Goal: Task Accomplishment & Management: Complete application form

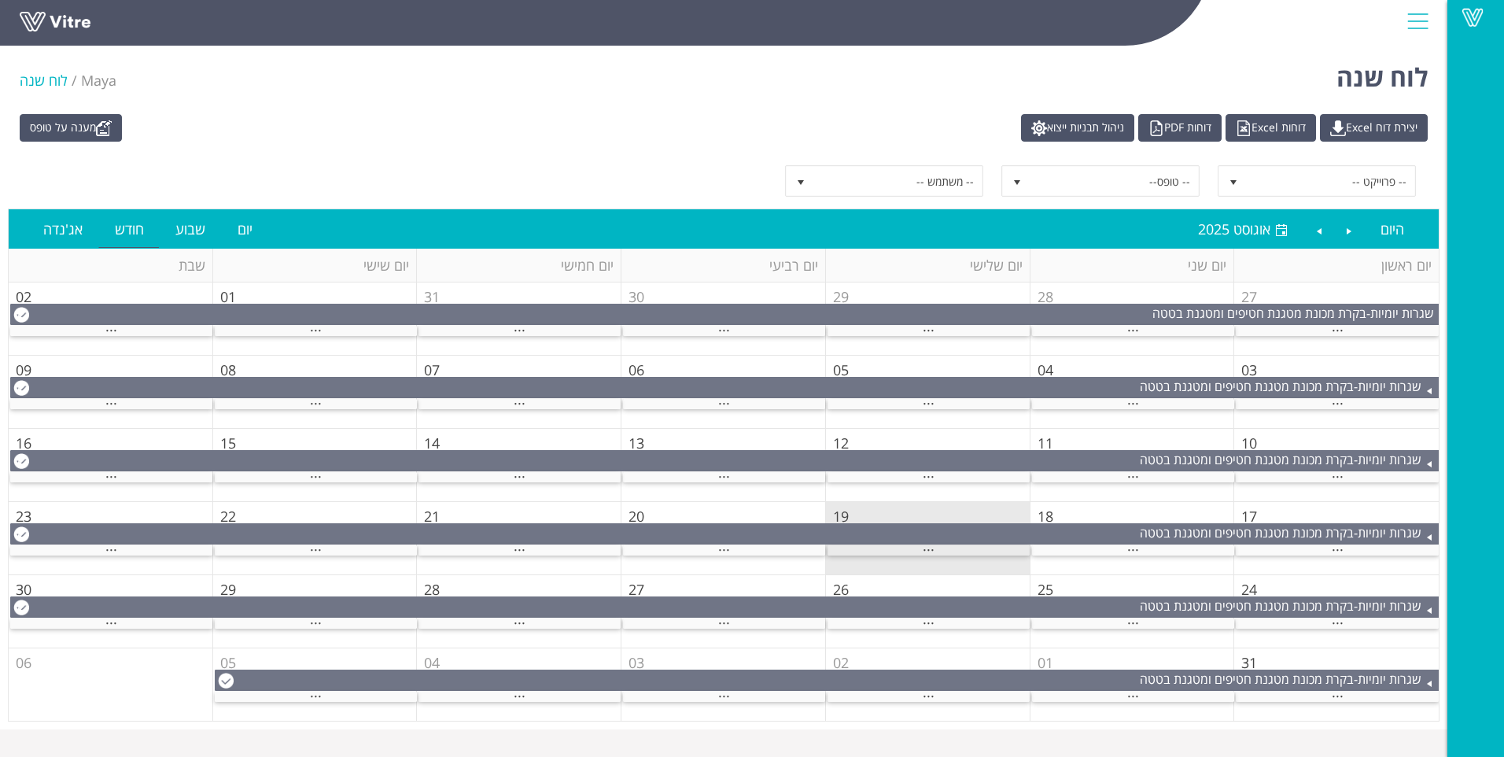
click at [882, 545] on div "..." at bounding box center [929, 550] width 202 height 10
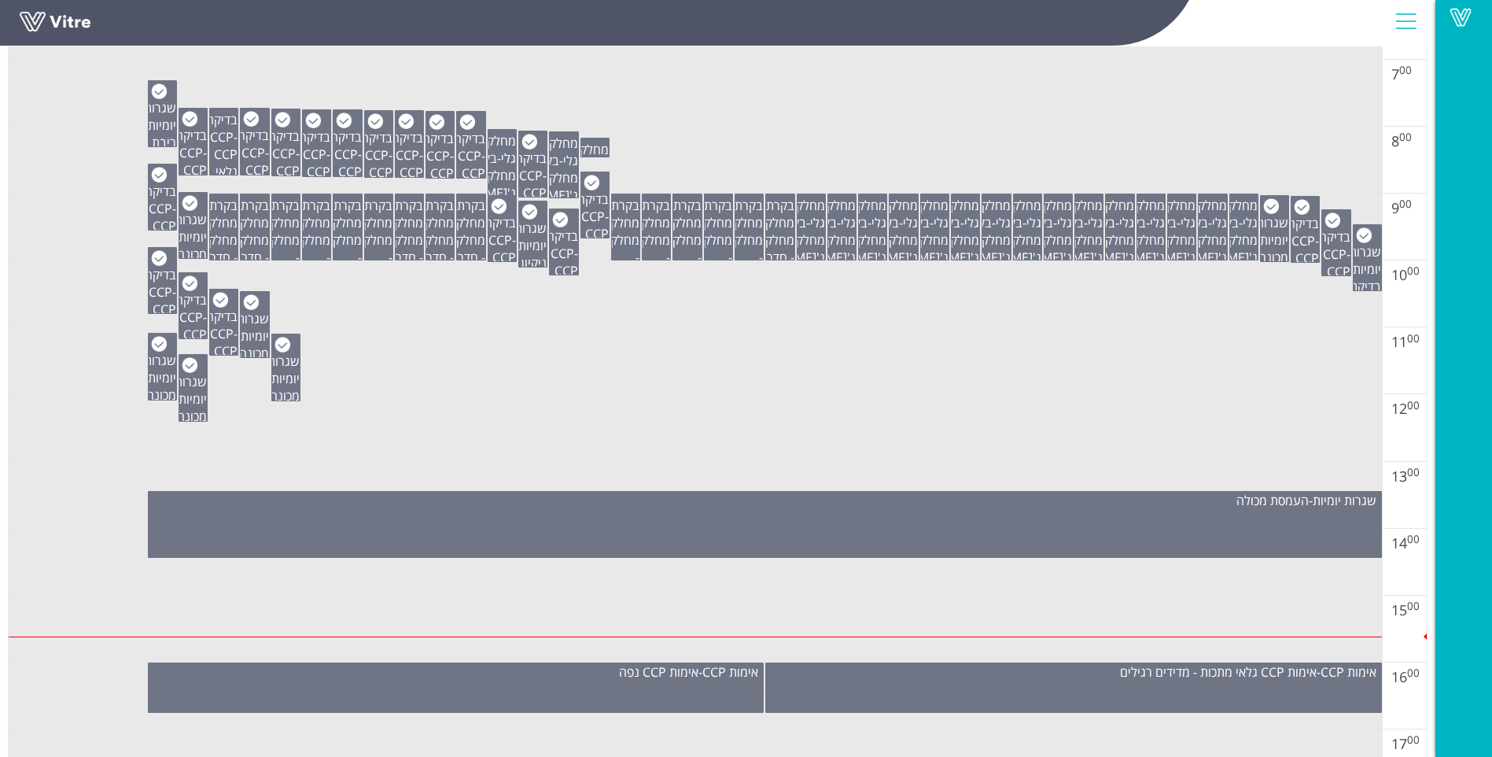
scroll to position [708, 0]
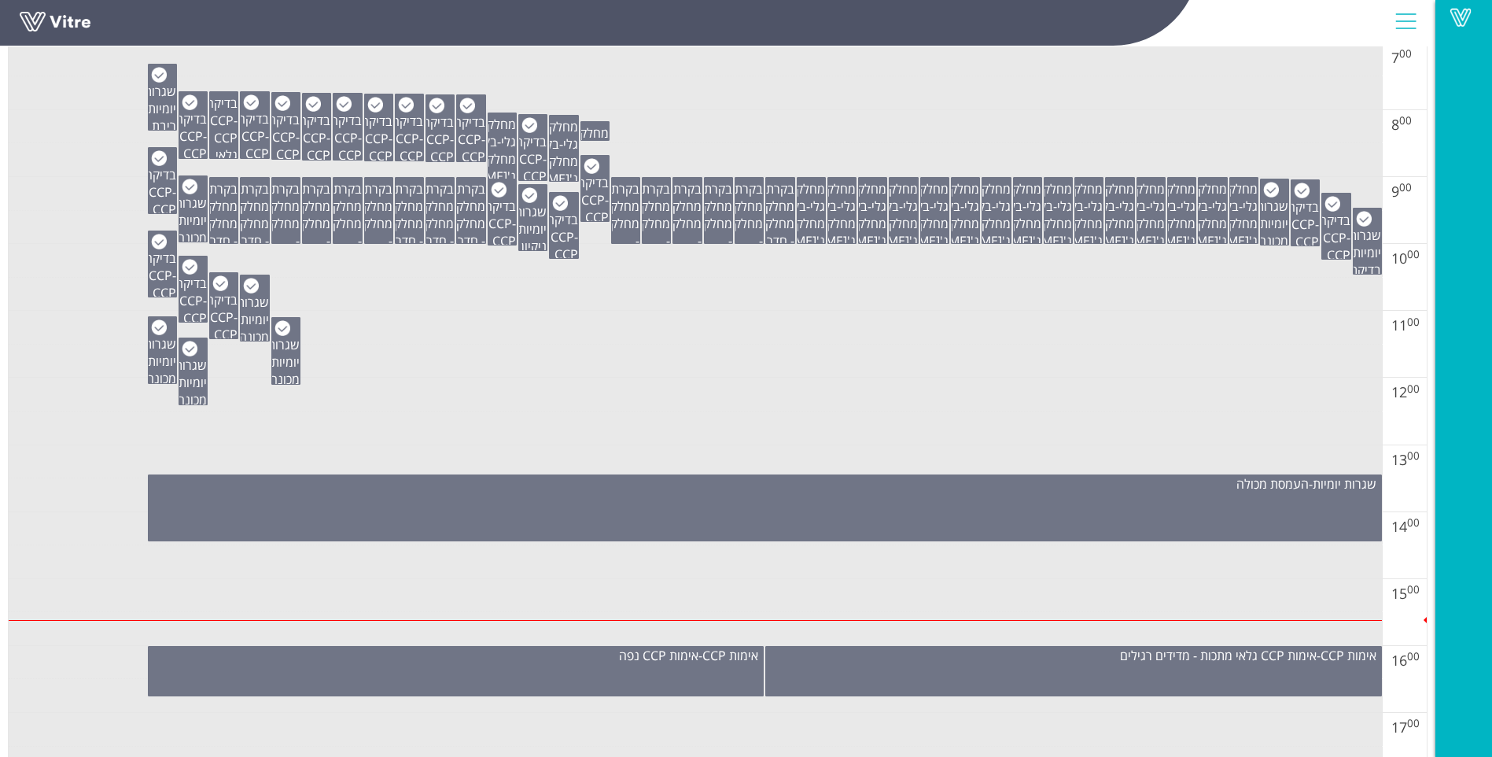
click at [856, 518] on div "שגרות יומיות - העמסת מכולה" at bounding box center [765, 507] width 1234 height 67
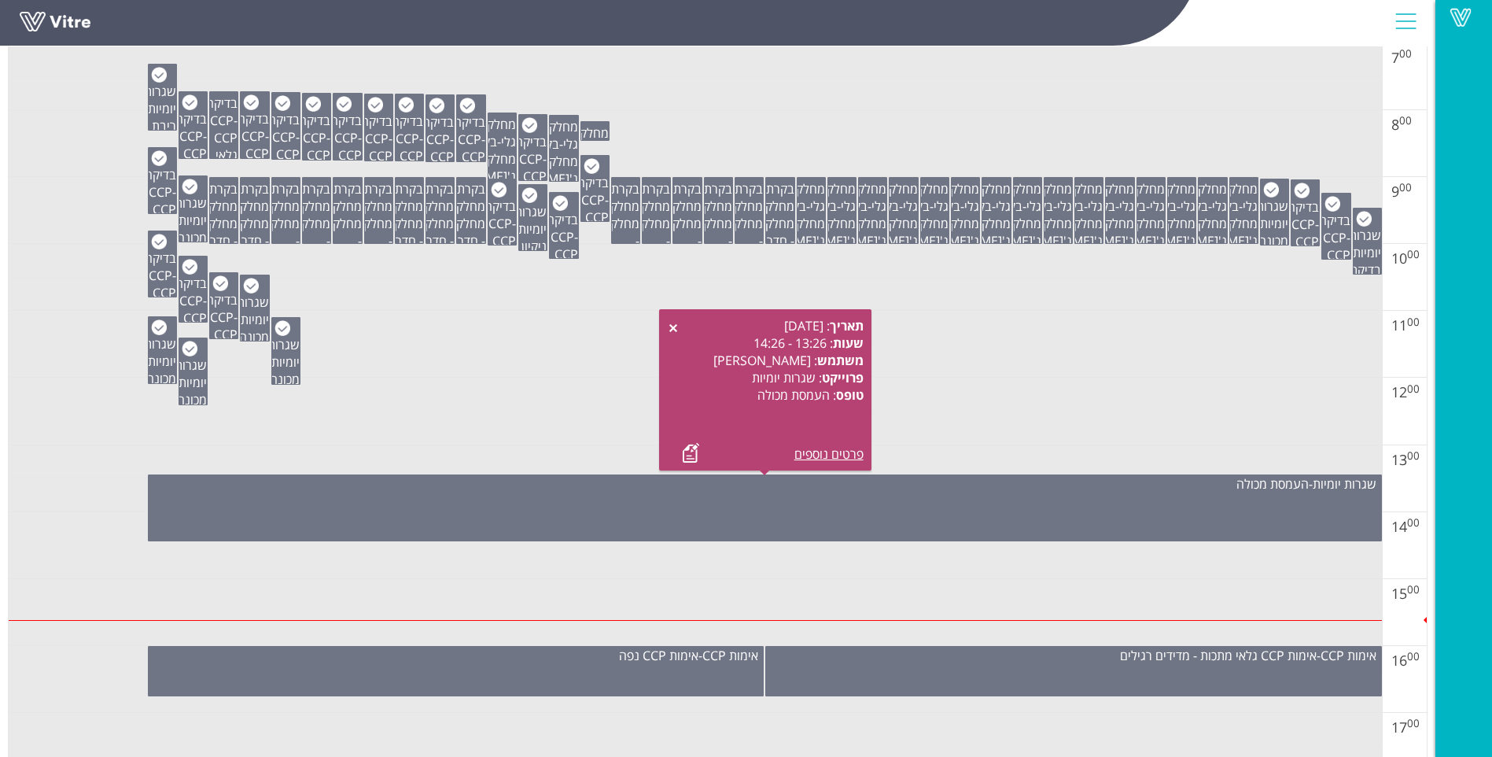
click at [487, 415] on td at bounding box center [695, 428] width 1373 height 34
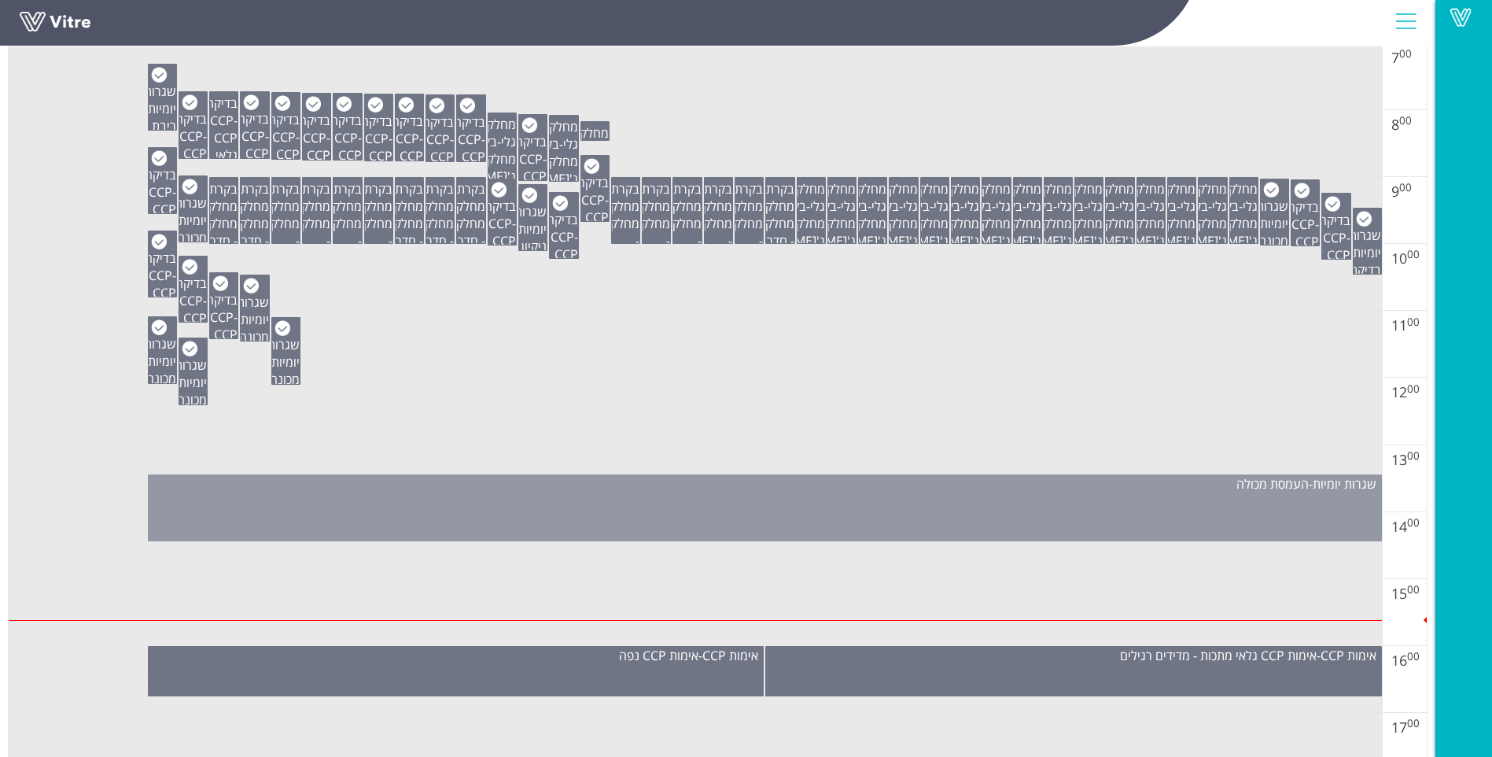
click at [471, 481] on div "שגרות יומיות - העמסת מכולה" at bounding box center [765, 483] width 1233 height 17
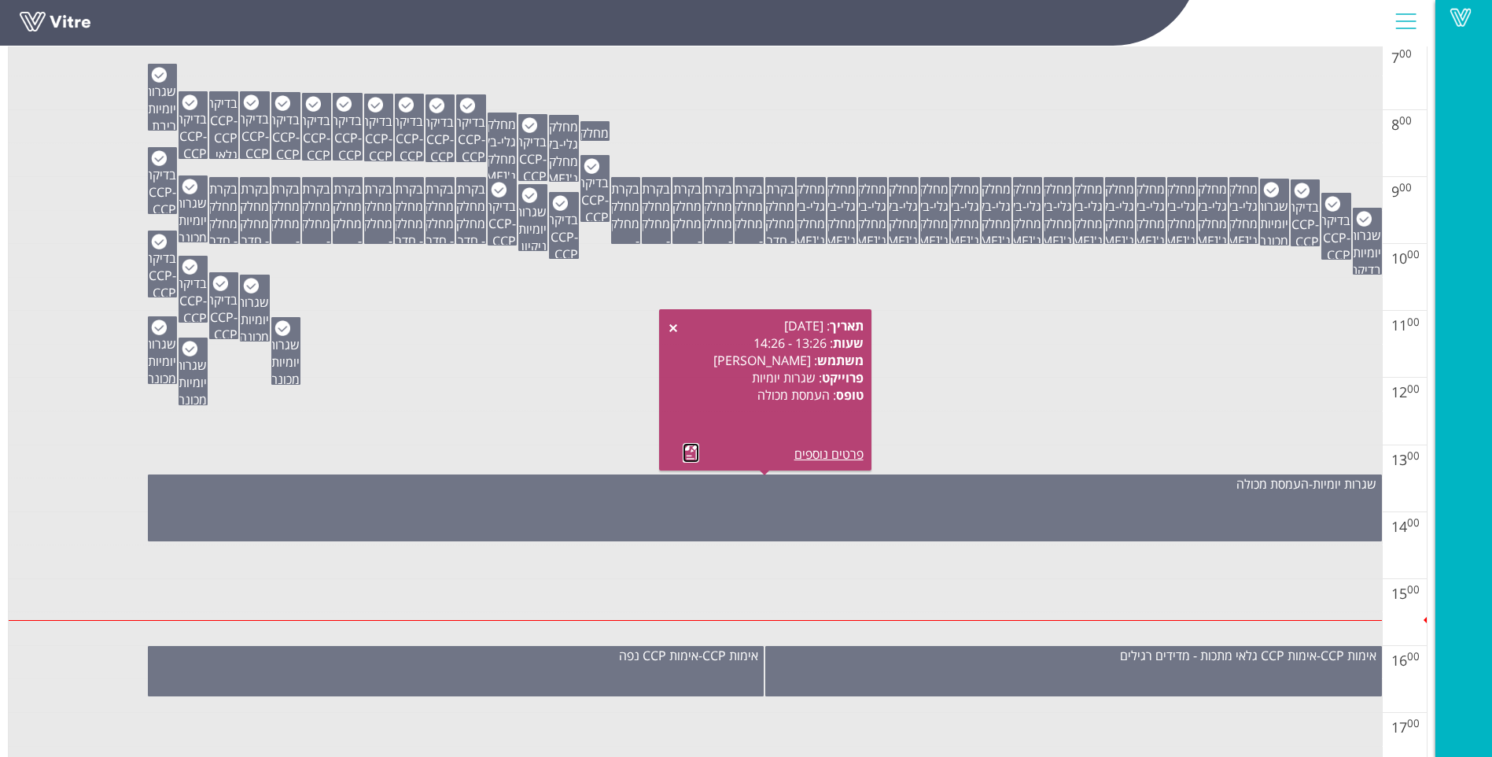
click at [683, 455] on link at bounding box center [691, 453] width 17 height 20
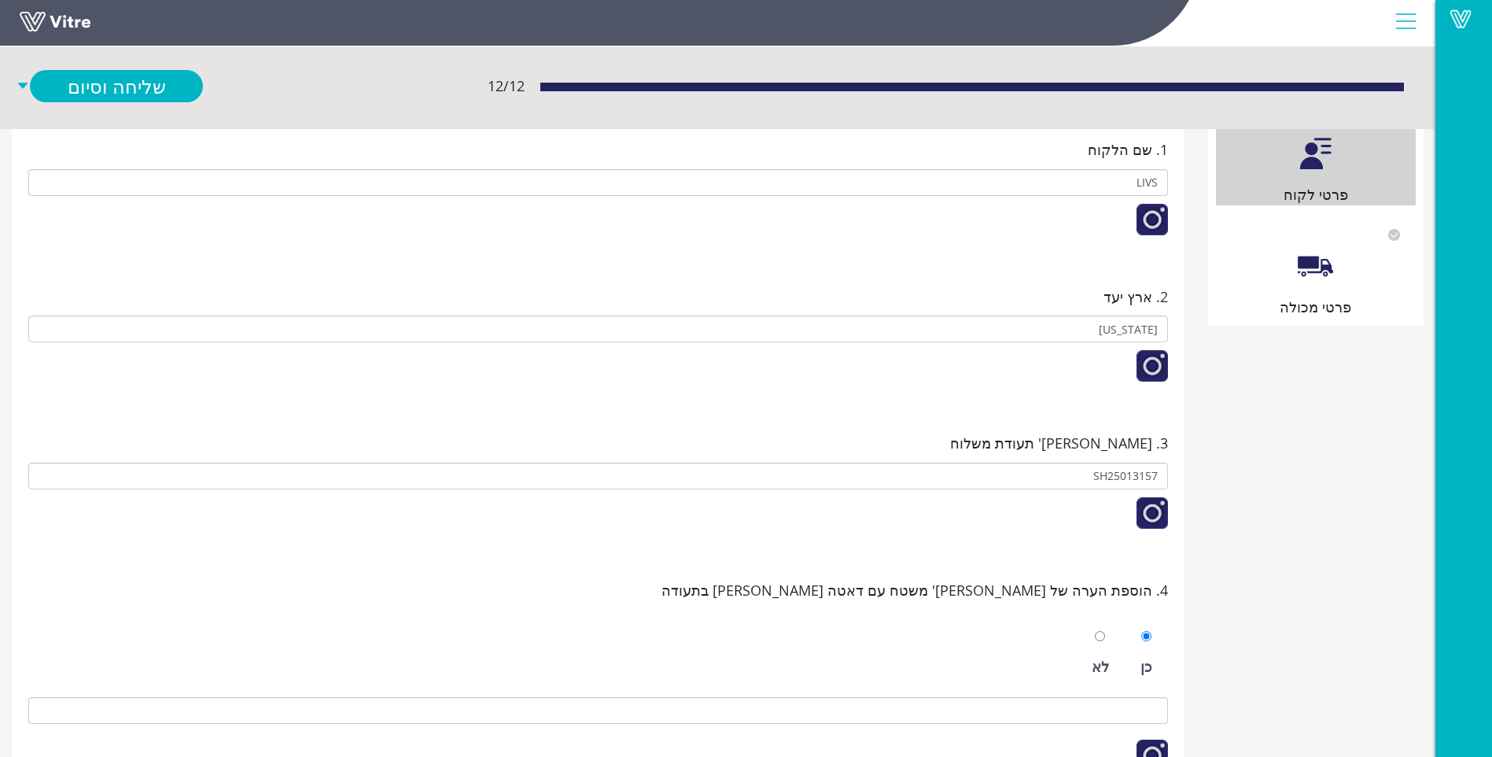
scroll to position [3, 0]
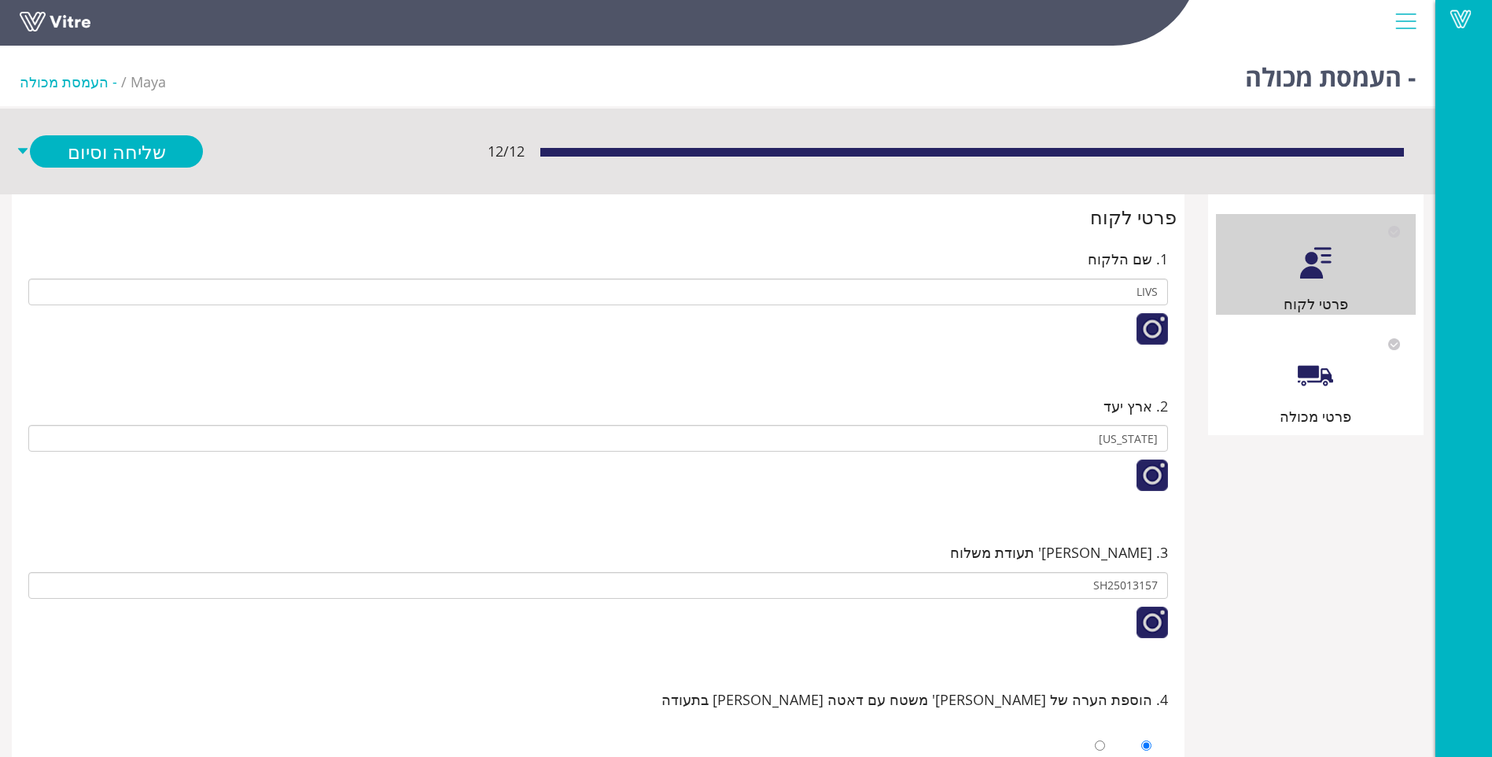
click at [1323, 375] on div at bounding box center [1315, 375] width 35 height 35
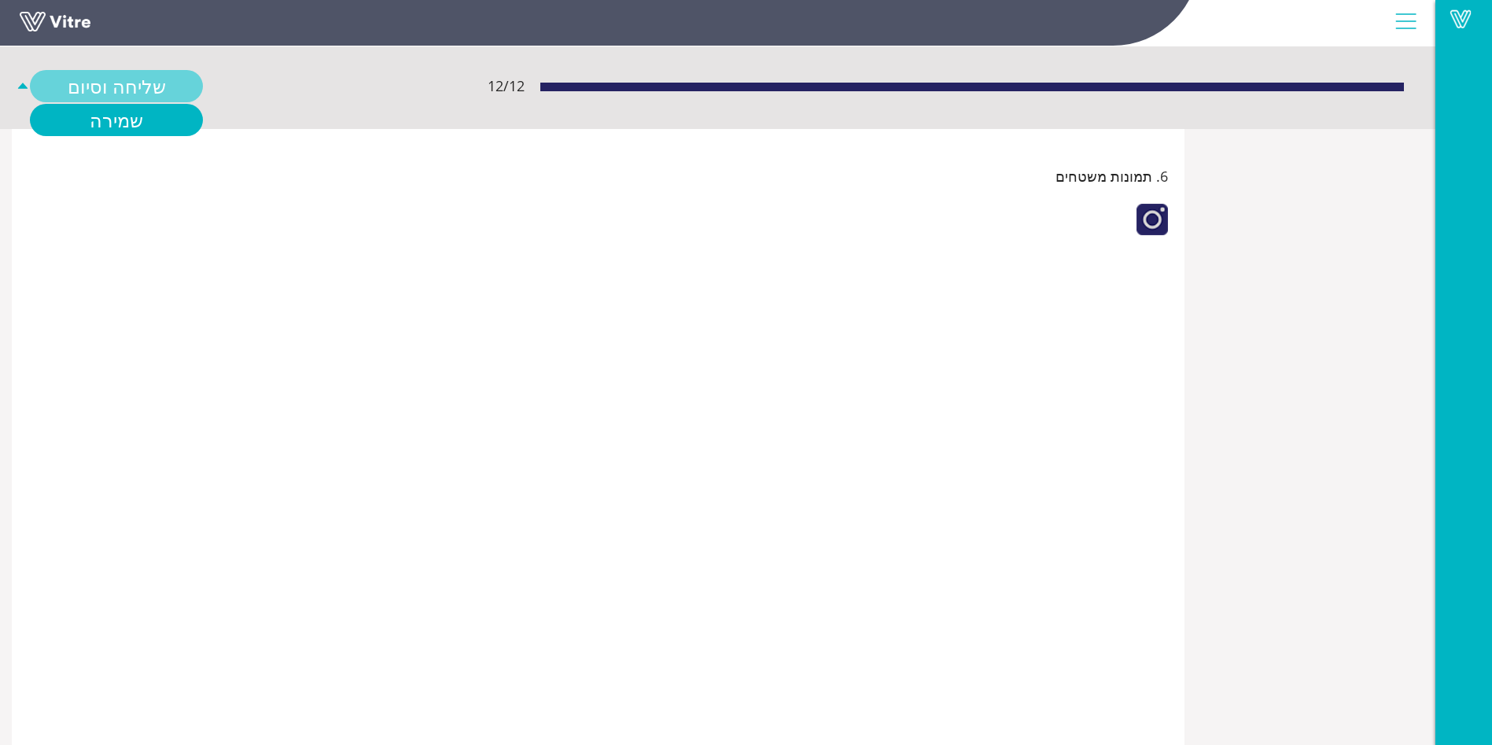
click at [203, 87] on link "שליחה וסיום" at bounding box center [116, 86] width 173 height 32
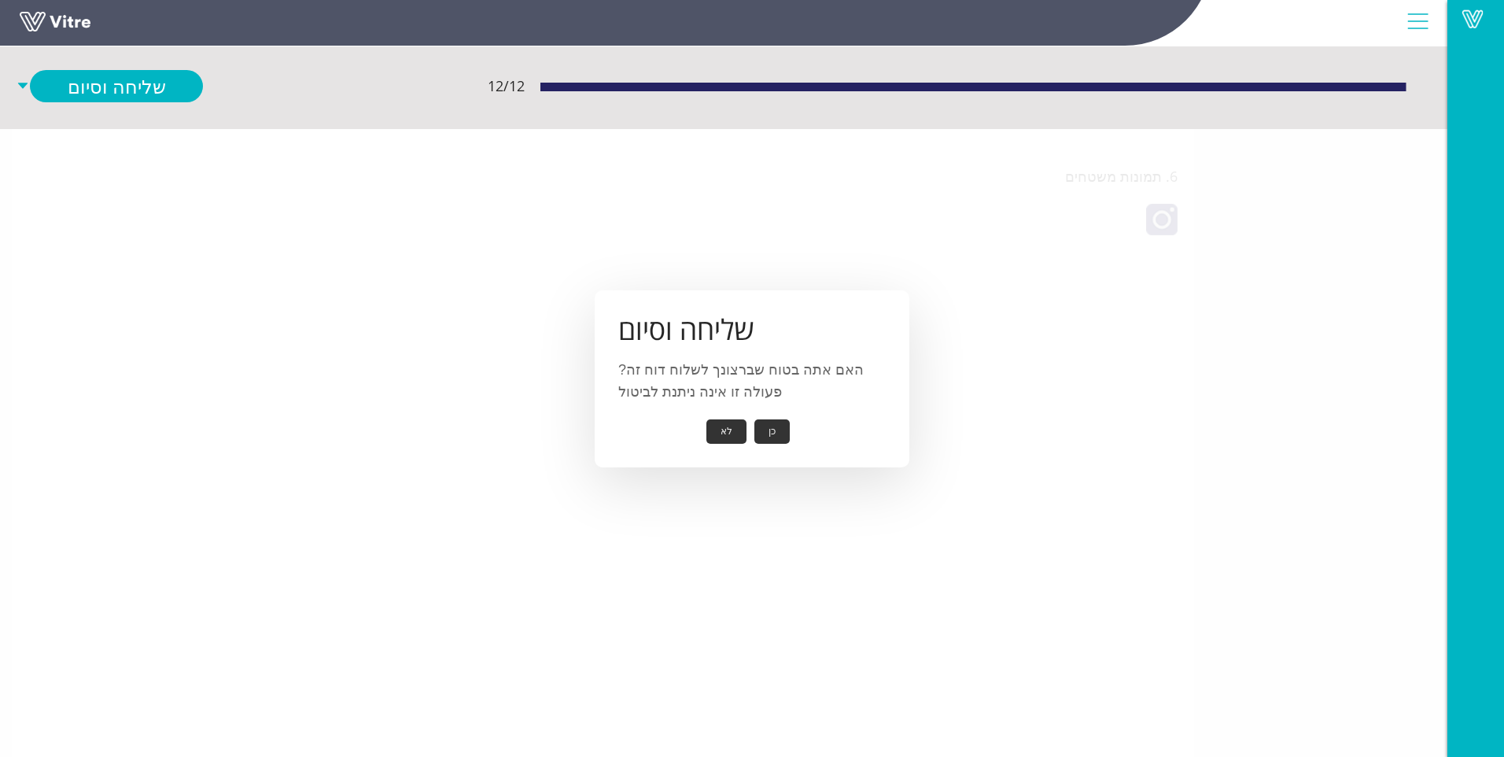
click at [783, 434] on button "כן" at bounding box center [771, 431] width 35 height 24
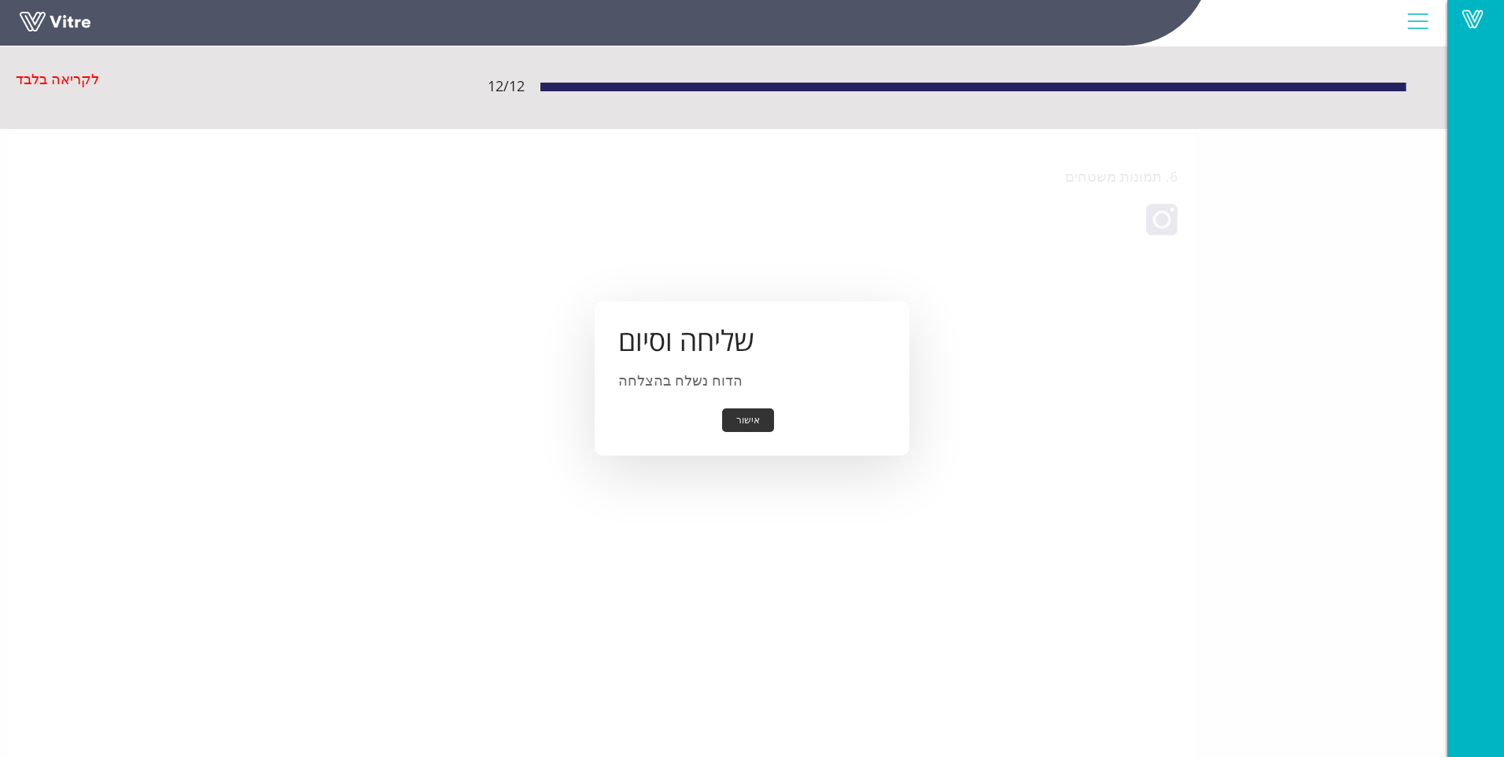
click at [761, 426] on button "אישור" at bounding box center [748, 420] width 52 height 24
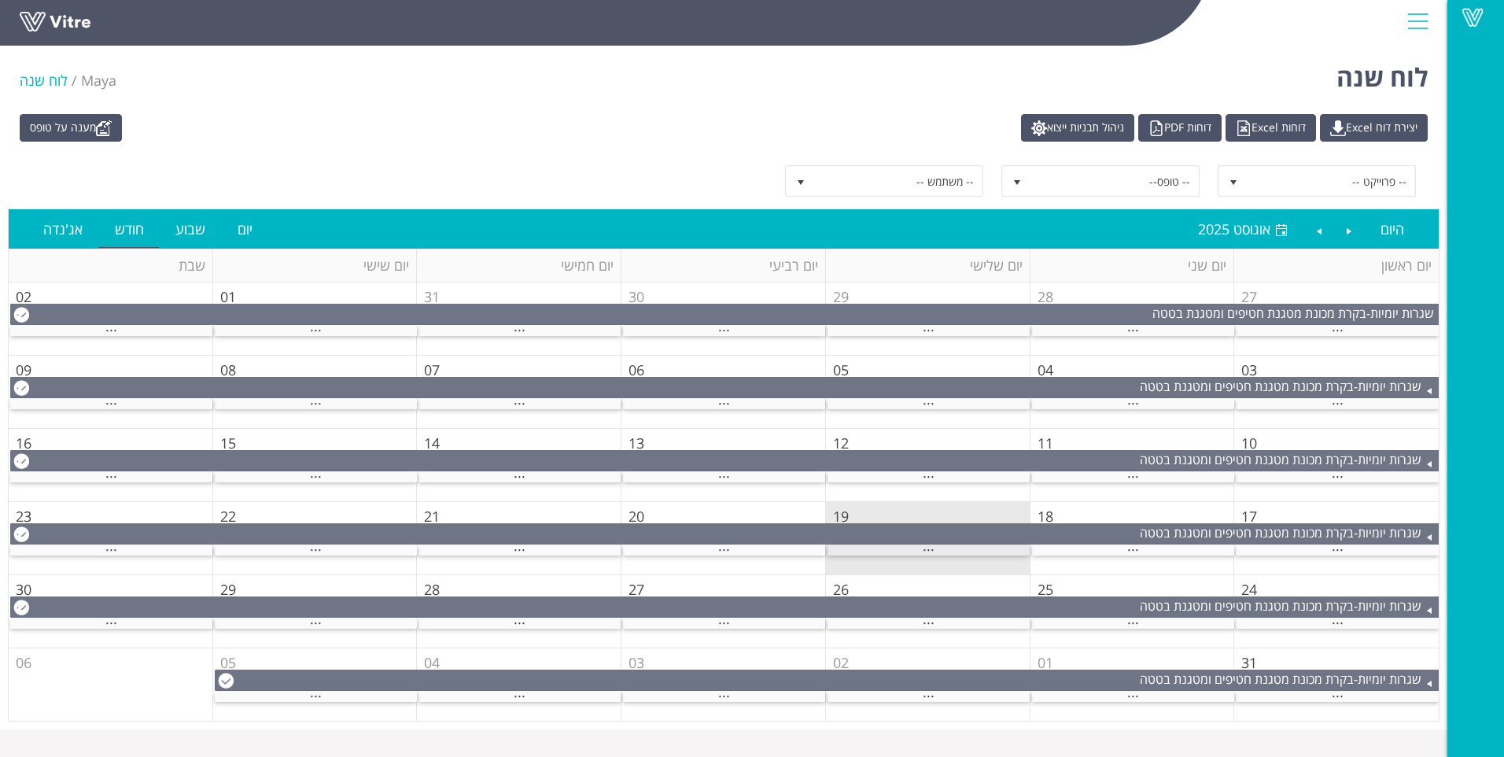
click at [907, 550] on div "..." at bounding box center [929, 550] width 202 height 10
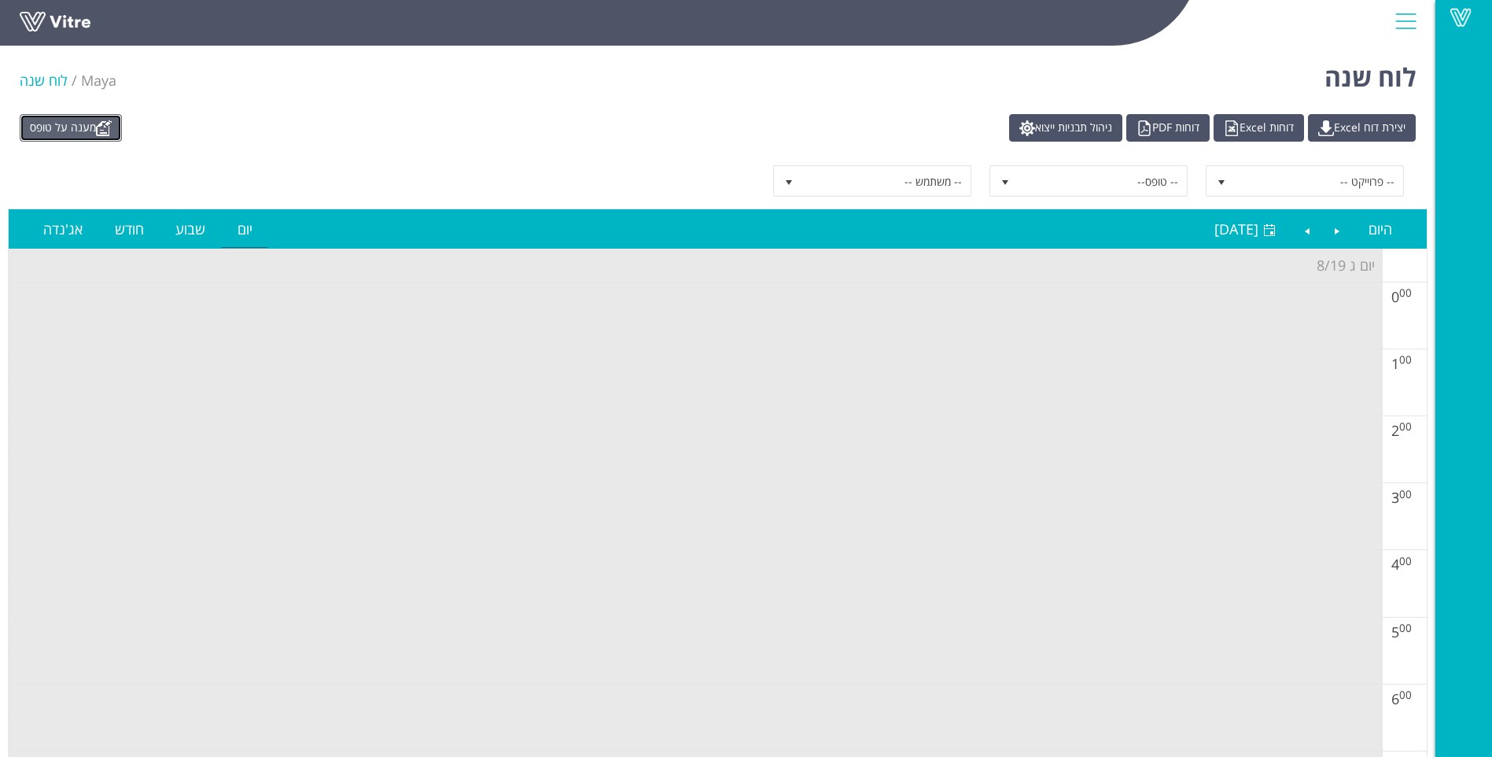
click at [112, 129] on img at bounding box center [104, 128] width 16 height 16
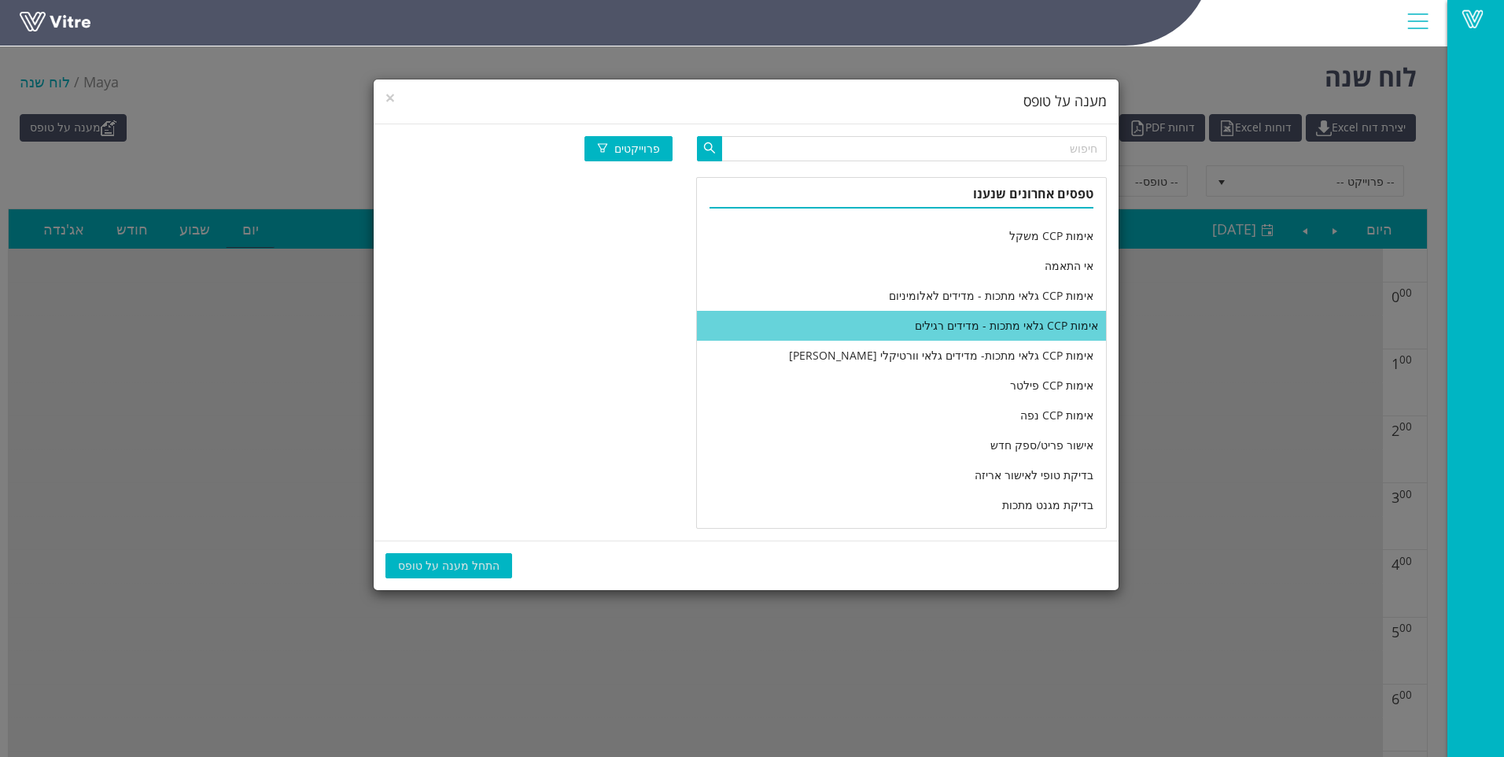
click at [839, 319] on li "אימות CCP גלאי מתכות - מדידים רגילים" at bounding box center [901, 326] width 409 height 30
click at [452, 564] on span "התחל מענה על טופס" at bounding box center [448, 565] width 101 height 17
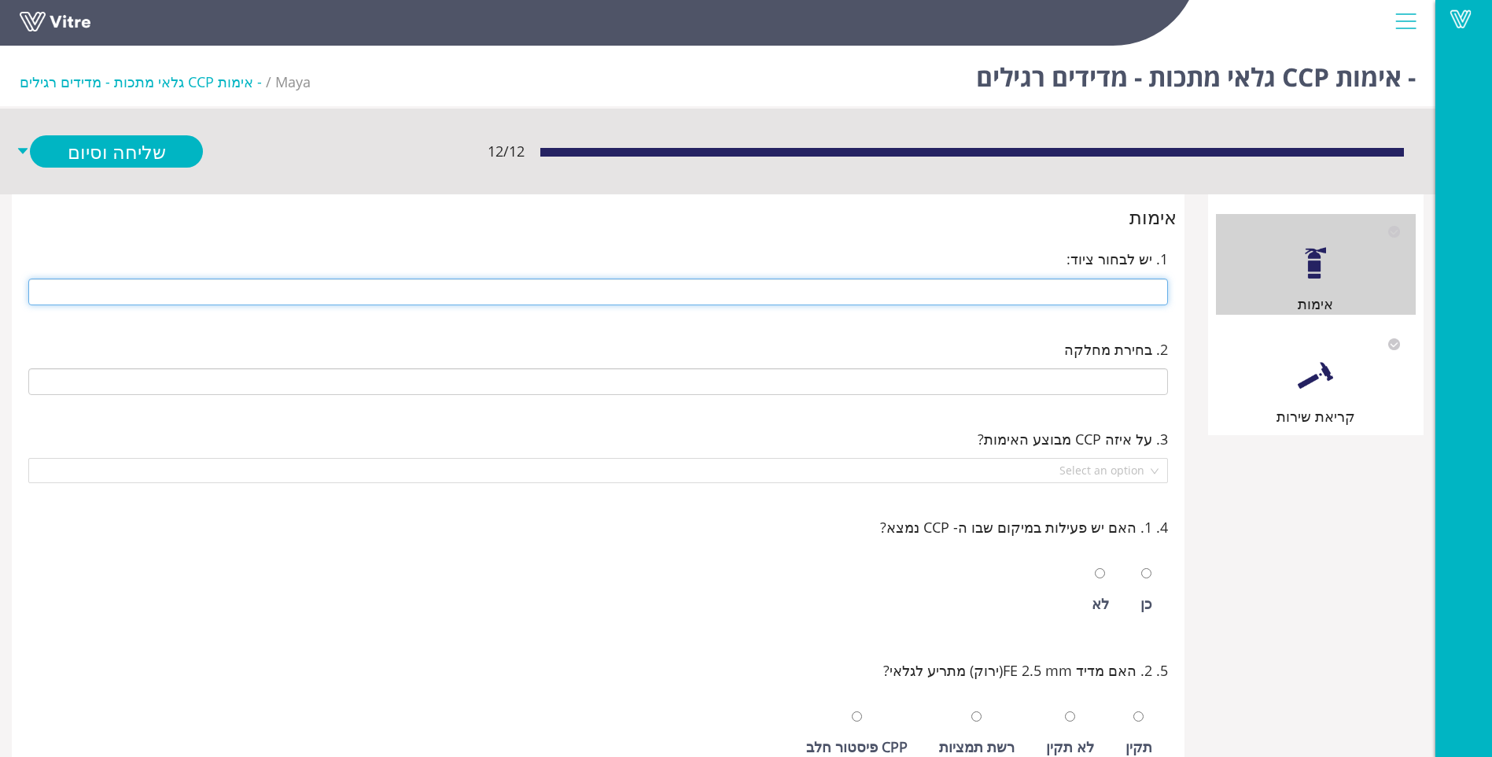
drag, startPoint x: 822, startPoint y: 364, endPoint x: 1008, endPoint y: 297, distance: 198.3
click at [1008, 297] on input "text" at bounding box center [598, 291] width 1140 height 27
type input "279 14 ראש [PERSON_NAME] חדש (ימין)"
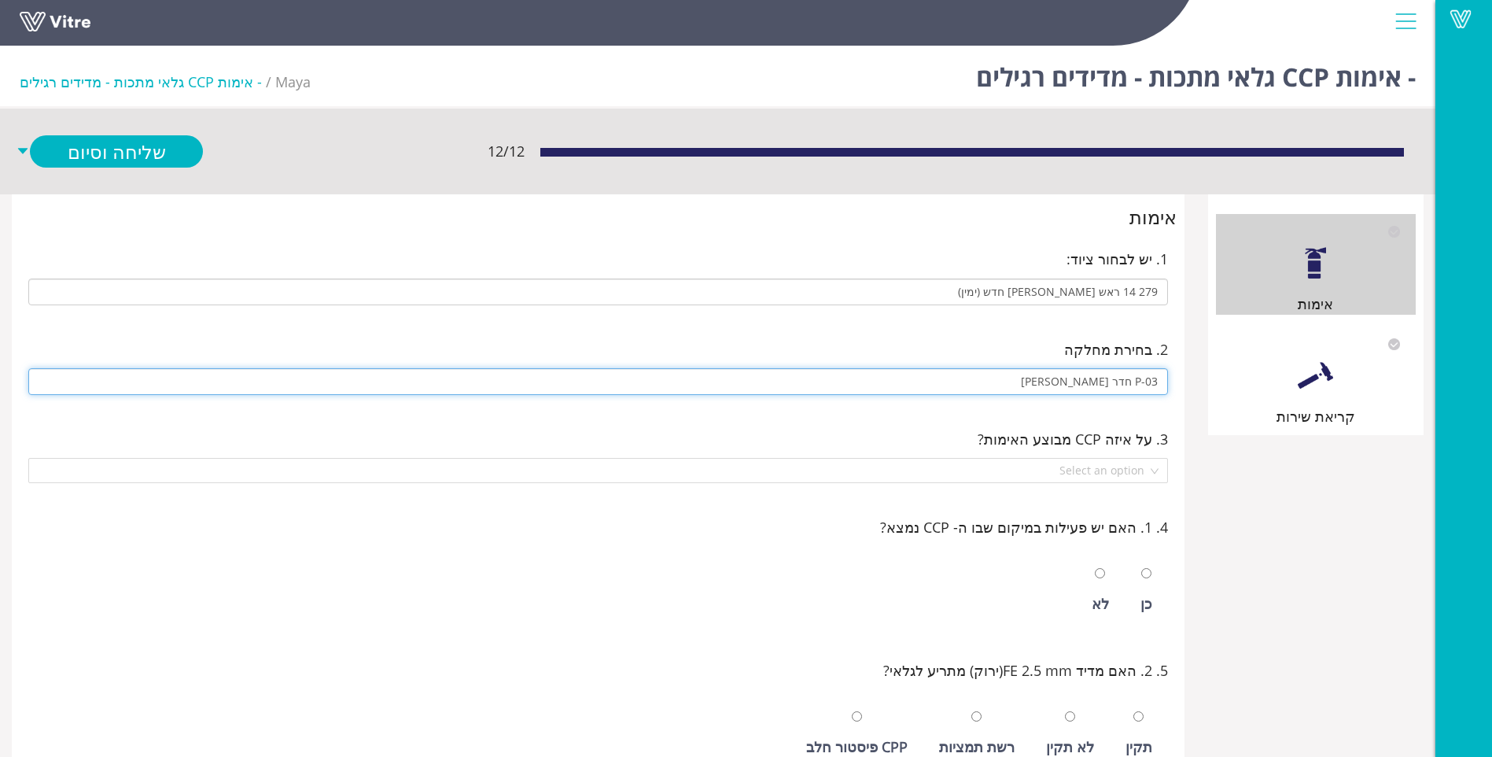
type input "P-03 חדר [PERSON_NAME]"
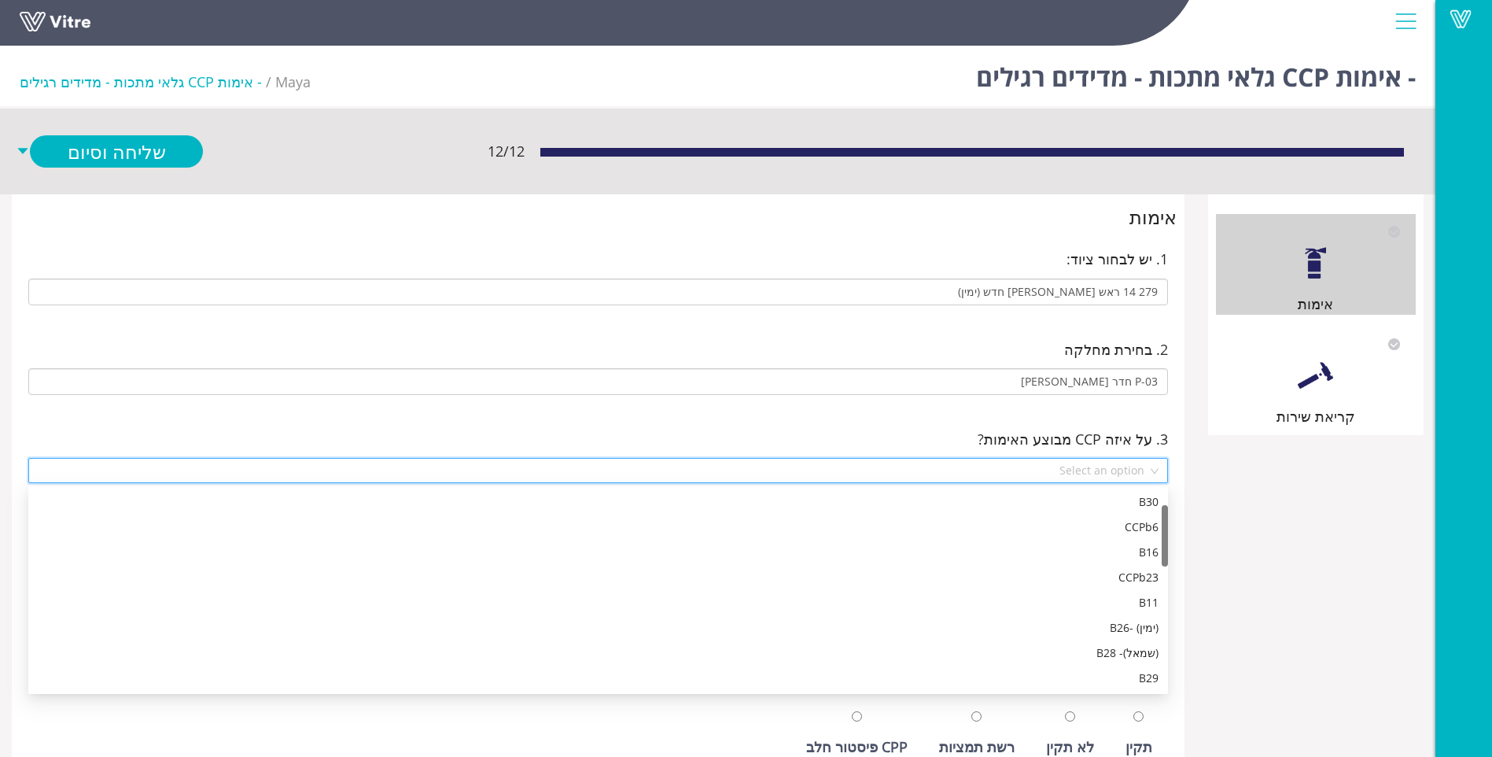
scroll to position [50, 0]
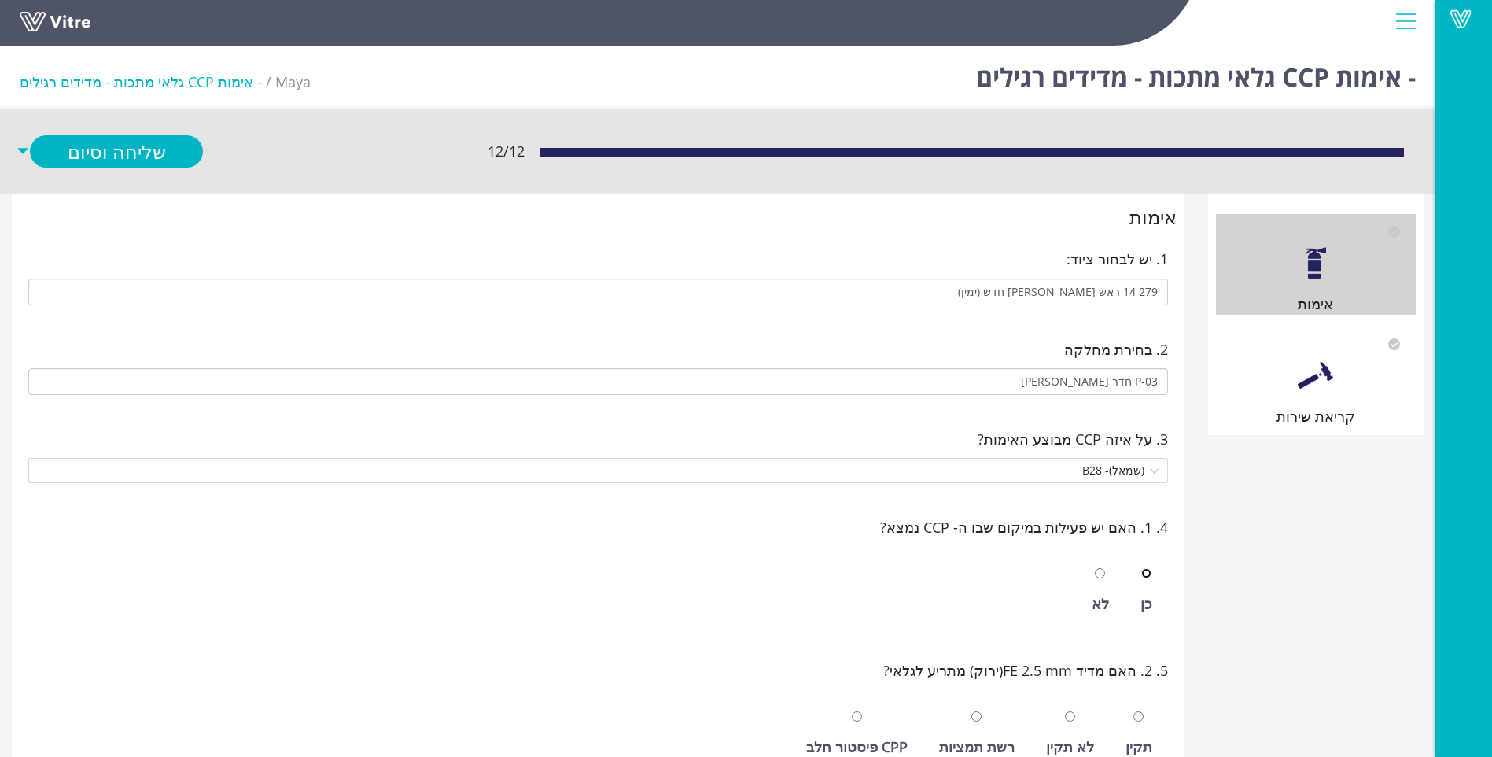
click at [1141, 568] on input "radio" at bounding box center [1146, 573] width 10 height 10
radio input "true"
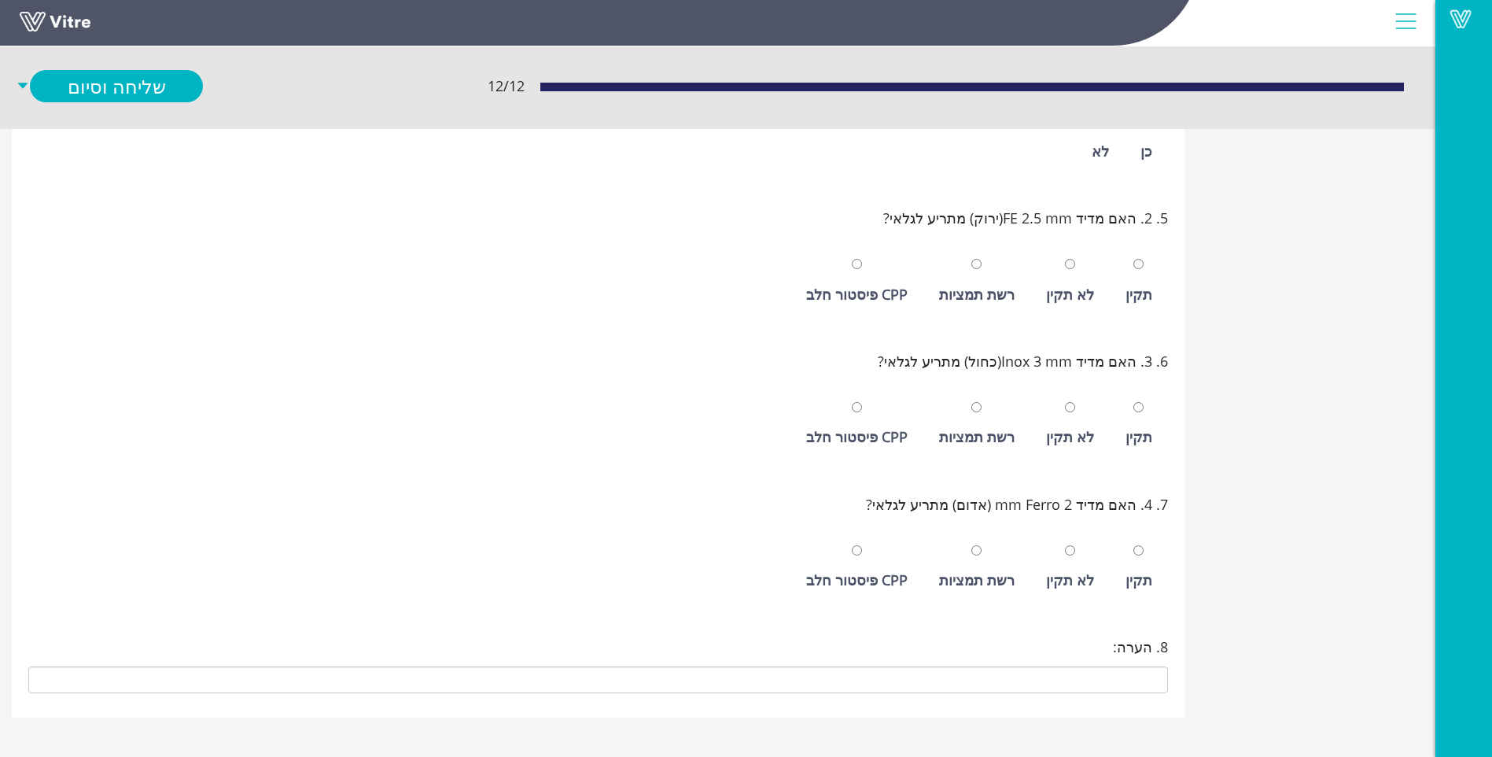
click at [1137, 284] on div "תקין" at bounding box center [1139, 294] width 27 height 22
radio input "true"
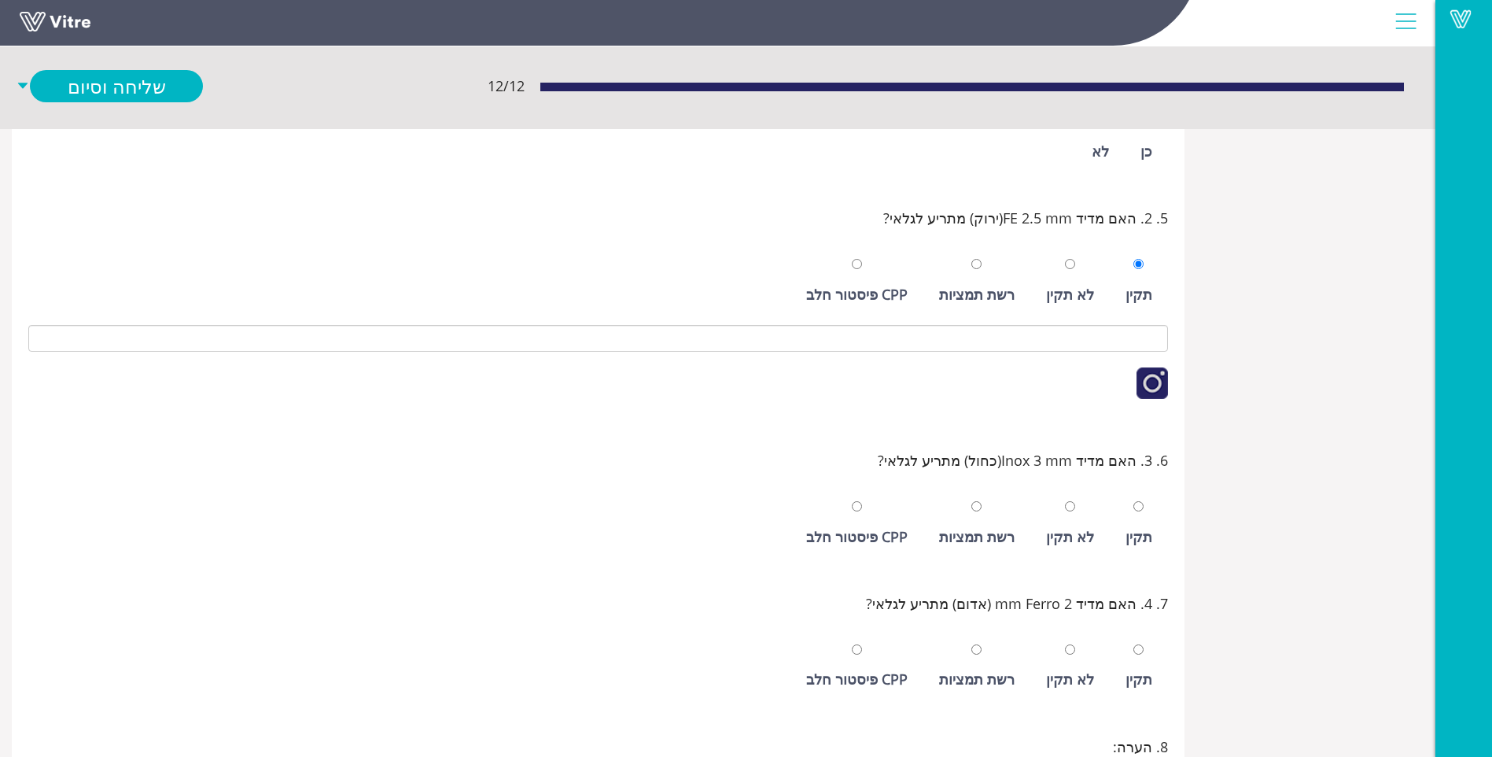
click at [1139, 538] on div "תקין" at bounding box center [1139, 536] width 27 height 22
radio input "true"
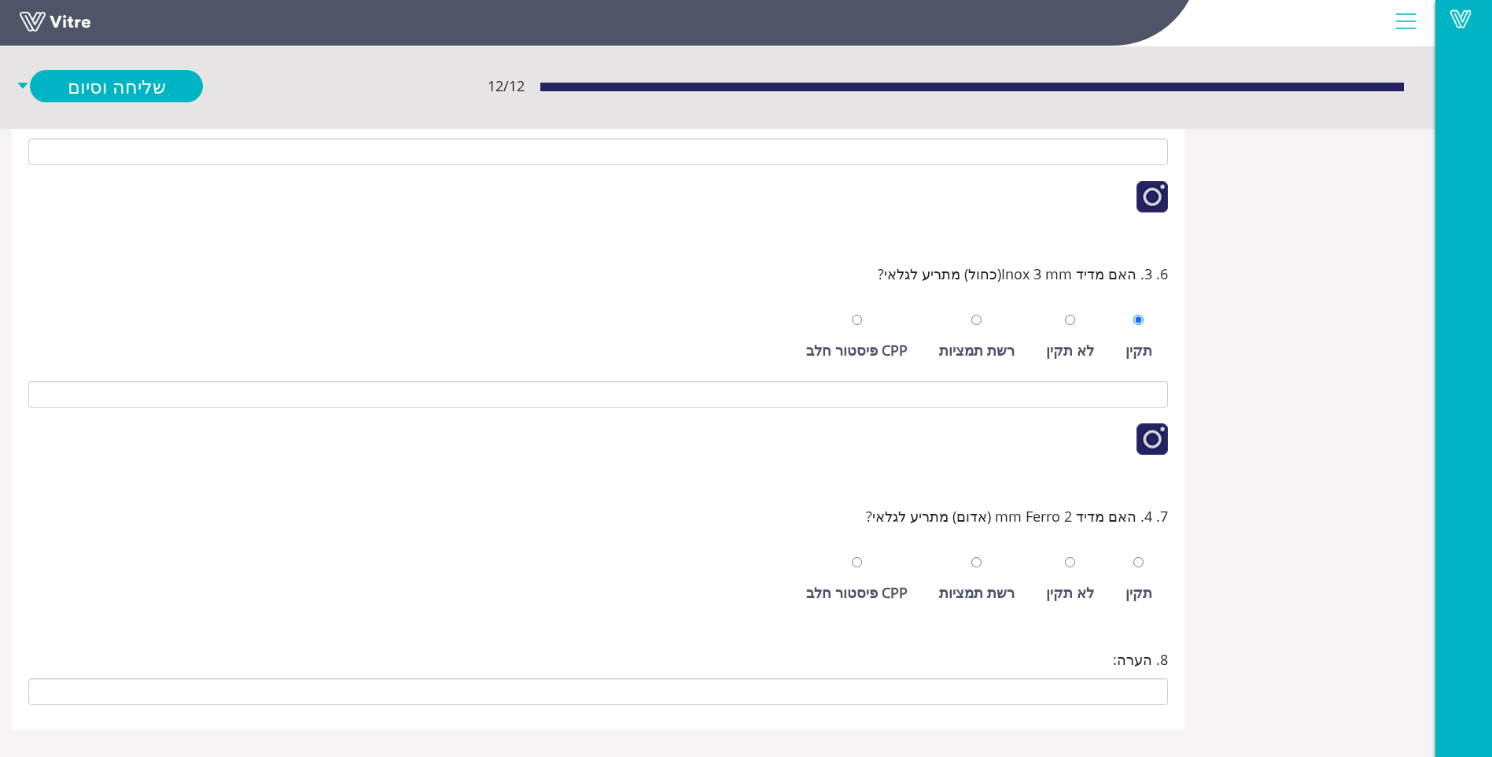
scroll to position [651, 0]
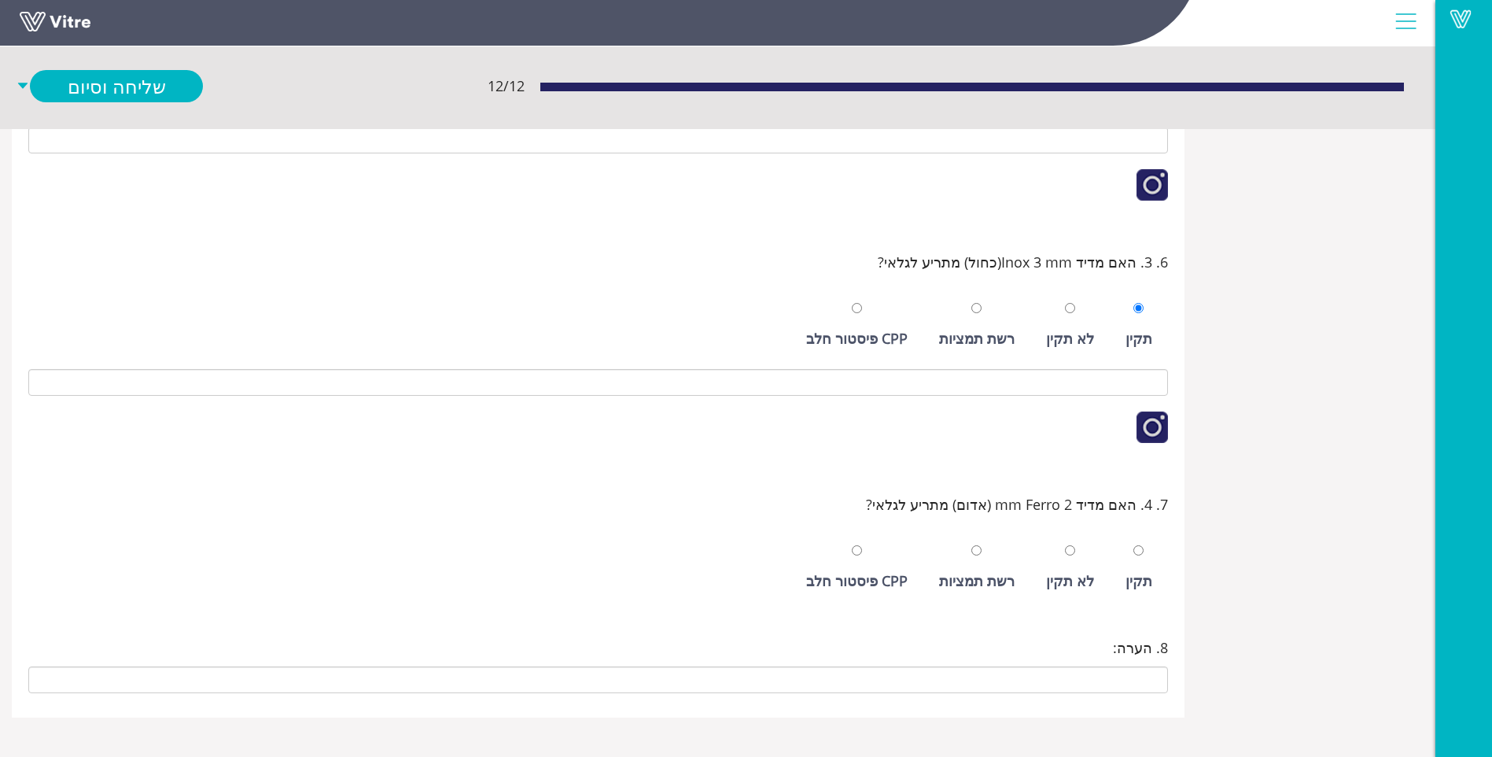
click at [1144, 579] on div "תקין" at bounding box center [1139, 581] width 27 height 22
radio input "true"
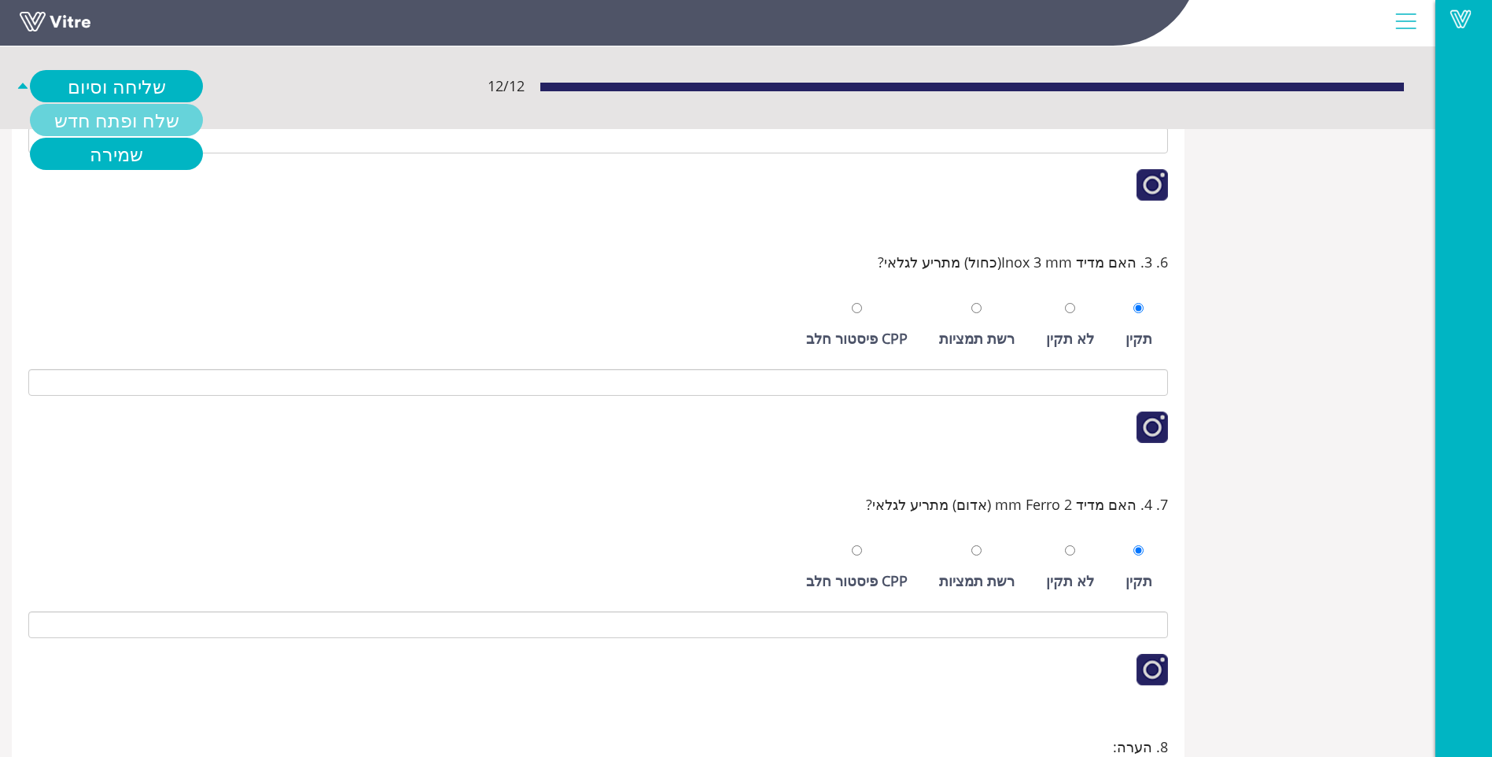
click at [107, 110] on link "שלח ופתח חדש" at bounding box center [116, 120] width 173 height 32
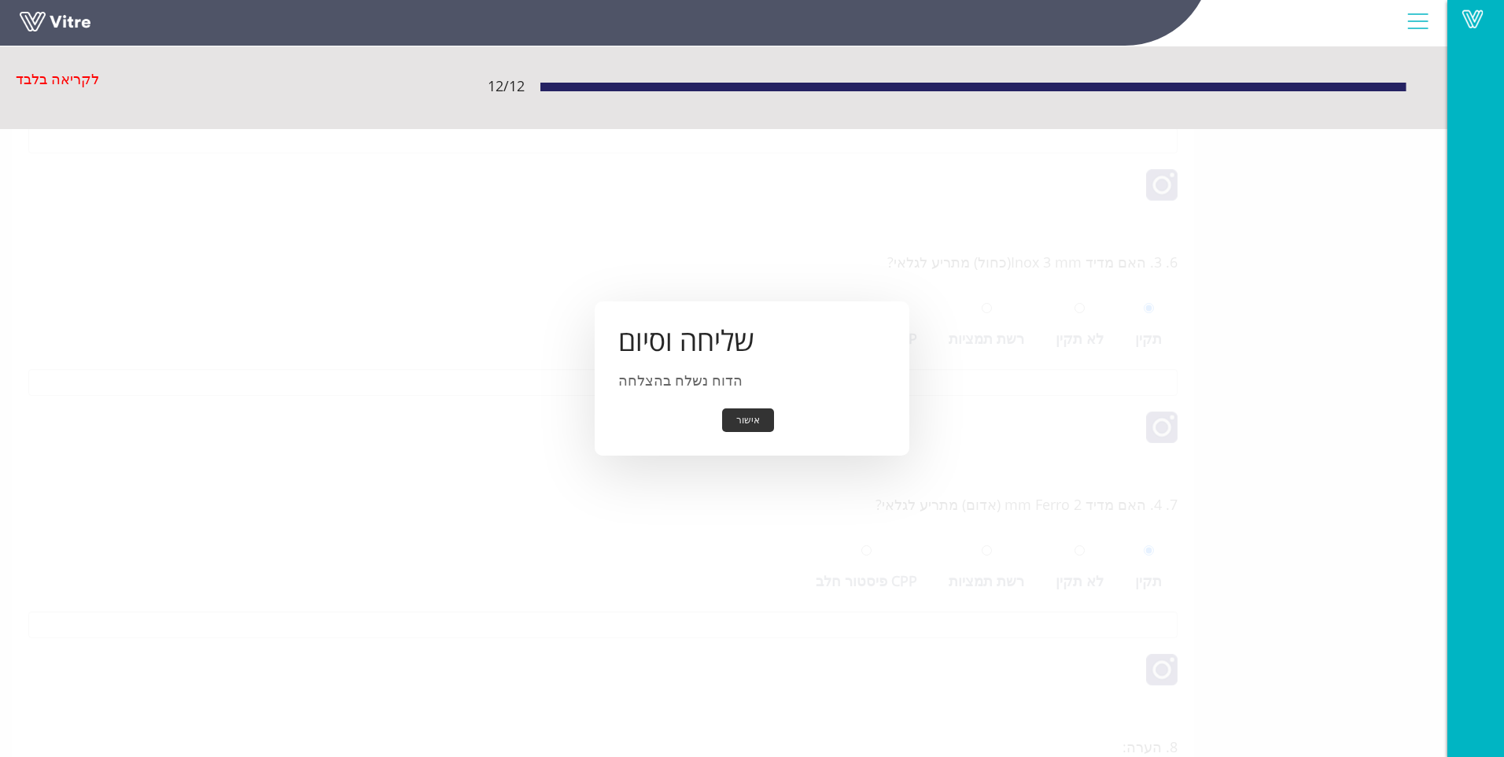
click at [747, 420] on button "אישור" at bounding box center [748, 420] width 52 height 24
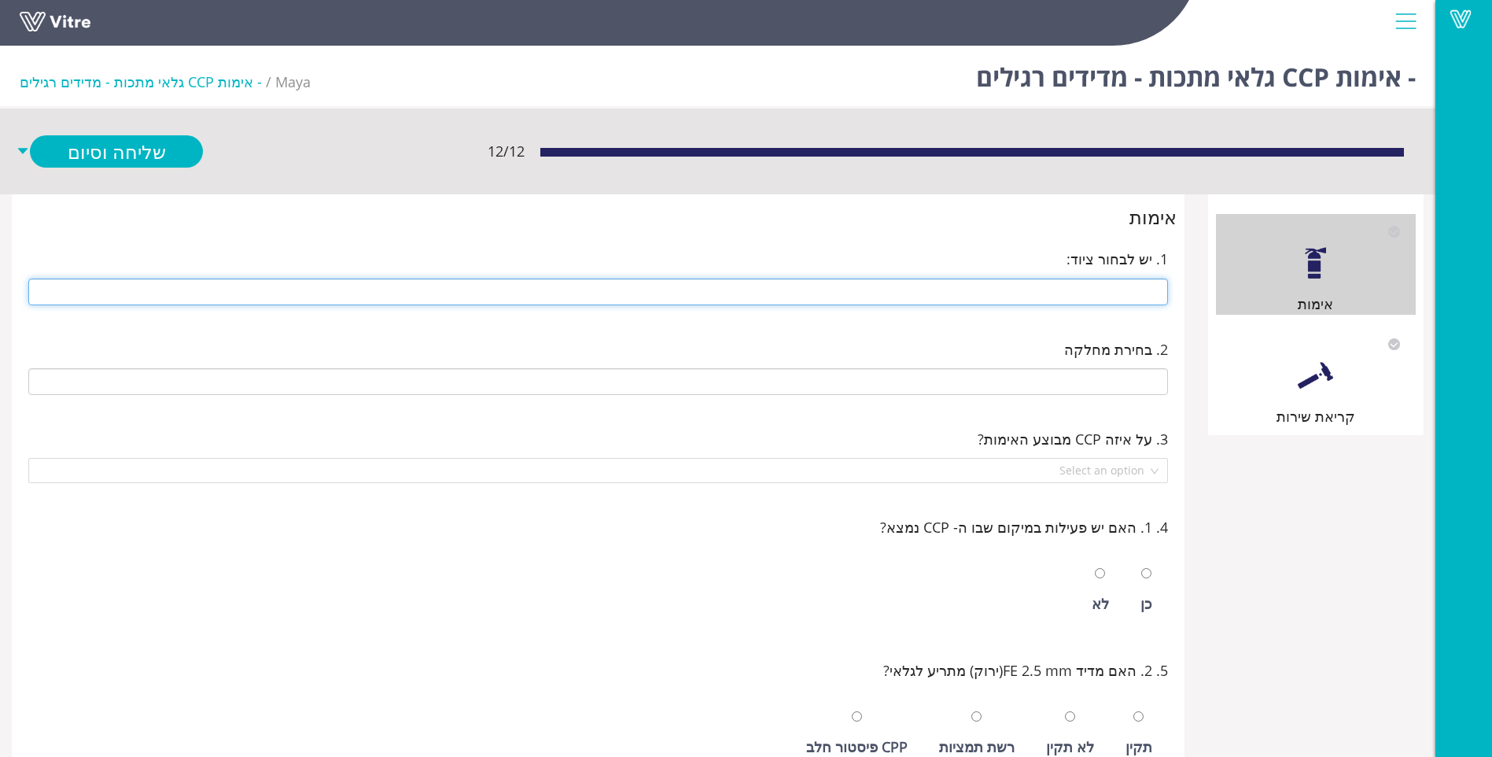
click at [1059, 298] on input "text" at bounding box center [598, 291] width 1140 height 27
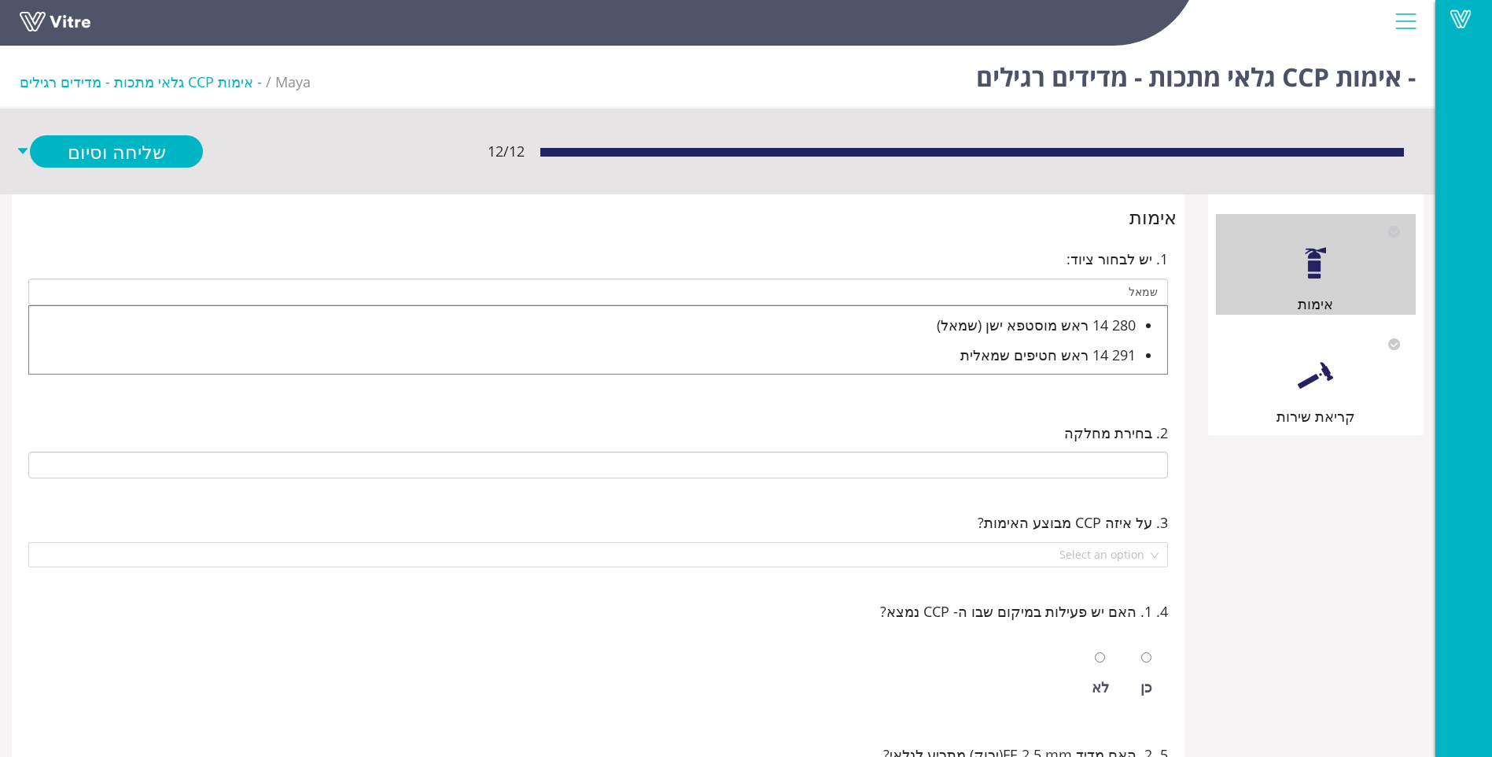
click at [1058, 322] on div "280 14 ראש מוסטפא ישן (שמאל)" at bounding box center [582, 325] width 1107 height 22
type input "280 14 ראש מוסטפא ישן (שמאל)"
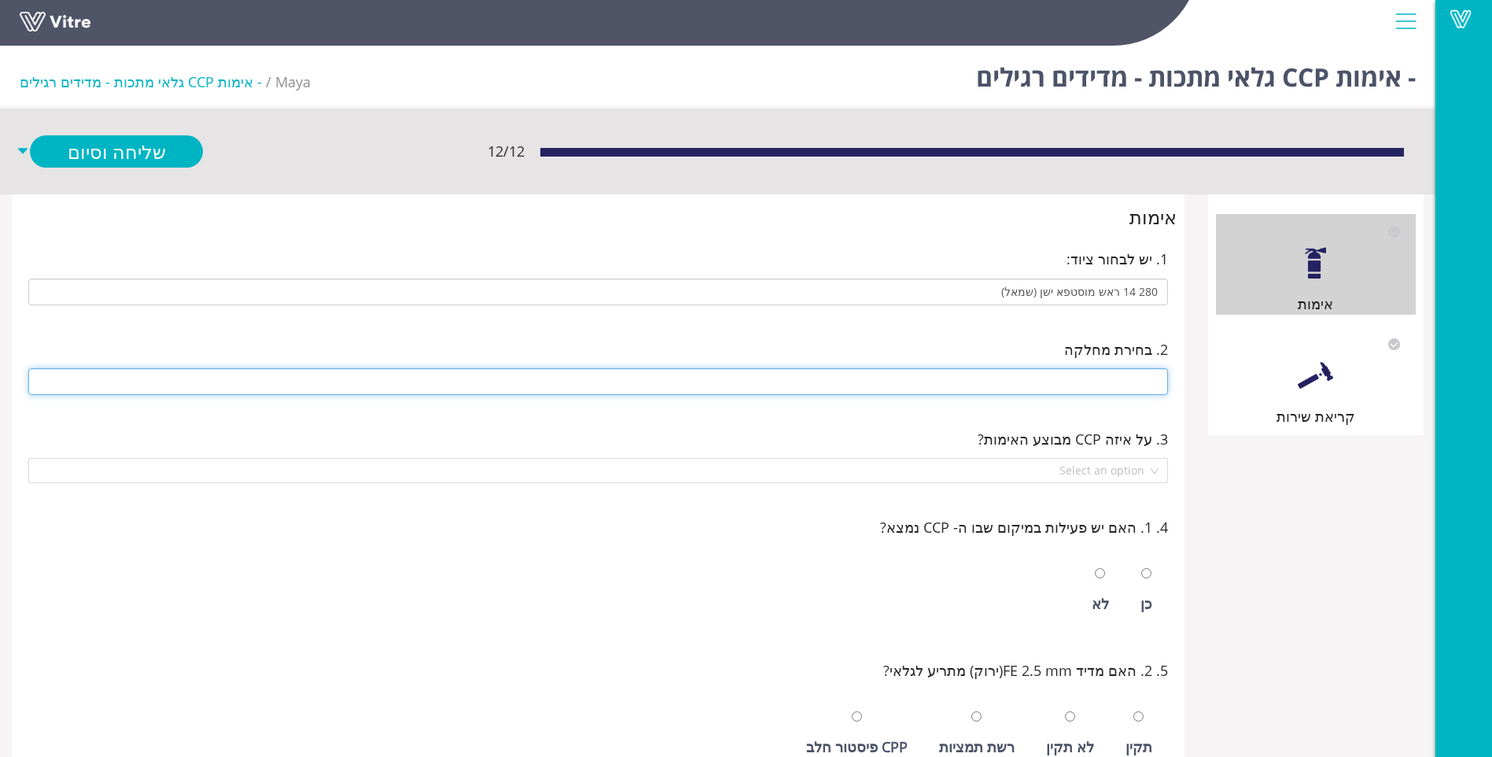
click at [1065, 378] on input "text" at bounding box center [598, 381] width 1140 height 27
type input "P-03 חדר מוסטפה"
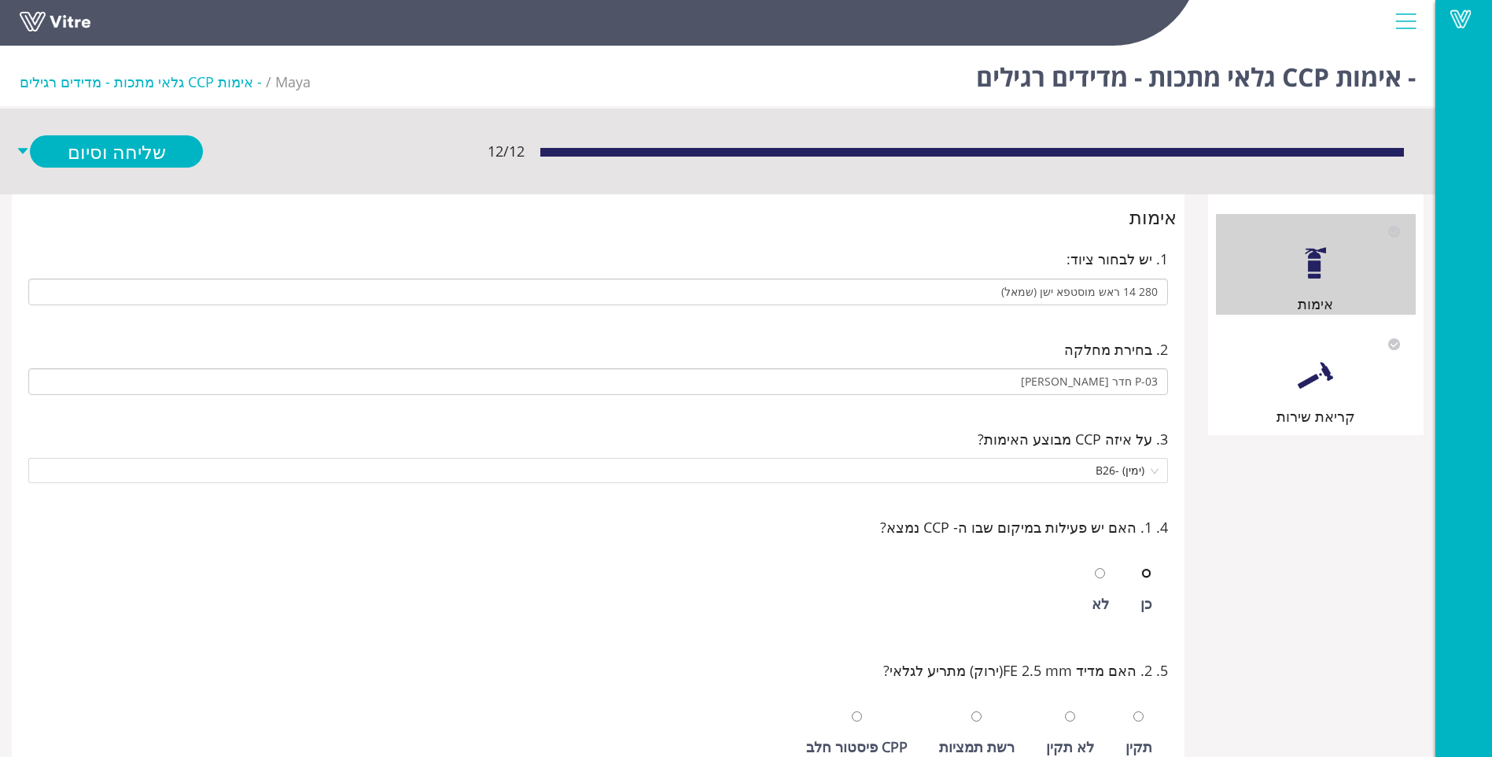
click at [1141, 568] on input "radio" at bounding box center [1146, 573] width 10 height 10
radio input "true"
click at [1134, 711] on input "radio" at bounding box center [1139, 716] width 10 height 10
radio input "true"
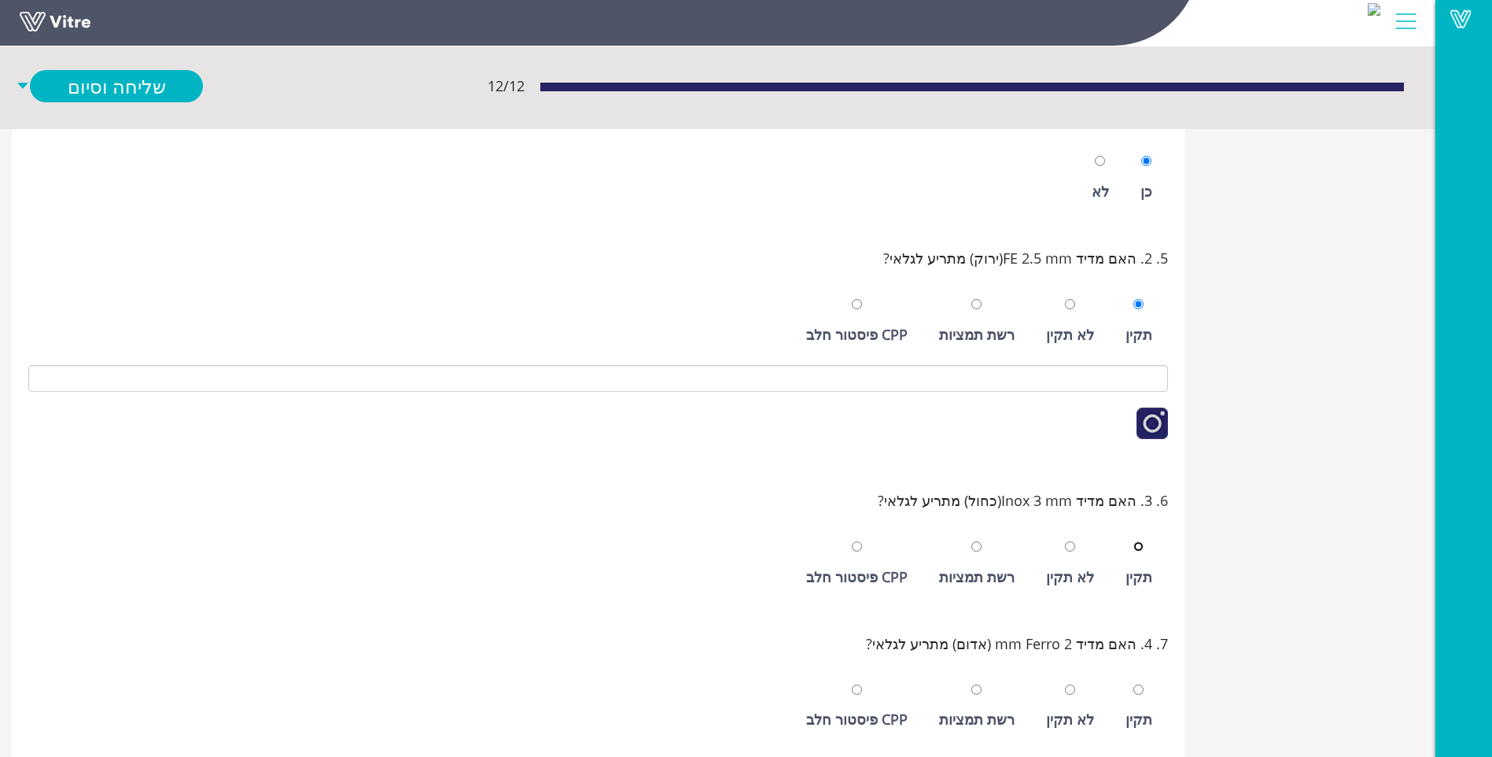
click at [1134, 541] on input "radio" at bounding box center [1139, 546] width 10 height 10
radio input "true"
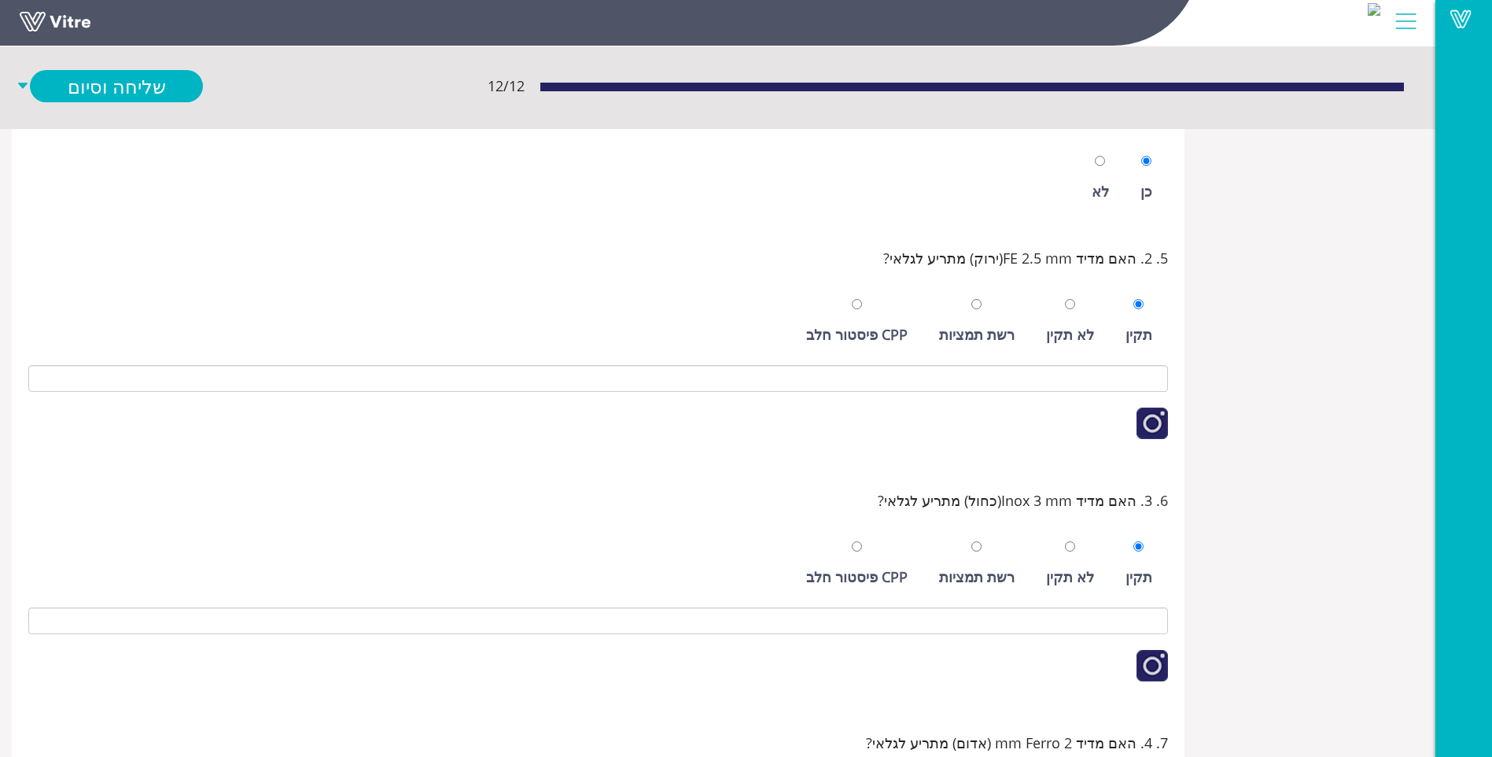
scroll to position [651, 0]
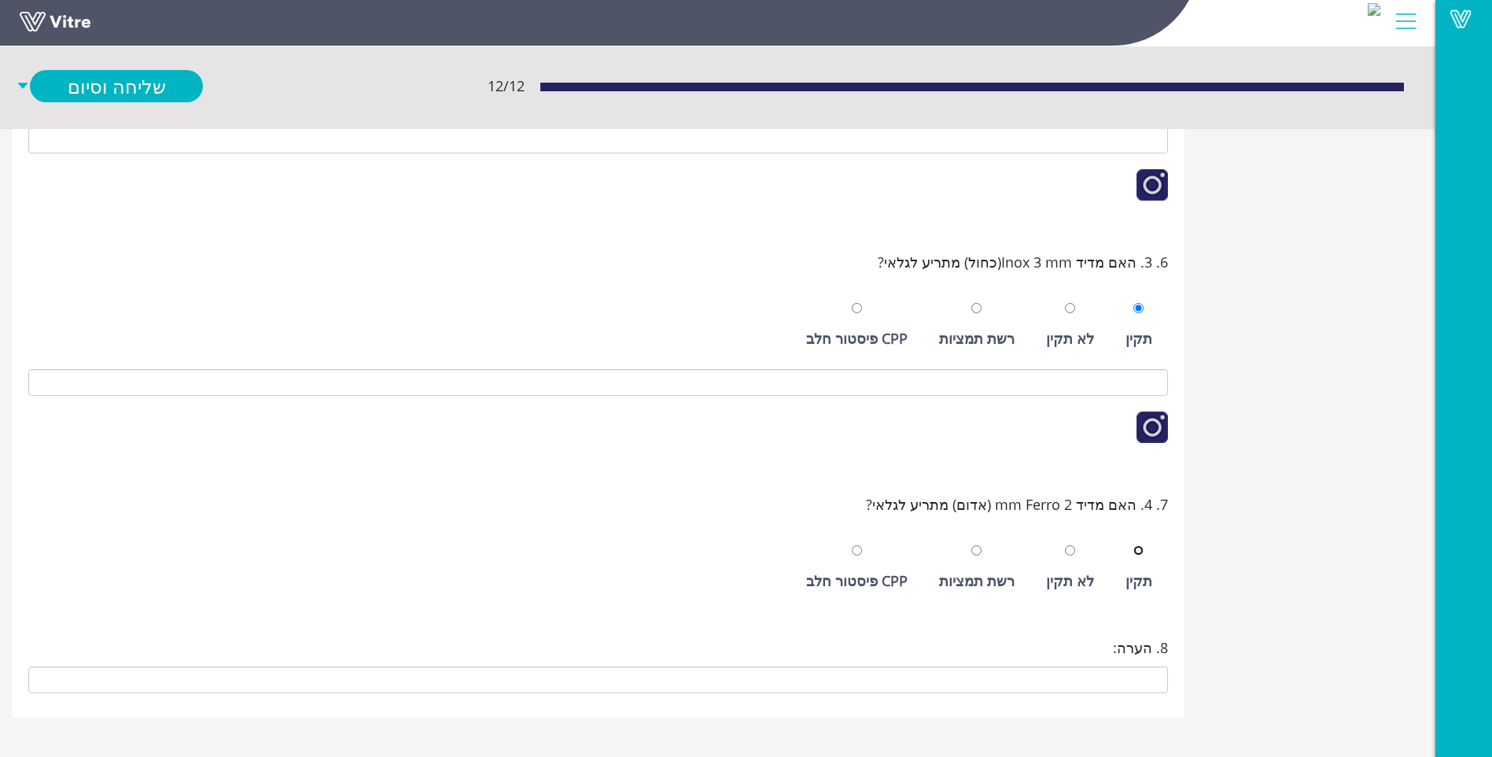
click at [1134, 545] on input "radio" at bounding box center [1139, 550] width 10 height 10
radio input "true"
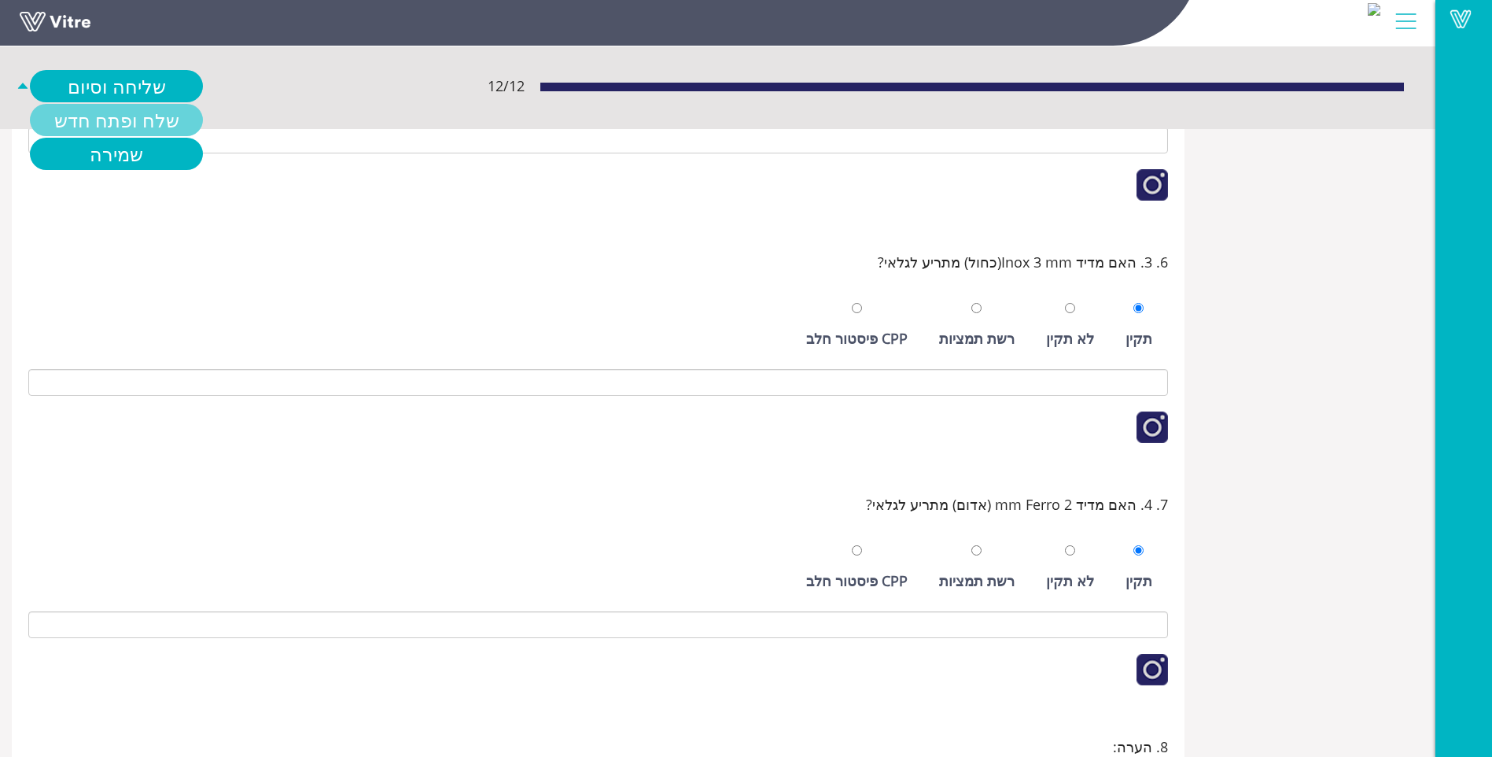
click at [131, 119] on link "שלח ופתח חדש" at bounding box center [116, 120] width 173 height 32
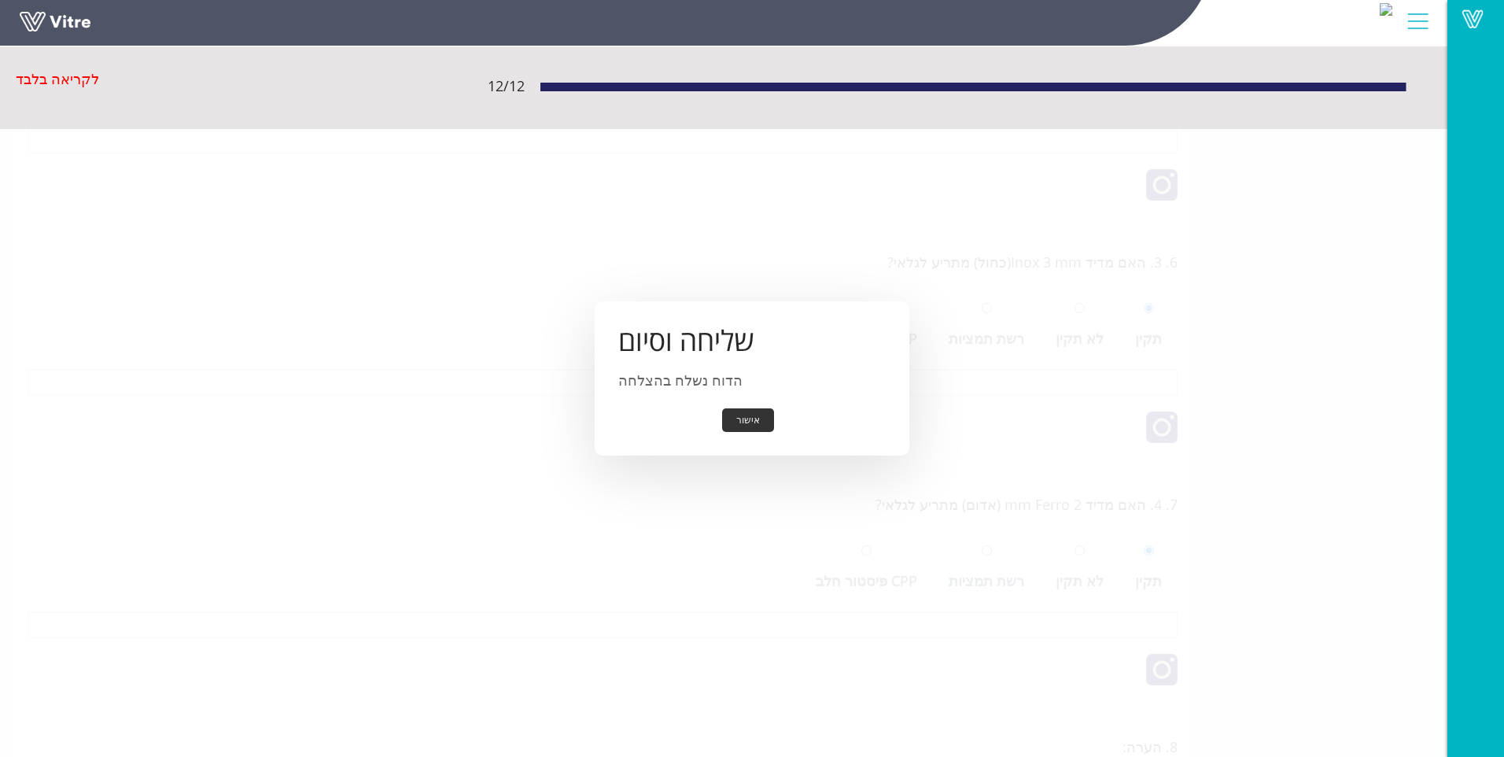
click at [746, 426] on button "אישור" at bounding box center [748, 420] width 52 height 24
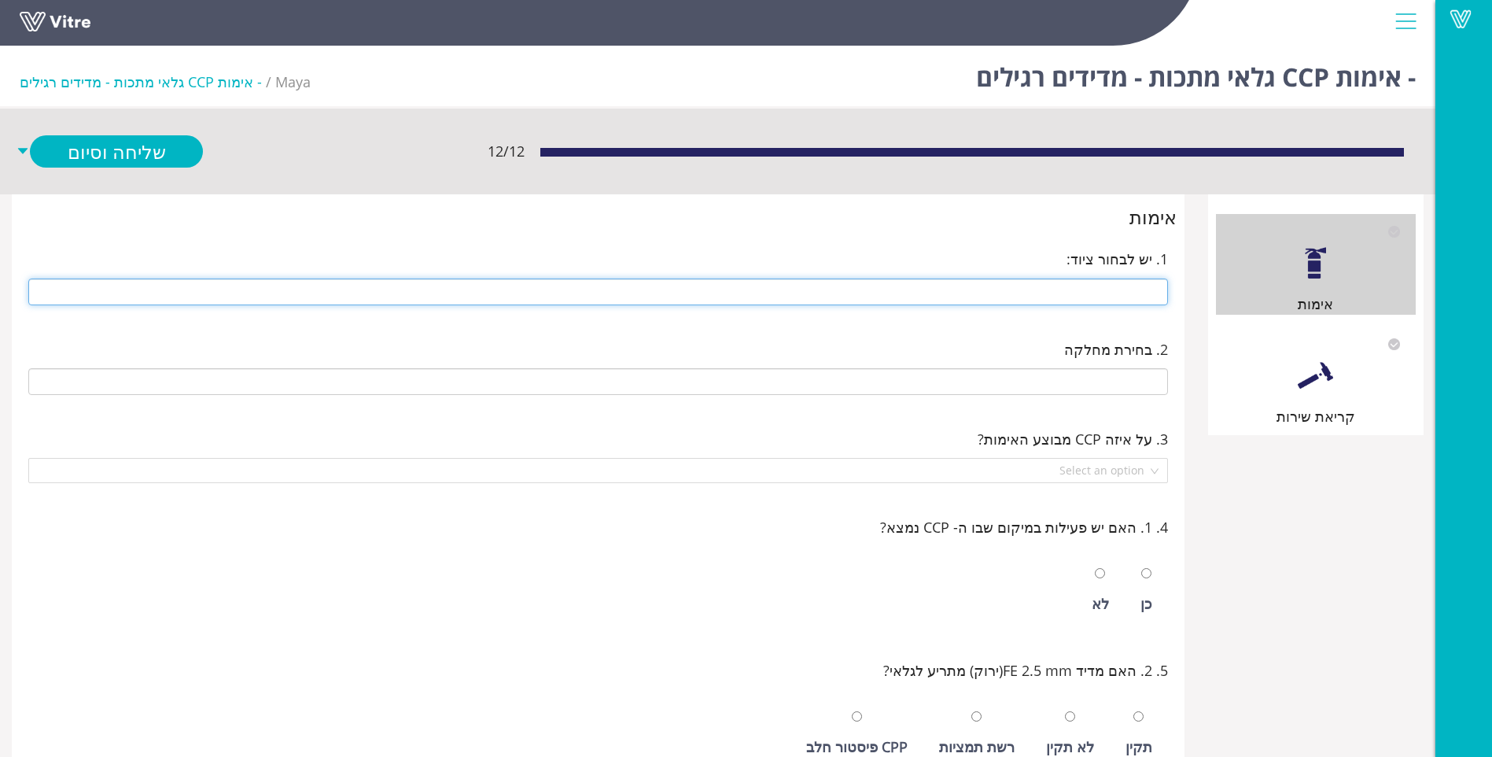
click at [1112, 278] on input "text" at bounding box center [598, 291] width 1140 height 27
type input "213 מכונה 3"
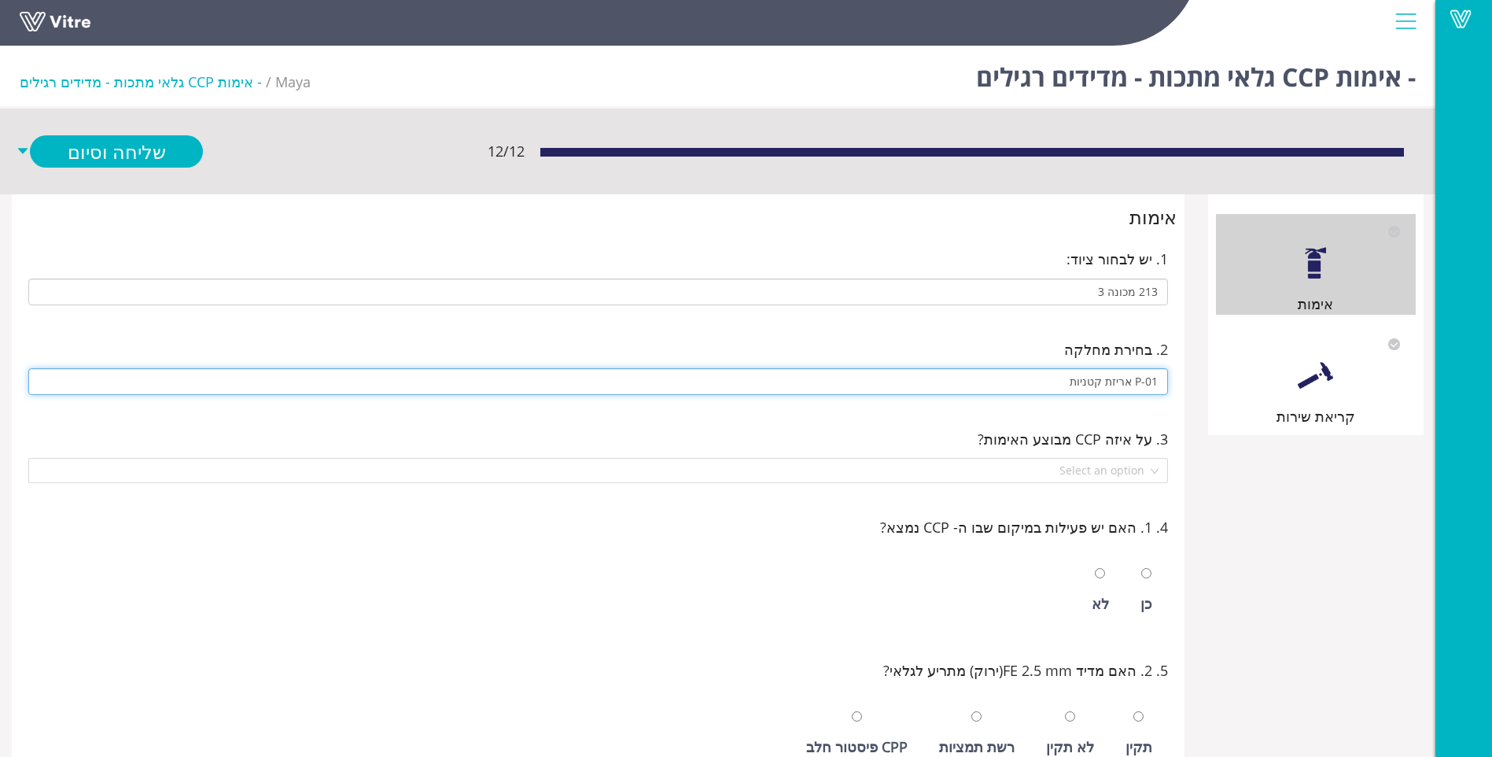
type input "P-01 אריזת קטניות"
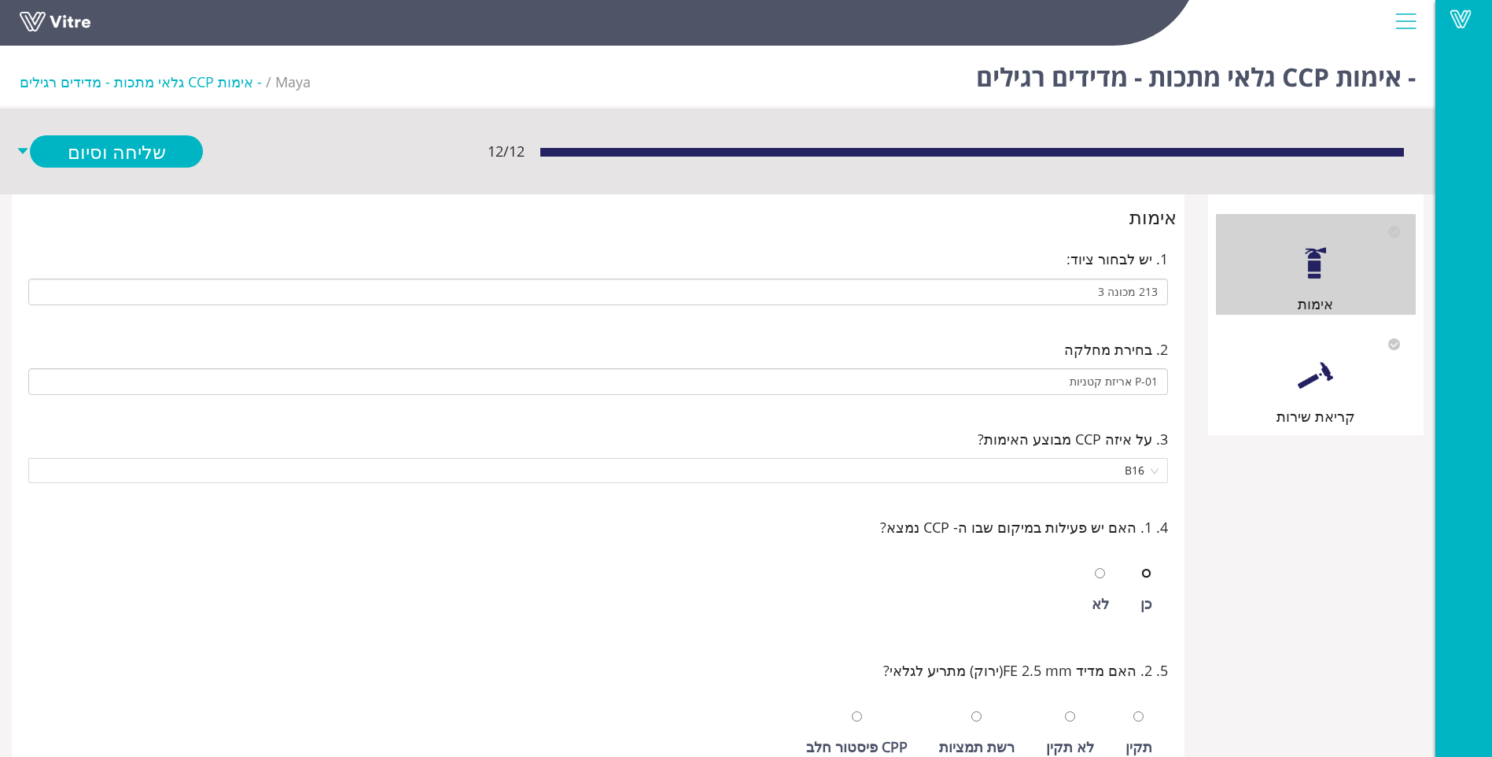
click at [1141, 568] on input "radio" at bounding box center [1146, 573] width 10 height 10
radio input "true"
click at [1134, 711] on input "radio" at bounding box center [1139, 716] width 10 height 10
radio input "true"
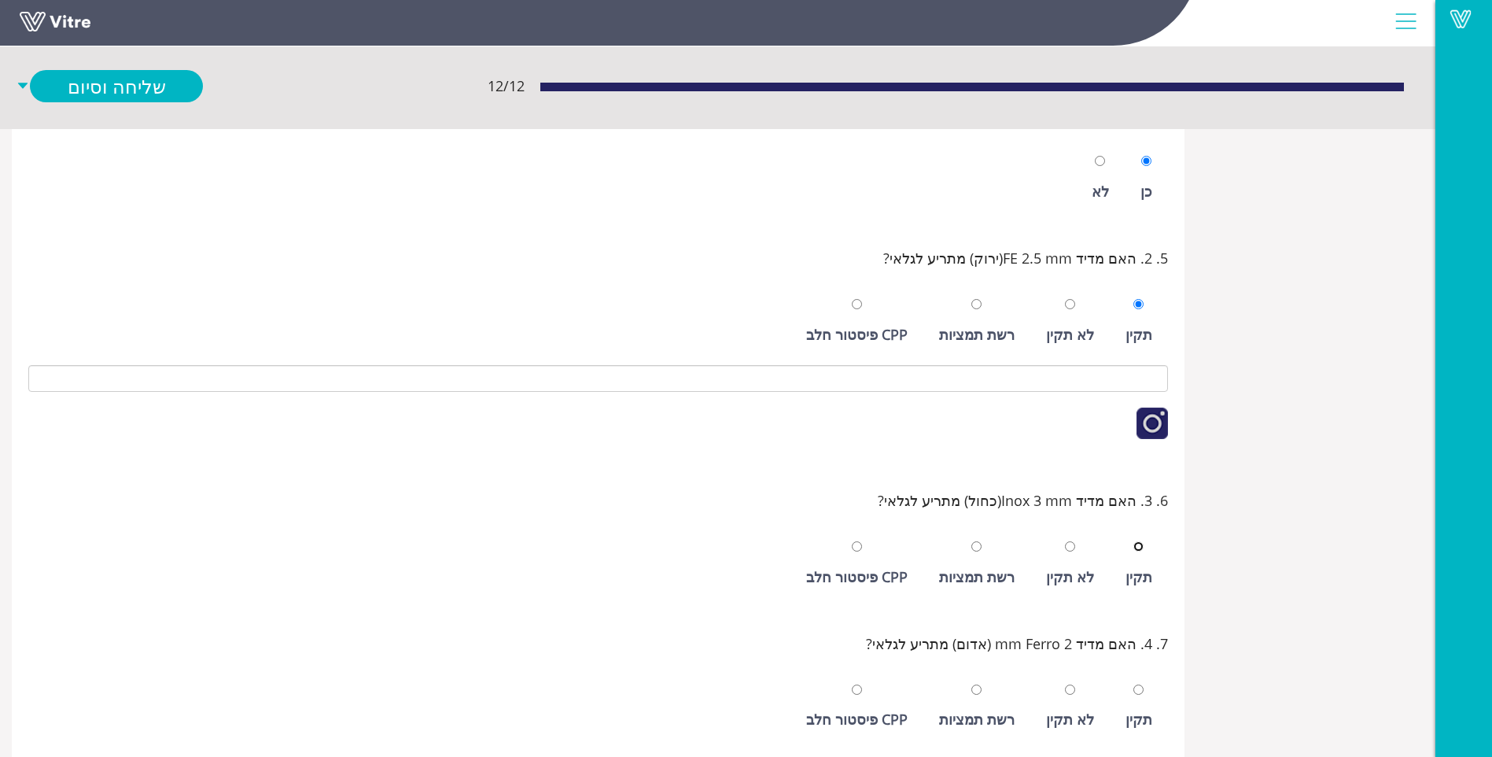
click at [1134, 541] on input "radio" at bounding box center [1139, 546] width 10 height 10
radio input "true"
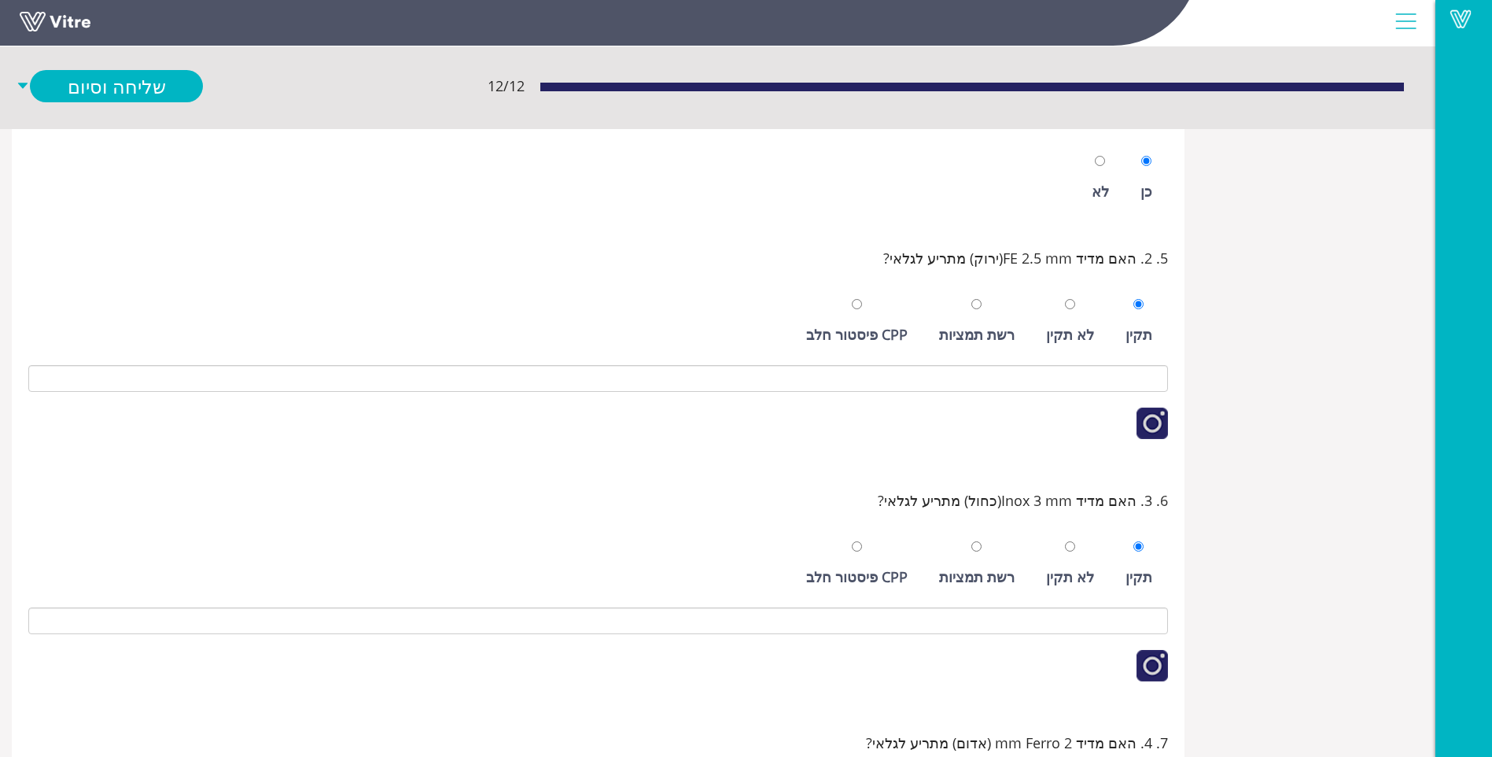
scroll to position [651, 0]
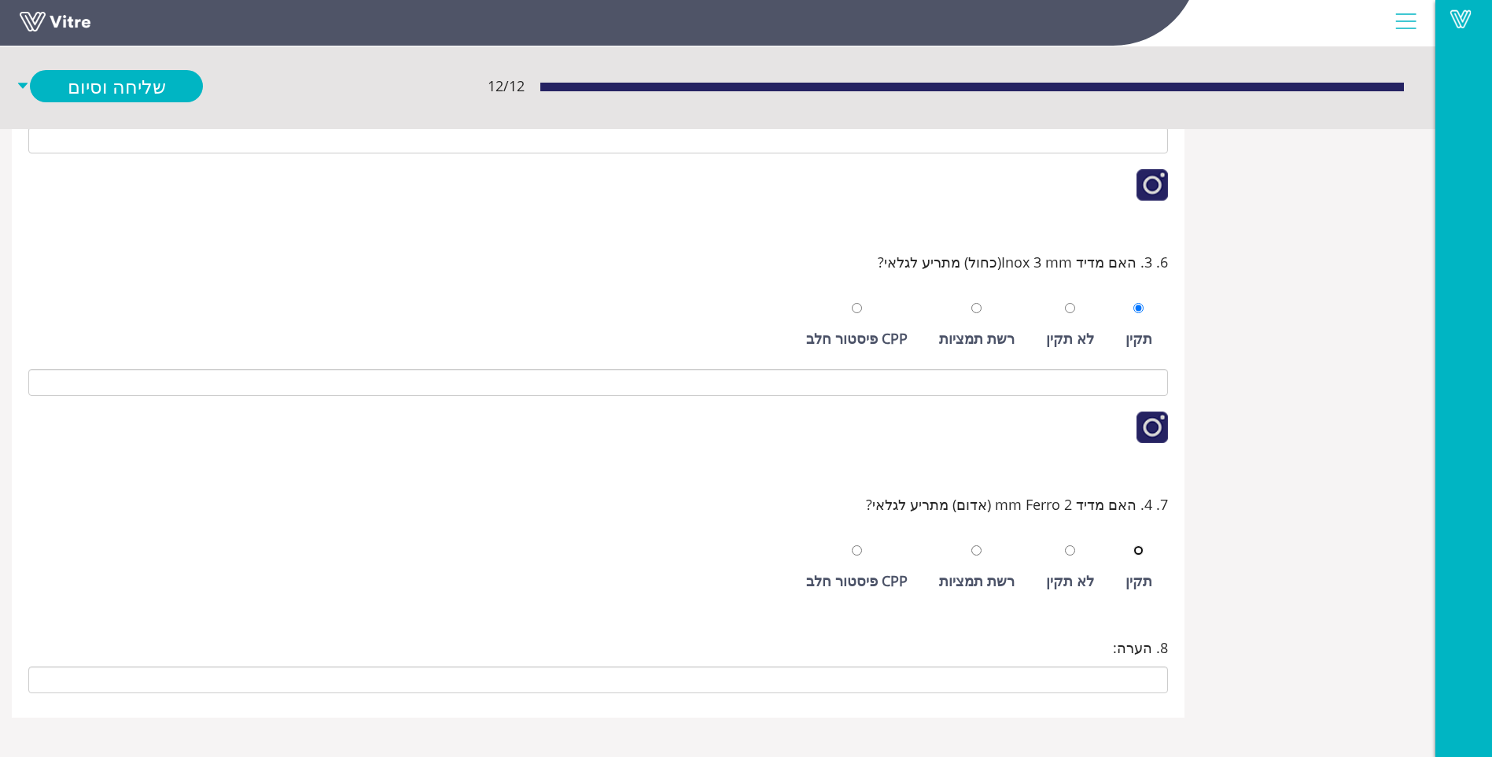
click at [1134, 545] on input "radio" at bounding box center [1139, 550] width 10 height 10
radio input "true"
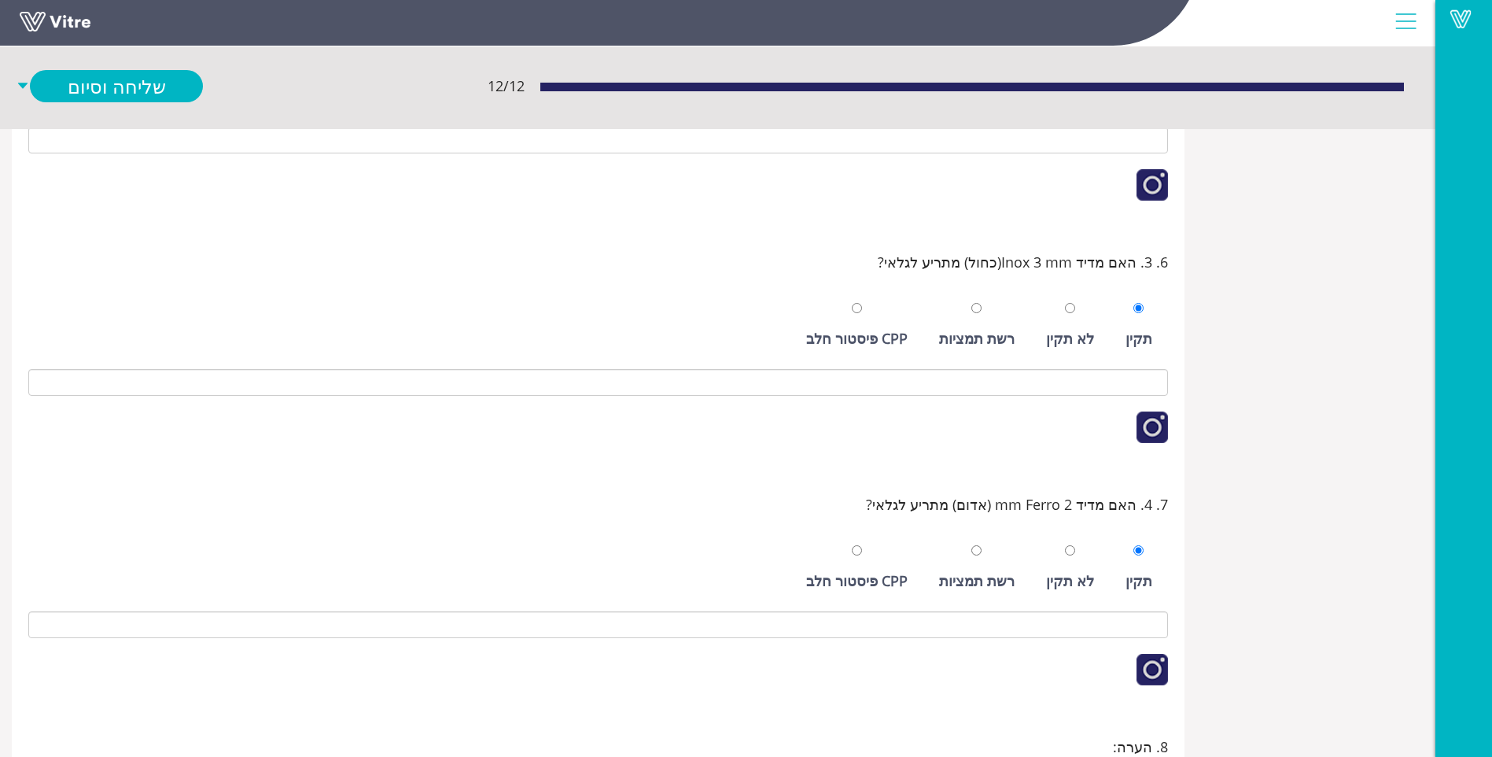
drag, startPoint x: 1112, startPoint y: 278, endPoint x: 108, endPoint y: 103, distance: 1019.0
click at [108, 103] on div "12 / 12 שליחה וסיום" at bounding box center [718, 85] width 1436 height 85
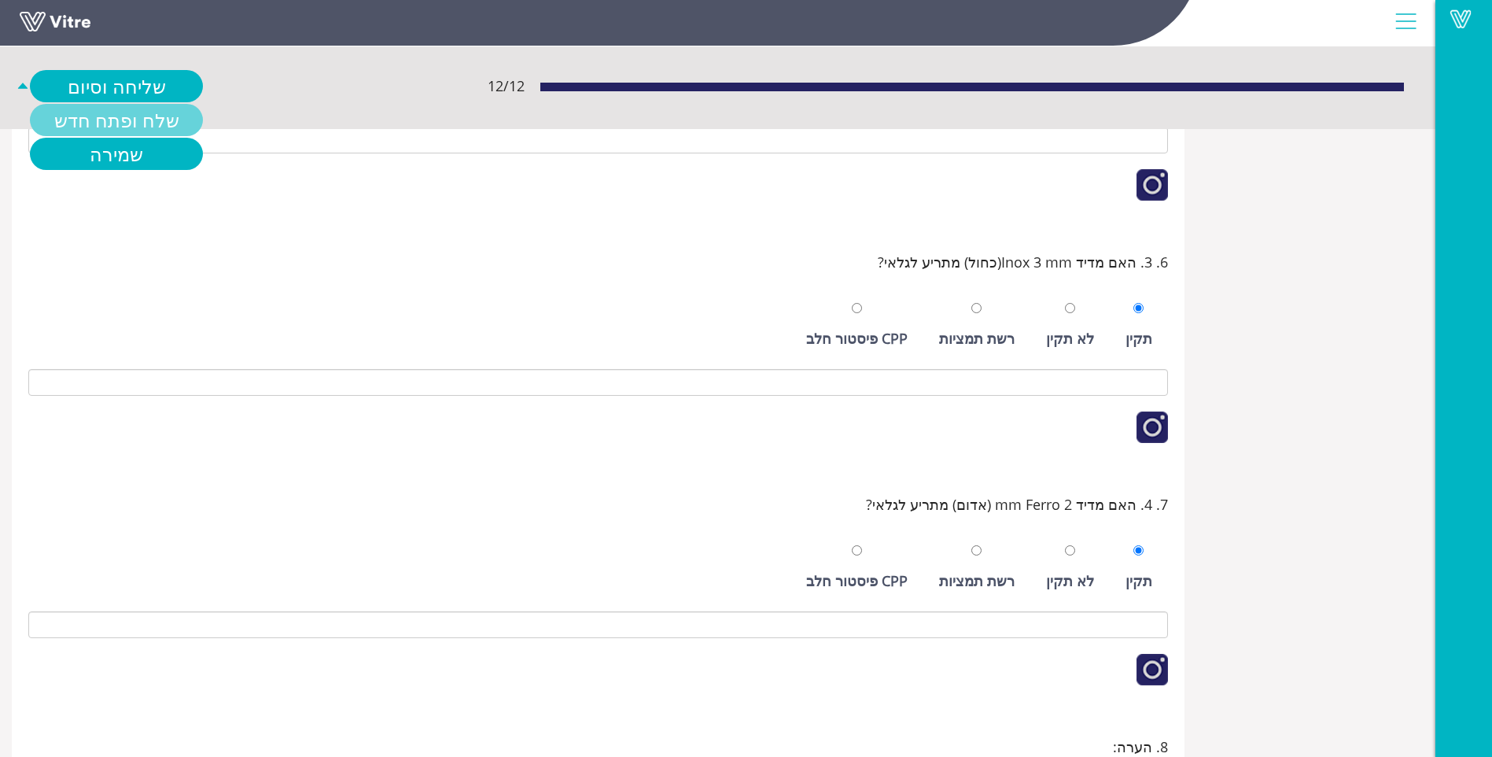
click at [110, 122] on link "שלח ופתח חדש" at bounding box center [116, 120] width 173 height 32
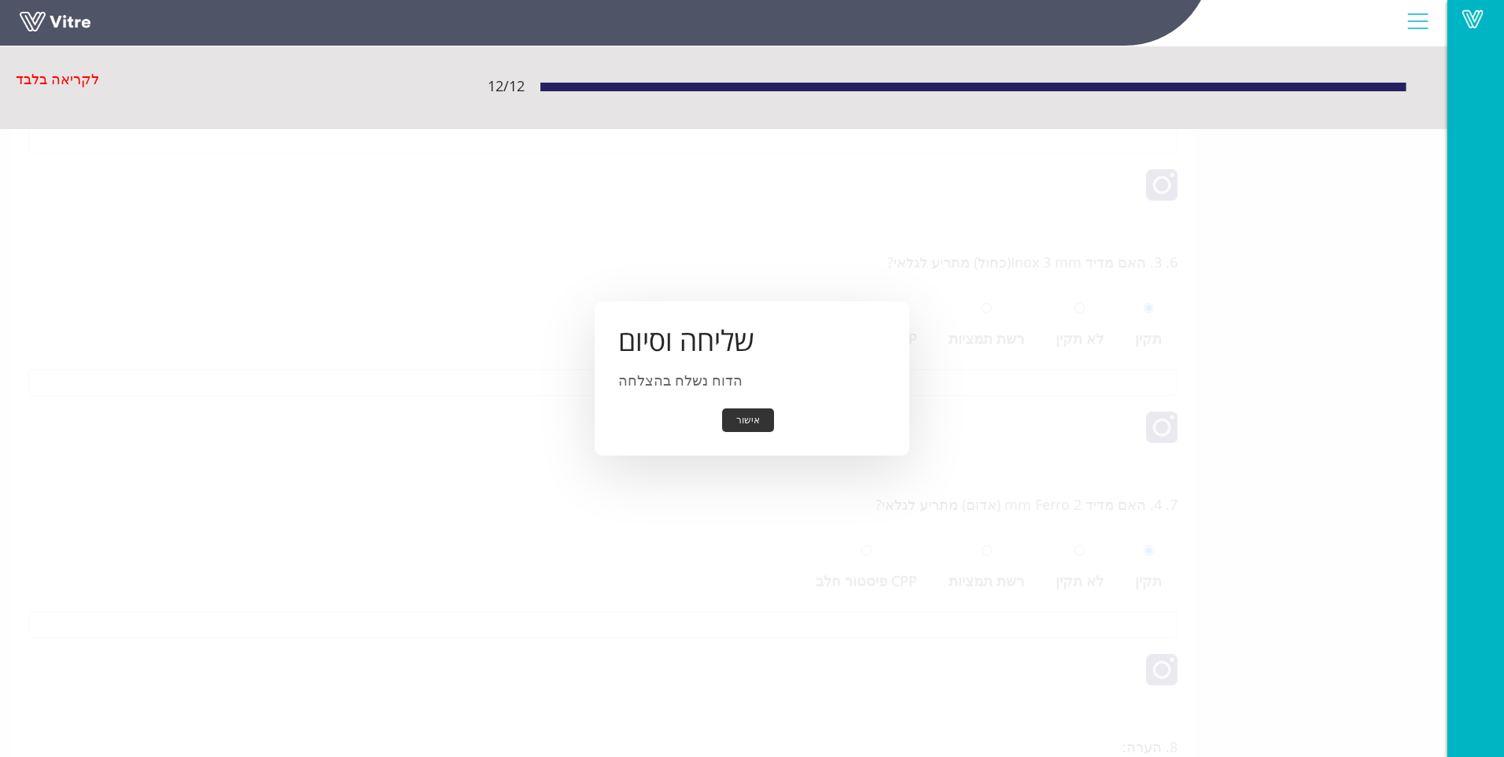
click at [748, 414] on button "אישור" at bounding box center [748, 420] width 52 height 24
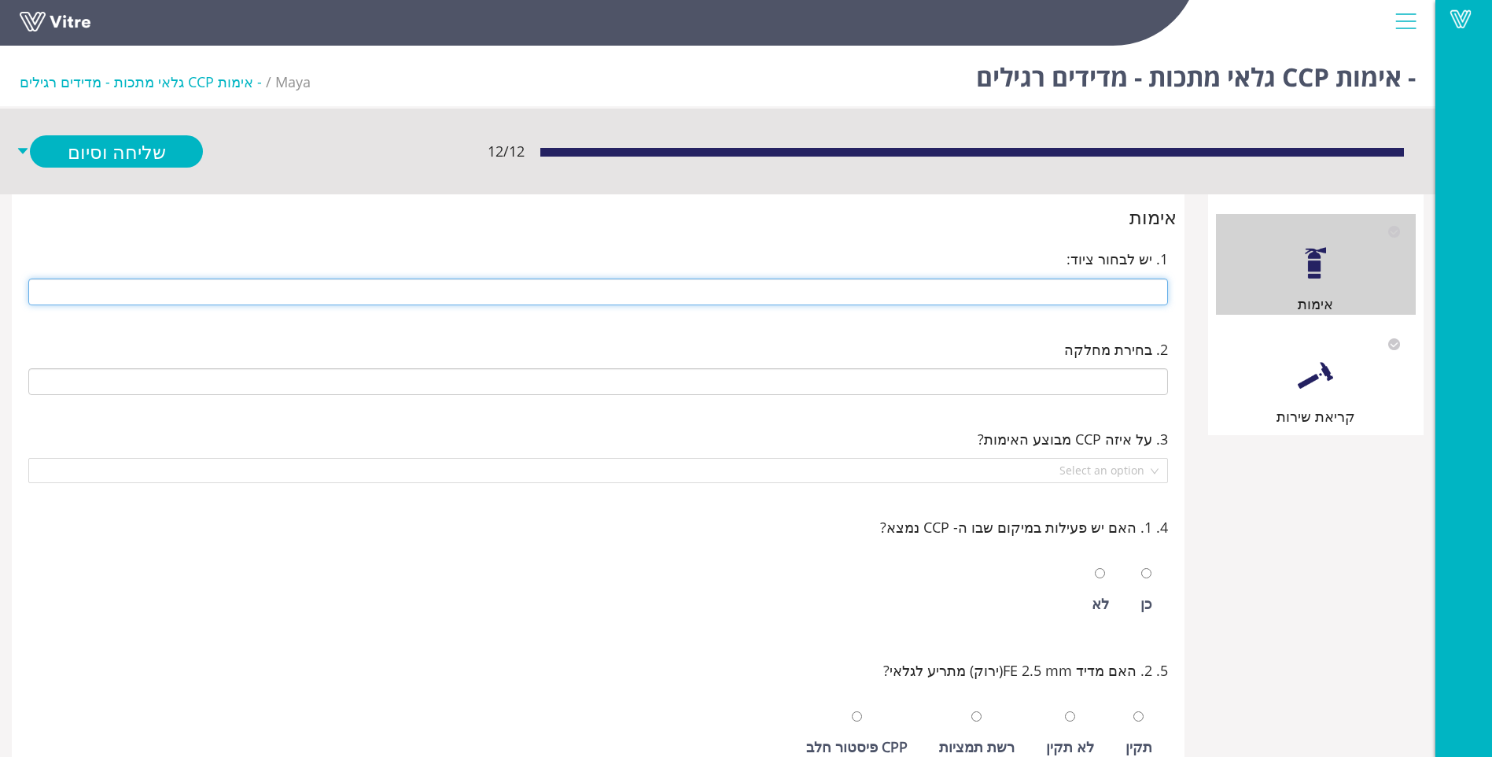
click at [1100, 293] on input "text" at bounding box center [598, 291] width 1140 height 27
type input "212 מכונה 2"
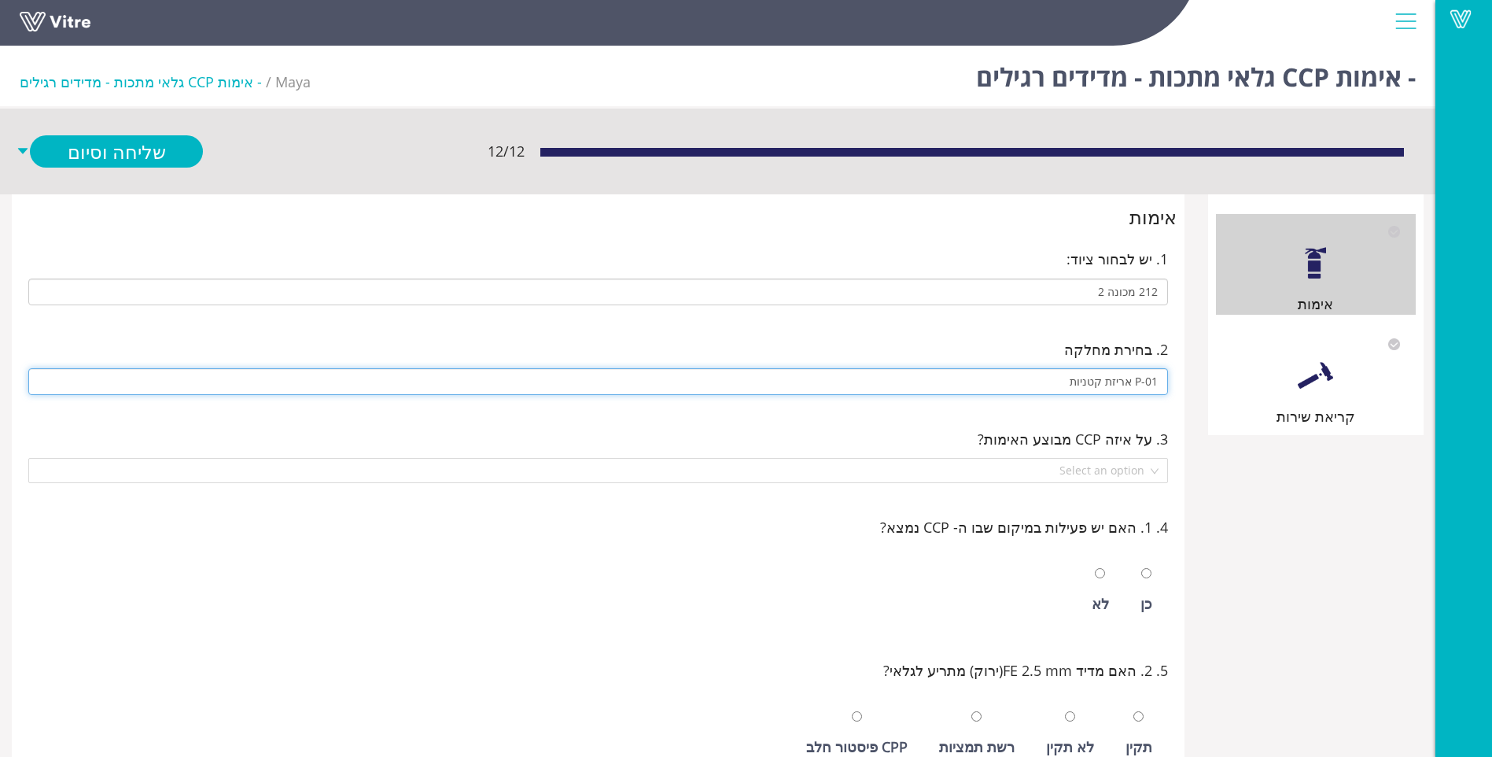
type input "P-01 אריזת קטניות"
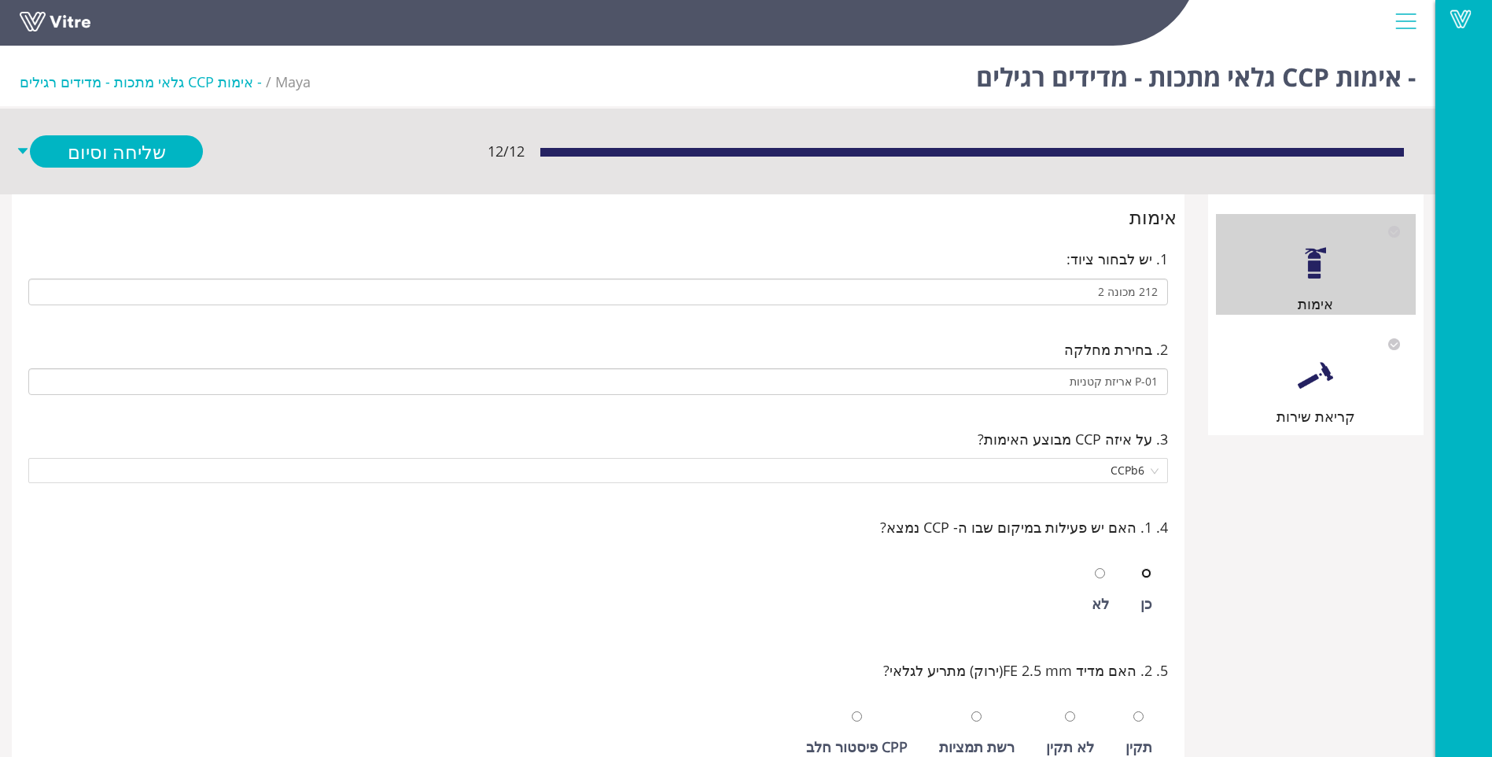
click at [1141, 568] on input "radio" at bounding box center [1146, 573] width 10 height 10
radio input "true"
click at [1134, 711] on input "radio" at bounding box center [1139, 716] width 10 height 10
radio input "true"
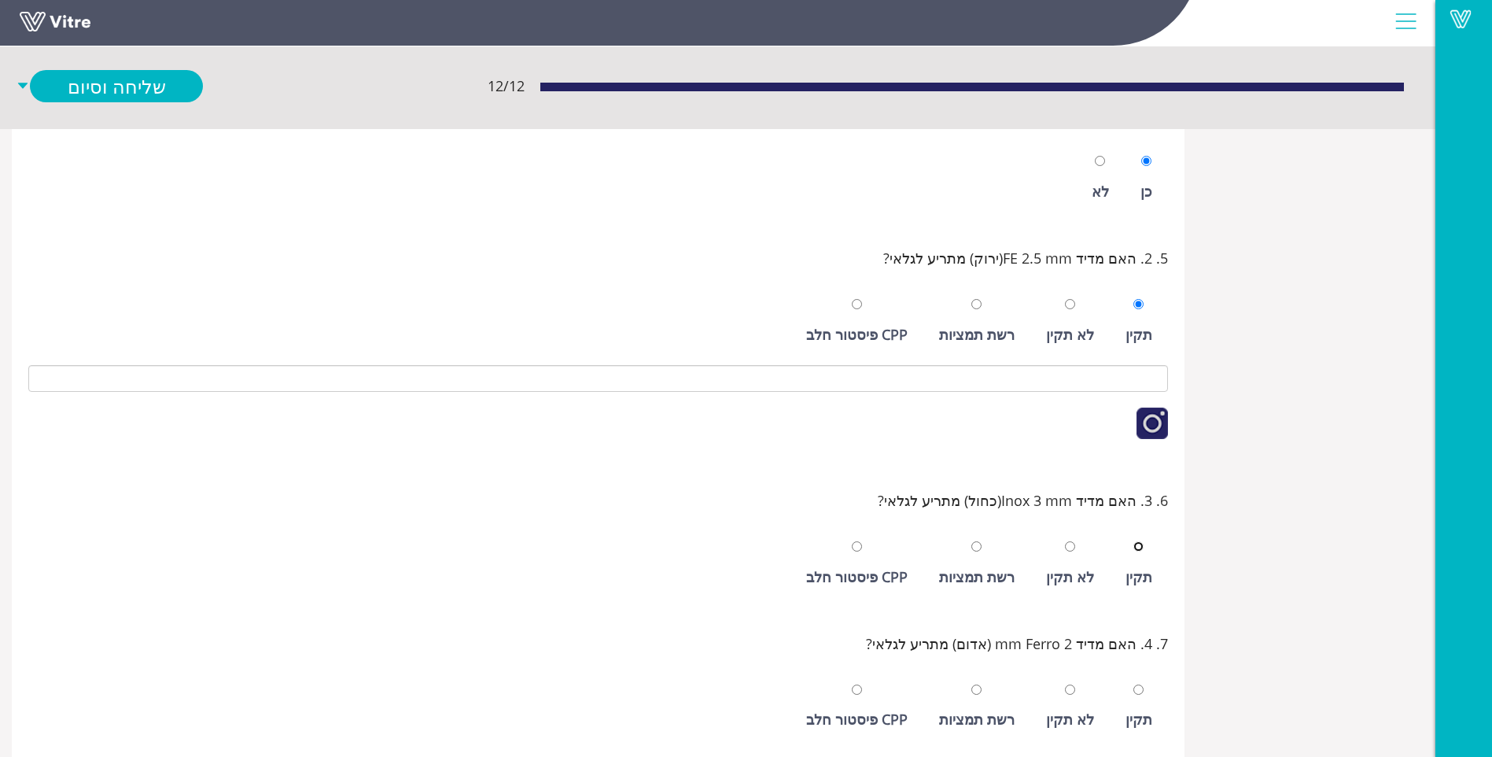
click at [1134, 541] on input "radio" at bounding box center [1139, 546] width 10 height 10
radio input "true"
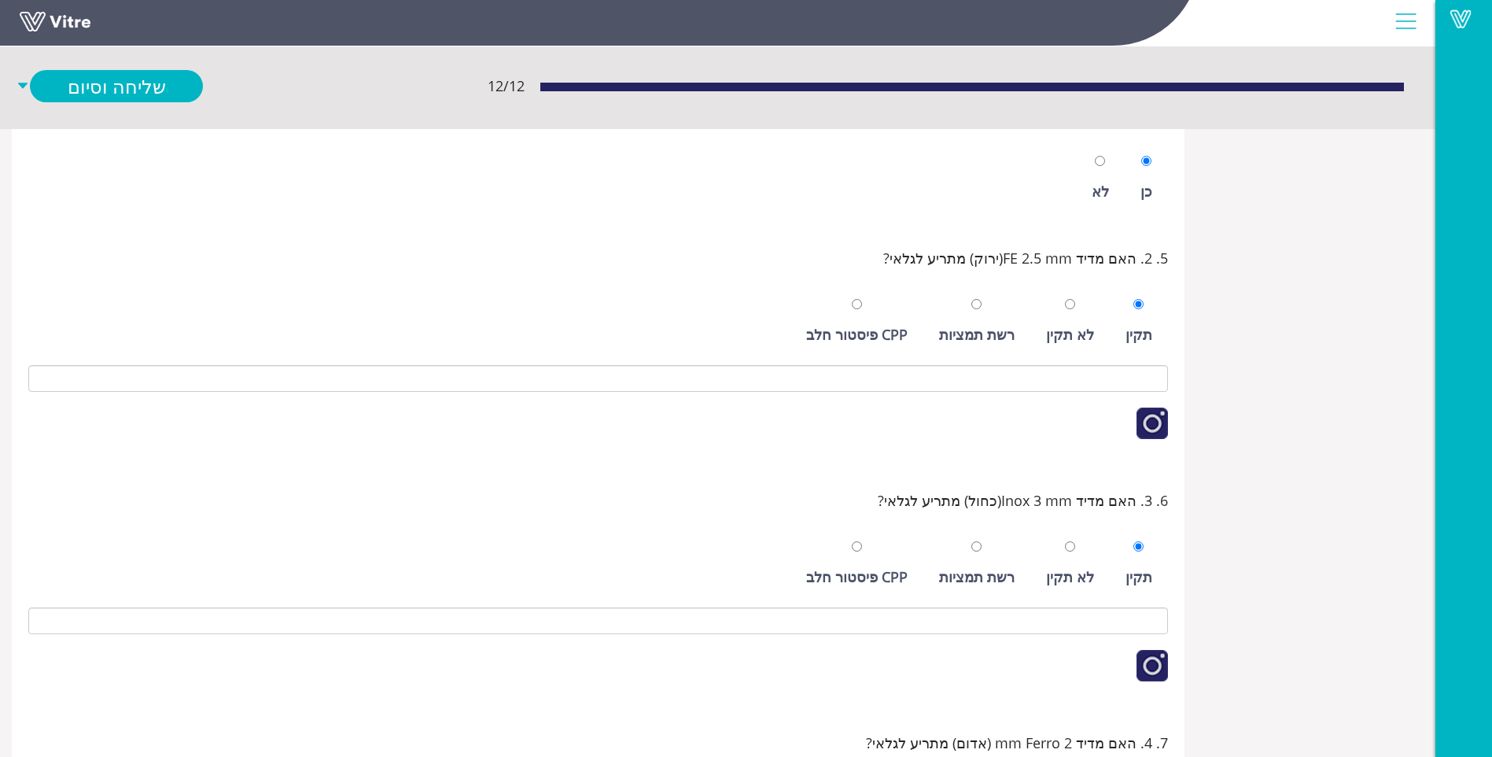
scroll to position [651, 0]
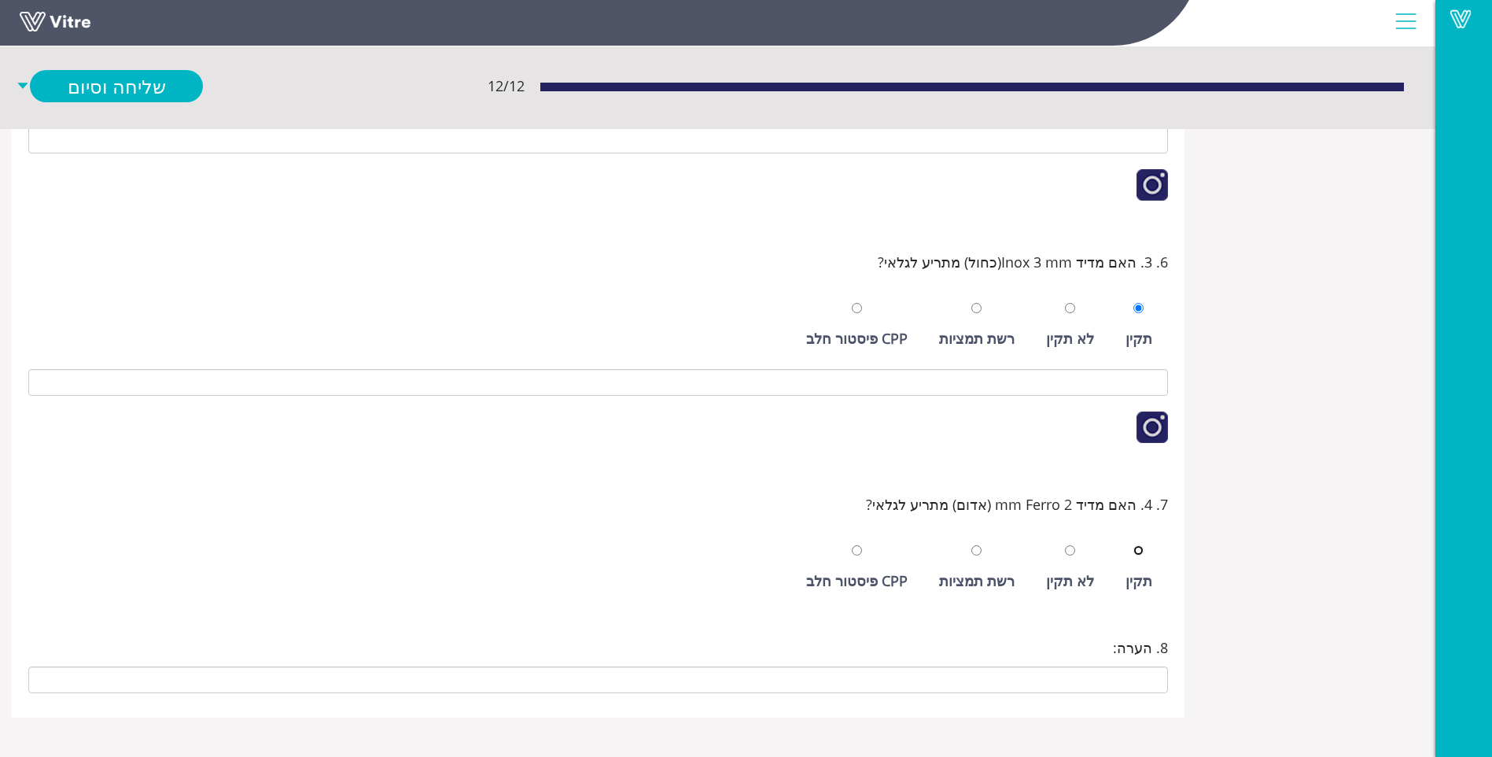
click at [1134, 545] on input "radio" at bounding box center [1139, 550] width 10 height 10
radio input "true"
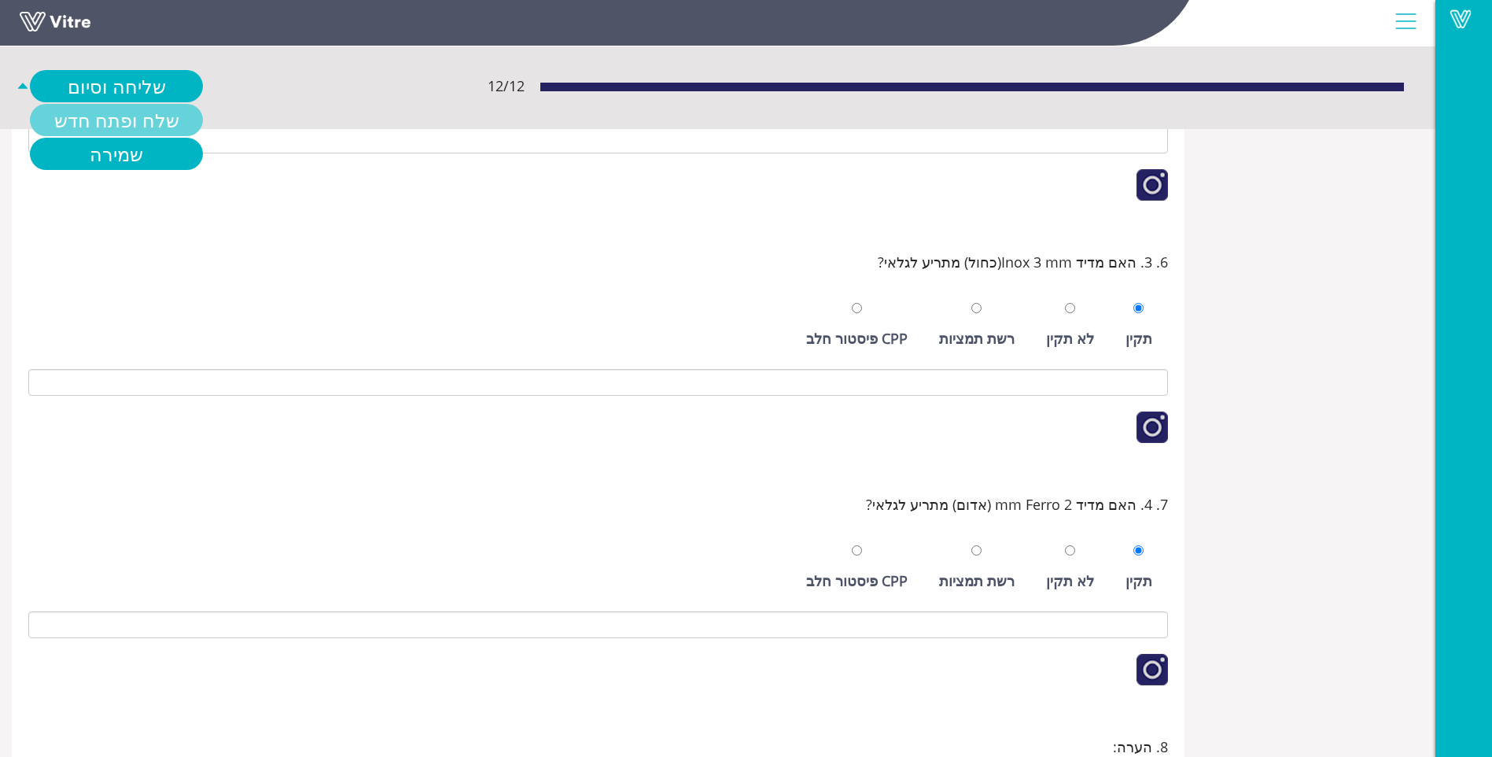
click at [135, 115] on link "שלח ופתח חדש" at bounding box center [116, 120] width 173 height 32
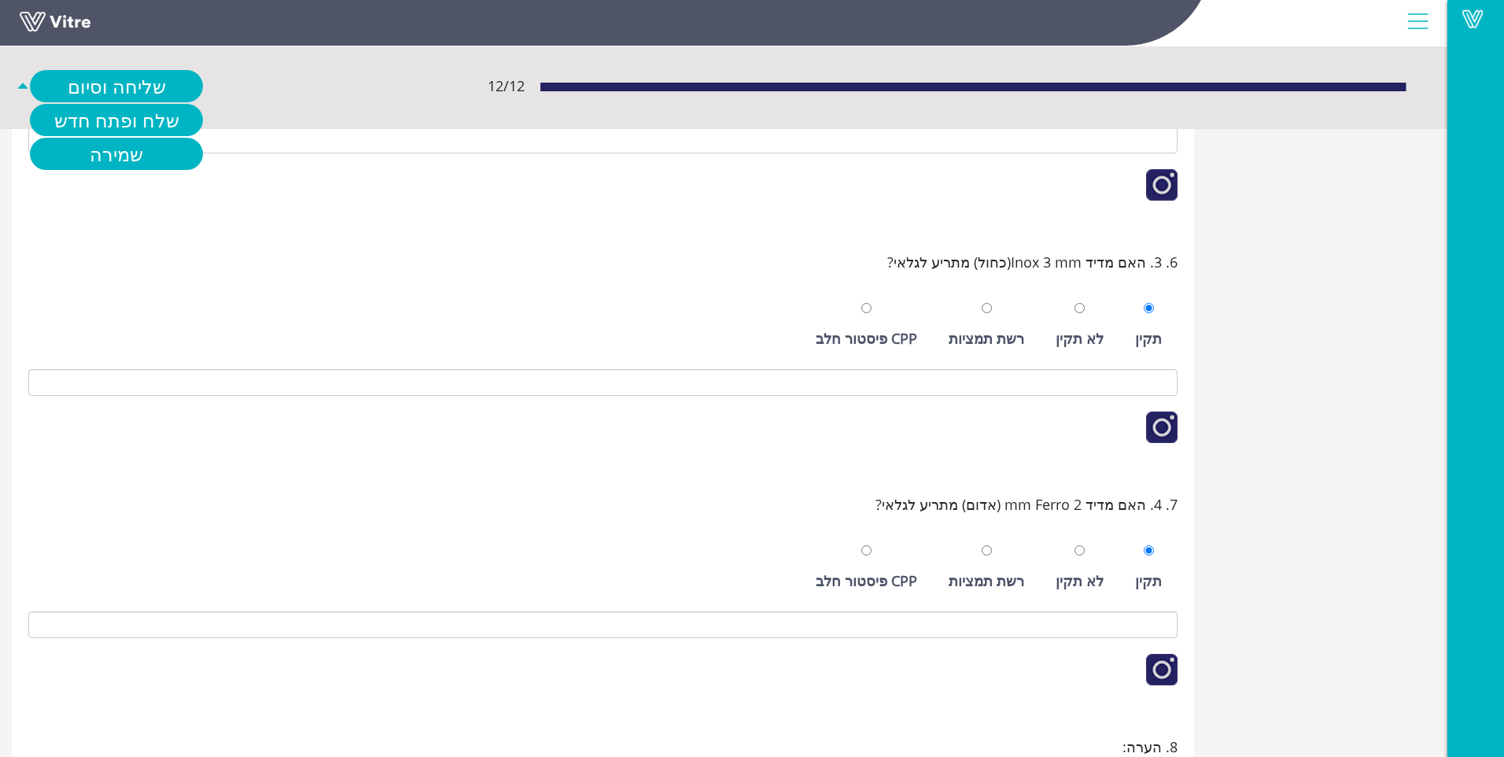
drag, startPoint x: 135, startPoint y: 115, endPoint x: 168, endPoint y: 106, distance: 34.2
click at [168, 106] on div "12 / 12 שליחה וסיום שלח ופתח חדש שמירה" at bounding box center [723, 85] width 1447 height 85
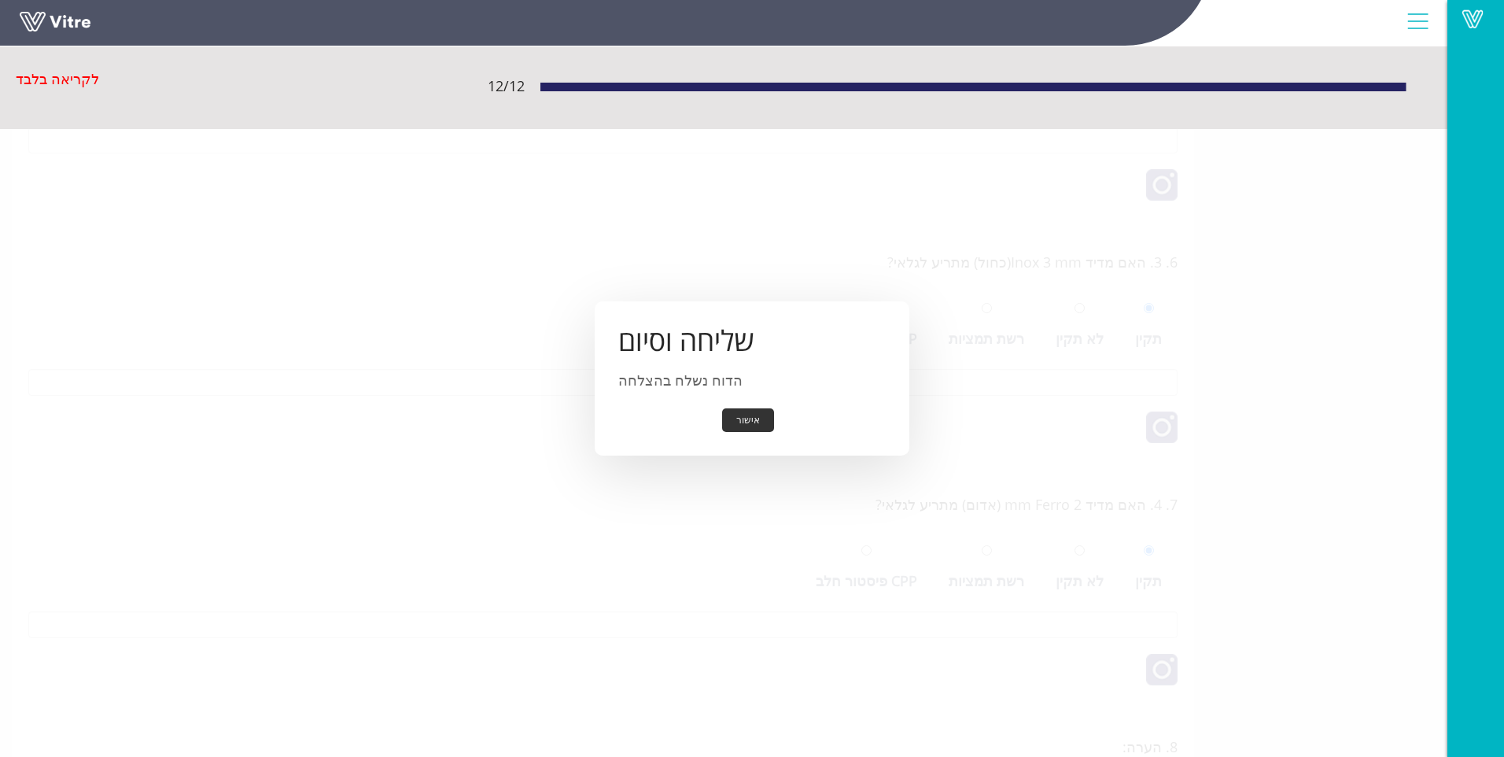
click at [751, 413] on button "אישור" at bounding box center [748, 420] width 52 height 24
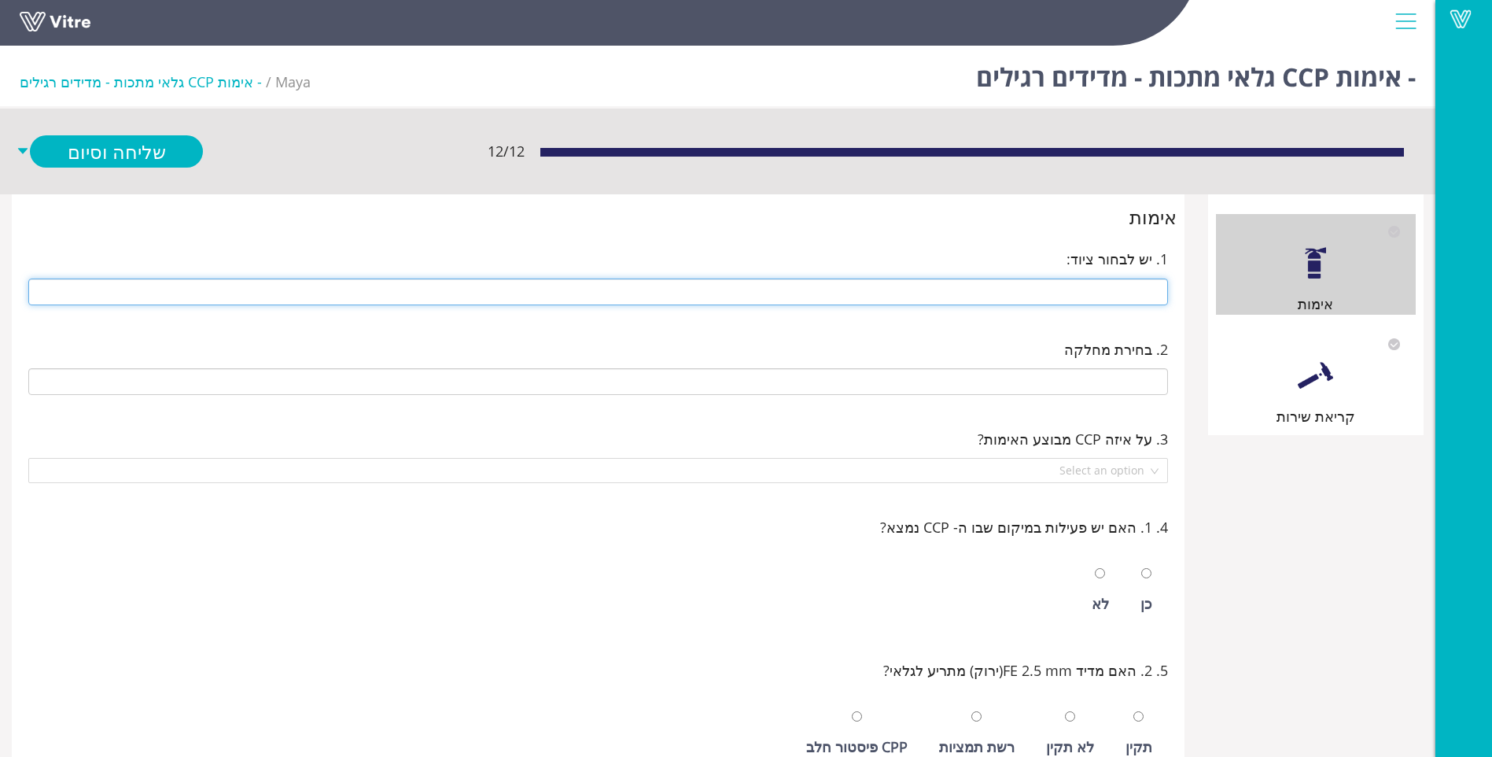
click at [1048, 292] on input "text" at bounding box center [598, 291] width 1140 height 27
type input "290 14 ראש חטיפים ימנית"
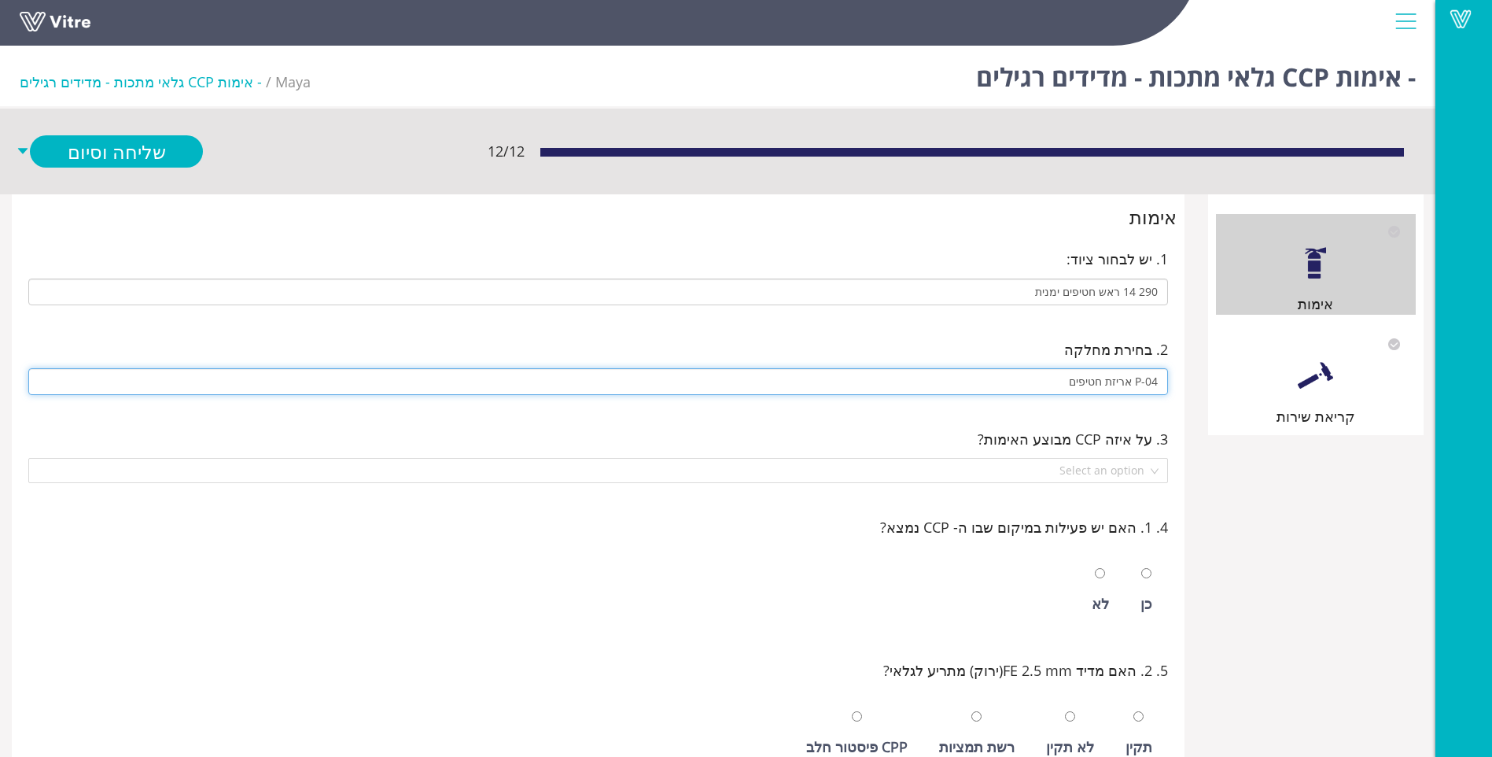
type input "P-04 אריזת חטיפים"
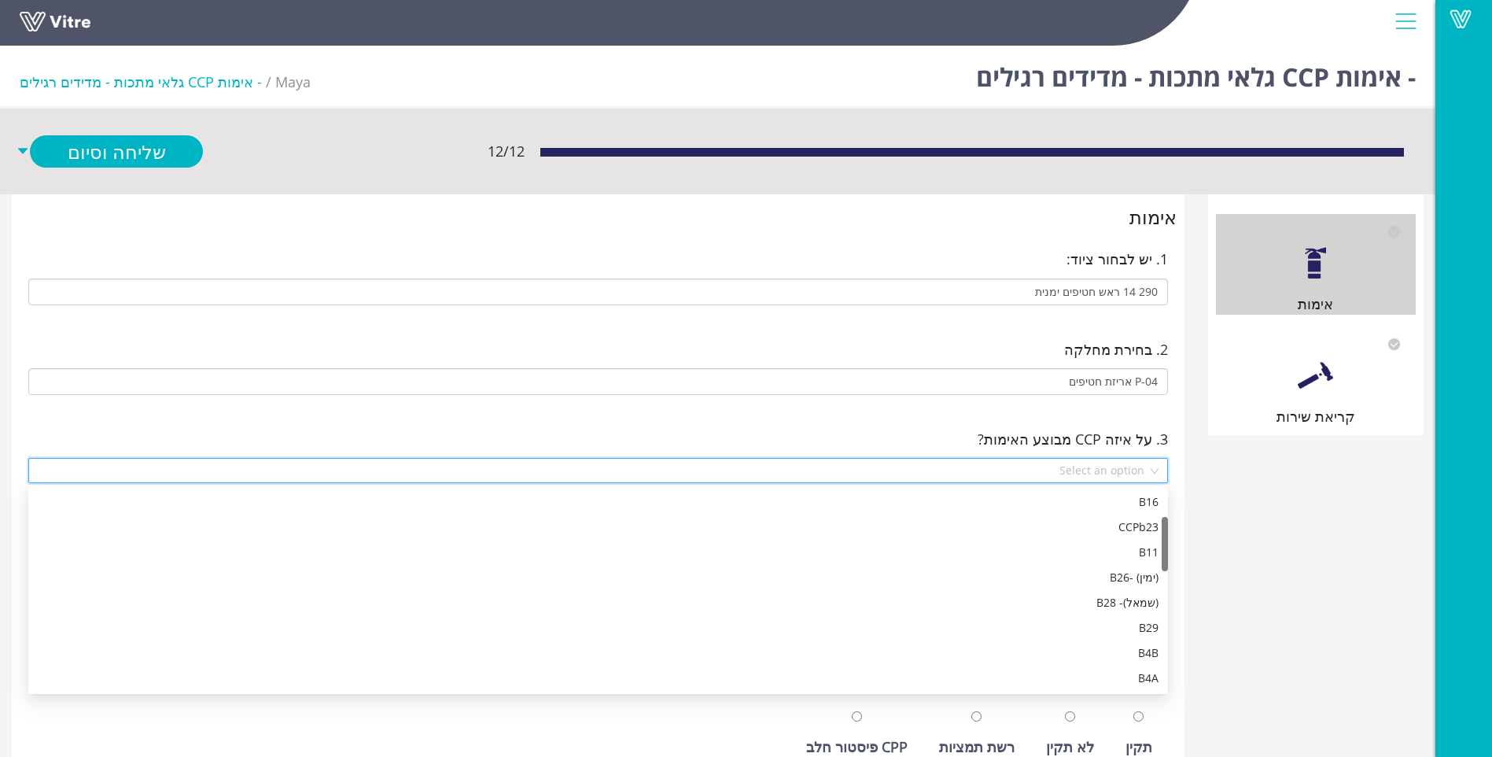
scroll to position [101, 0]
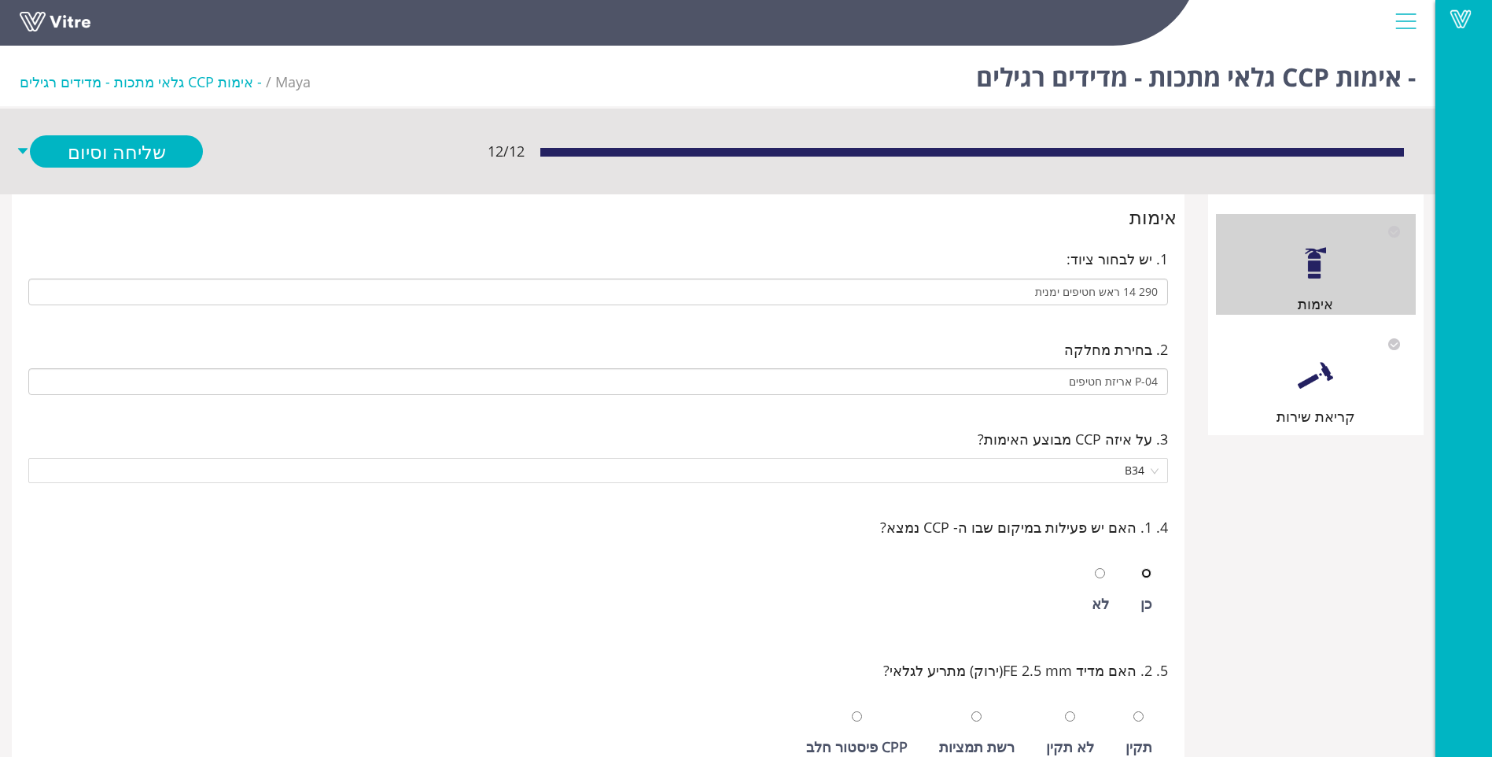
click at [1141, 568] on input "radio" at bounding box center [1146, 573] width 10 height 10
radio input "true"
click at [1134, 711] on input "radio" at bounding box center [1139, 716] width 10 height 10
radio input "true"
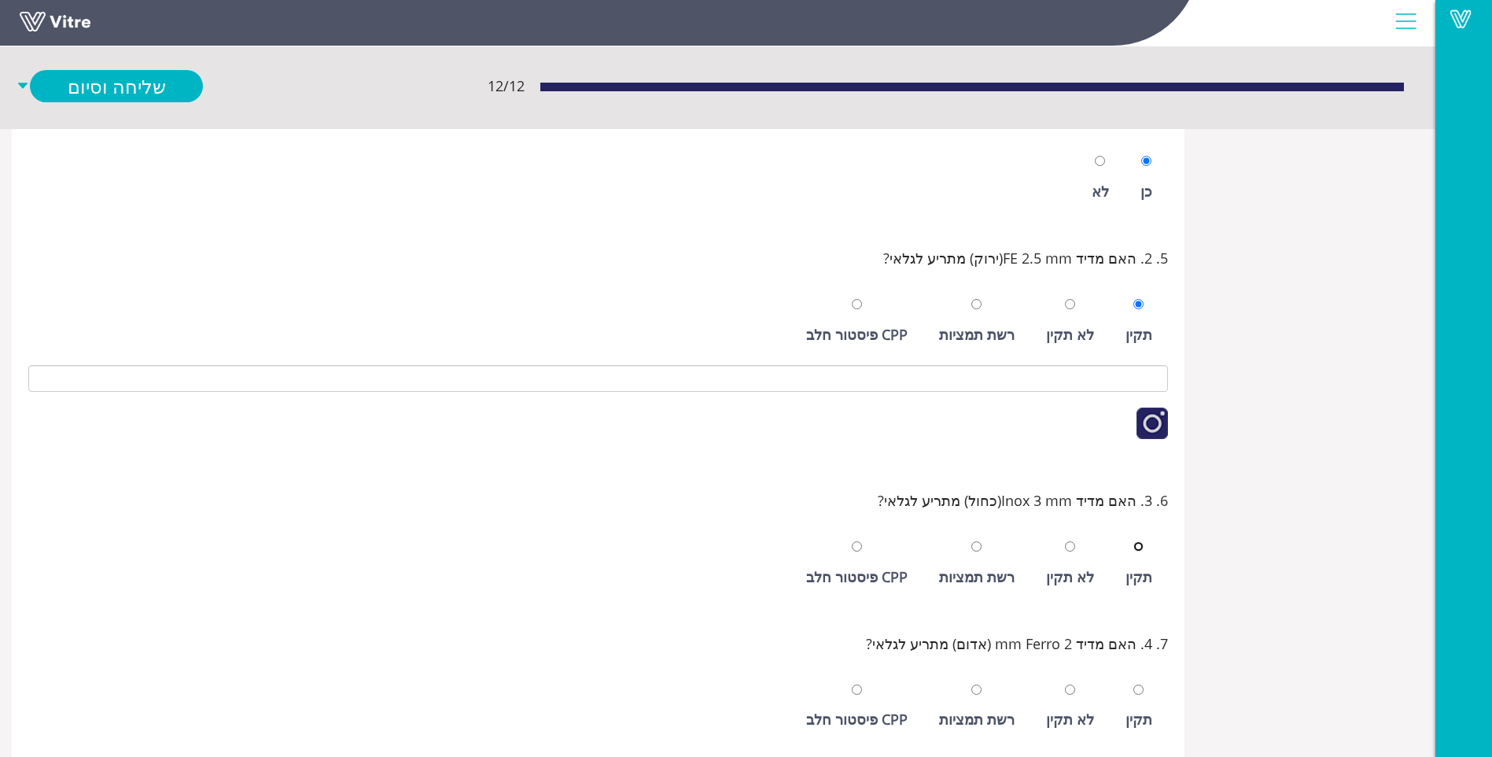
click at [1134, 541] on input "radio" at bounding box center [1139, 546] width 10 height 10
radio input "true"
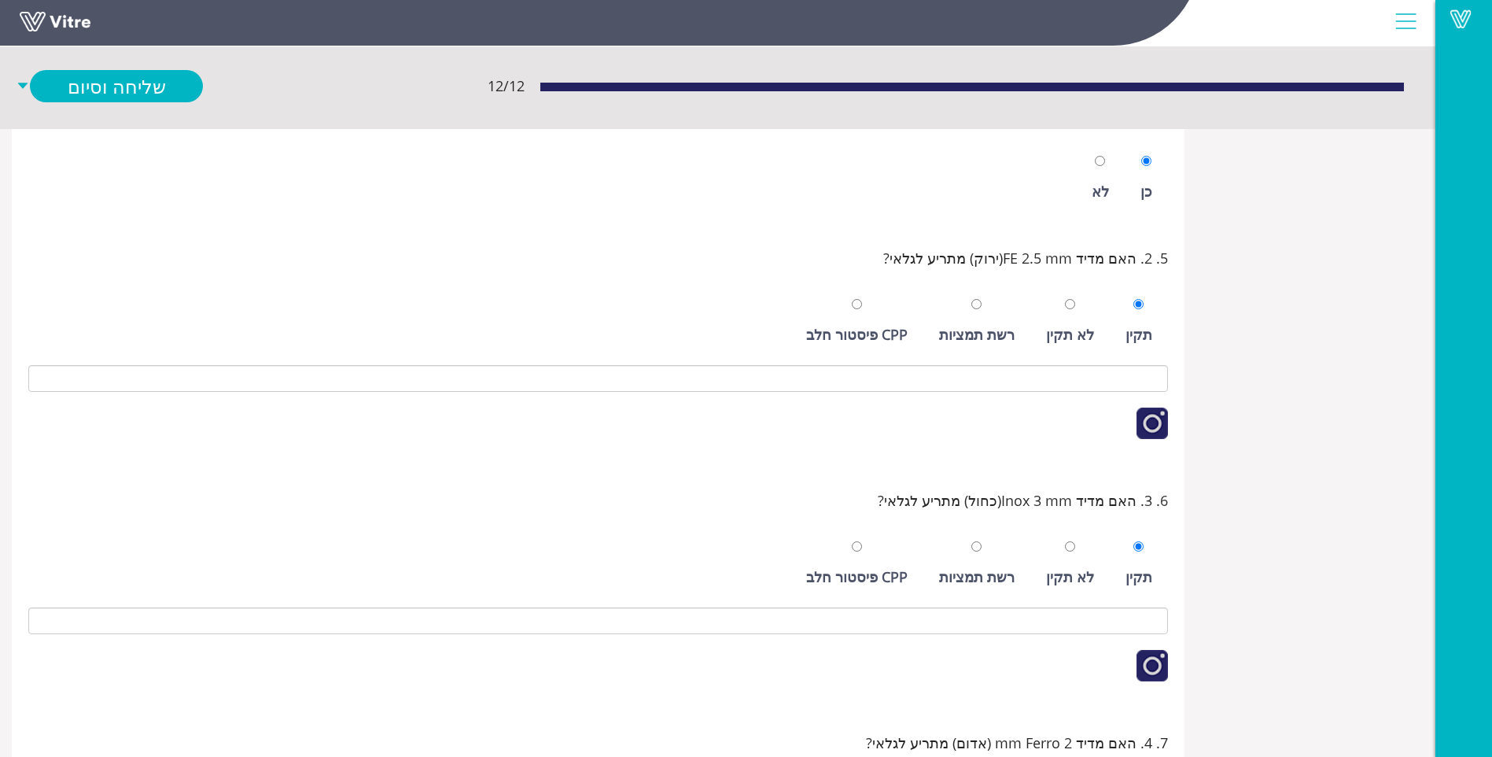
scroll to position [651, 0]
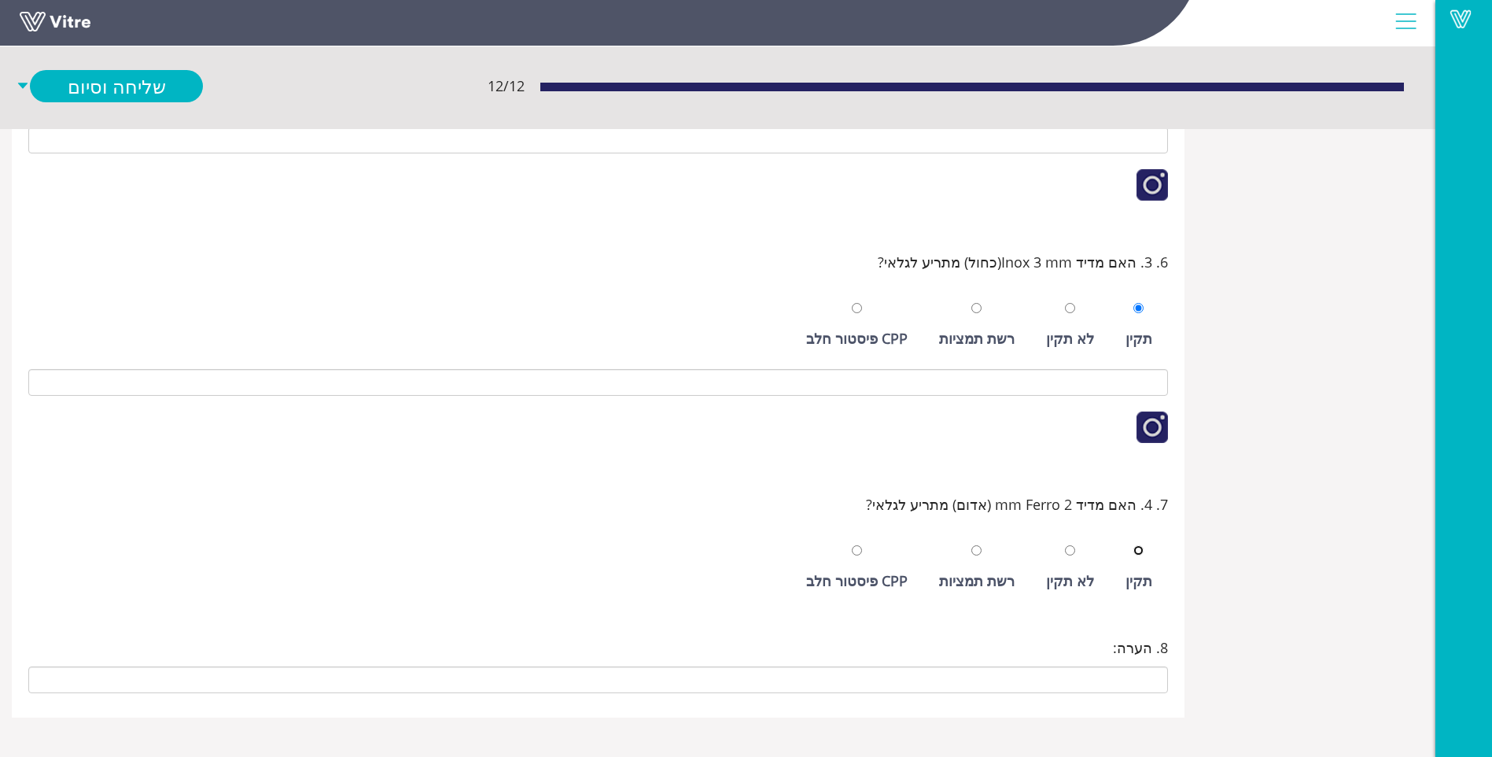
click at [1134, 545] on input "radio" at bounding box center [1139, 550] width 10 height 10
radio input "true"
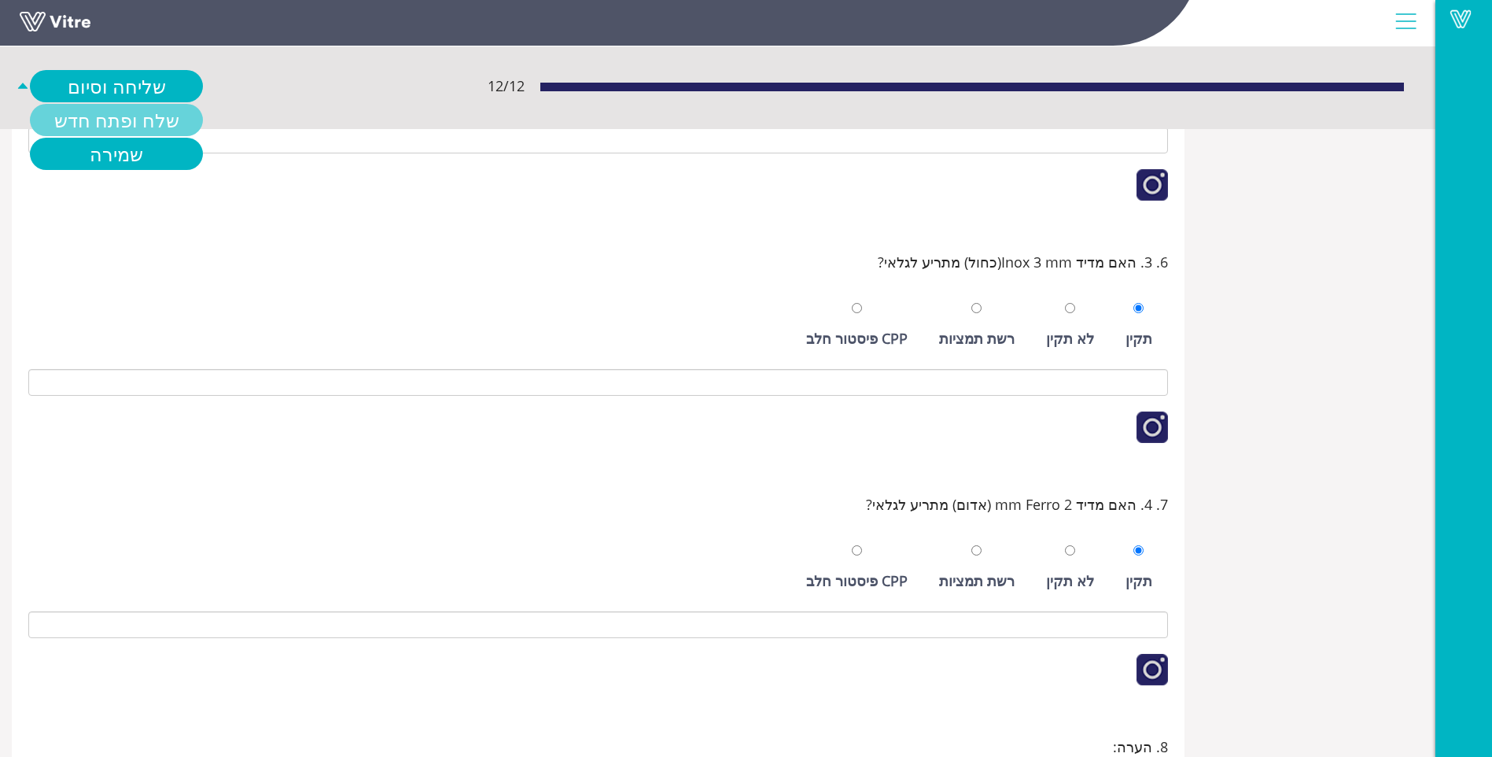
click at [120, 131] on link "שלח ופתח חדש" at bounding box center [116, 120] width 173 height 32
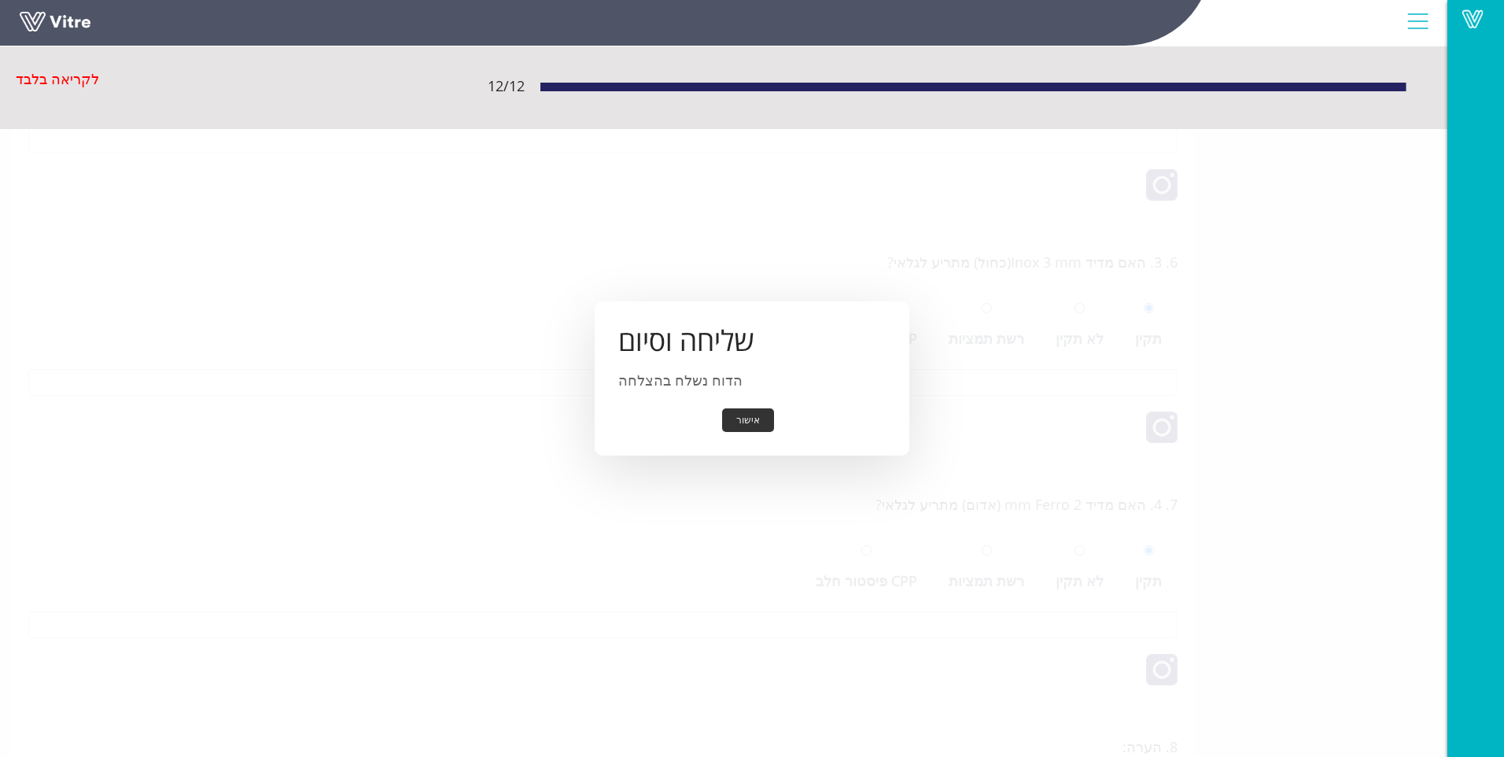
click at [757, 420] on button "אישור" at bounding box center [748, 420] width 52 height 24
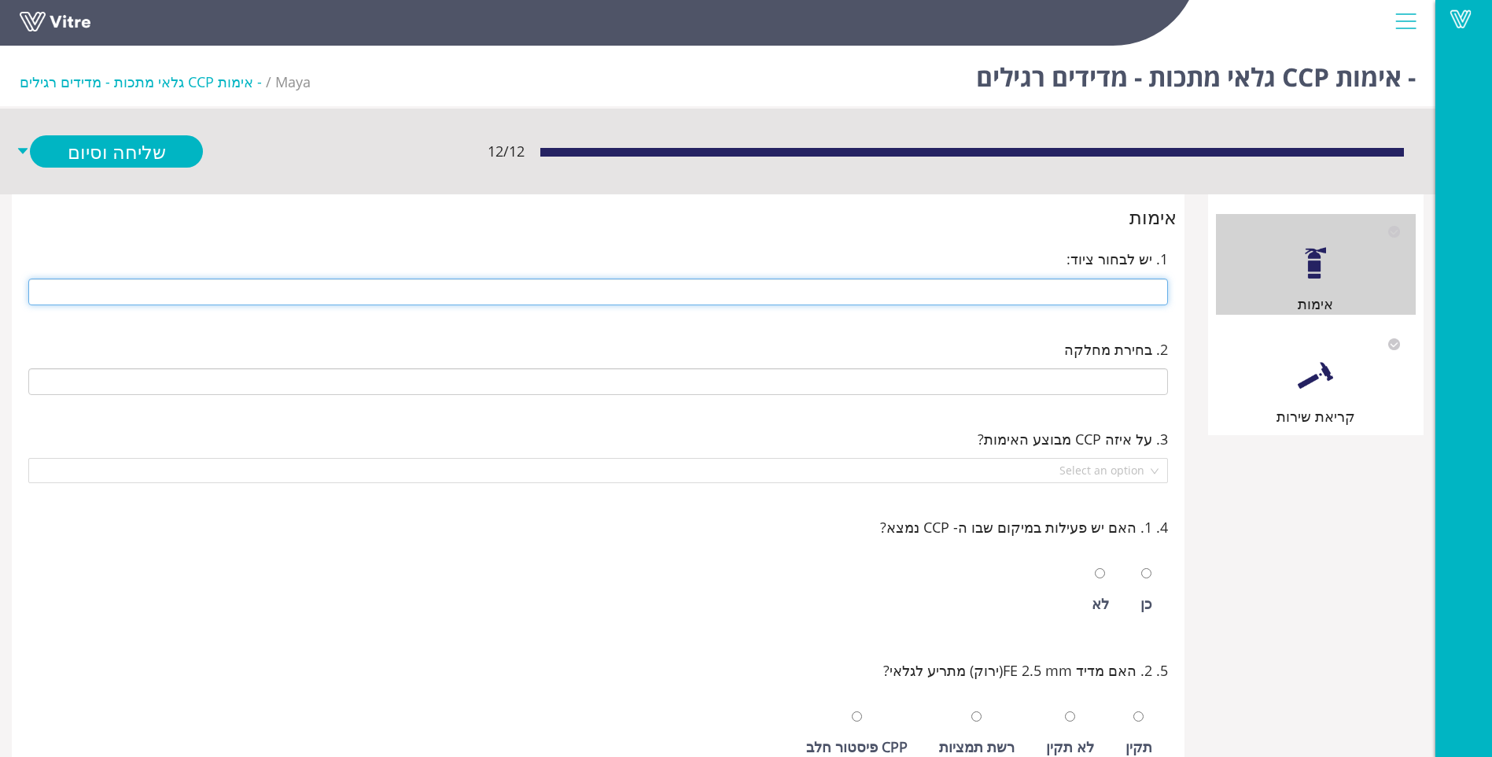
click at [1110, 282] on input "text" at bounding box center [598, 291] width 1140 height 27
type input "291 14 ראש חטיפים שמאלית"
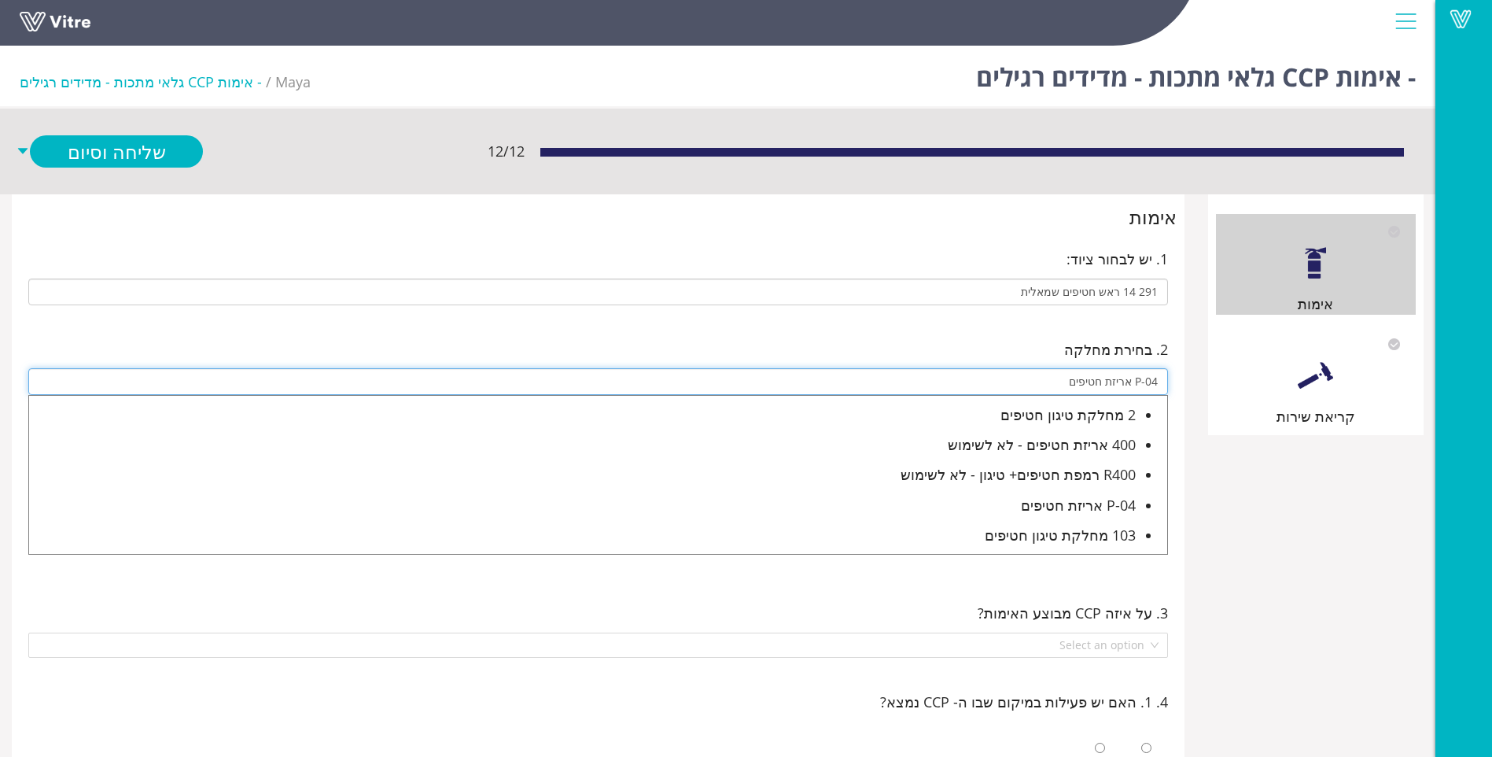
type input "P-04 אריזת חטיפים"
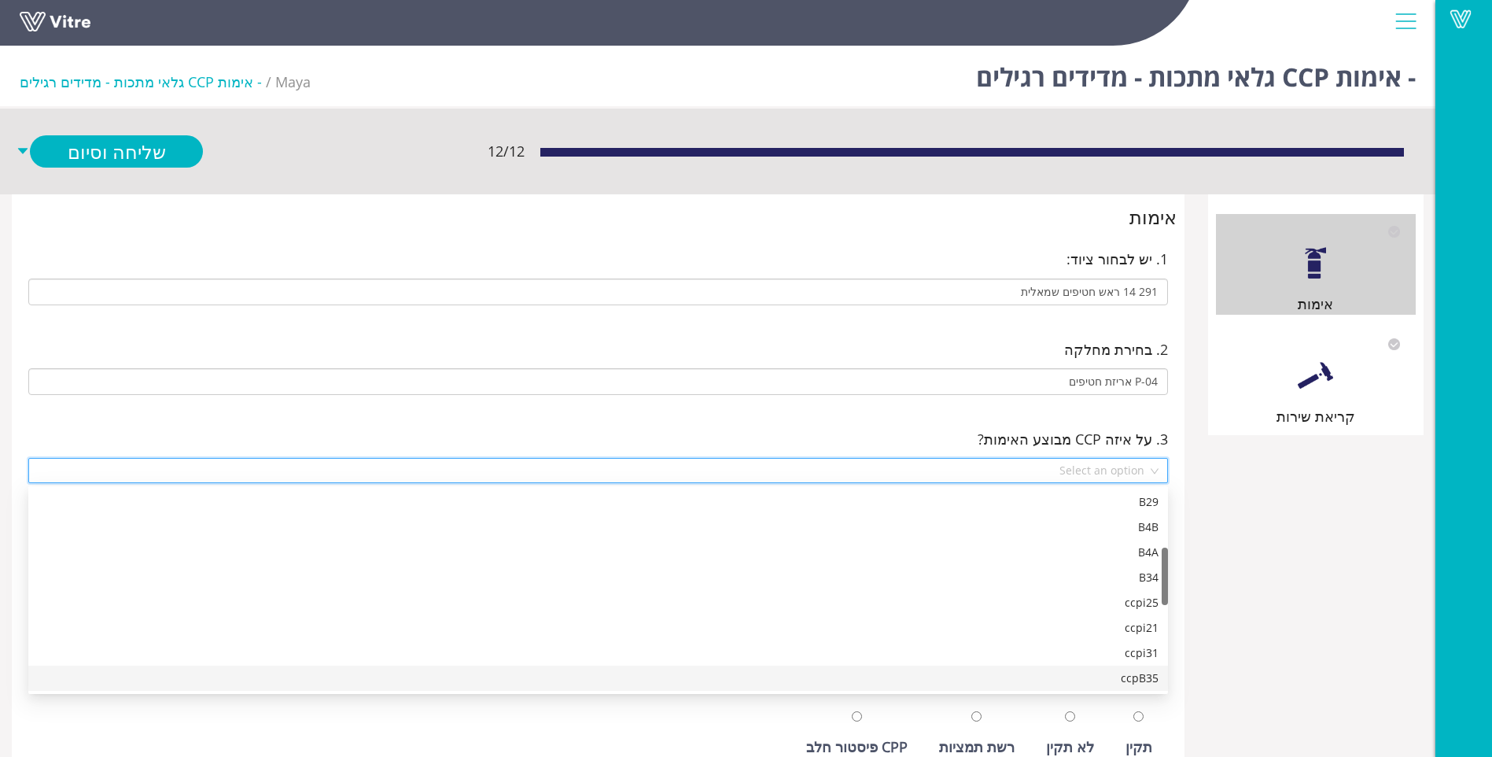
scroll to position [227, 0]
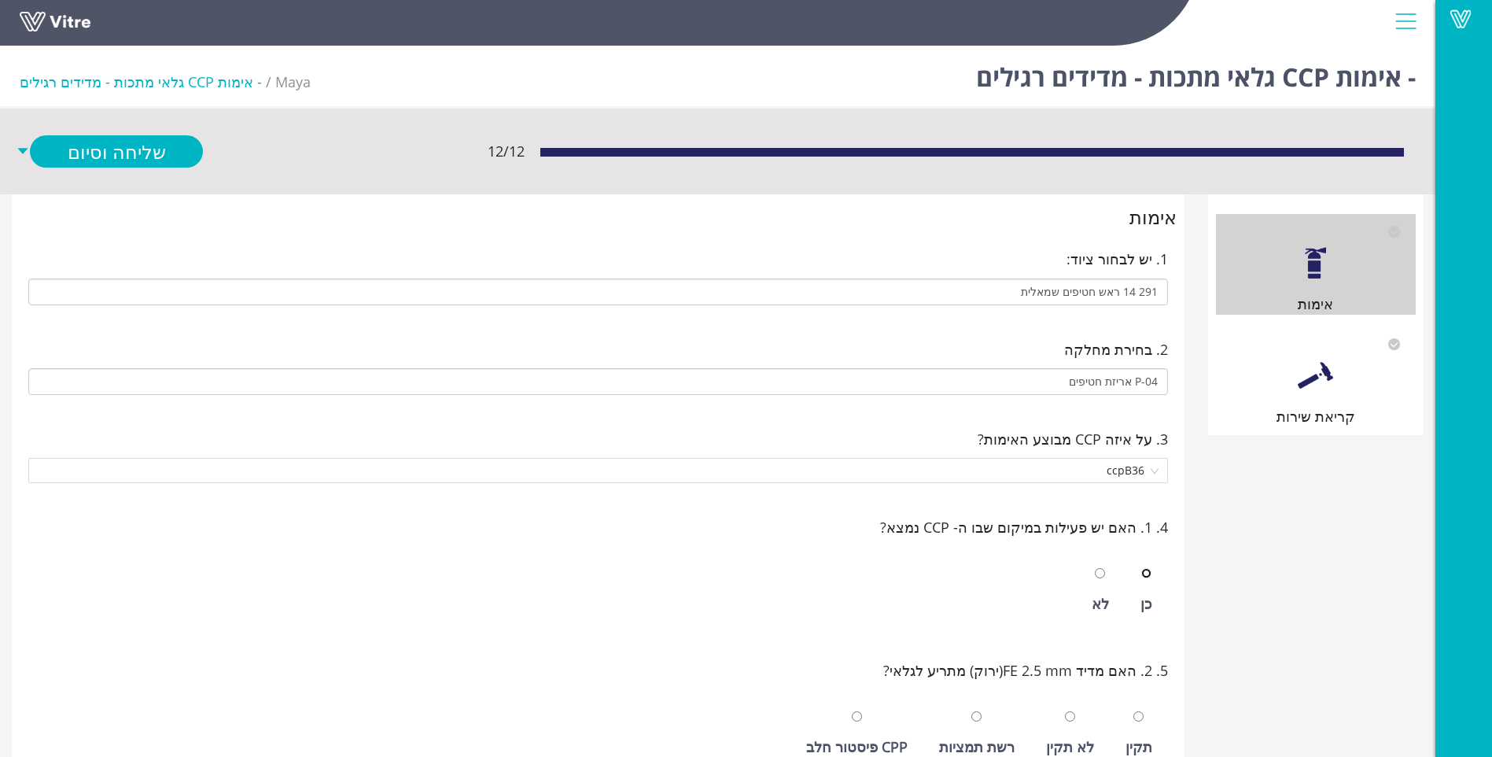
click at [1141, 568] on input "radio" at bounding box center [1146, 573] width 10 height 10
radio input "true"
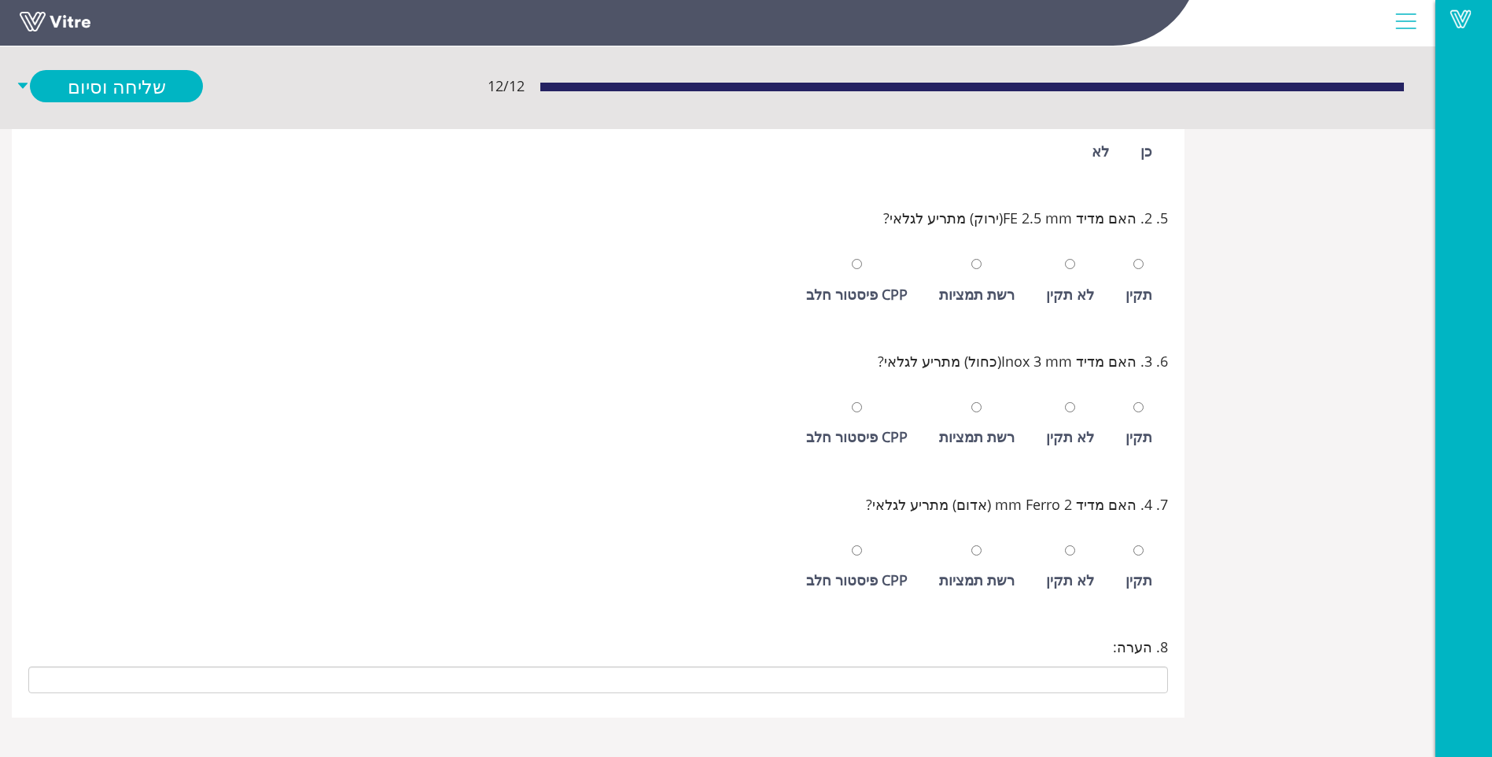
click at [1146, 270] on div "תקין" at bounding box center [1139, 281] width 42 height 72
radio input "true"
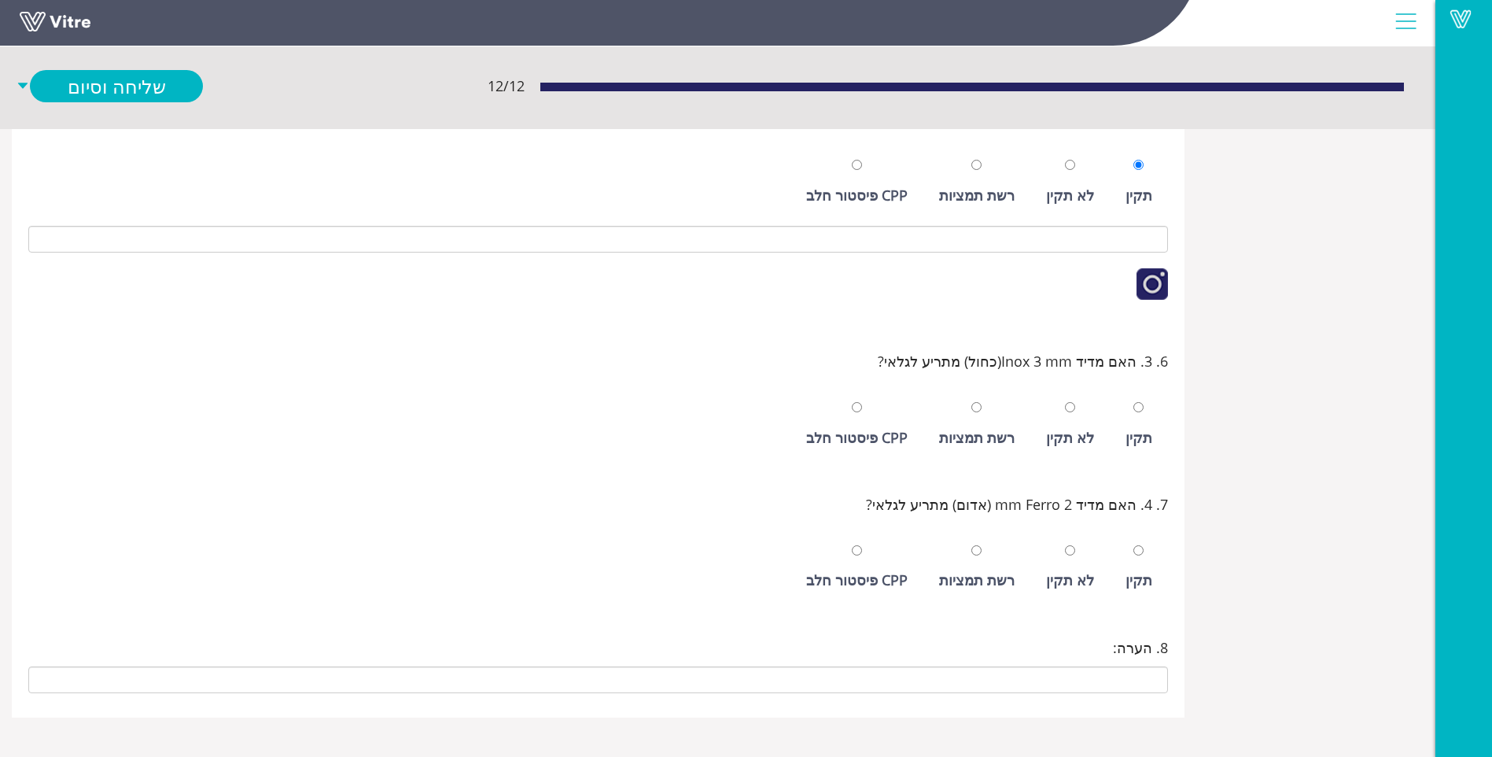
click at [1146, 448] on div "תקין" at bounding box center [1139, 437] width 27 height 22
radio input "true"
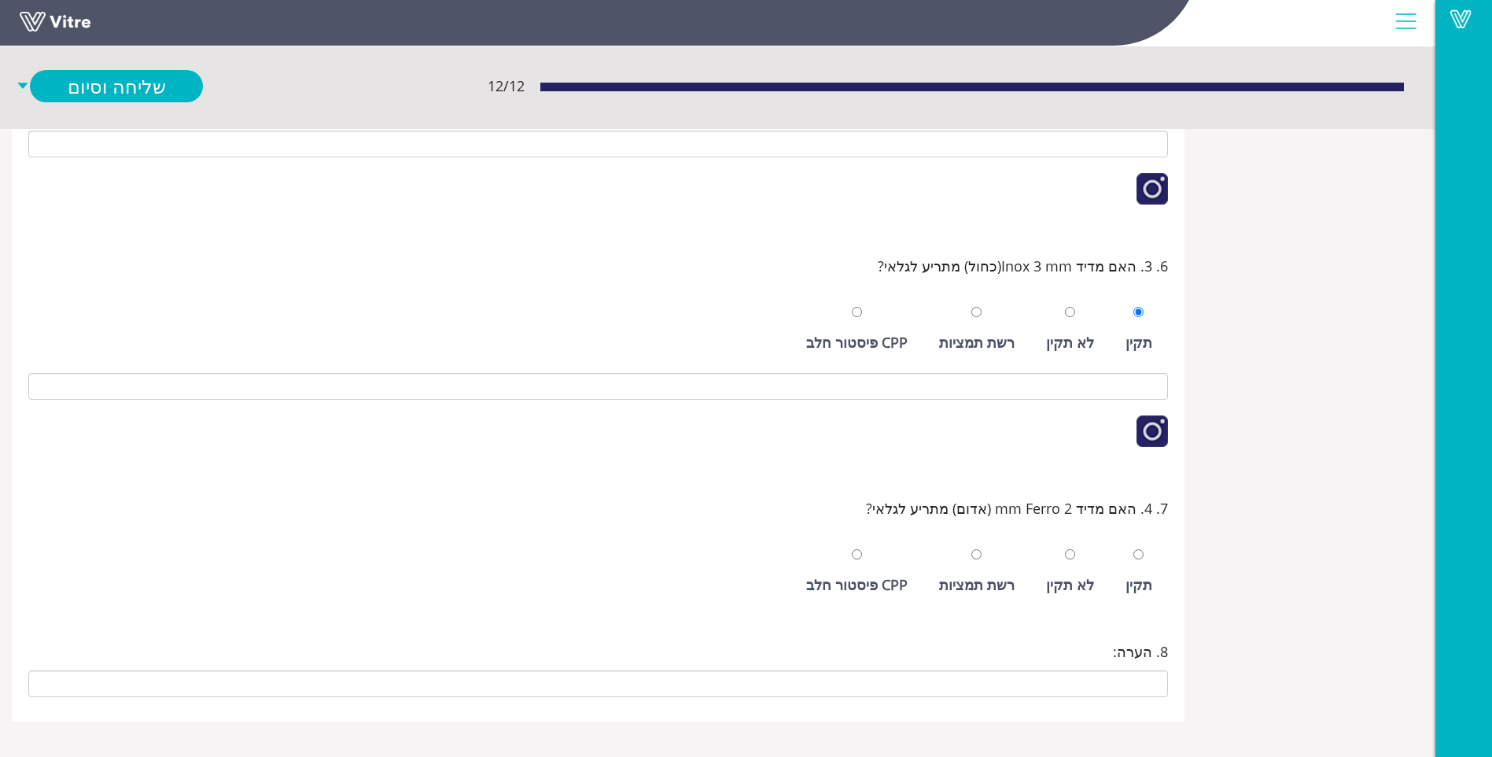
scroll to position [651, 0]
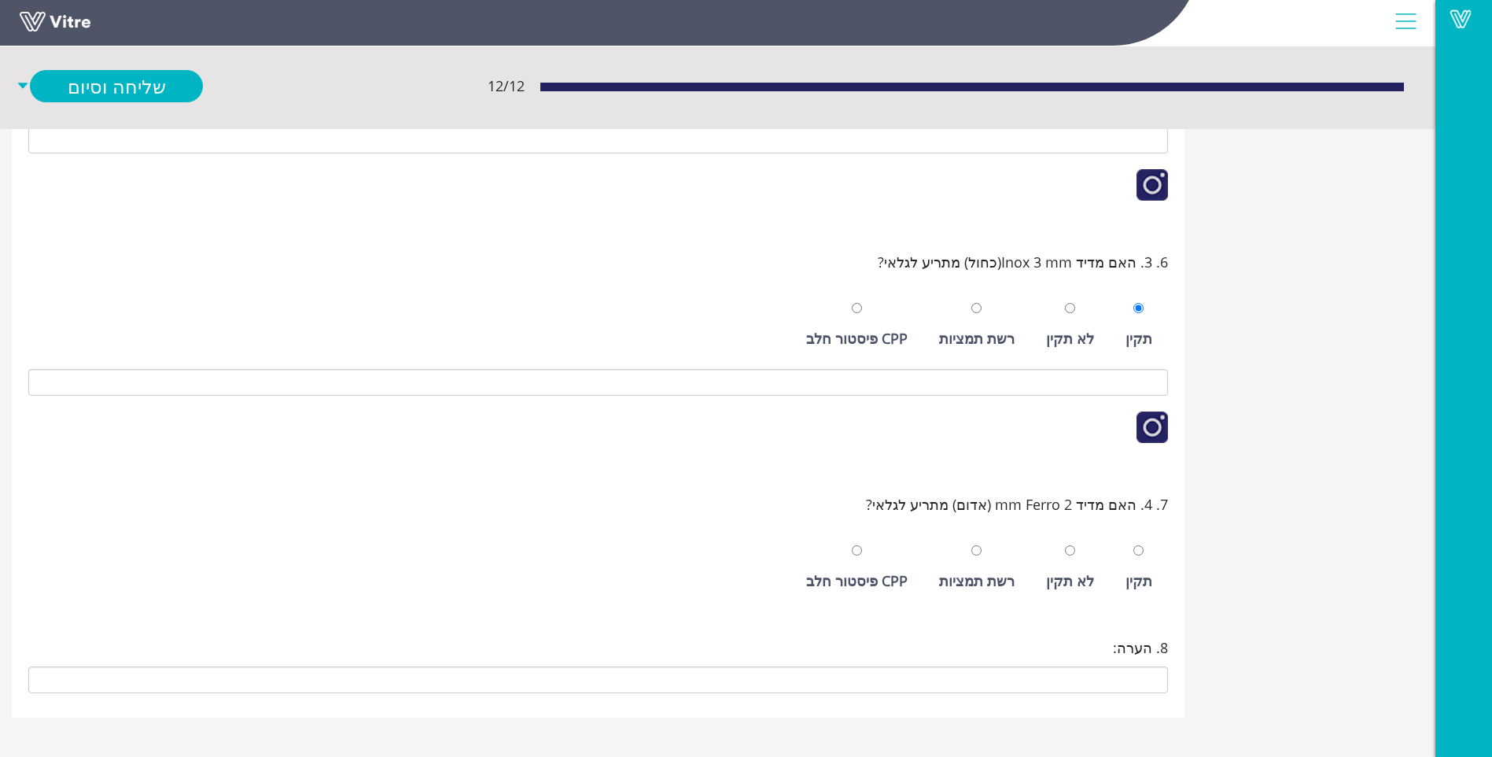
click at [1141, 603] on div "תקין" at bounding box center [1139, 567] width 42 height 72
radio input "true"
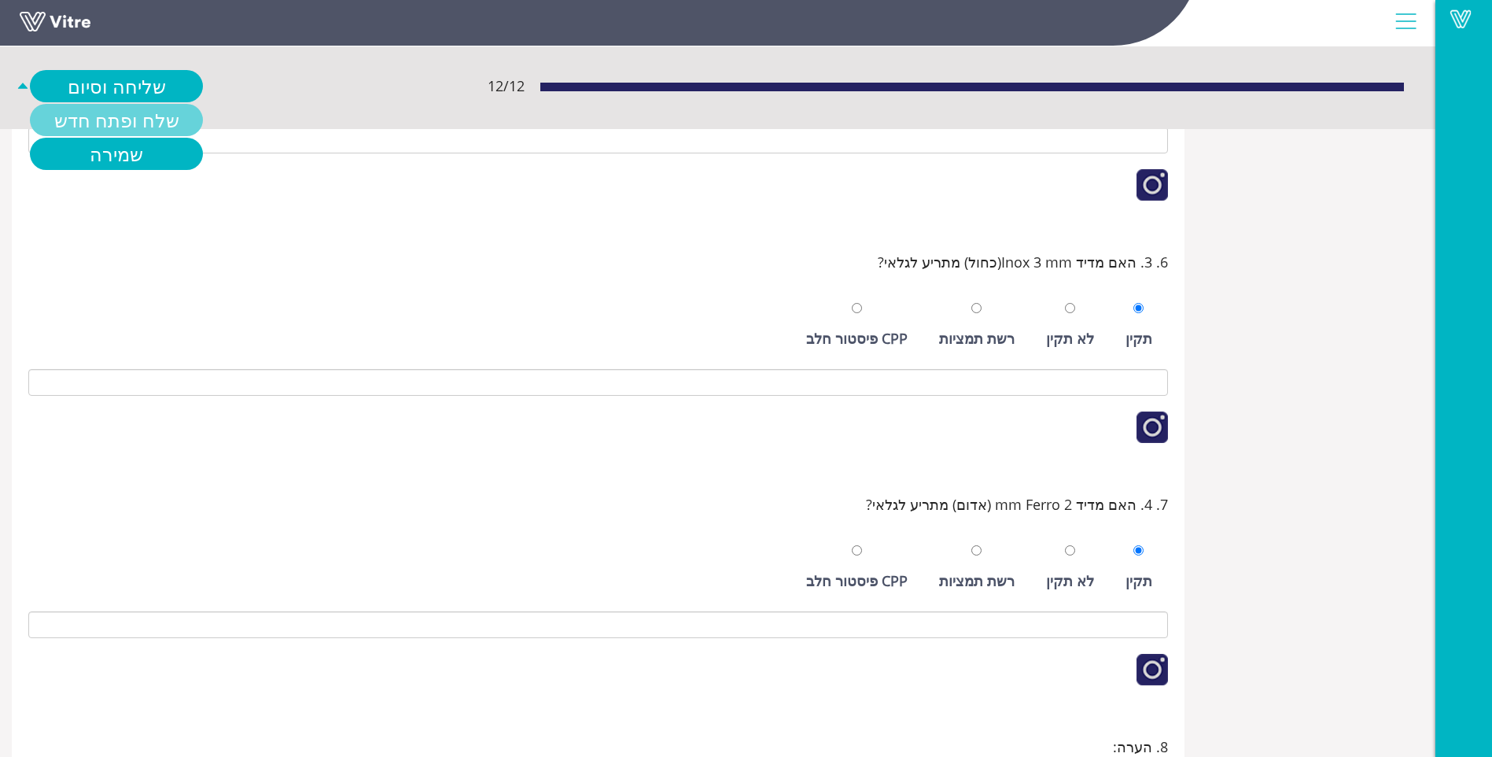
click at [148, 120] on link "שלח ופתח חדש" at bounding box center [116, 120] width 173 height 32
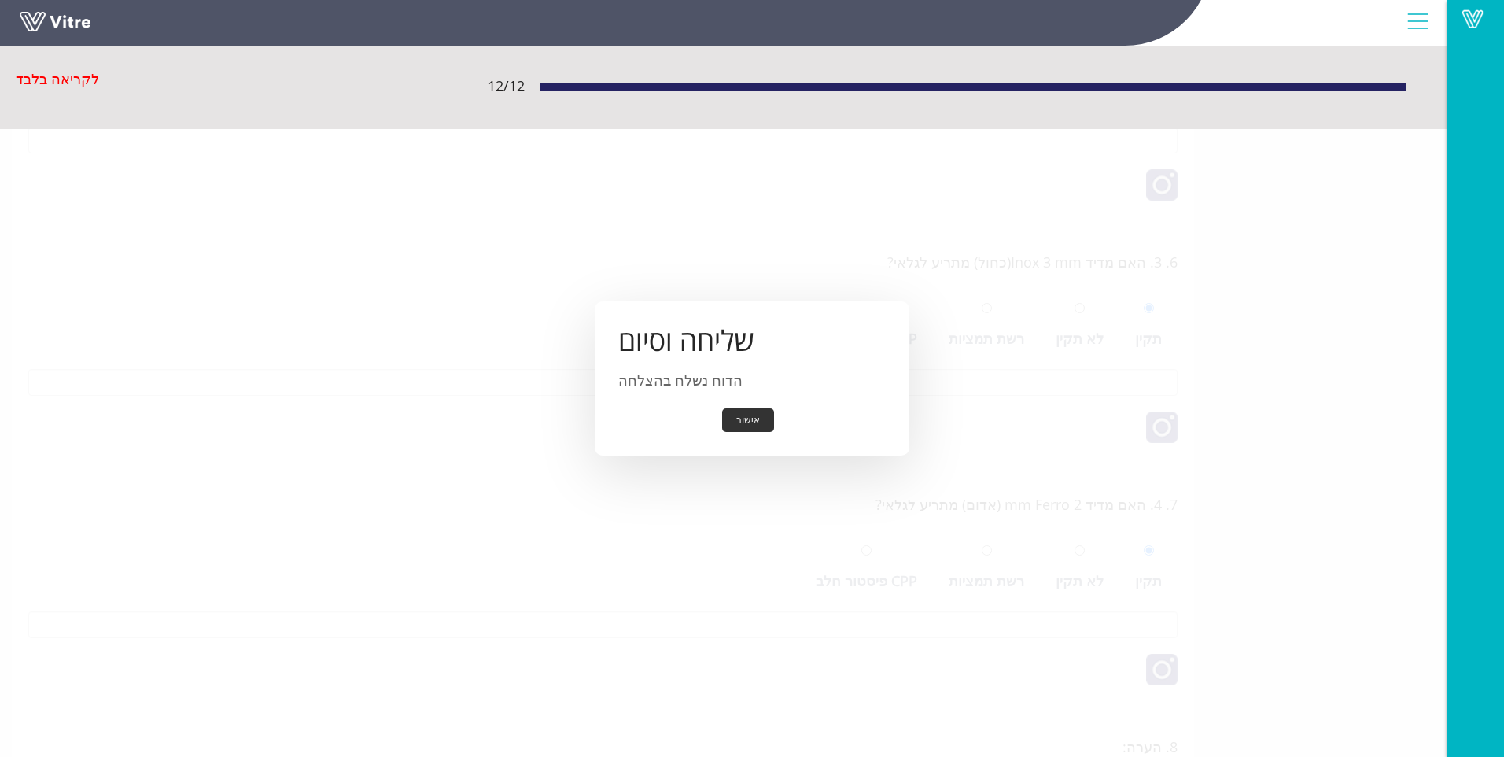
click at [754, 417] on button "אישור" at bounding box center [748, 420] width 52 height 24
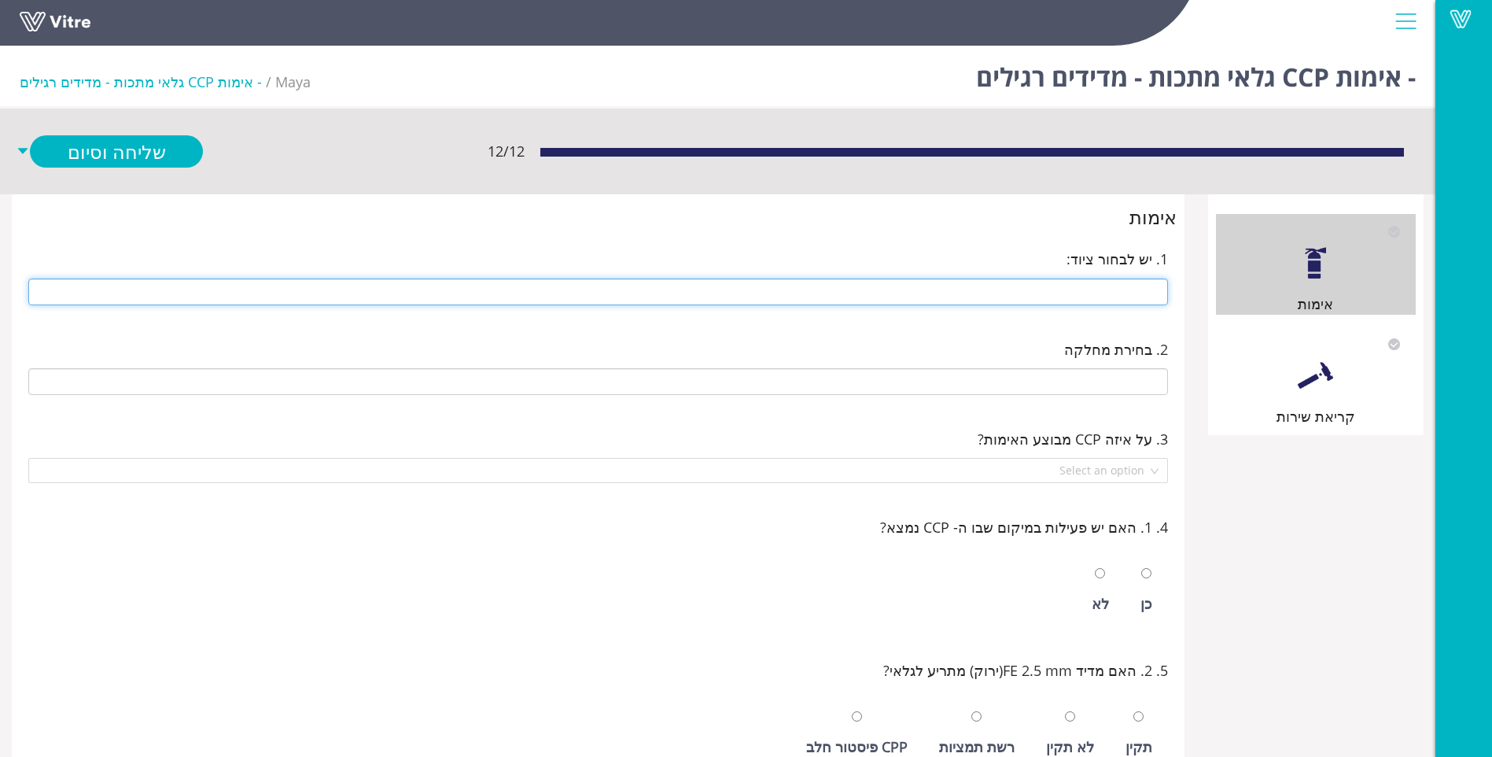
click at [1133, 291] on input "text" at bounding box center [598, 291] width 1140 height 27
type input "14 ראש חטיפים חדשה מכונת אריזה 14 ראש חטיפים חדשה"
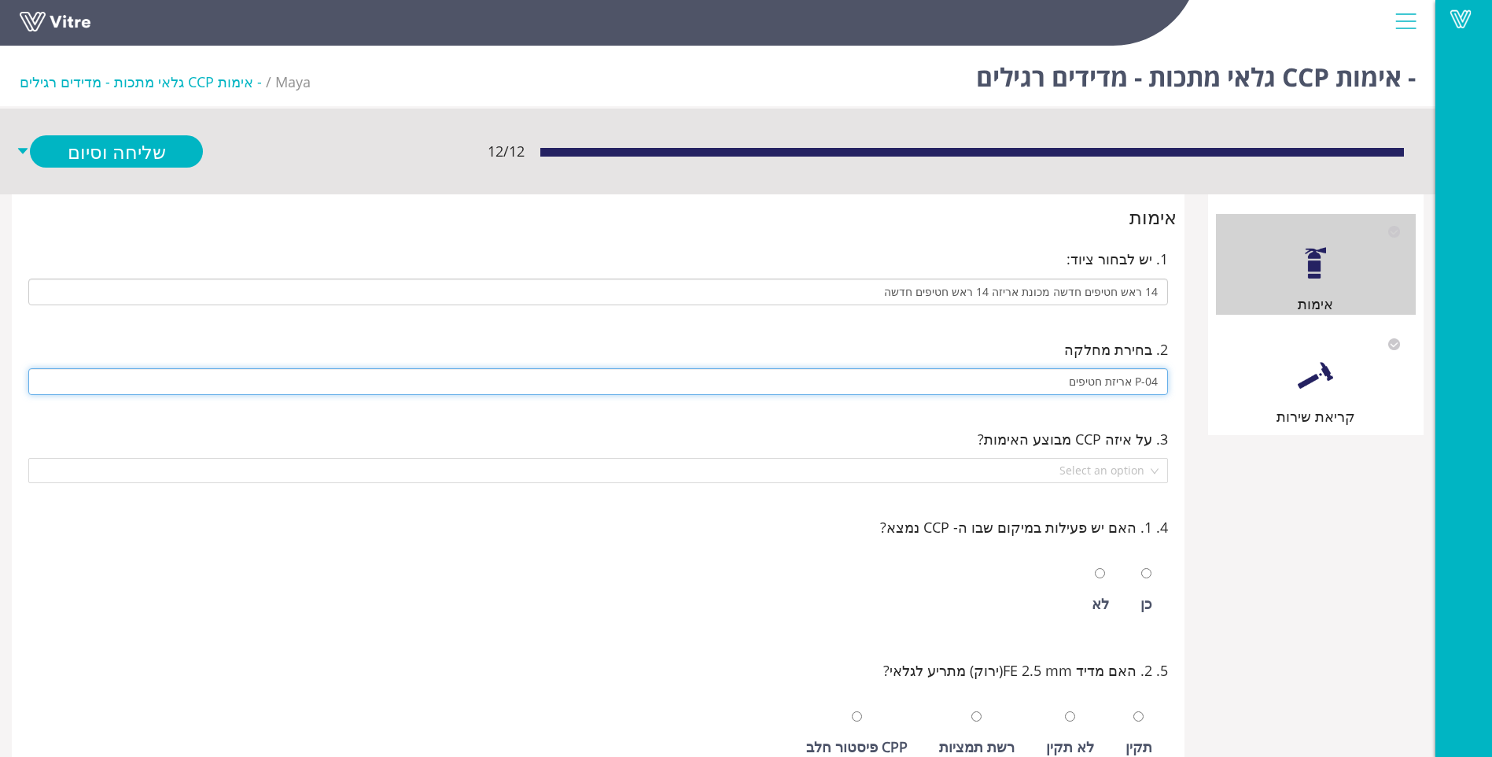
type input "P-04 אריזת חטיפים"
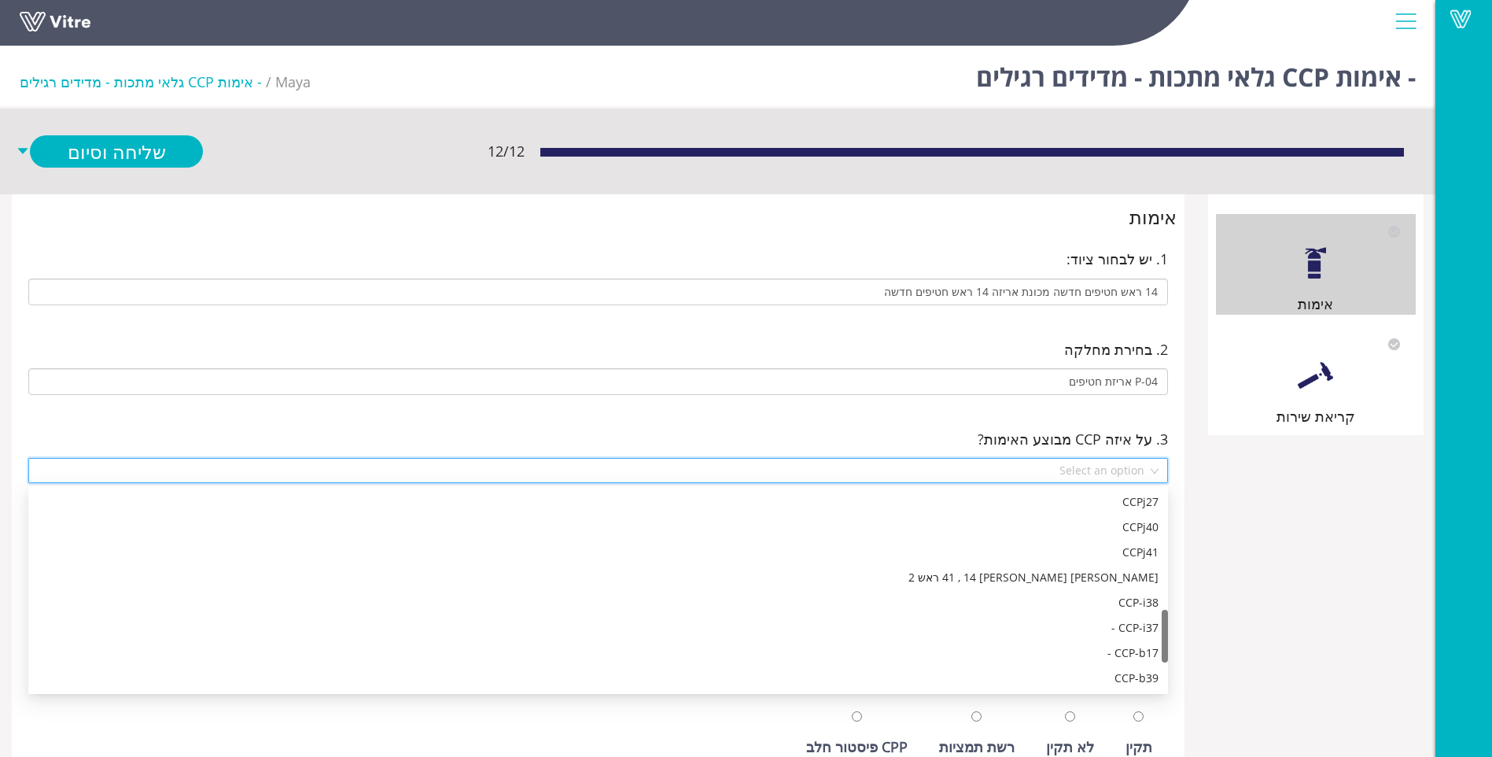
scroll to position [453, 0]
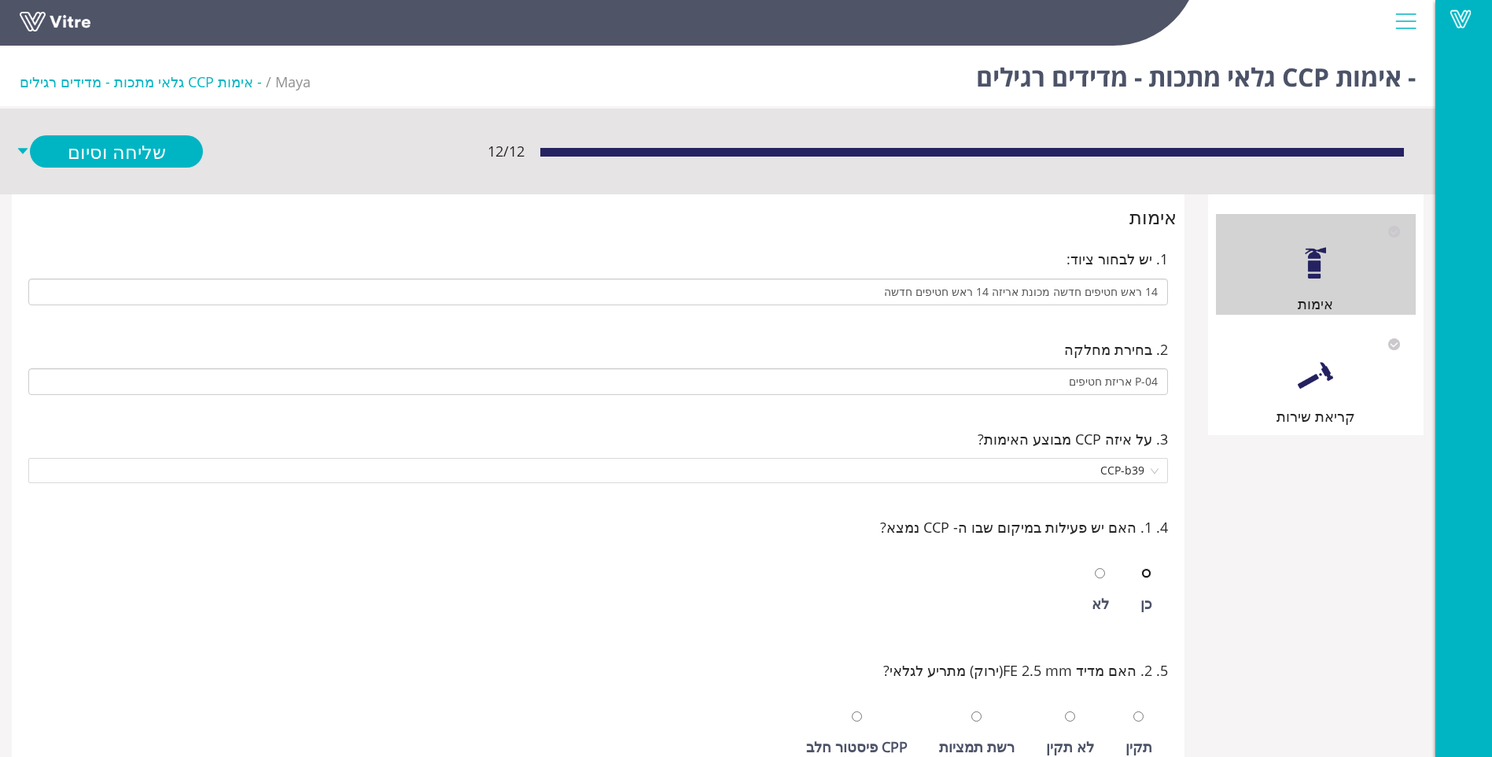
click at [1141, 568] on input "radio" at bounding box center [1146, 573] width 10 height 10
radio input "true"
click at [1134, 711] on input "radio" at bounding box center [1139, 716] width 10 height 10
radio input "true"
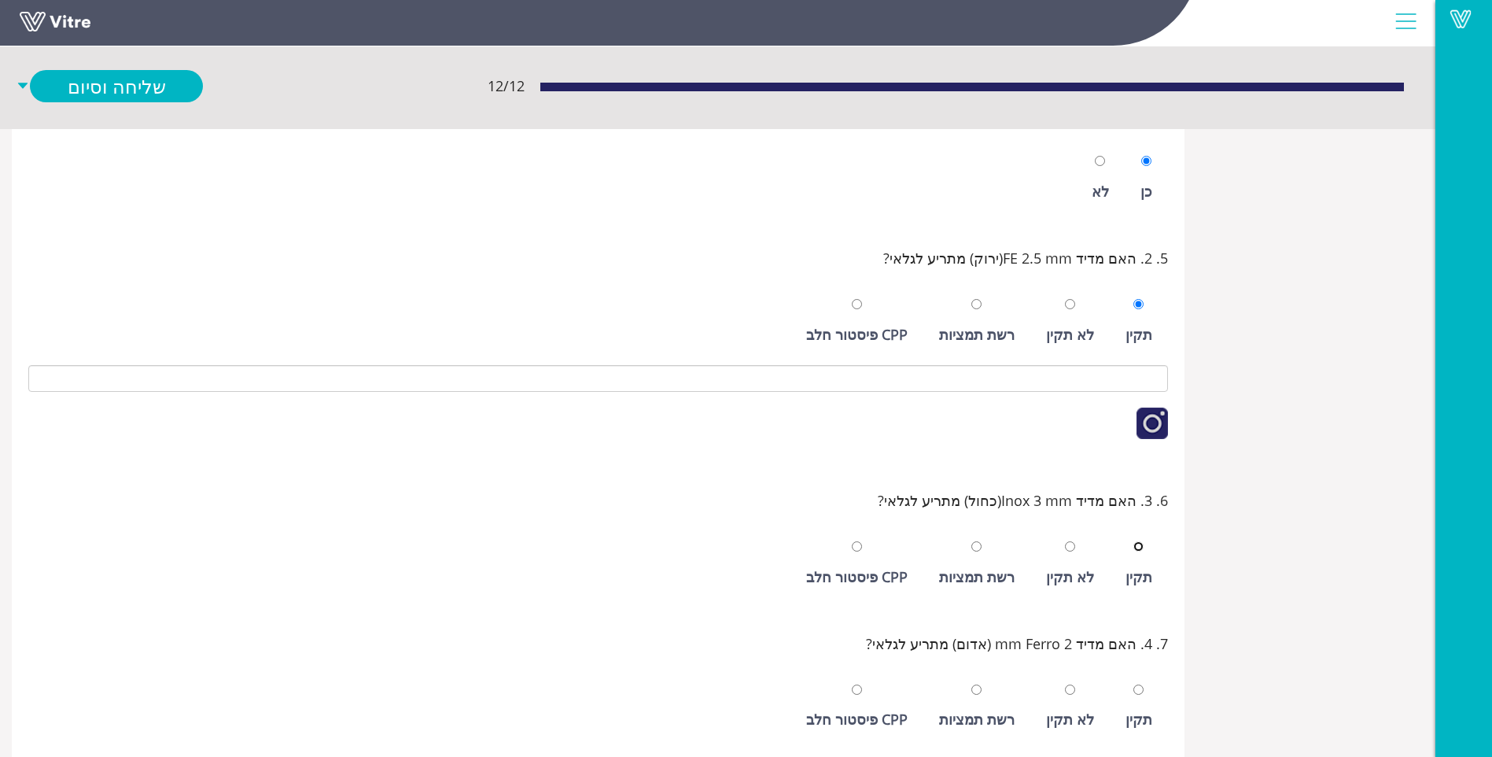
click at [1134, 541] on input "radio" at bounding box center [1139, 546] width 10 height 10
radio input "true"
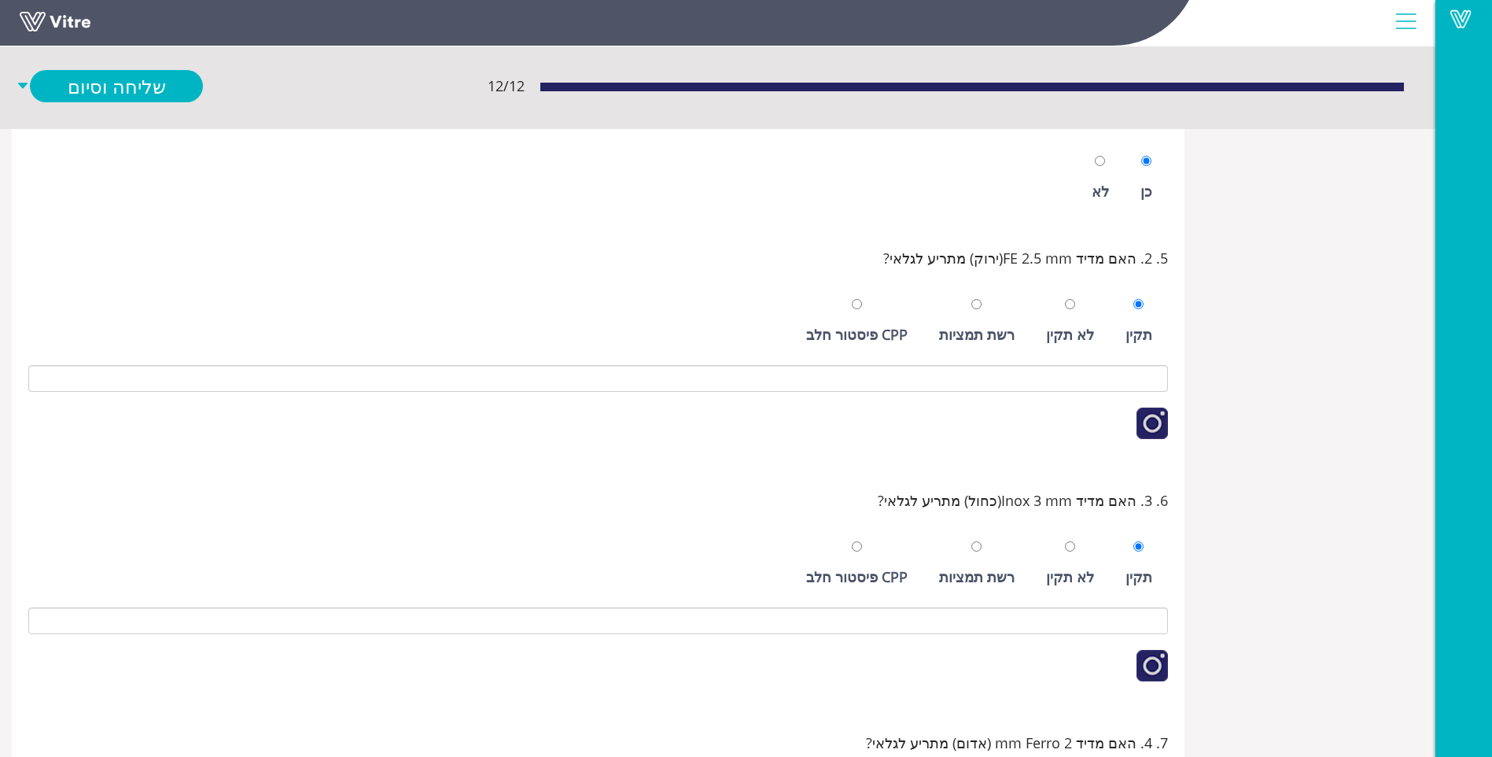
scroll to position [651, 0]
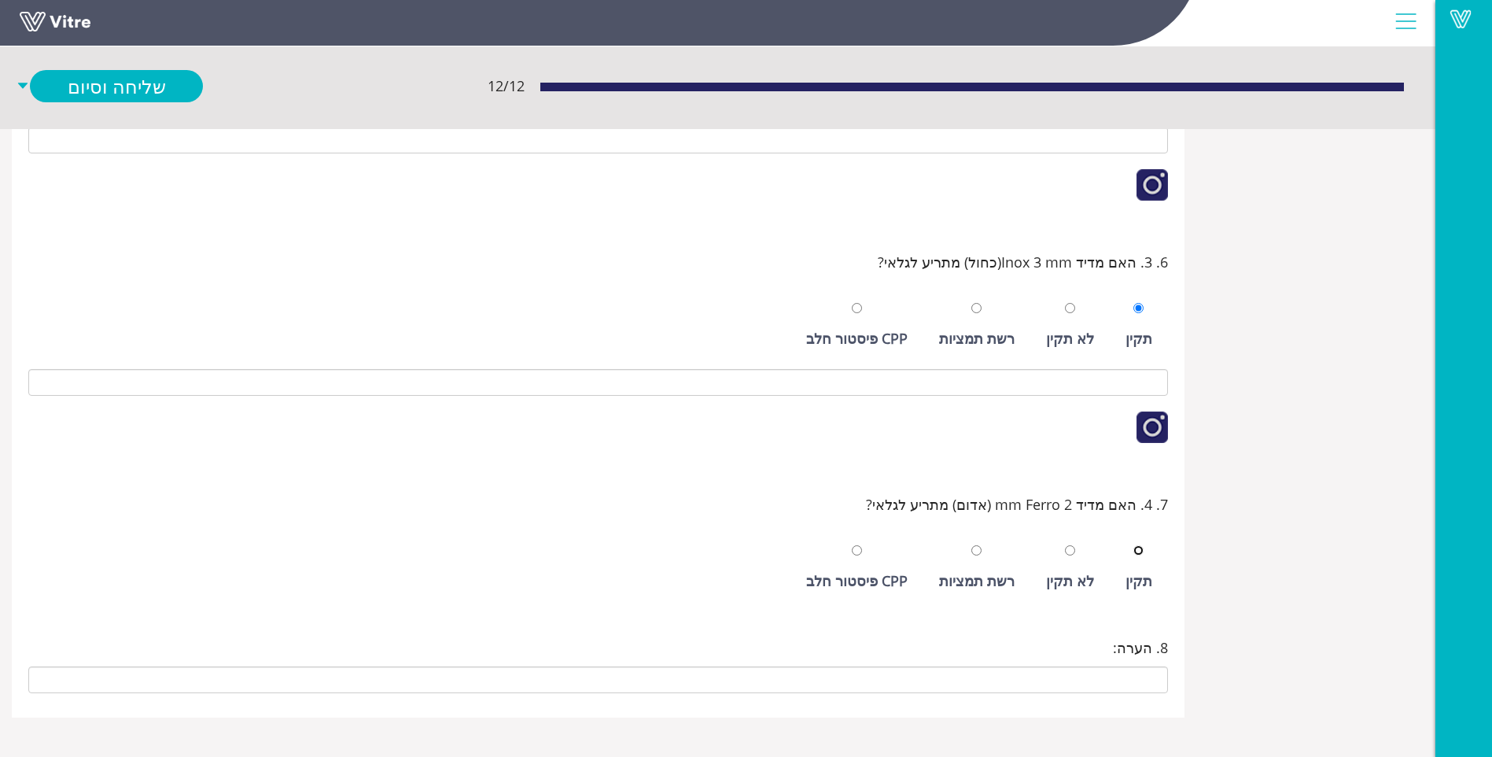
click at [1134, 545] on input "radio" at bounding box center [1139, 550] width 10 height 10
radio input "true"
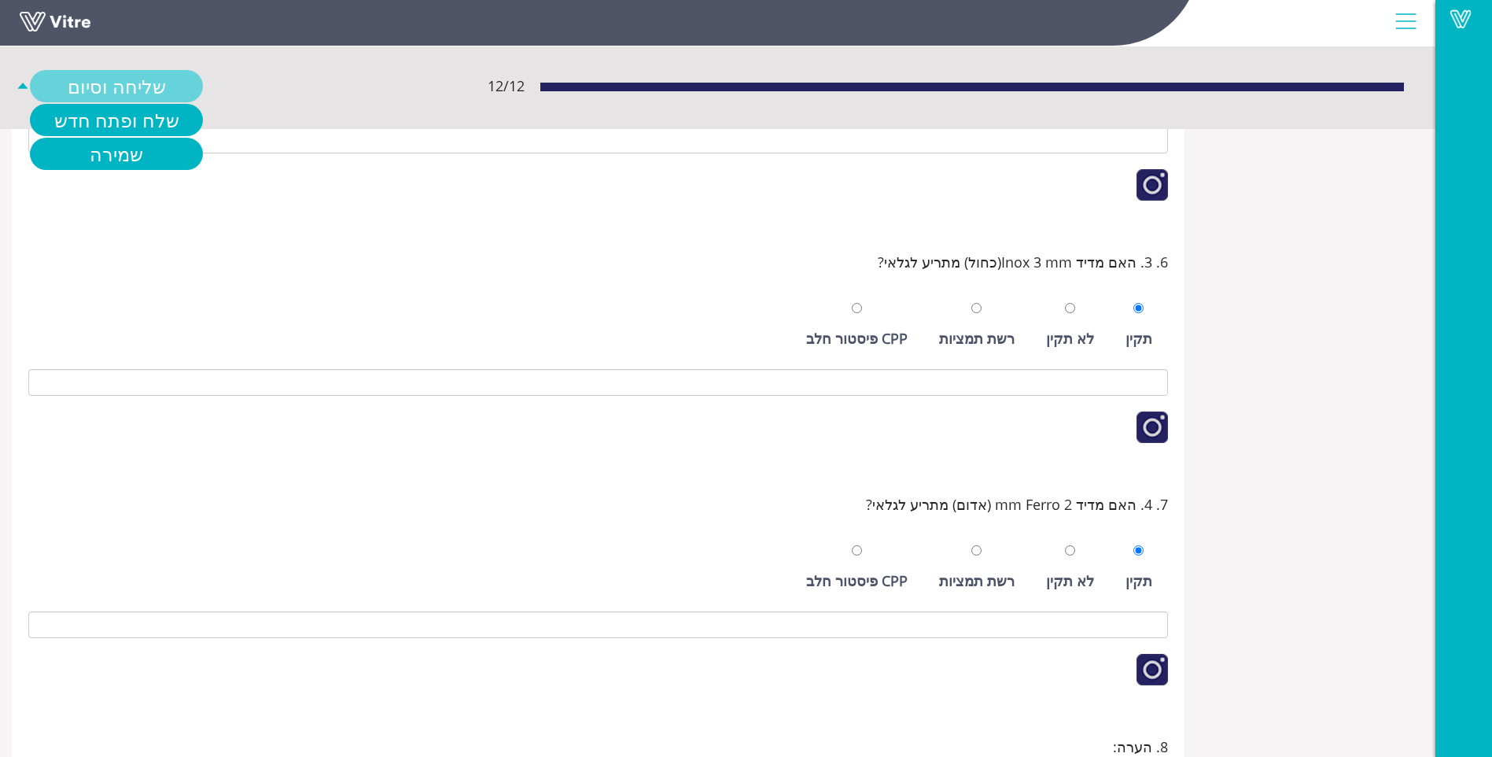
click at [148, 94] on link "שליחה וסיום" at bounding box center [116, 86] width 173 height 32
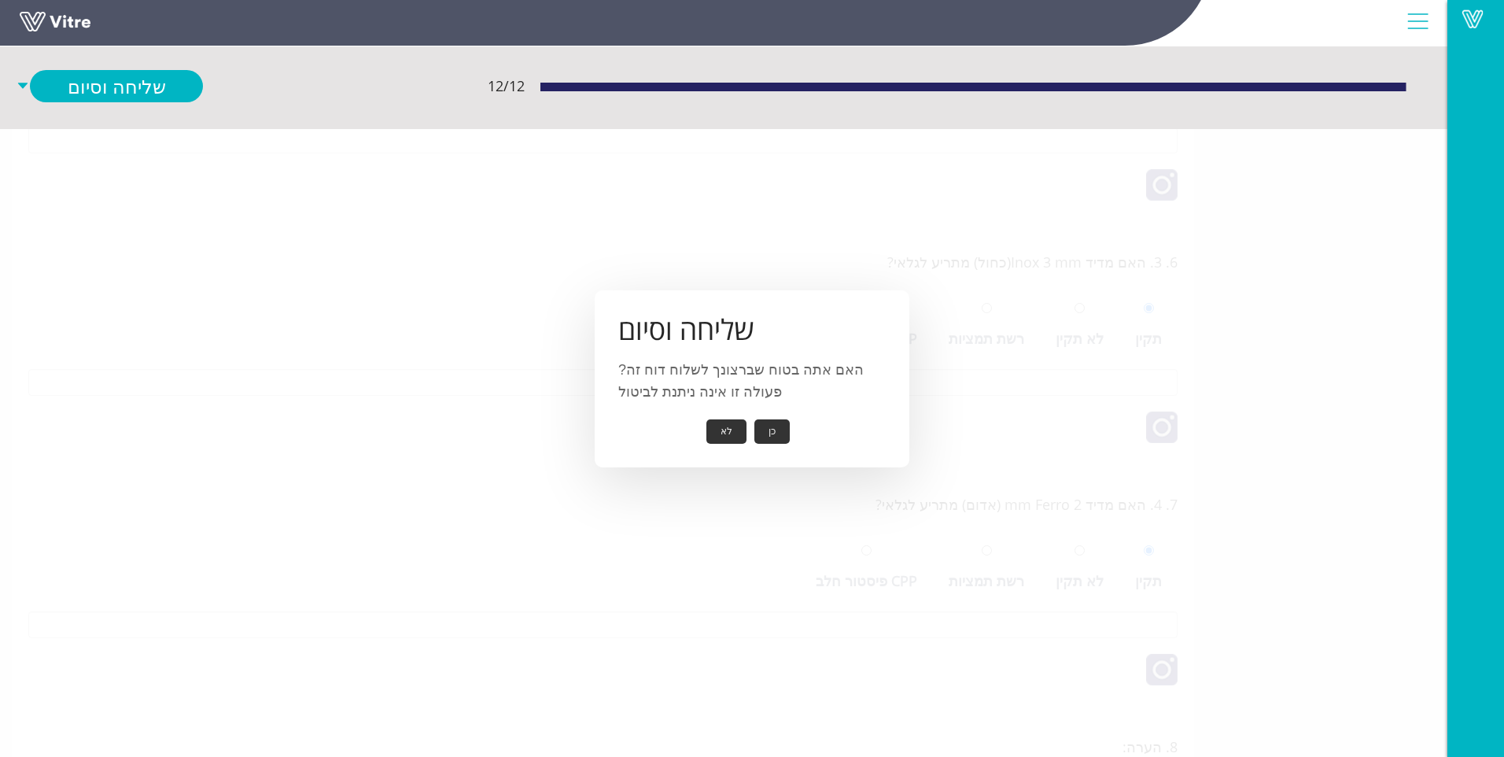
click at [771, 430] on button "כן" at bounding box center [771, 431] width 35 height 24
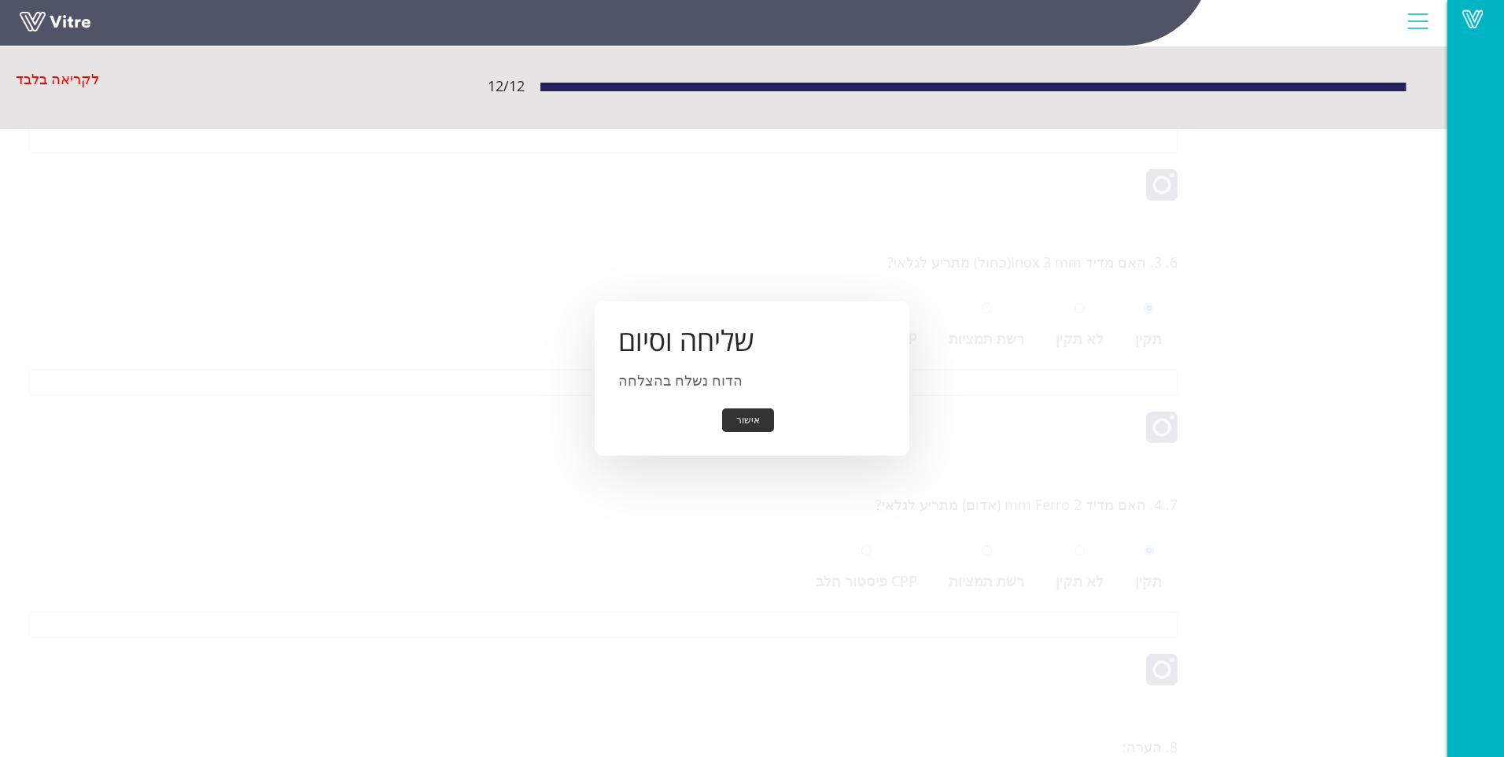
click at [758, 428] on button "אישור" at bounding box center [748, 420] width 52 height 24
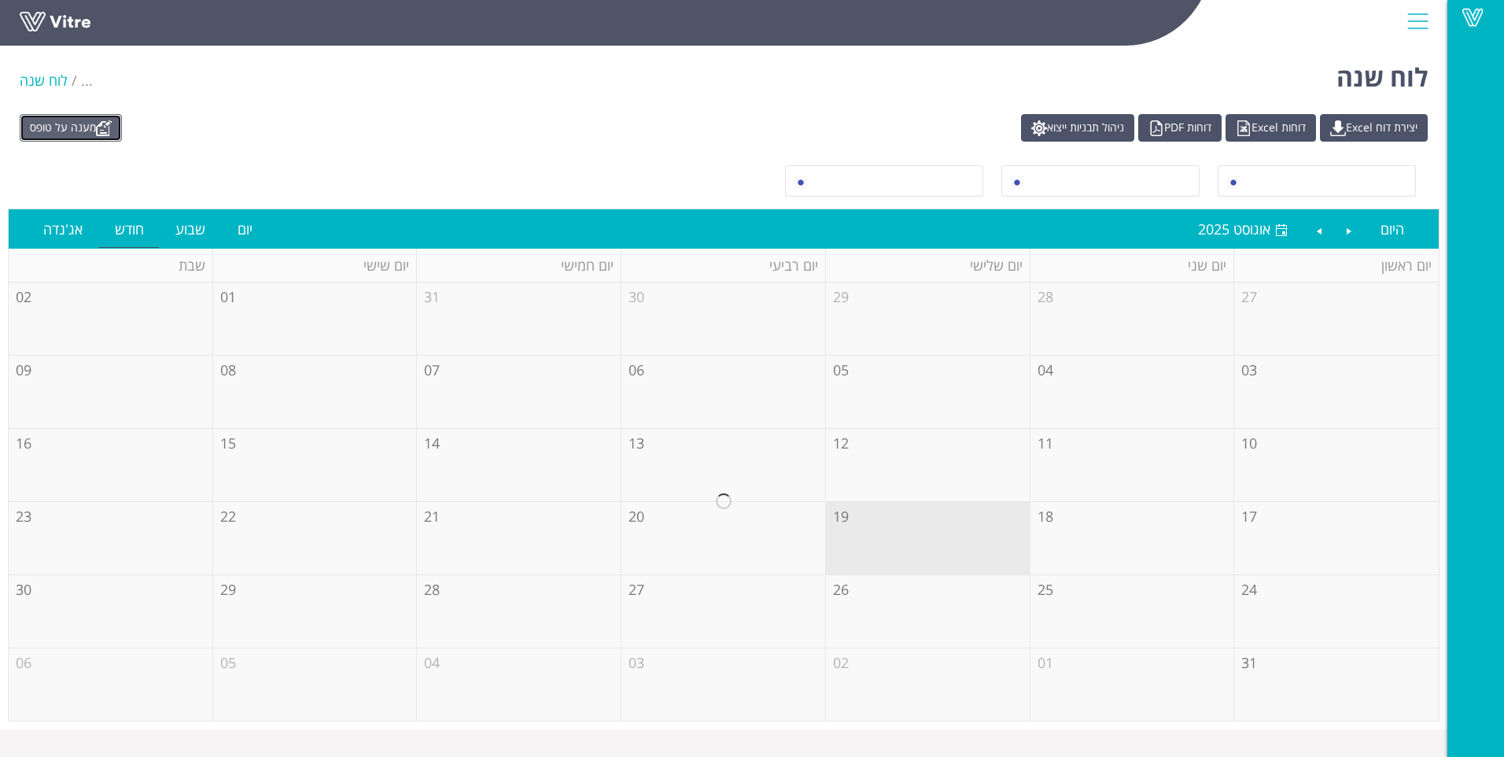
click at [88, 139] on link "מענה על טופס" at bounding box center [71, 128] width 102 height 28
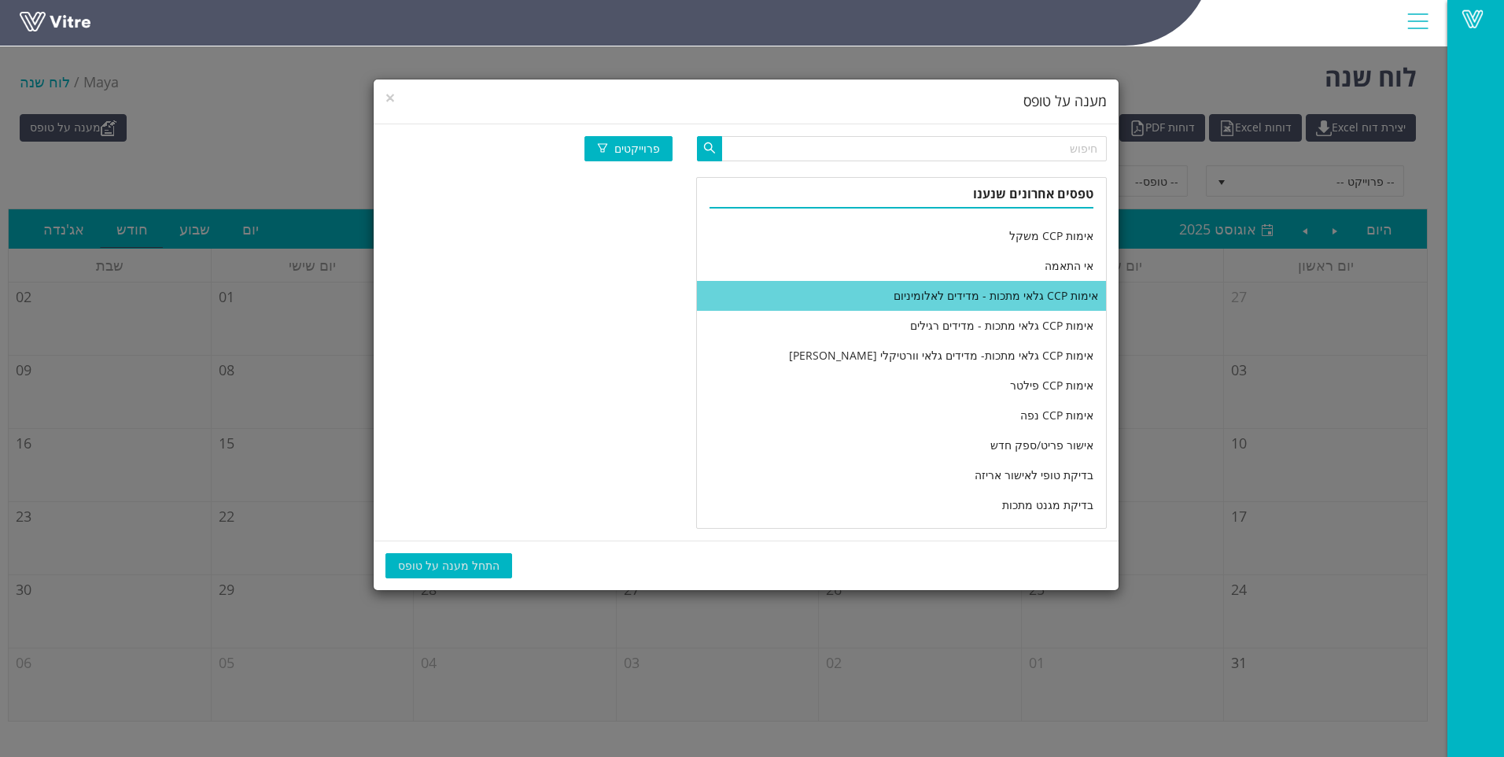
click at [929, 297] on li "אימות CCP גלאי מתכות - מדידים לאלומיניום" at bounding box center [901, 296] width 409 height 30
click at [390, 96] on span "×" at bounding box center [389, 98] width 9 height 22
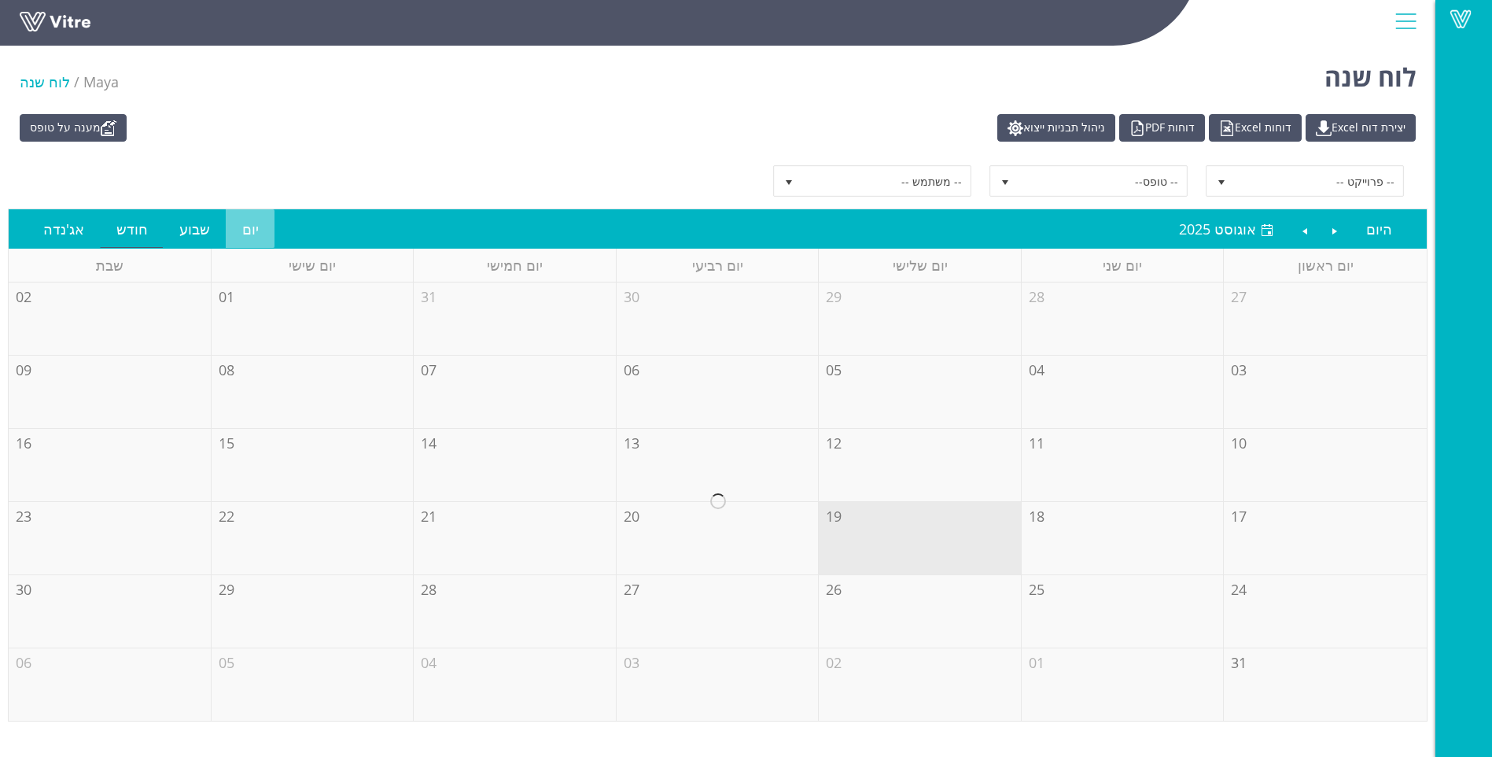
click at [241, 224] on link "יום" at bounding box center [251, 229] width 48 height 36
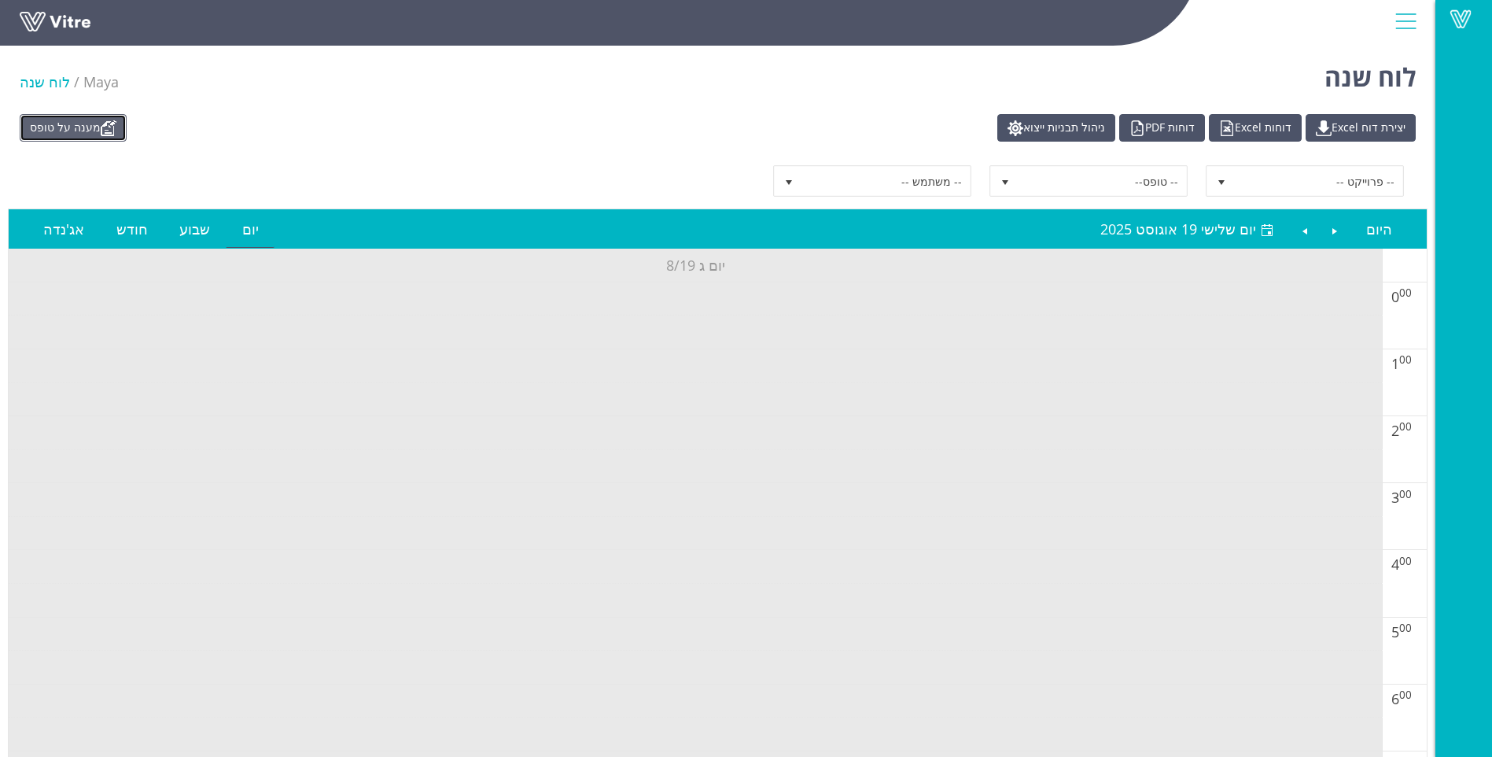
click at [90, 133] on link "מענה על טופס" at bounding box center [73, 128] width 107 height 28
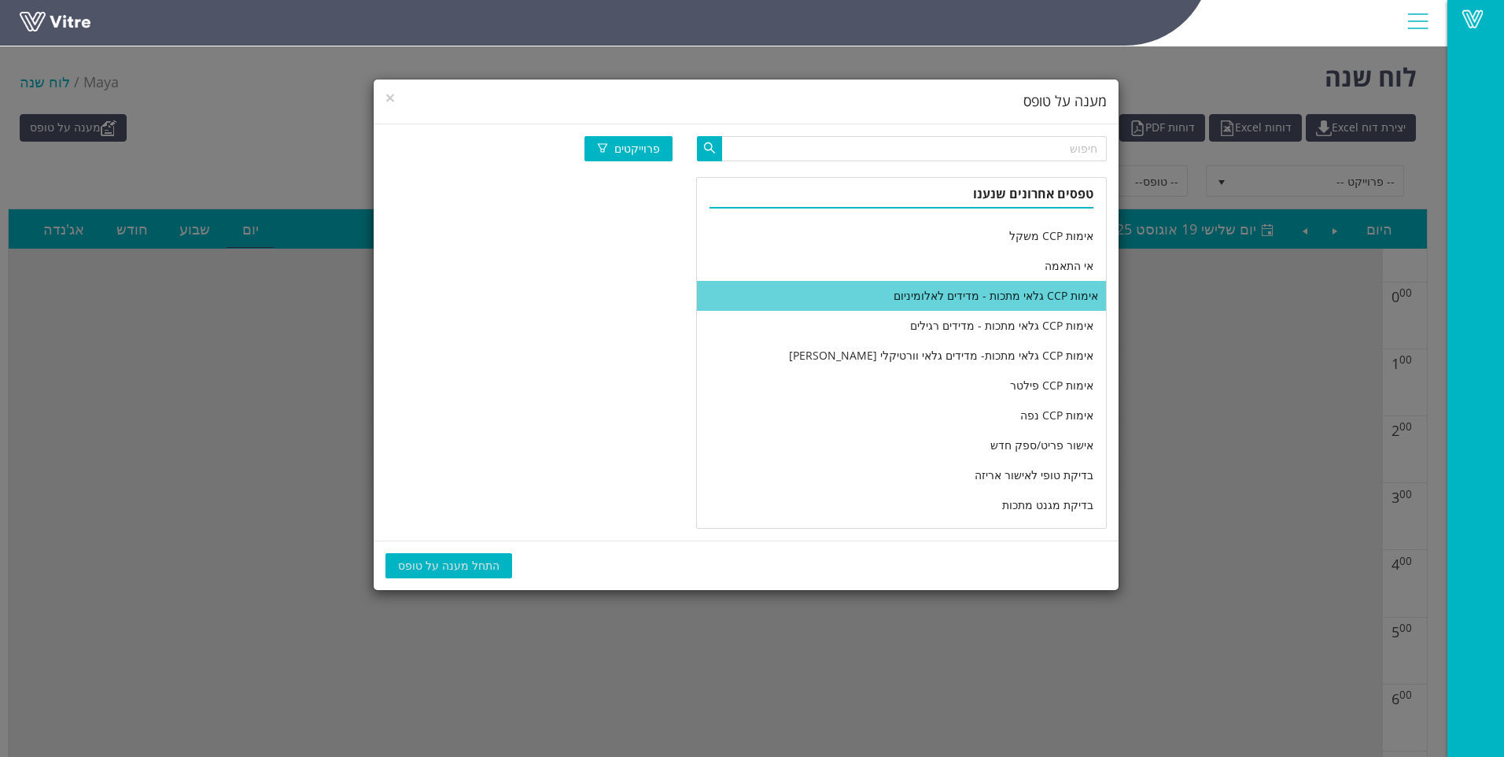
click at [817, 300] on li "אימות CCP גלאי מתכות - מדידים לאלומיניום" at bounding box center [901, 296] width 409 height 30
click at [442, 571] on span "התחל מענה על טופס" at bounding box center [448, 565] width 101 height 17
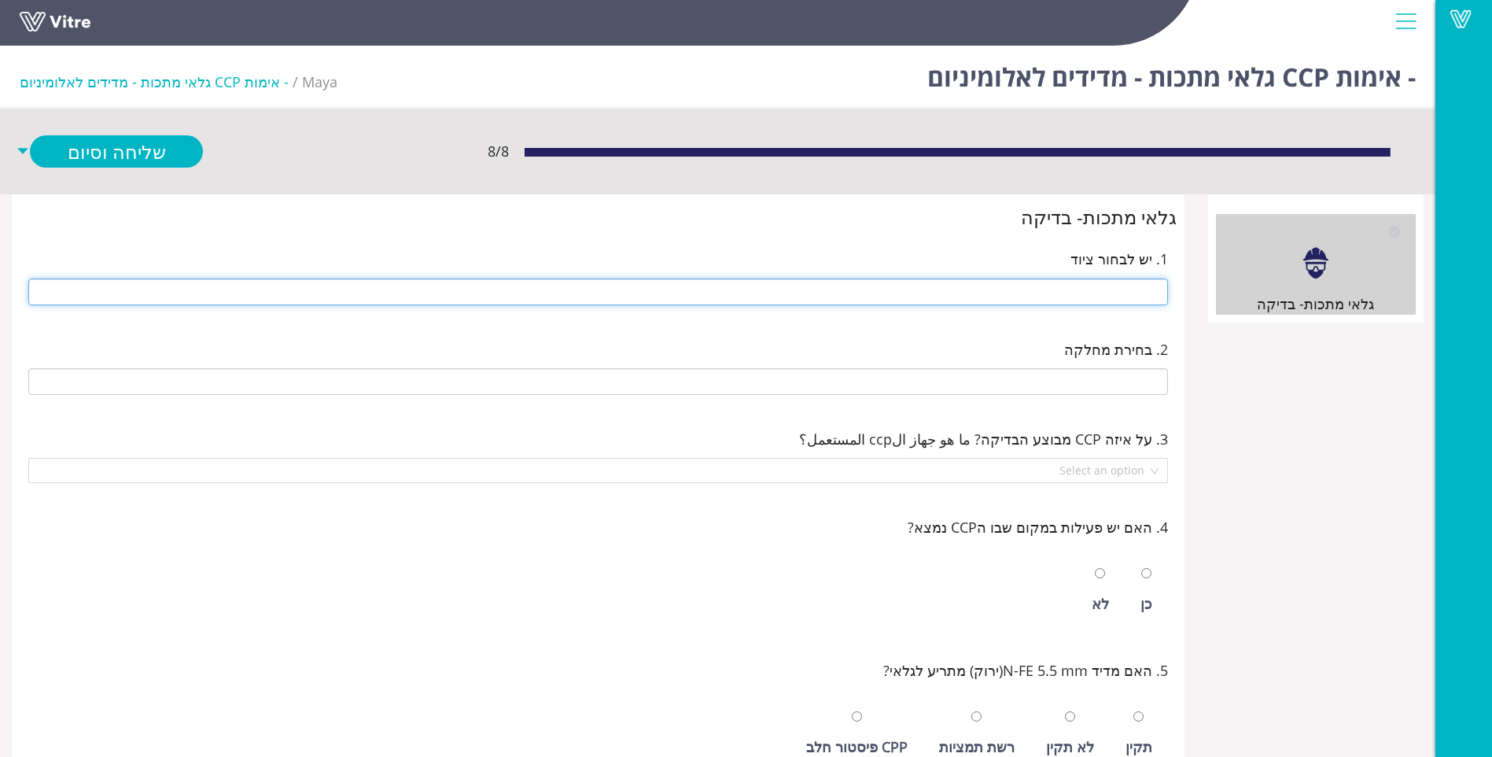
click at [995, 297] on input "text" at bounding box center [598, 291] width 1140 height 27
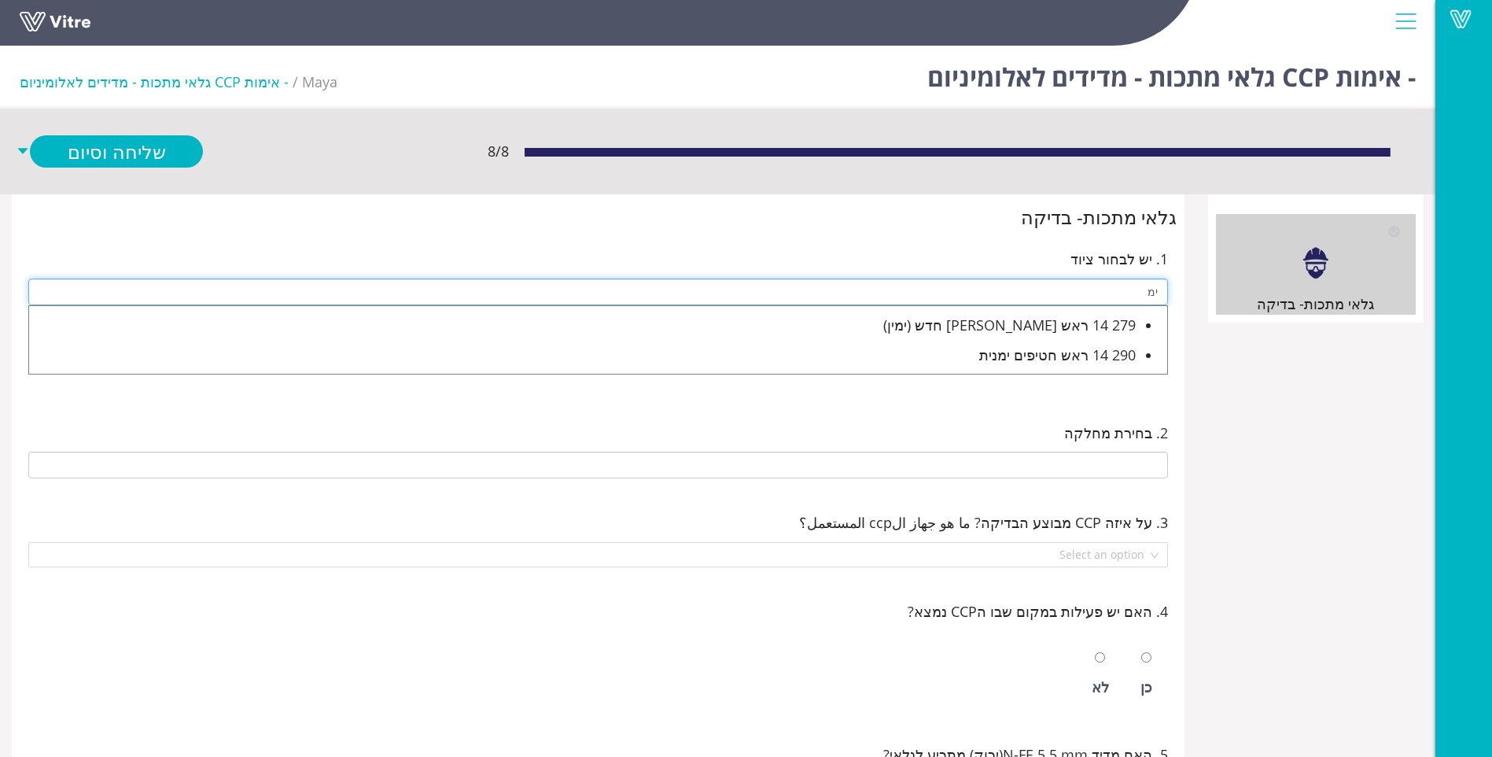
type input "י"
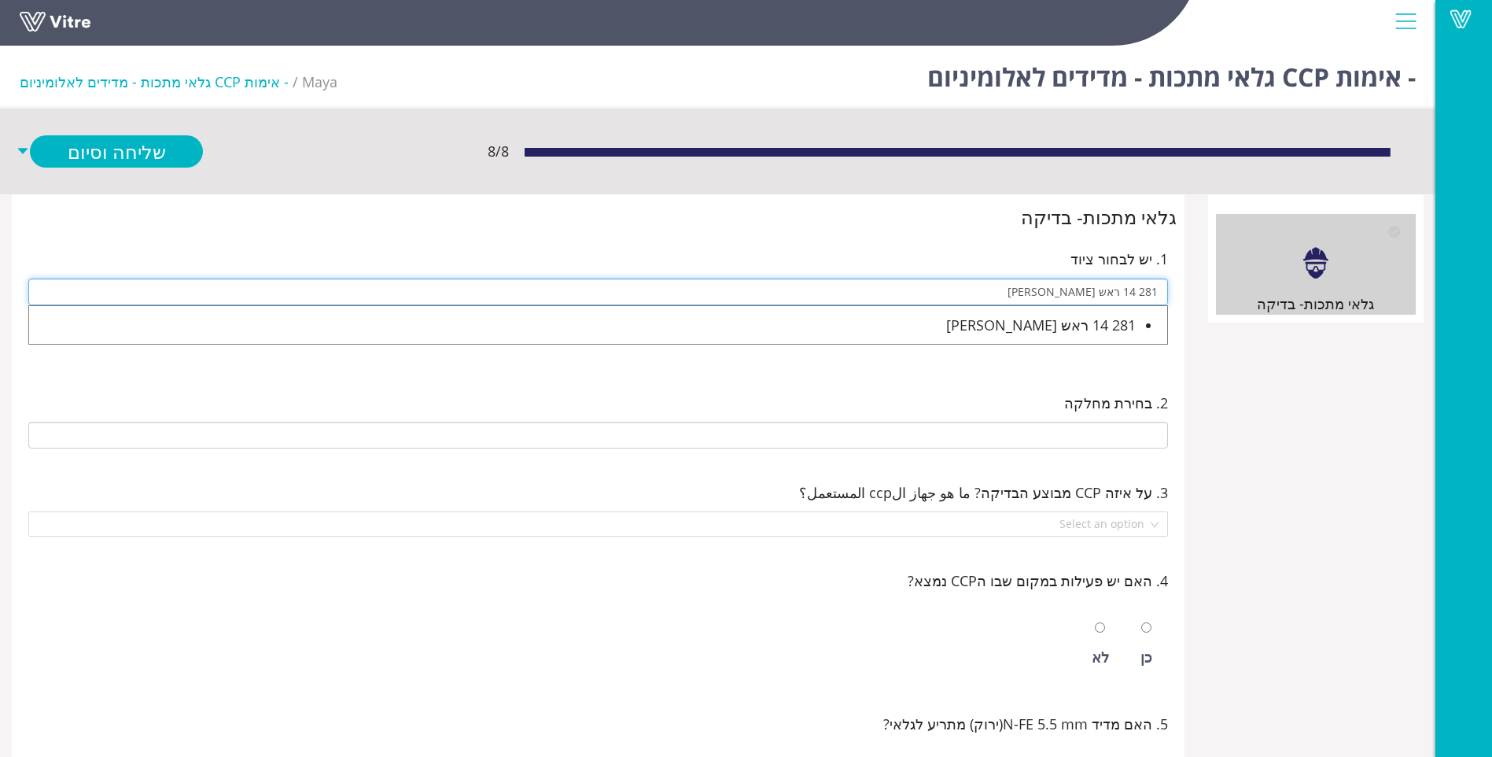
type input "281 14 ראש [PERSON_NAME]"
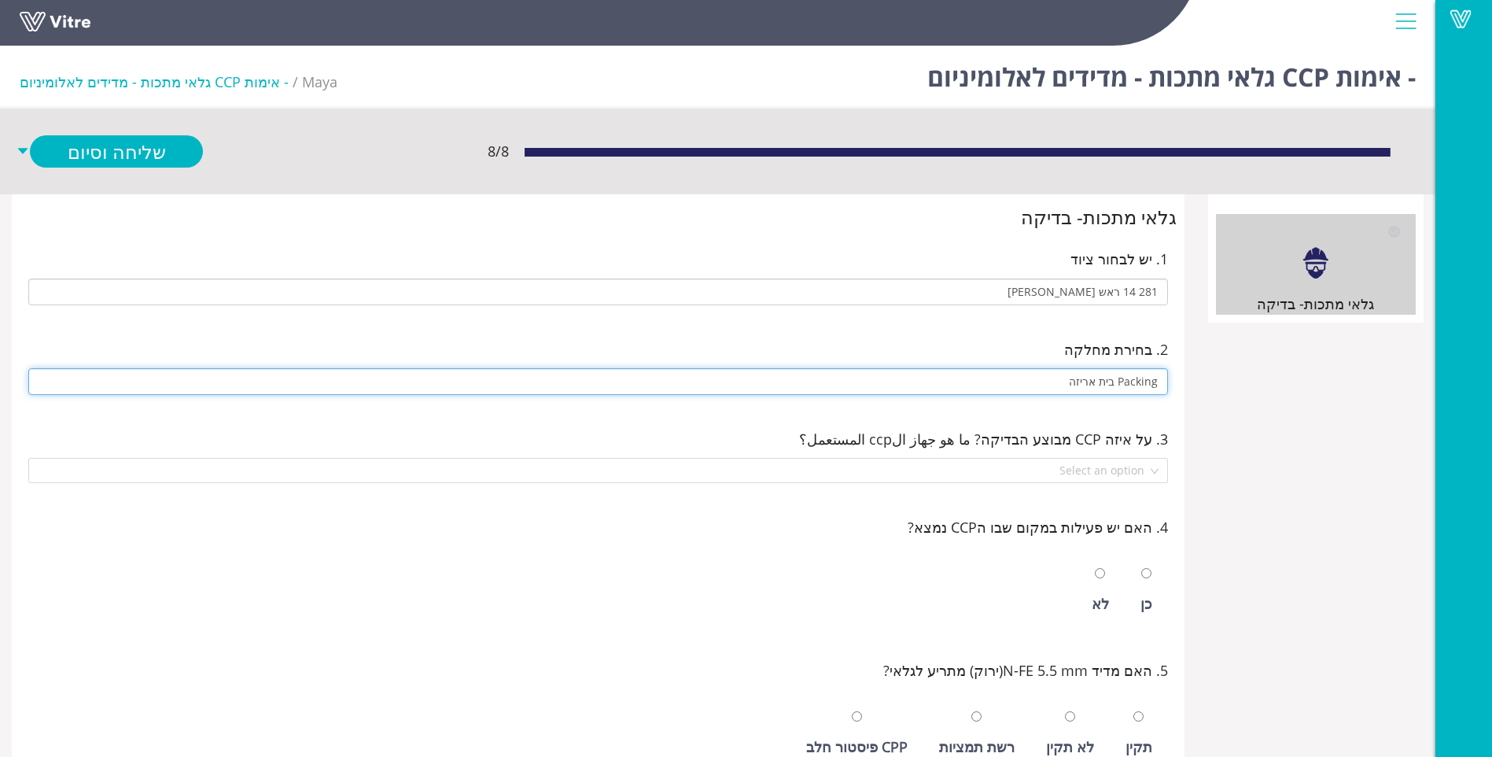
type input "Packing בית אריזה"
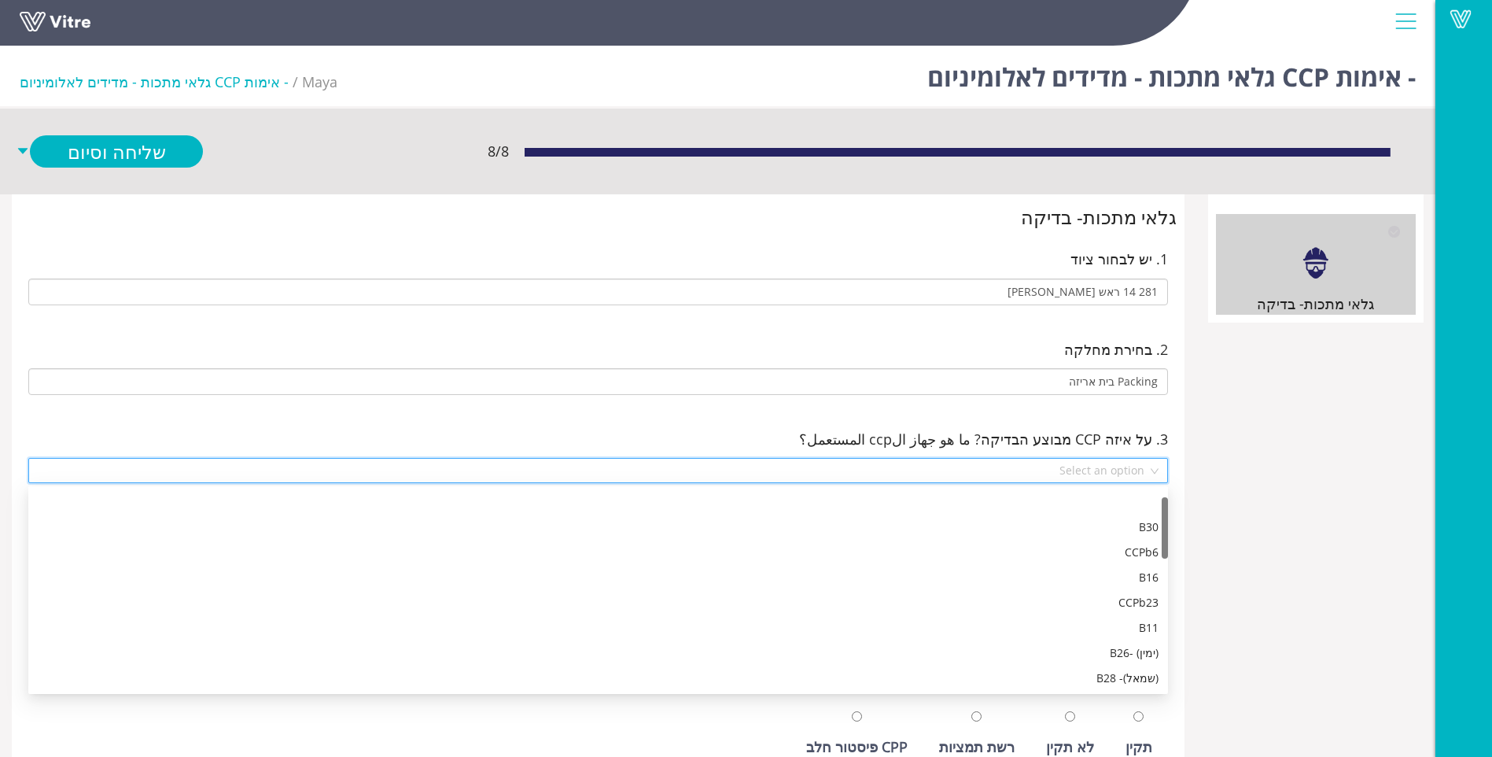
scroll to position [25, 0]
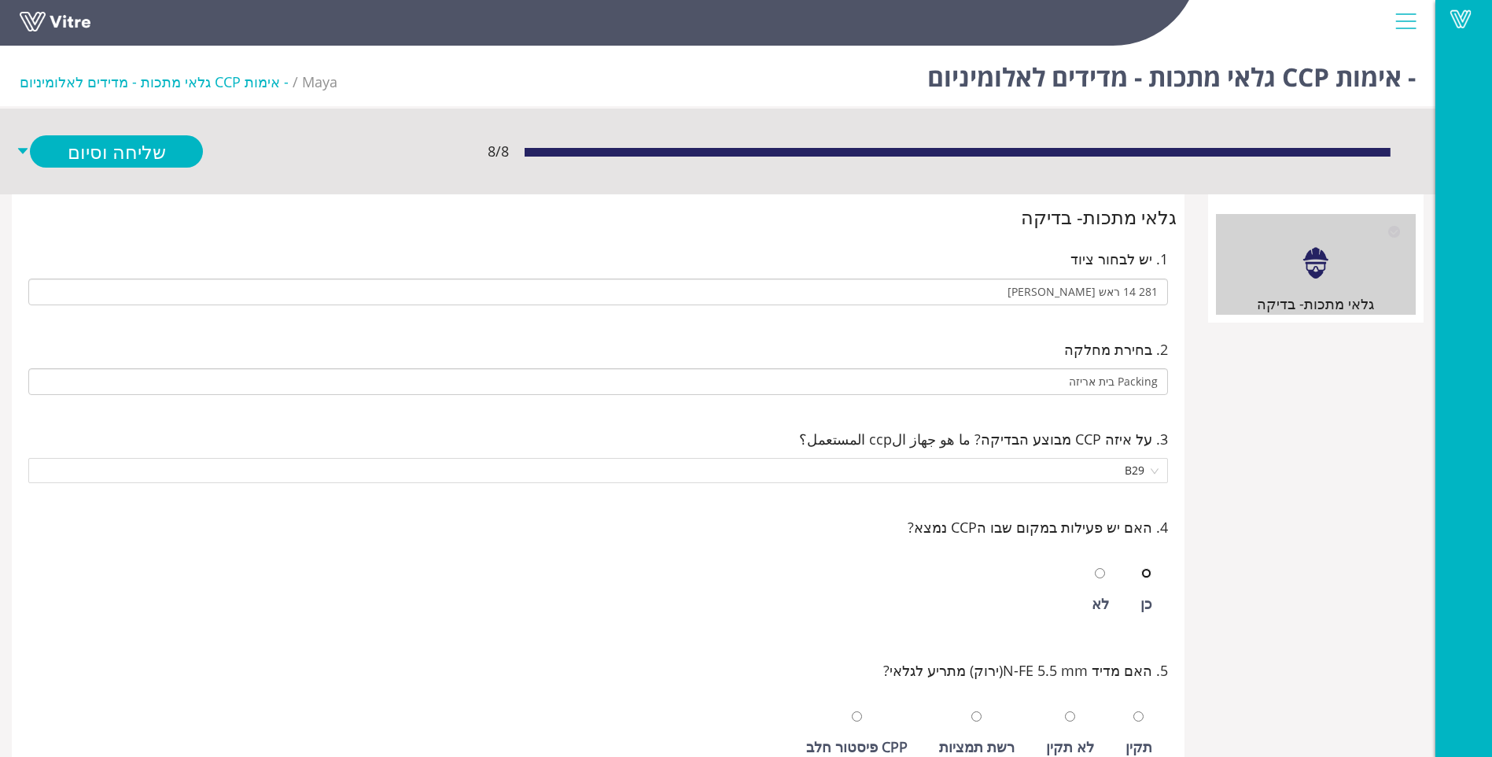
click at [1141, 568] on input "radio" at bounding box center [1146, 573] width 10 height 10
radio input "true"
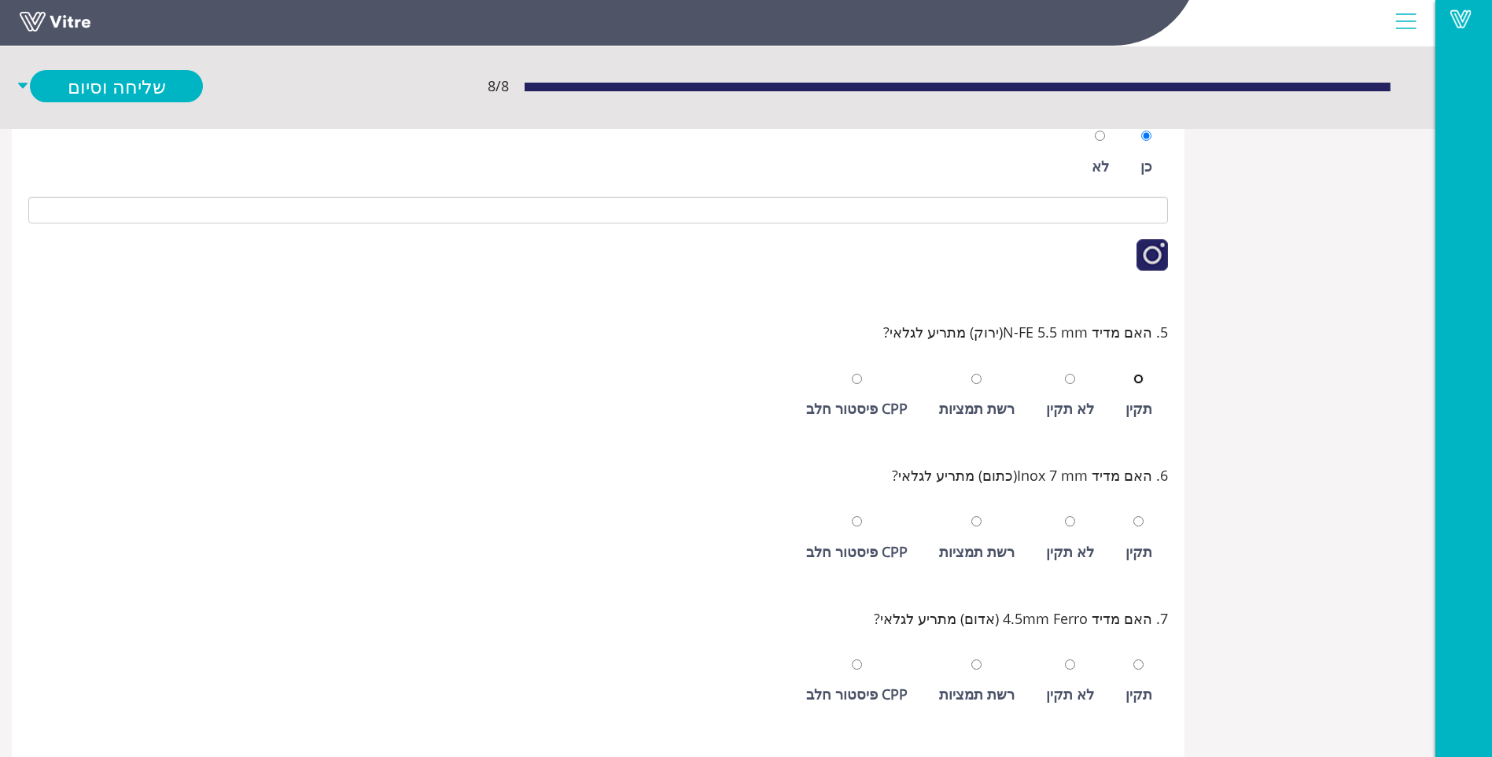
click at [1134, 374] on input "radio" at bounding box center [1139, 379] width 10 height 10
radio input "true"
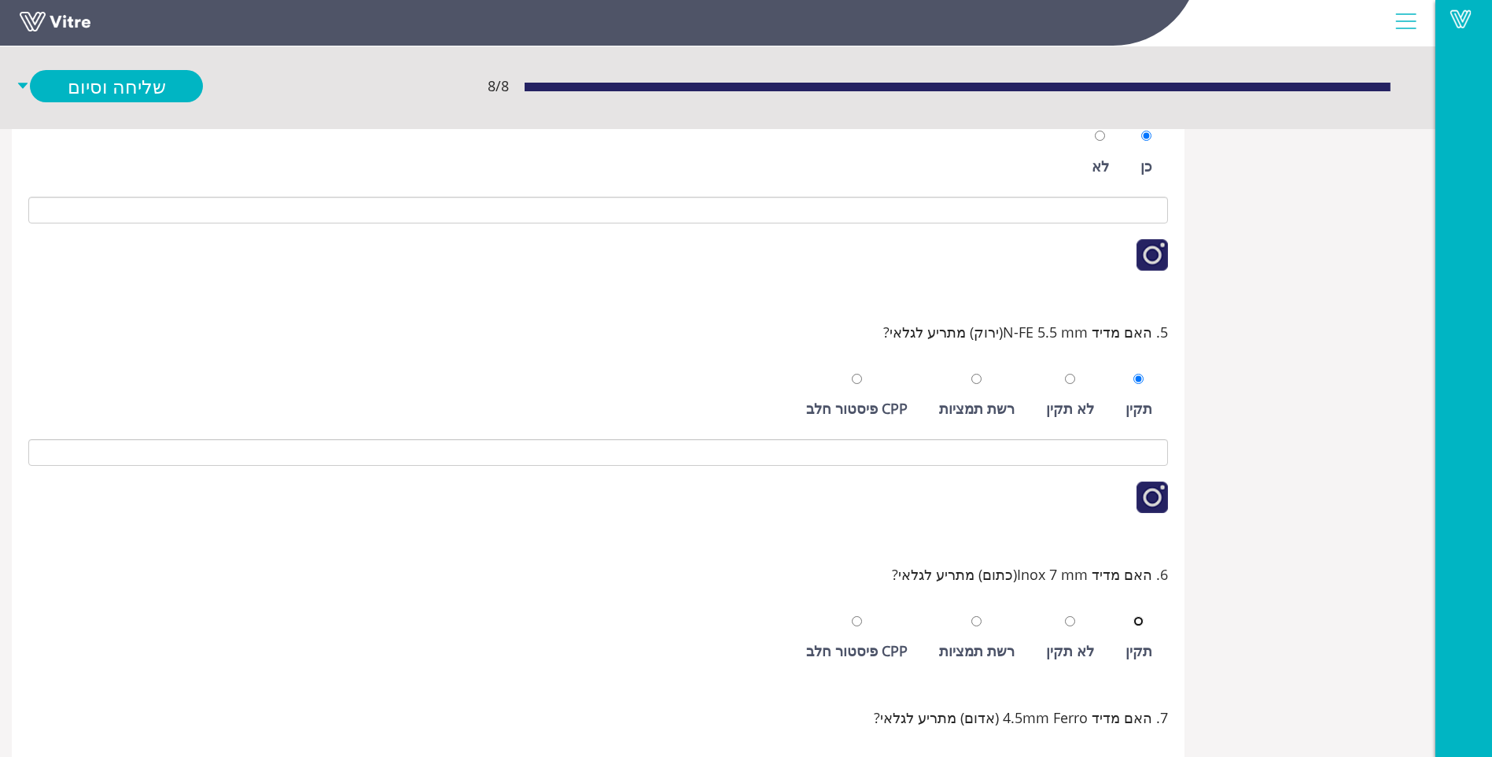
click at [1134, 616] on input "radio" at bounding box center [1139, 621] width 10 height 10
radio input "true"
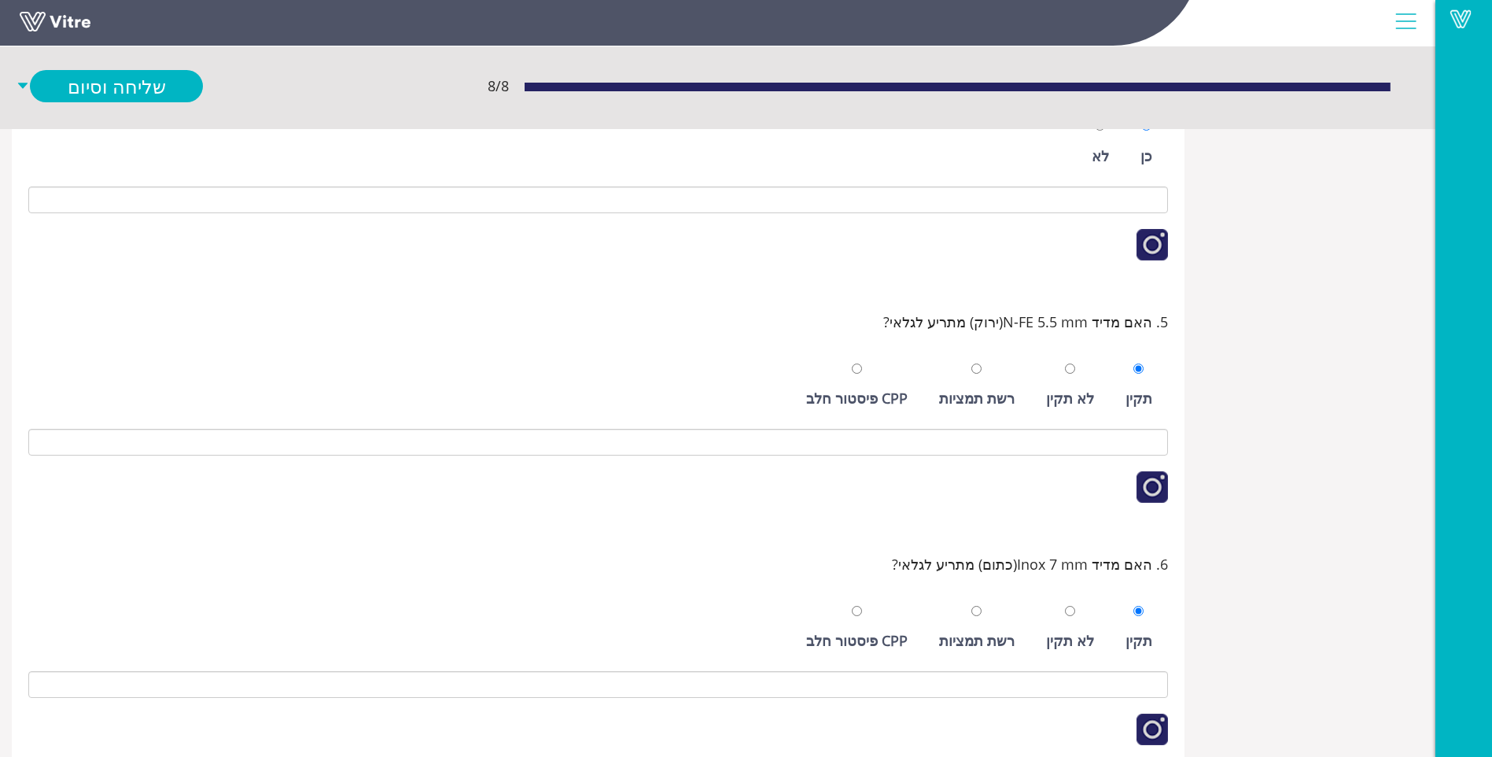
scroll to position [750, 0]
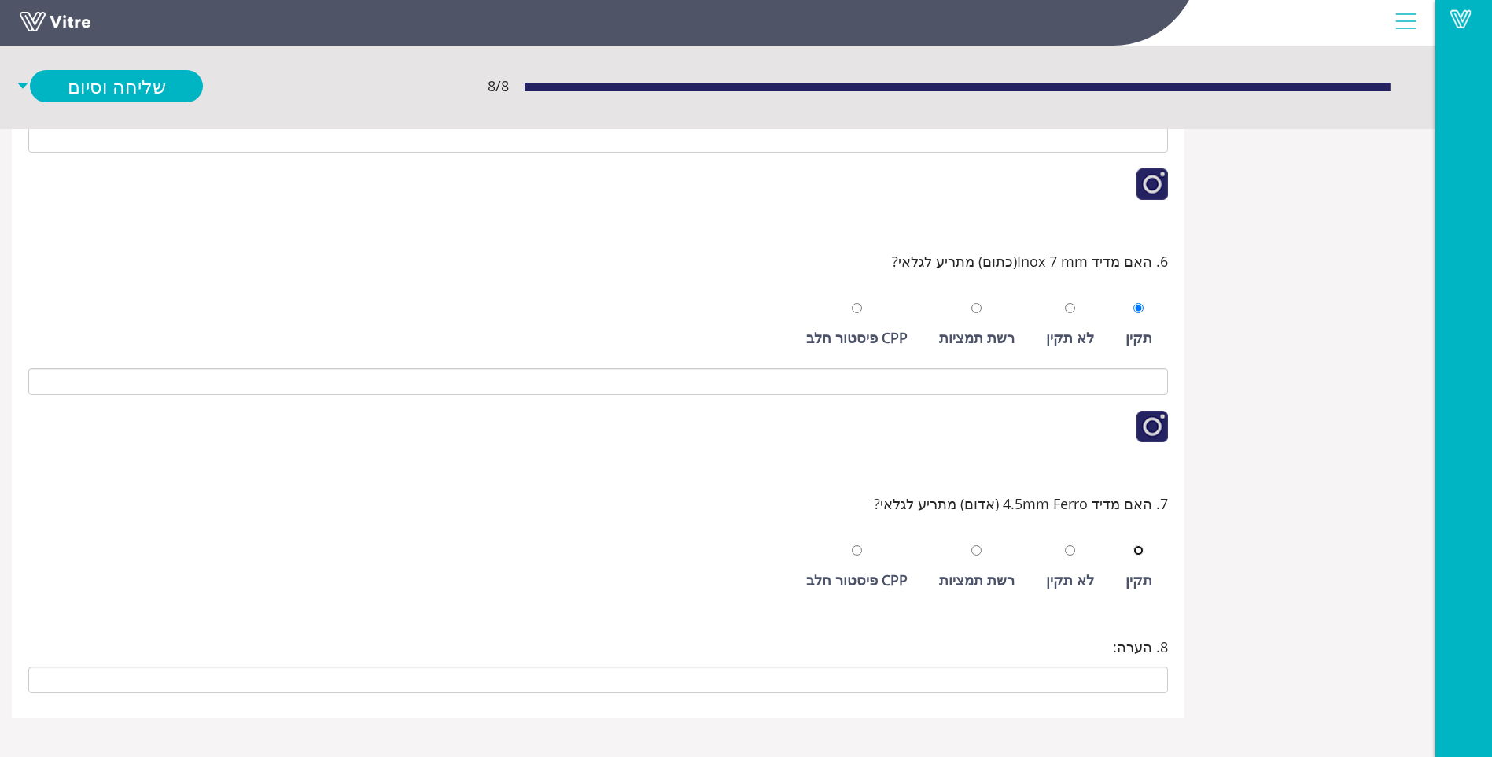
click at [1134, 545] on input "radio" at bounding box center [1139, 550] width 10 height 10
radio input "true"
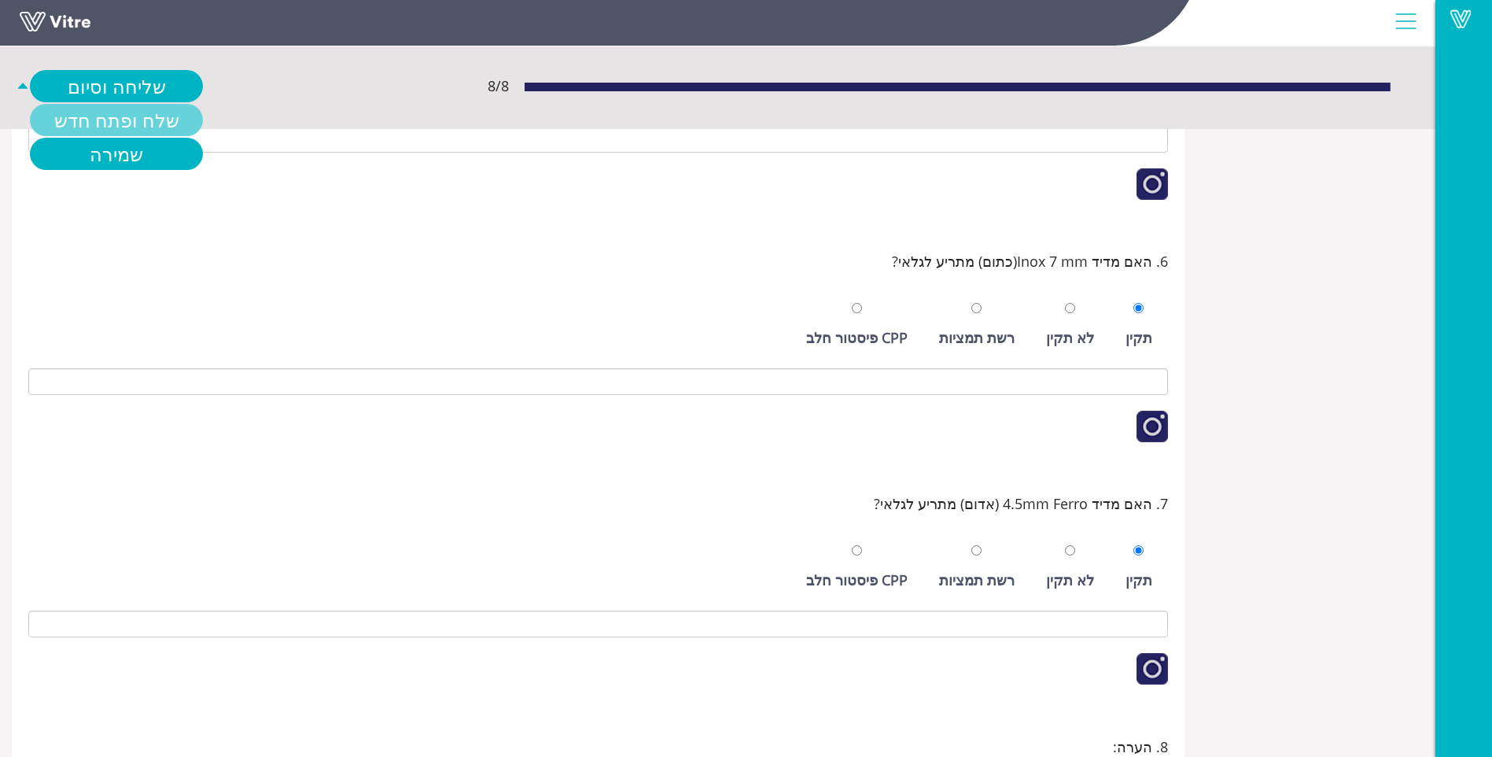
click at [123, 119] on link "שלח ופתח חדש" at bounding box center [116, 120] width 173 height 32
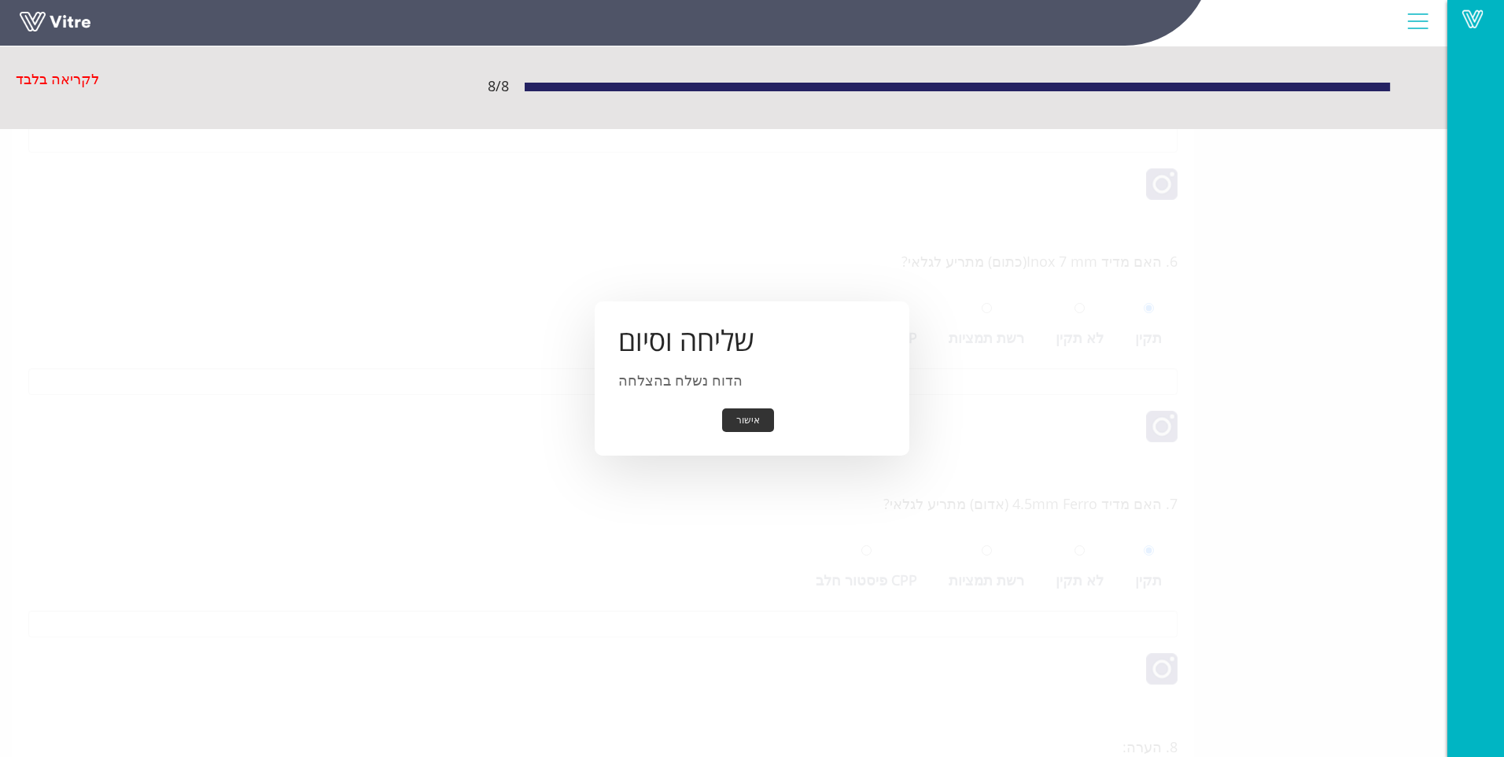
click at [747, 429] on button "אישור" at bounding box center [748, 420] width 52 height 24
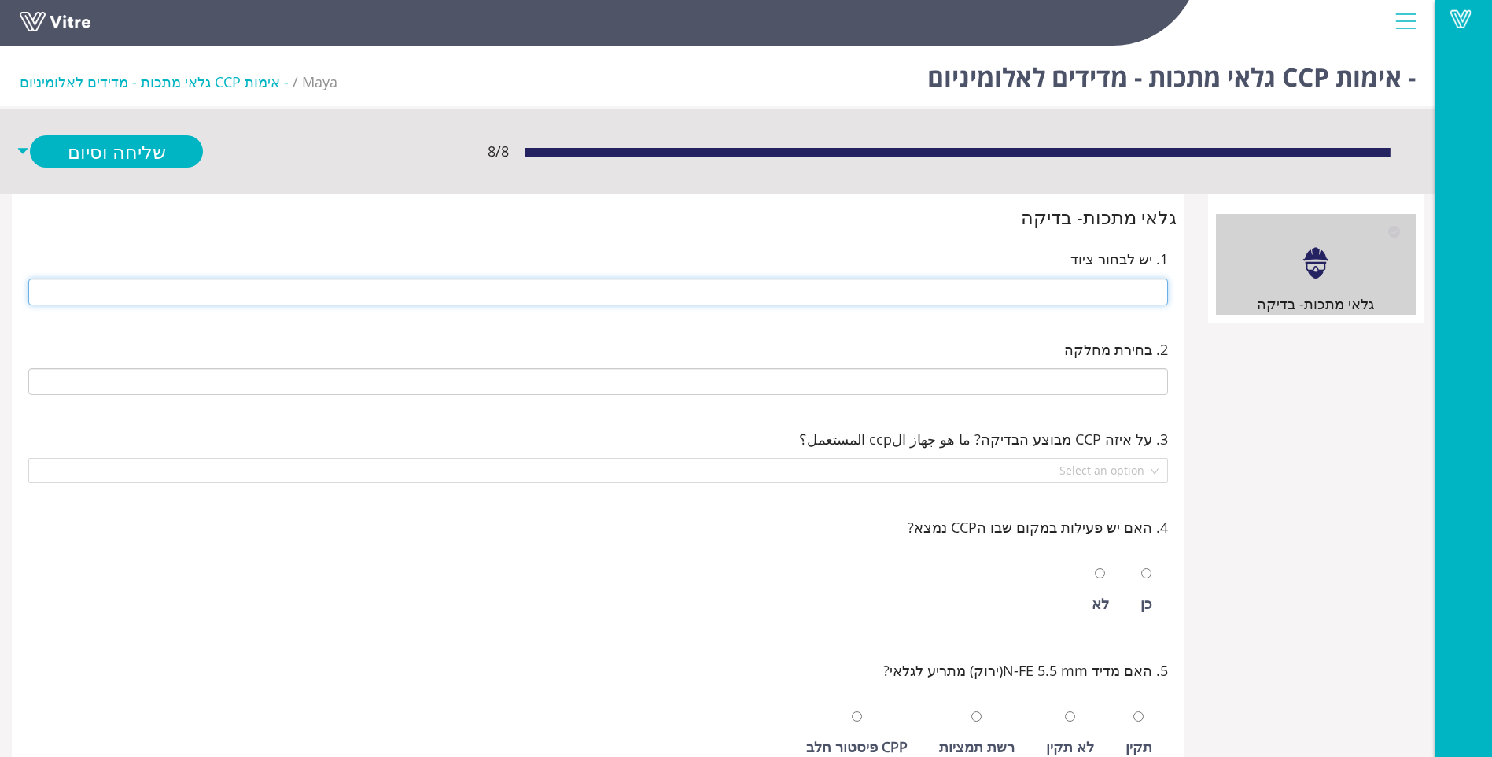
click at [1089, 289] on input "text" at bounding box center [598, 291] width 1140 height 27
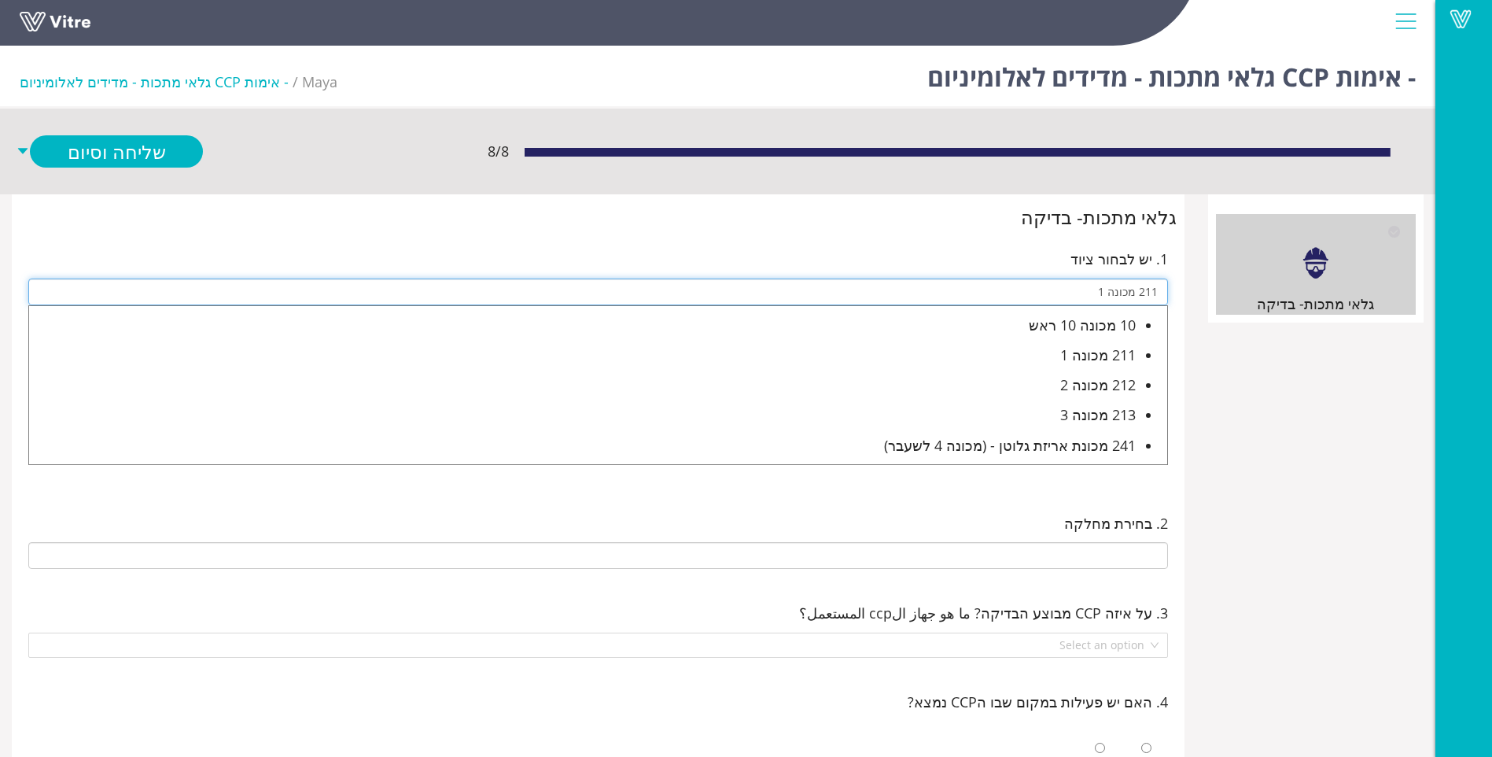
type input "211 מכונה 1"
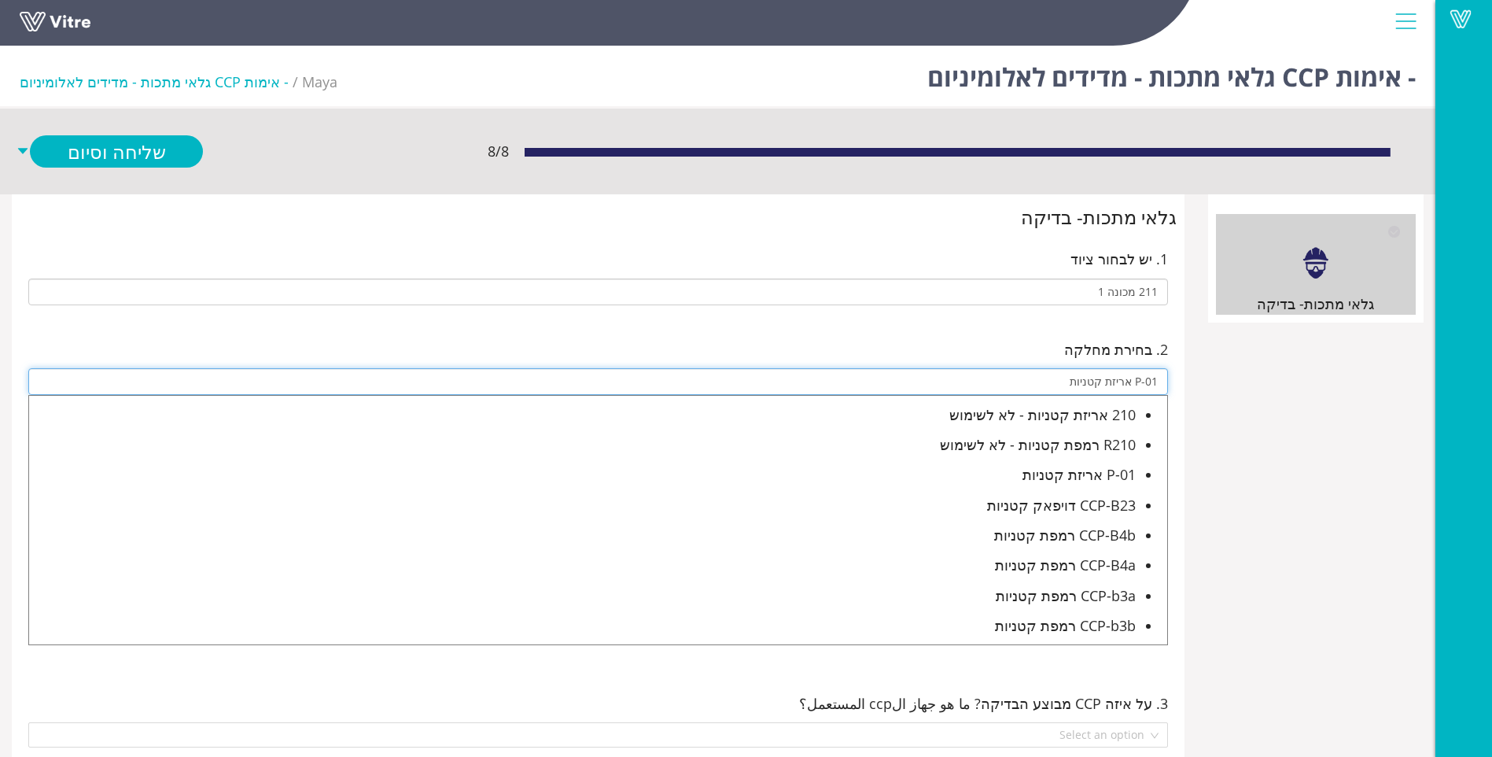
type input "P-01 אריזת קטניות"
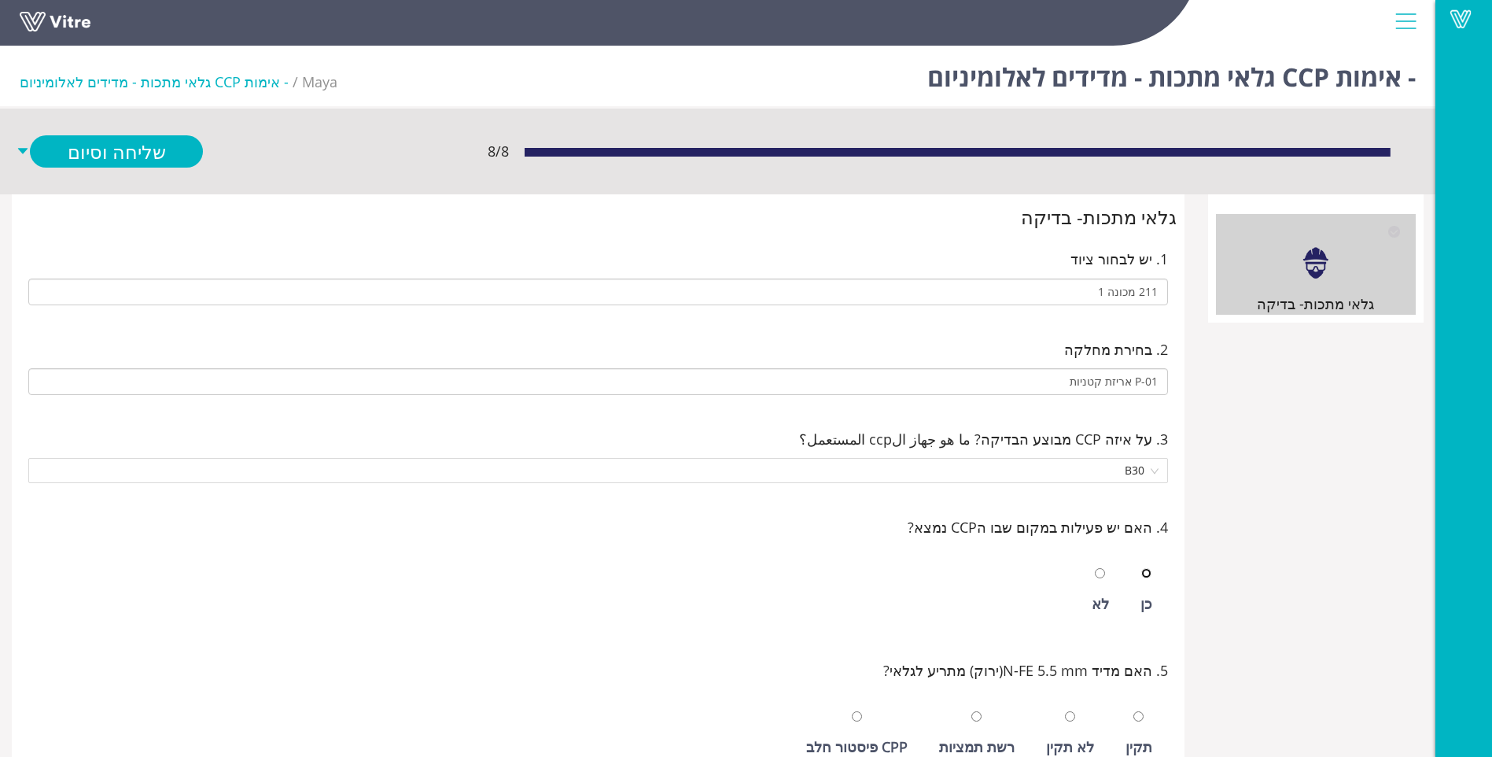
click at [1141, 568] on input "radio" at bounding box center [1146, 573] width 10 height 10
radio input "true"
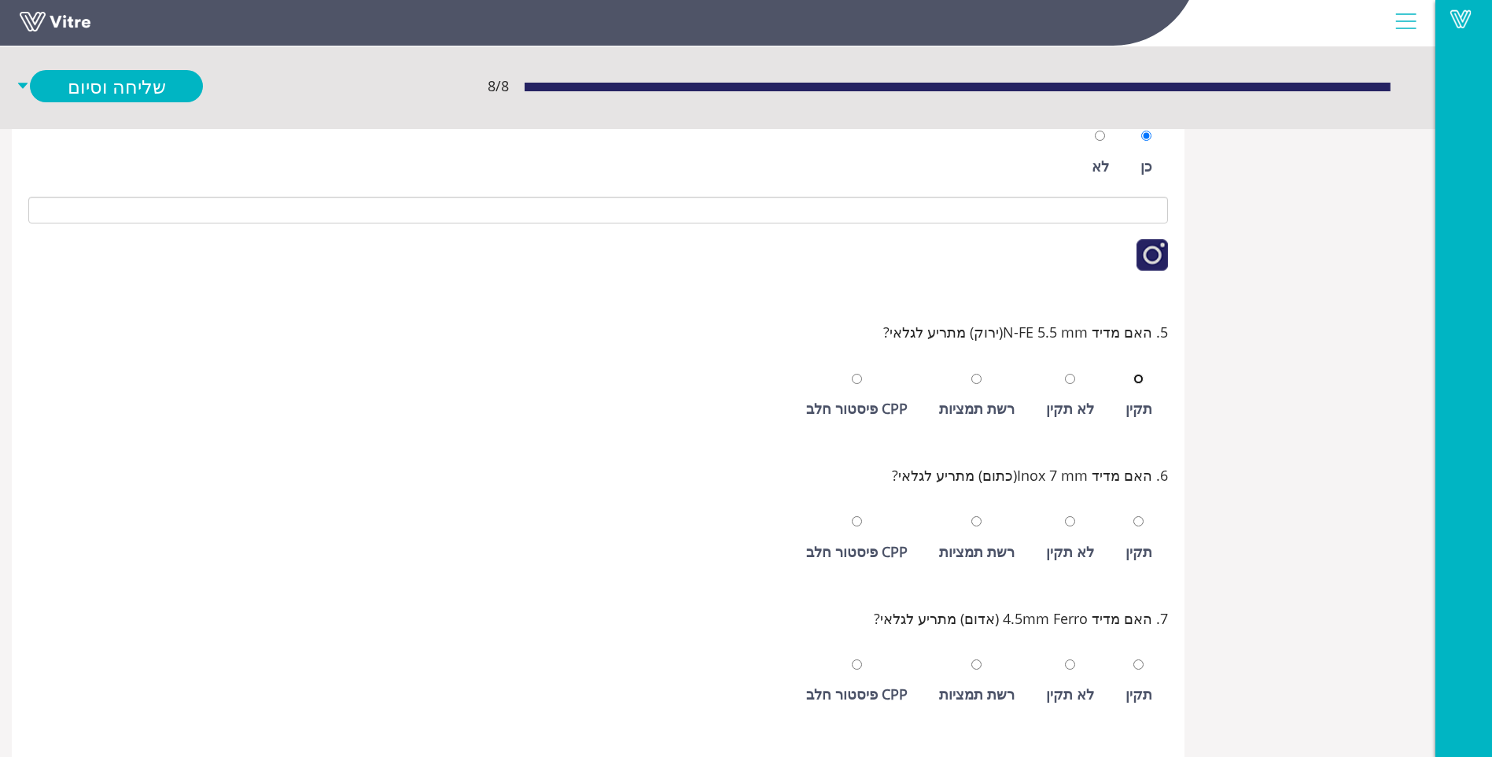
click at [1134, 374] on input "radio" at bounding box center [1139, 379] width 10 height 10
radio input "true"
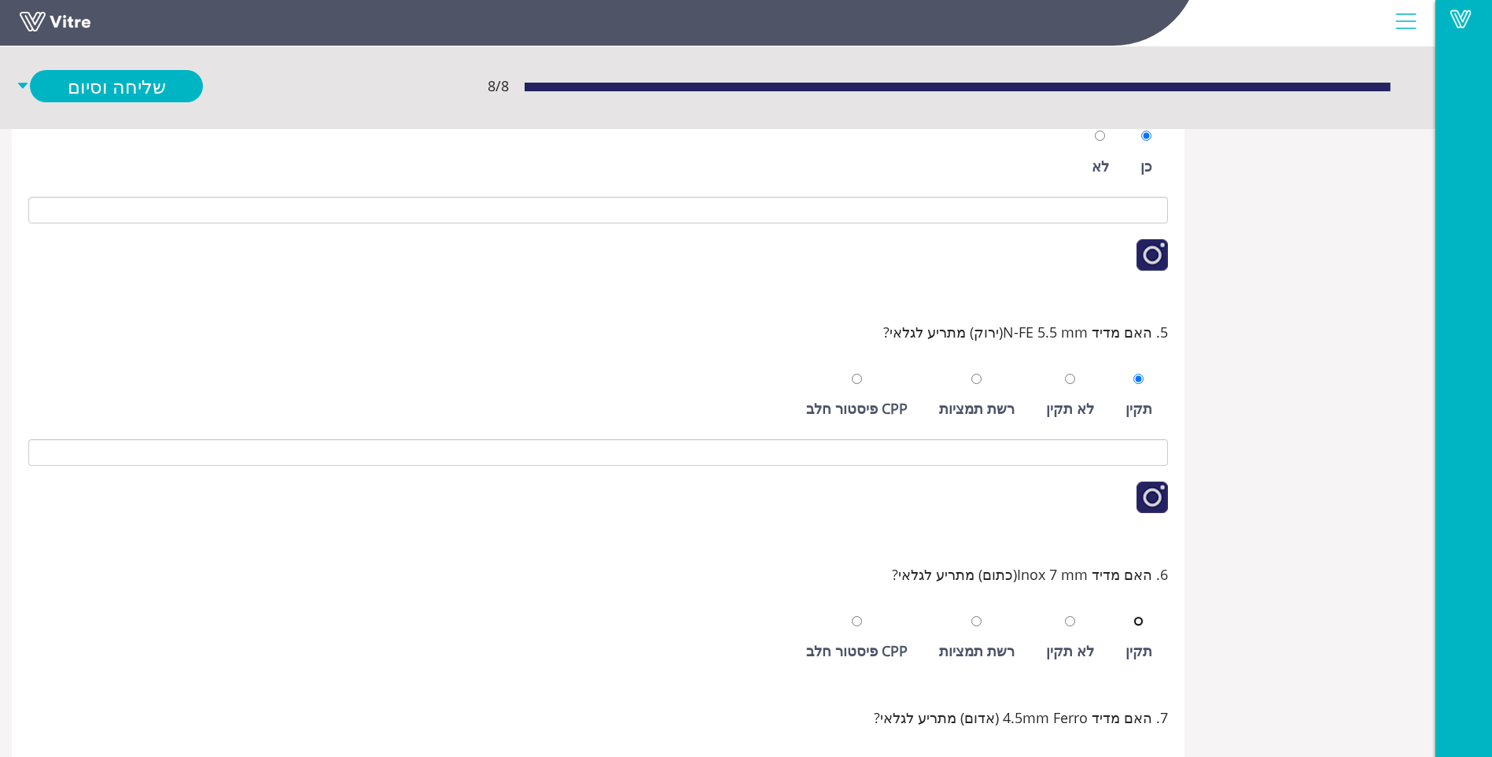
click at [1134, 616] on input "radio" at bounding box center [1139, 621] width 10 height 10
radio input "true"
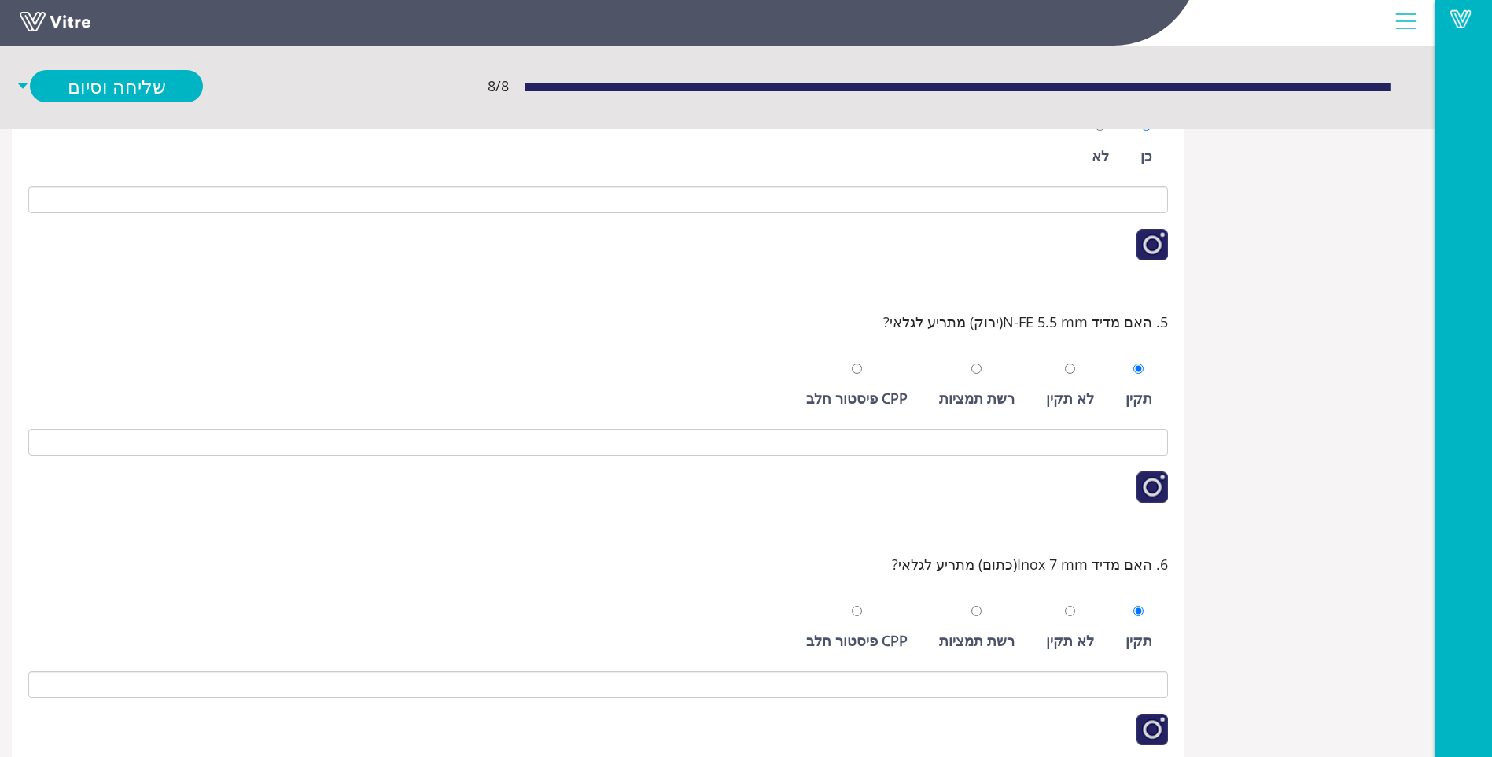
scroll to position [750, 0]
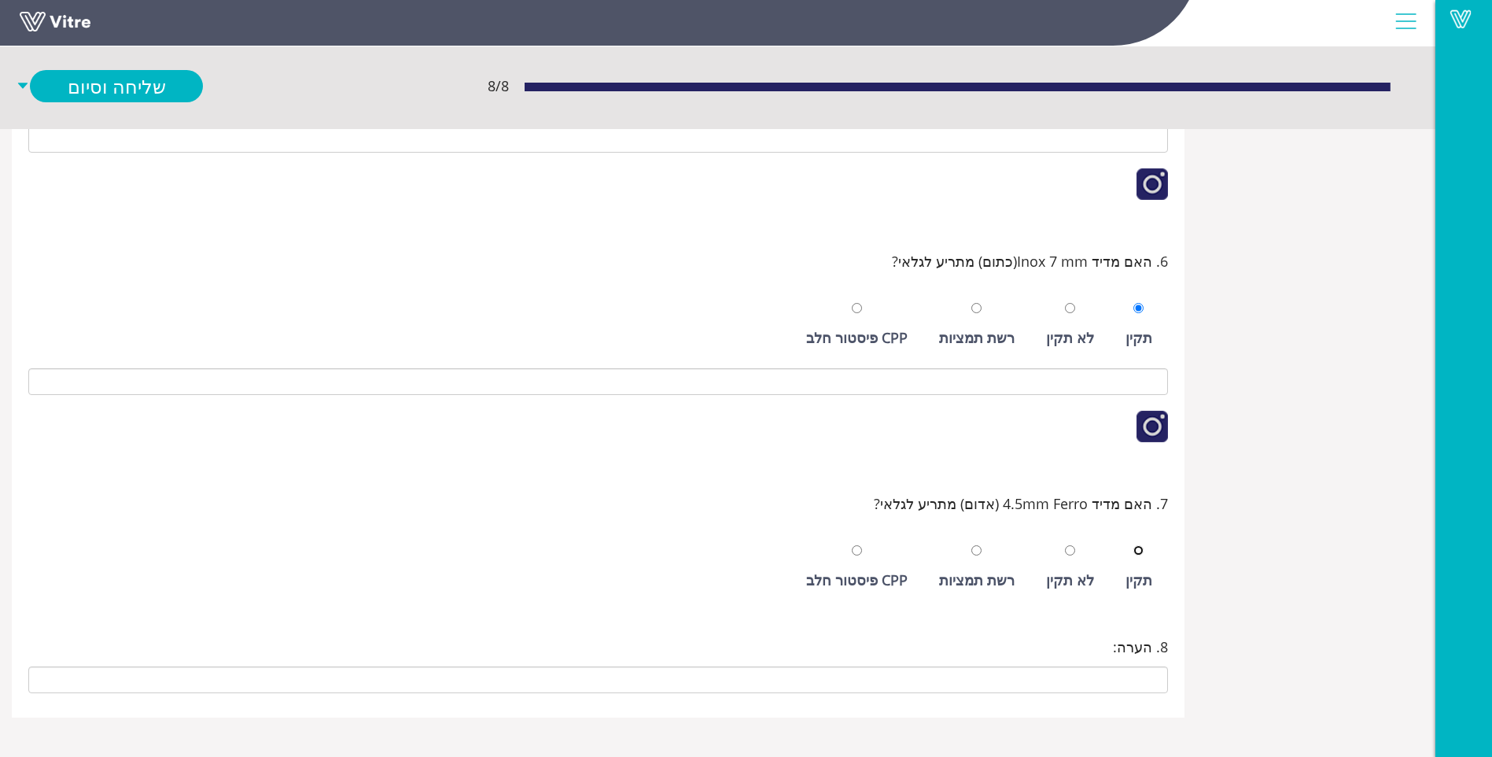
click at [1134, 545] on input "radio" at bounding box center [1139, 550] width 10 height 10
radio input "true"
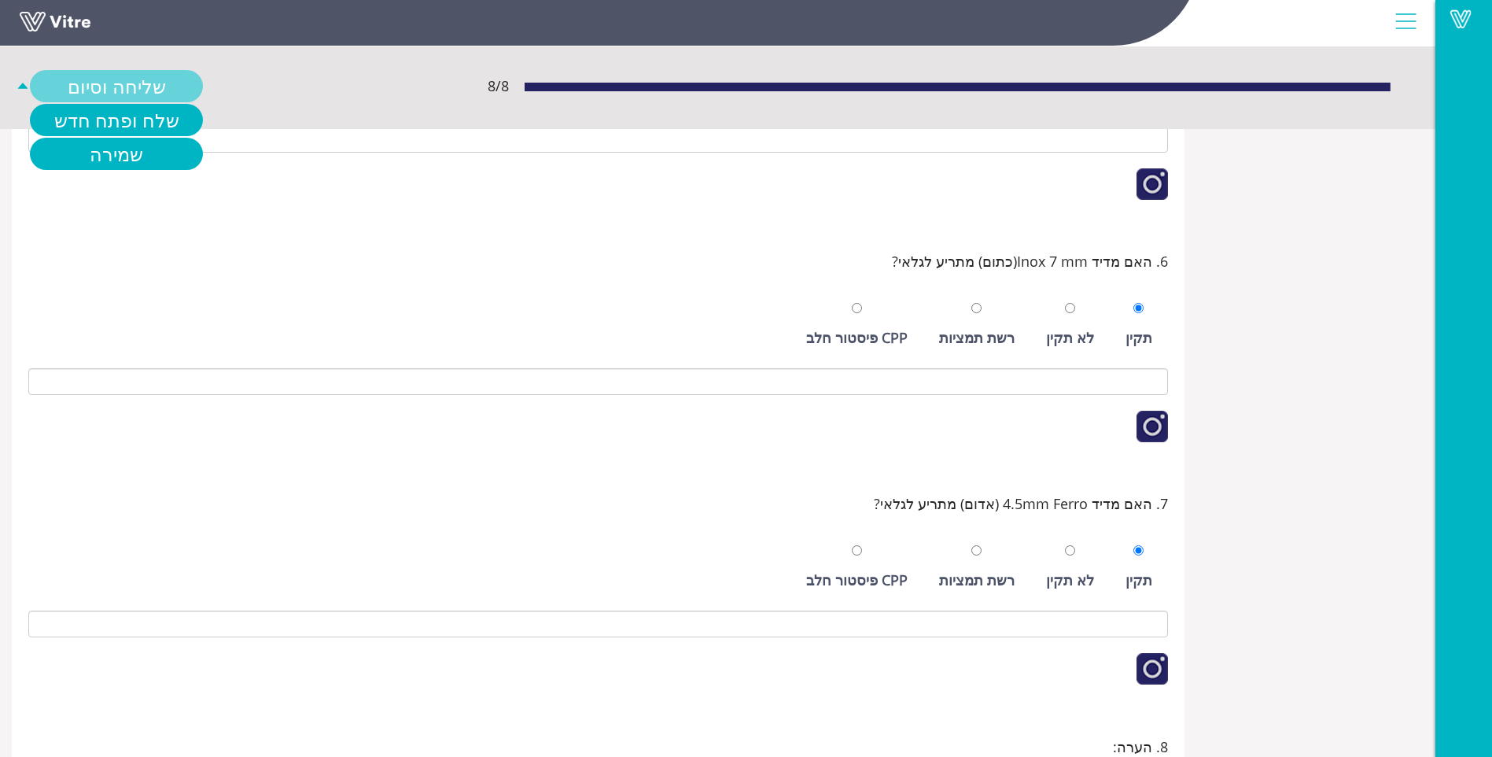
click at [128, 76] on link "שליחה וסיום" at bounding box center [116, 86] width 173 height 32
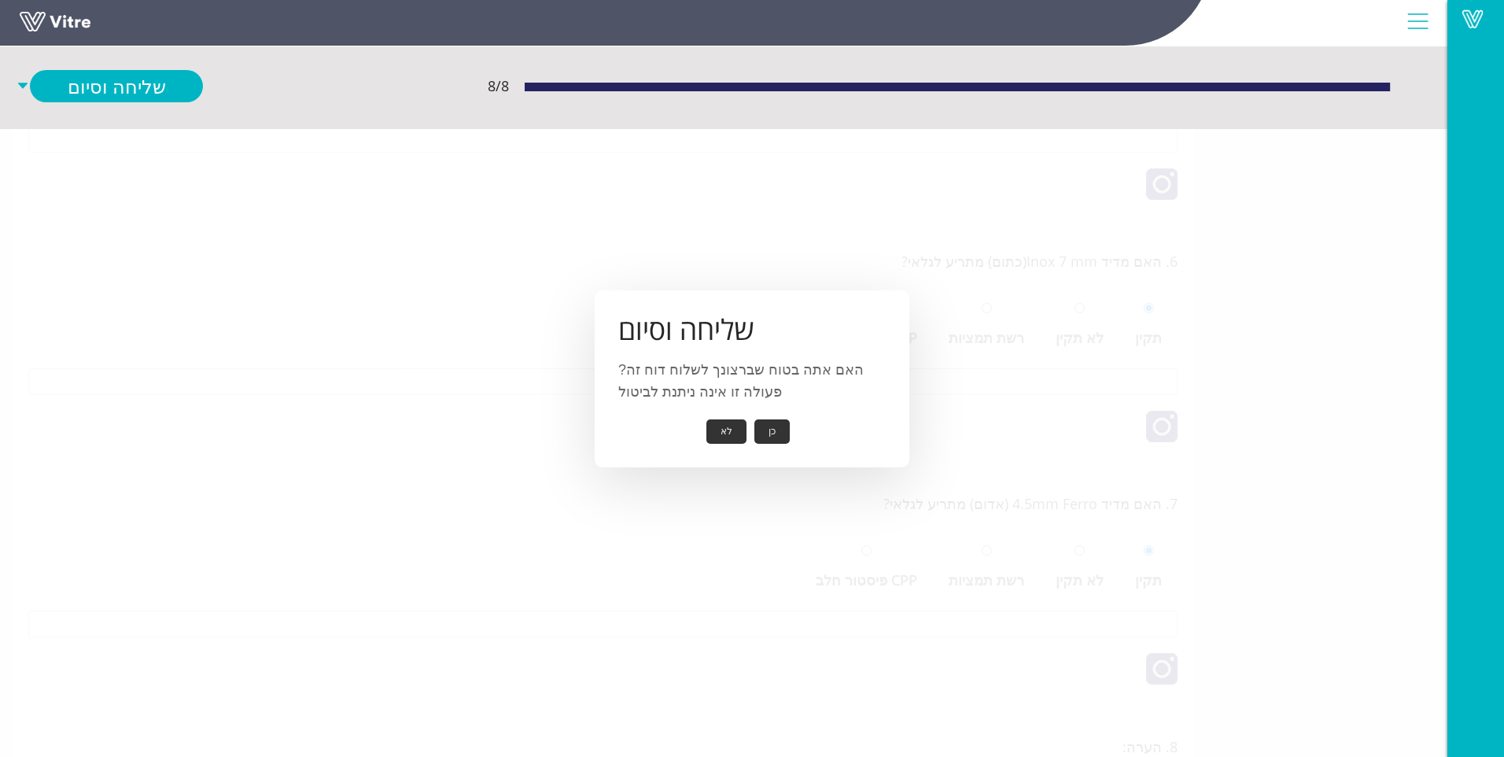
click at [772, 436] on button "כן" at bounding box center [771, 431] width 35 height 24
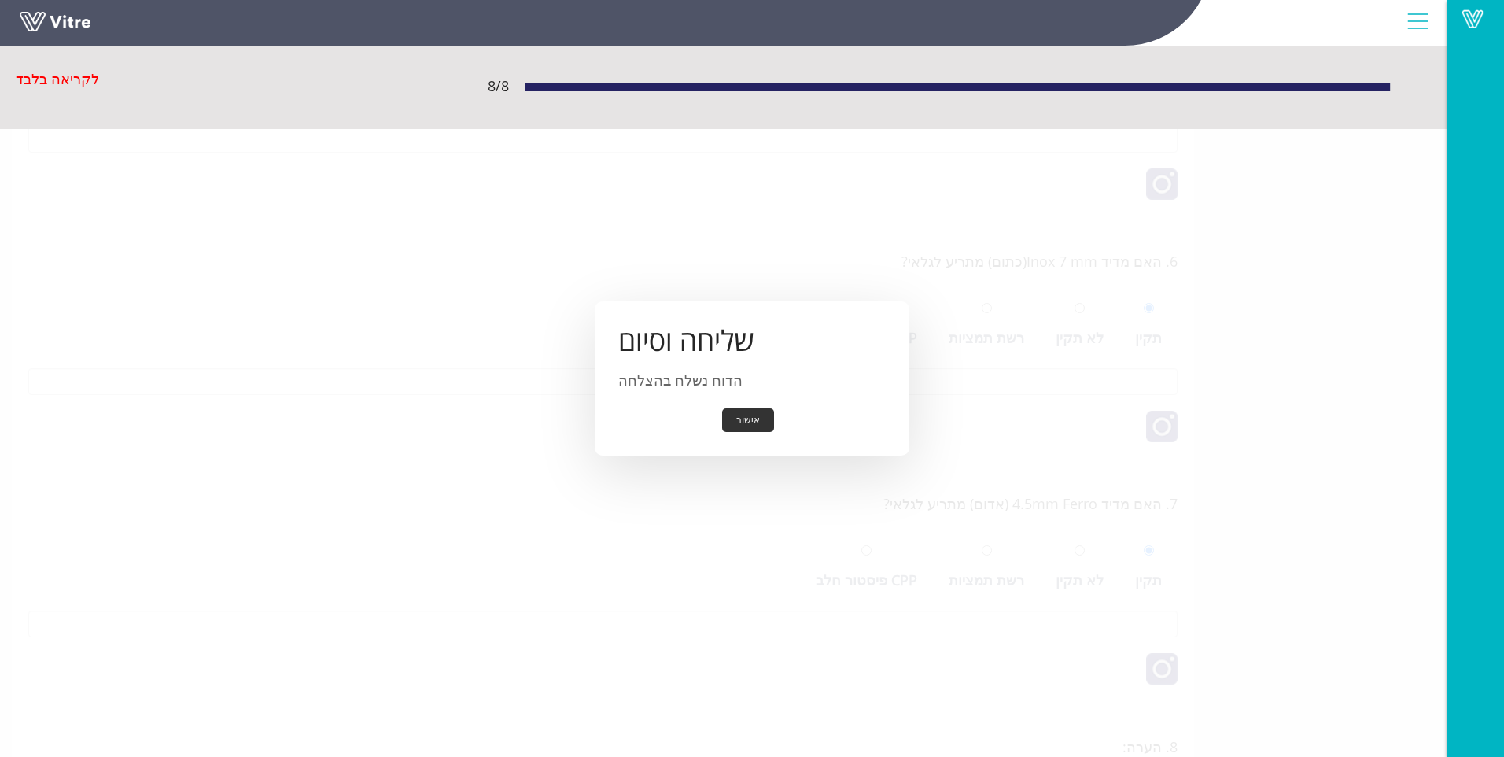
click at [750, 430] on button "אישור" at bounding box center [748, 420] width 52 height 24
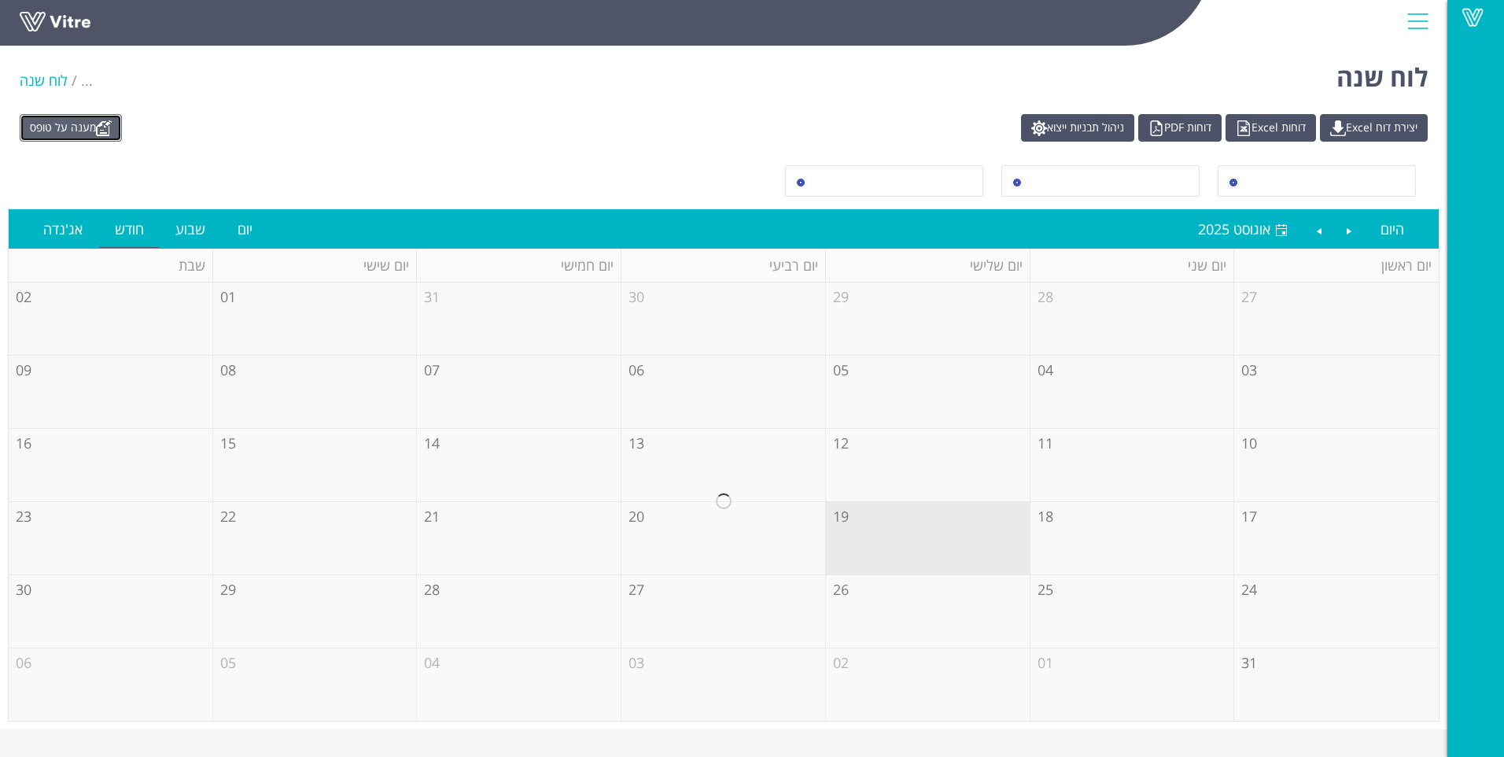
click at [86, 131] on link "מענה על טופס" at bounding box center [71, 128] width 102 height 28
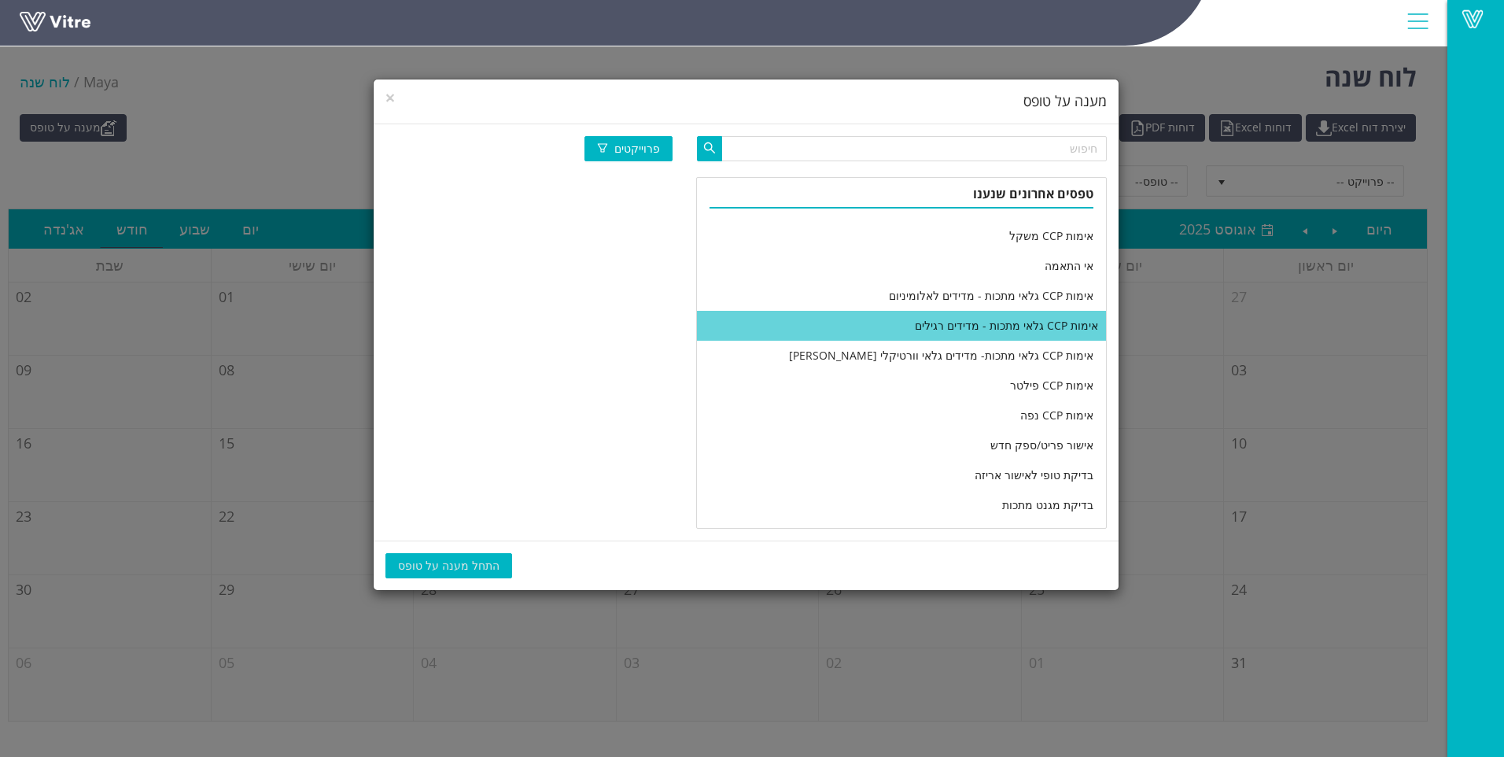
click at [937, 335] on li "אימות CCP גלאי מתכות - מדידים רגילים" at bounding box center [901, 326] width 409 height 30
click at [462, 560] on span "התחל מענה על טופס" at bounding box center [448, 565] width 101 height 17
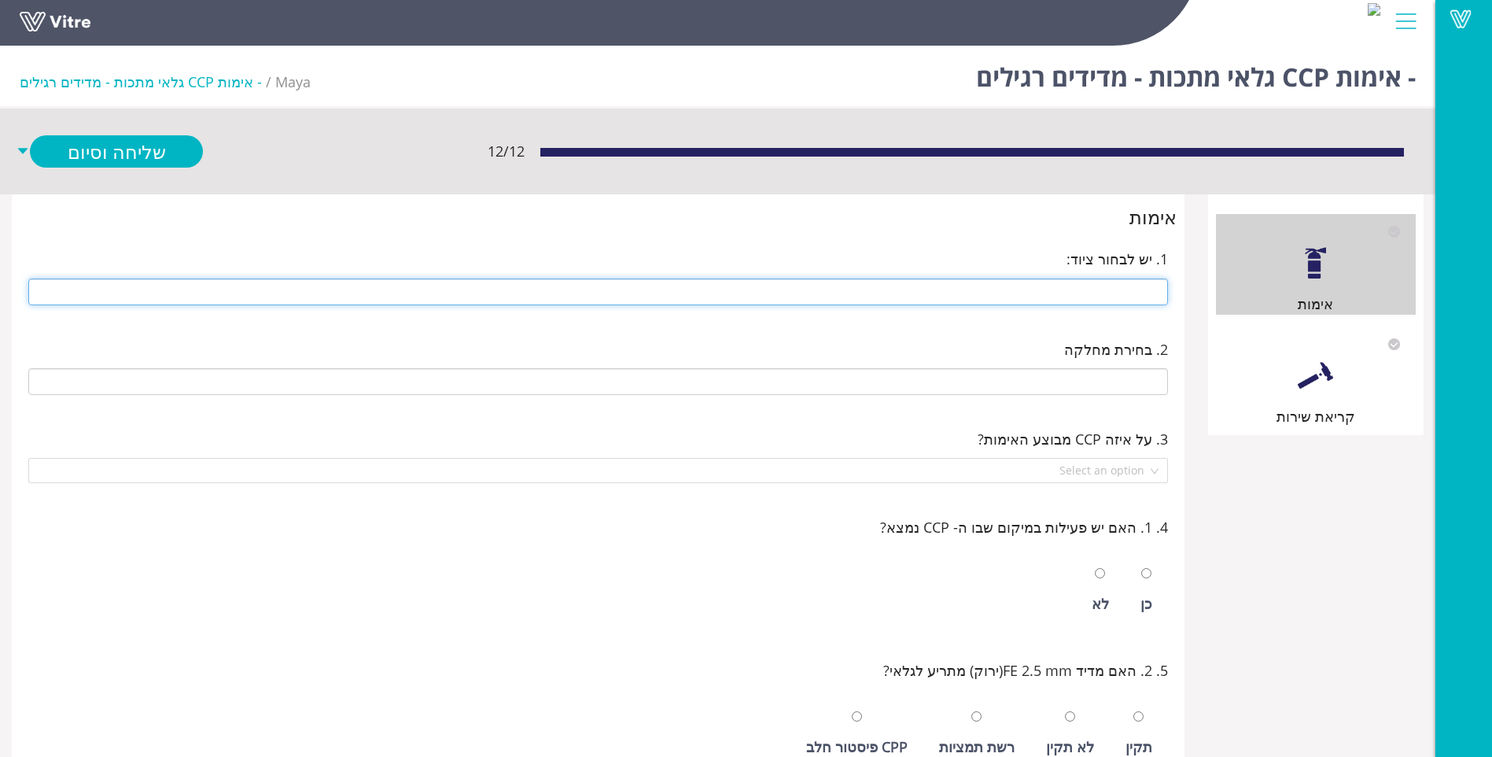
click at [1118, 286] on input "text" at bounding box center [598, 291] width 1140 height 27
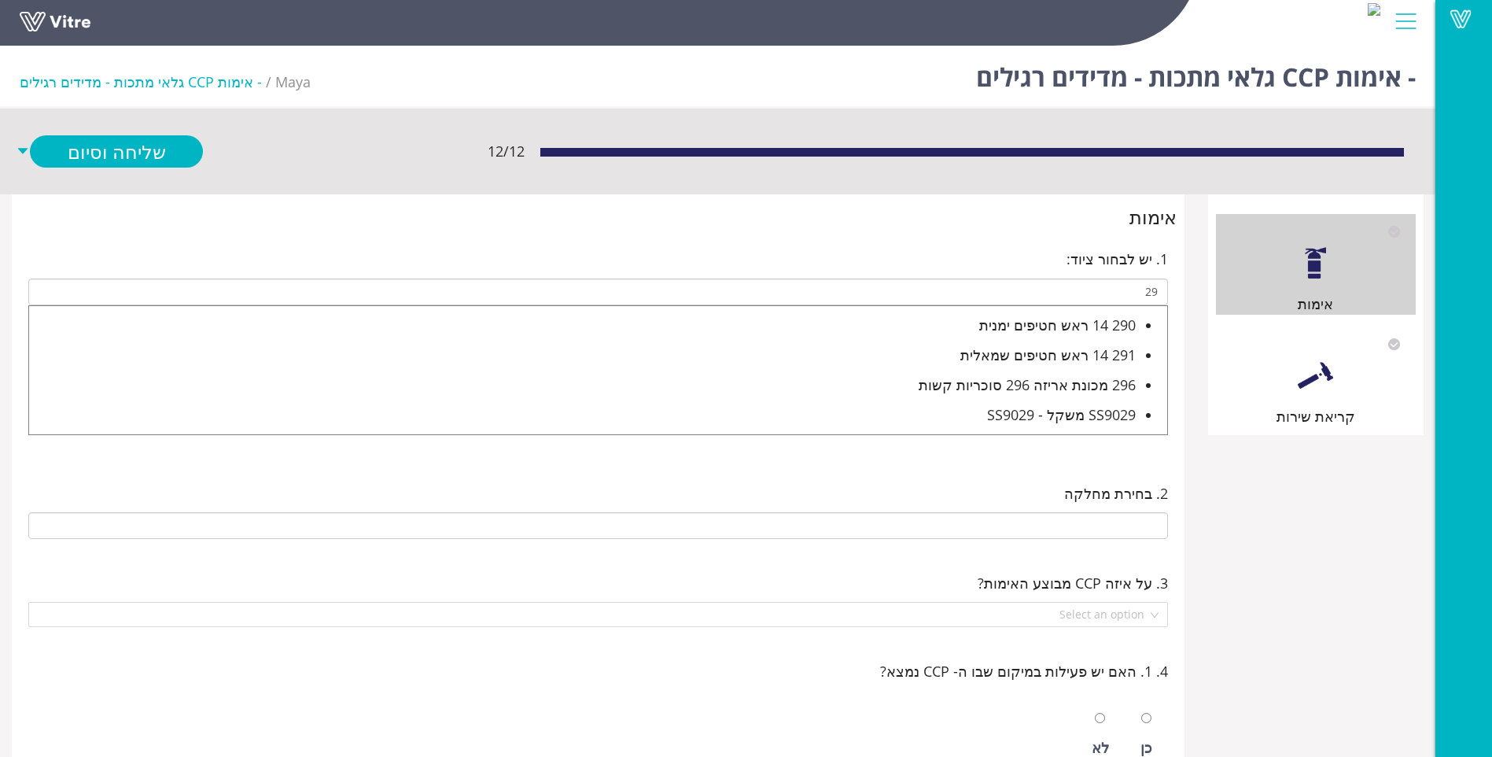
click at [1032, 389] on div "296 מכונת אריזה 296 סוכריות קשות" at bounding box center [582, 385] width 1107 height 22
type input "296 מכונת אריזה 296 סוכריות קשות"
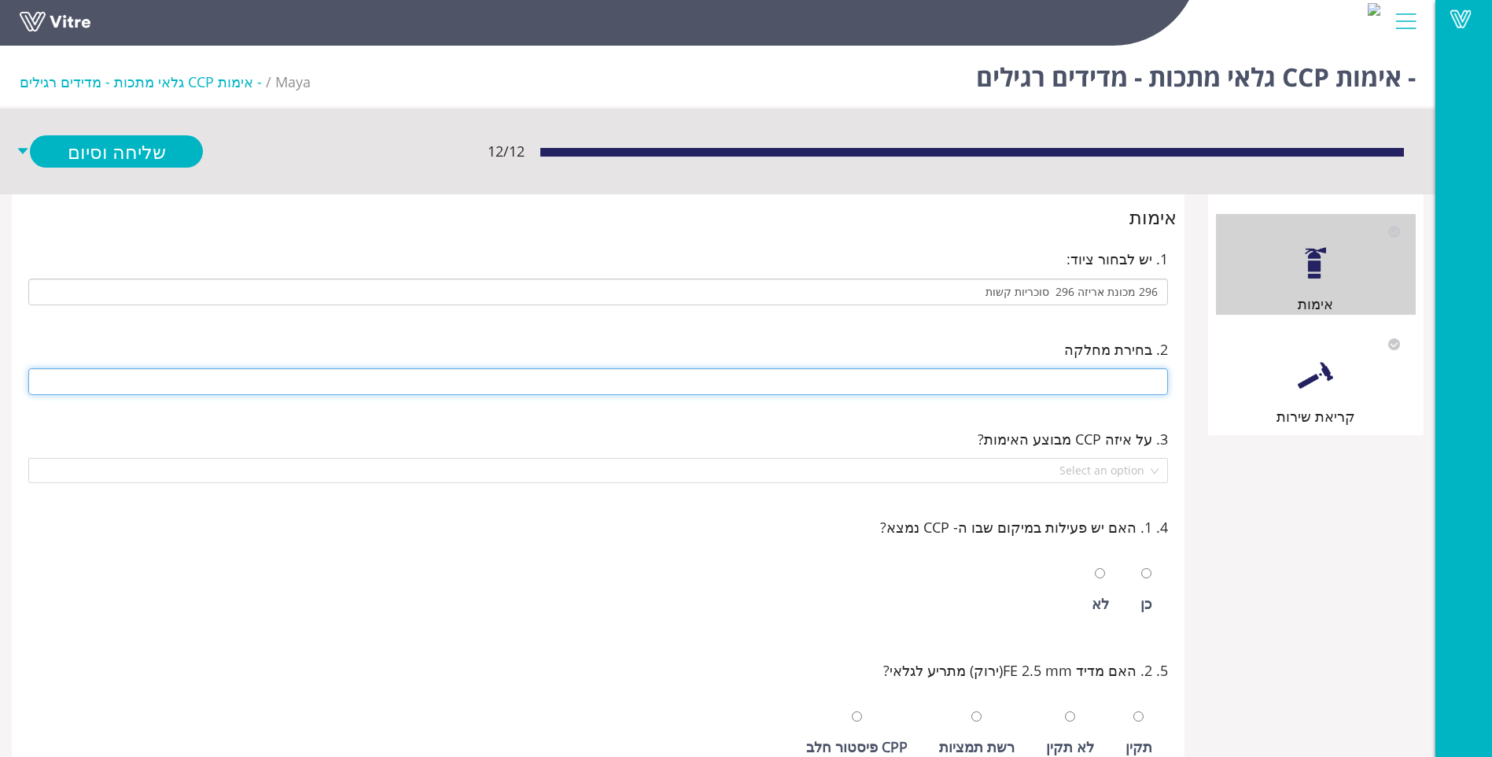
click at [1066, 368] on input "text" at bounding box center [598, 381] width 1140 height 27
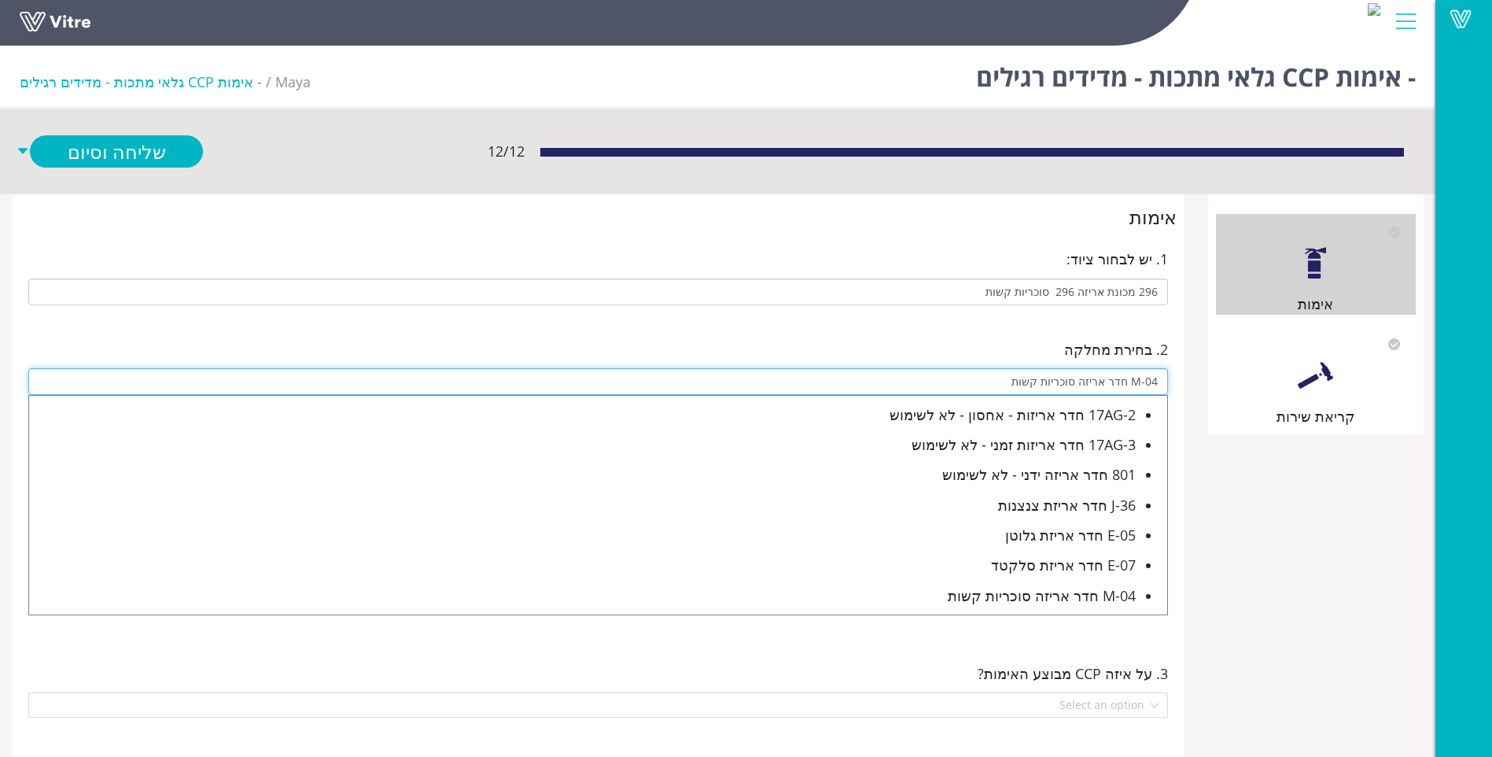
type input "M-04 חדר אריזה סוכריות קשות"
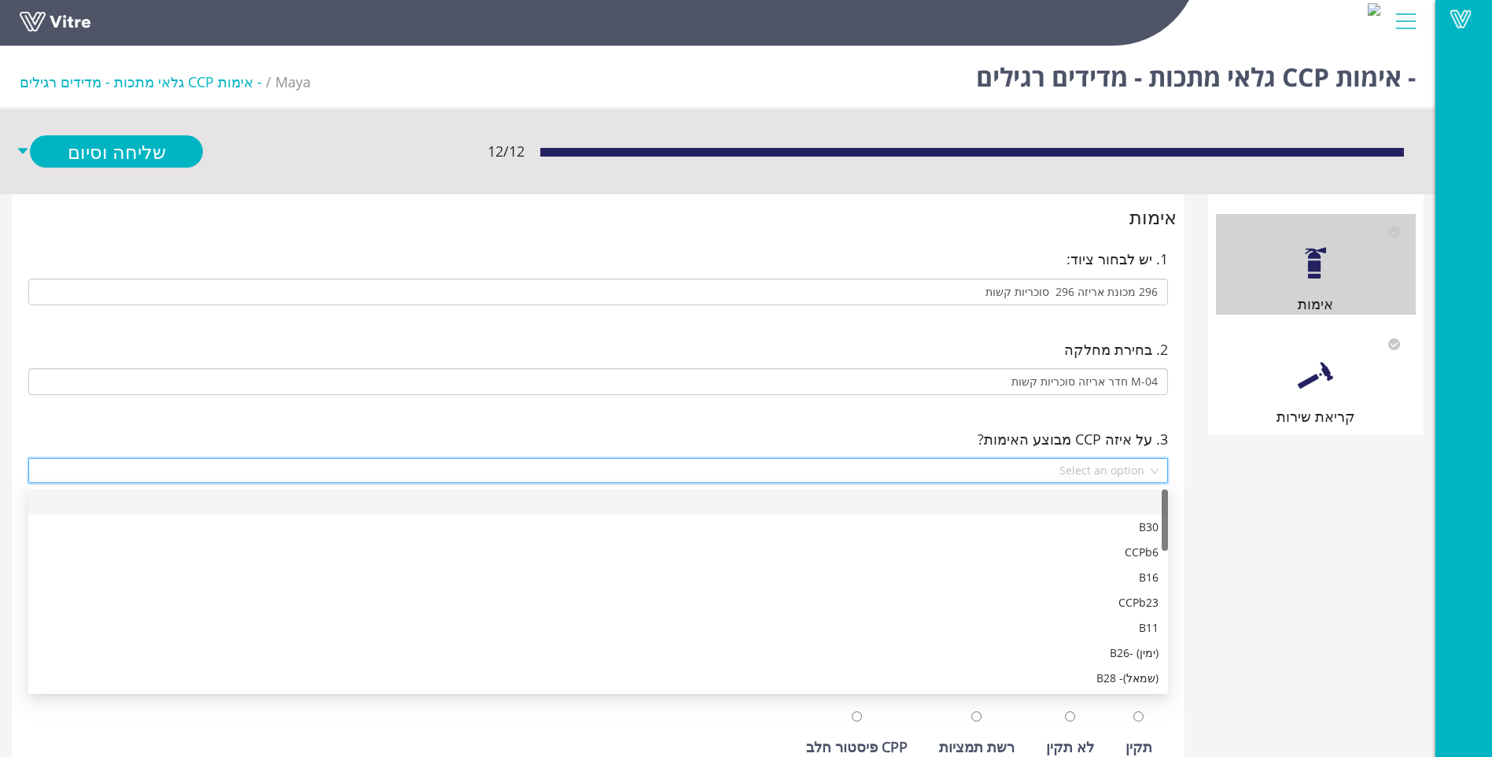
scroll to position [529, 0]
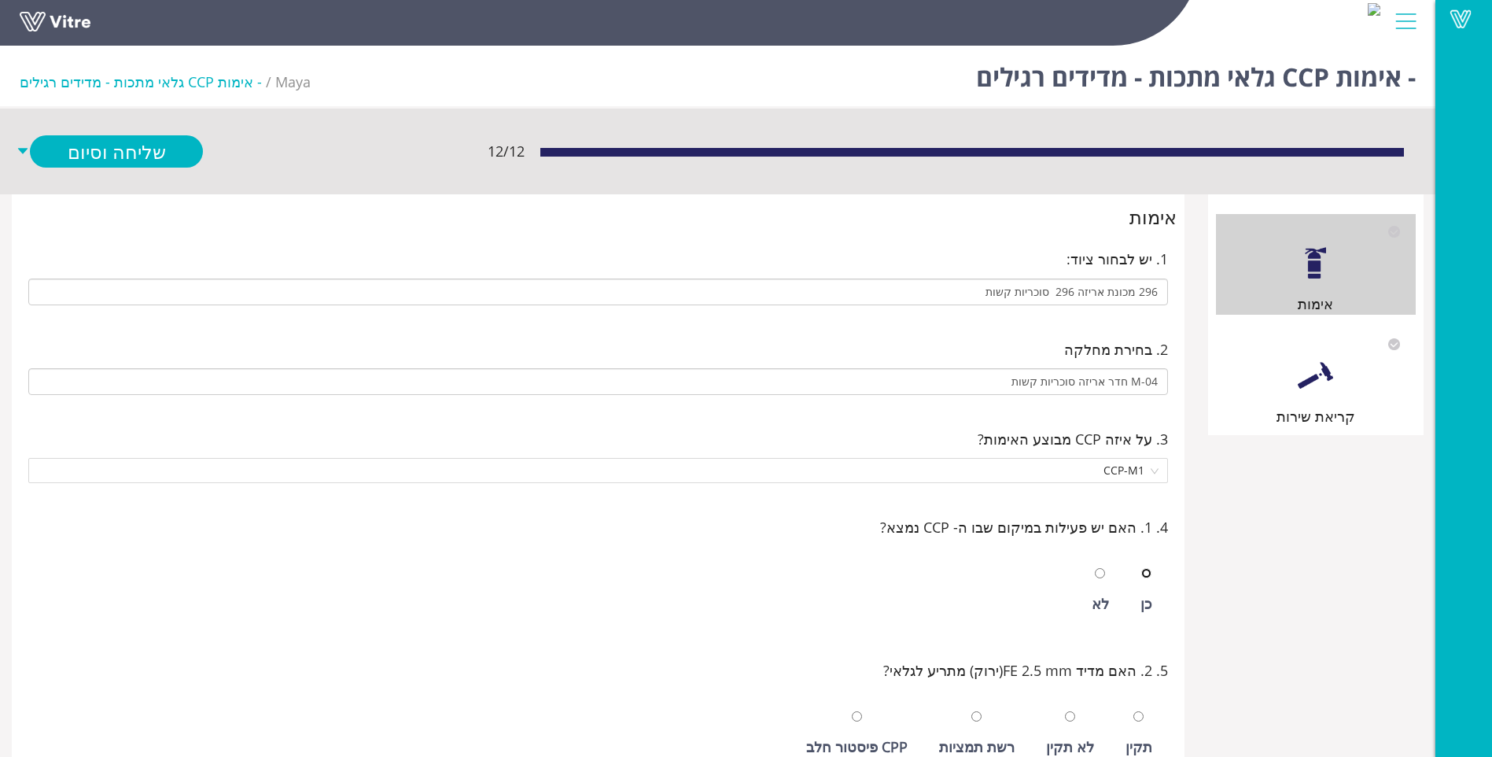
click at [1141, 568] on input "radio" at bounding box center [1146, 573] width 10 height 10
radio input "true"
click at [1134, 711] on input "radio" at bounding box center [1139, 716] width 10 height 10
radio input "true"
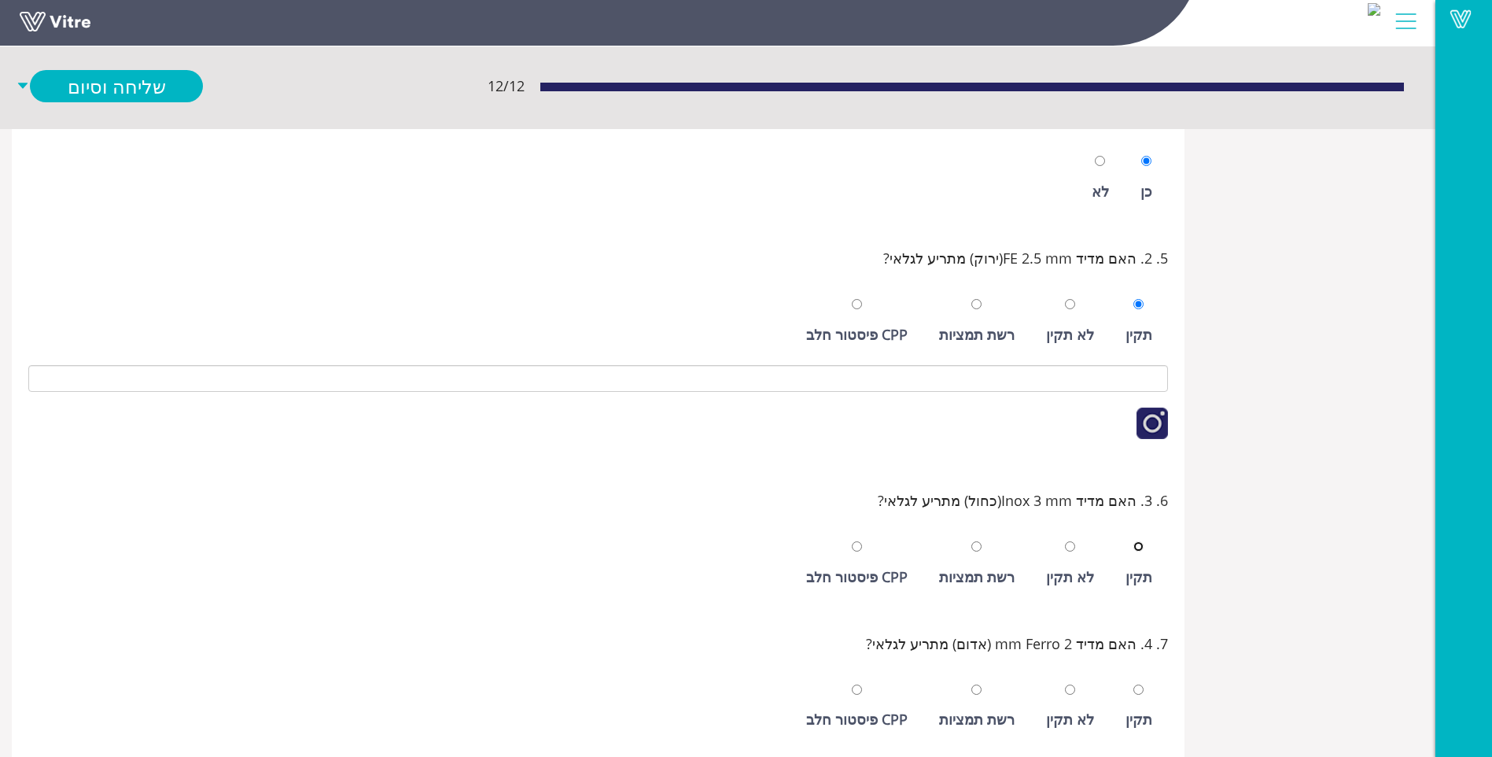
click at [1134, 541] on input "radio" at bounding box center [1139, 546] width 10 height 10
radio input "true"
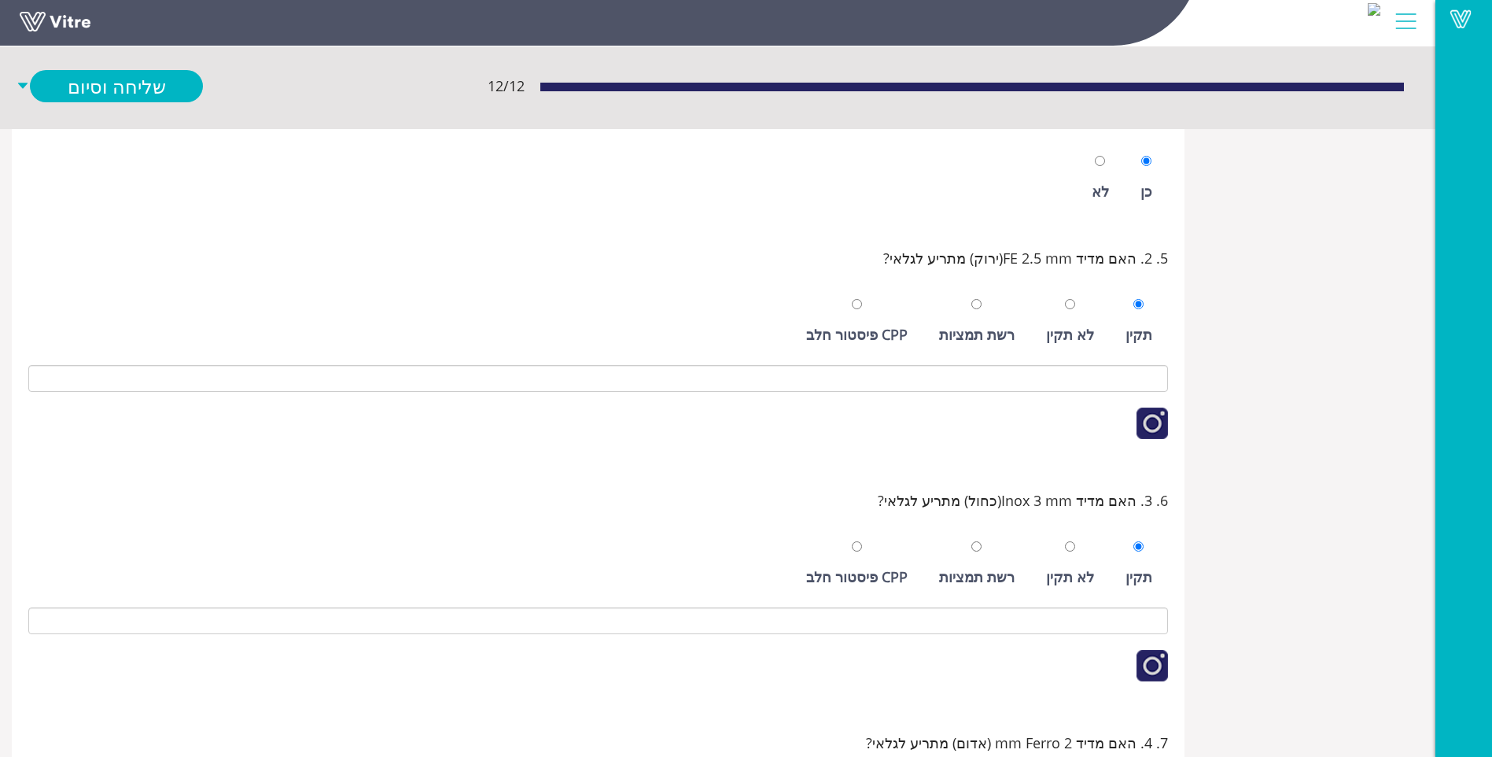
scroll to position [651, 0]
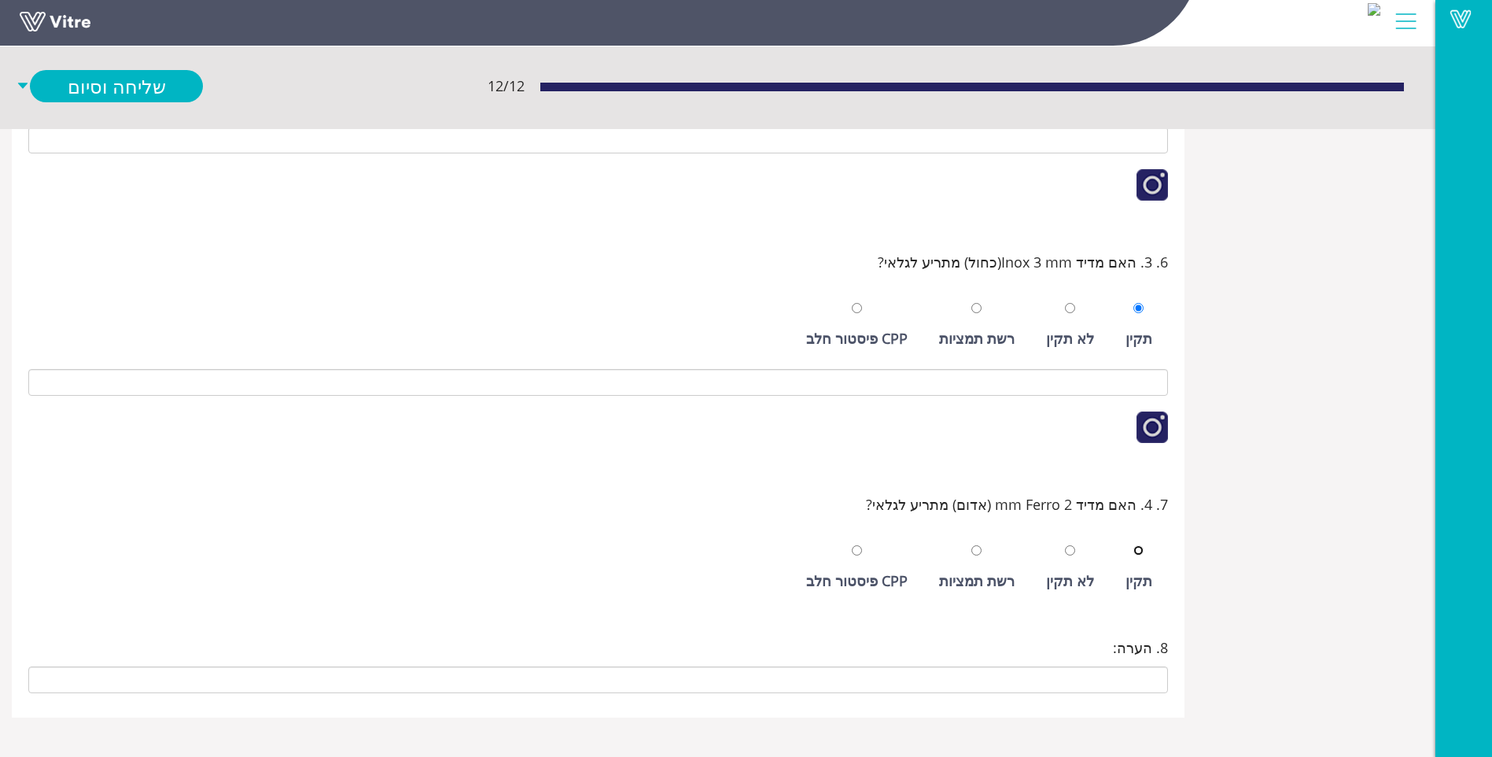
click at [1134, 545] on input "radio" at bounding box center [1139, 550] width 10 height 10
radio input "true"
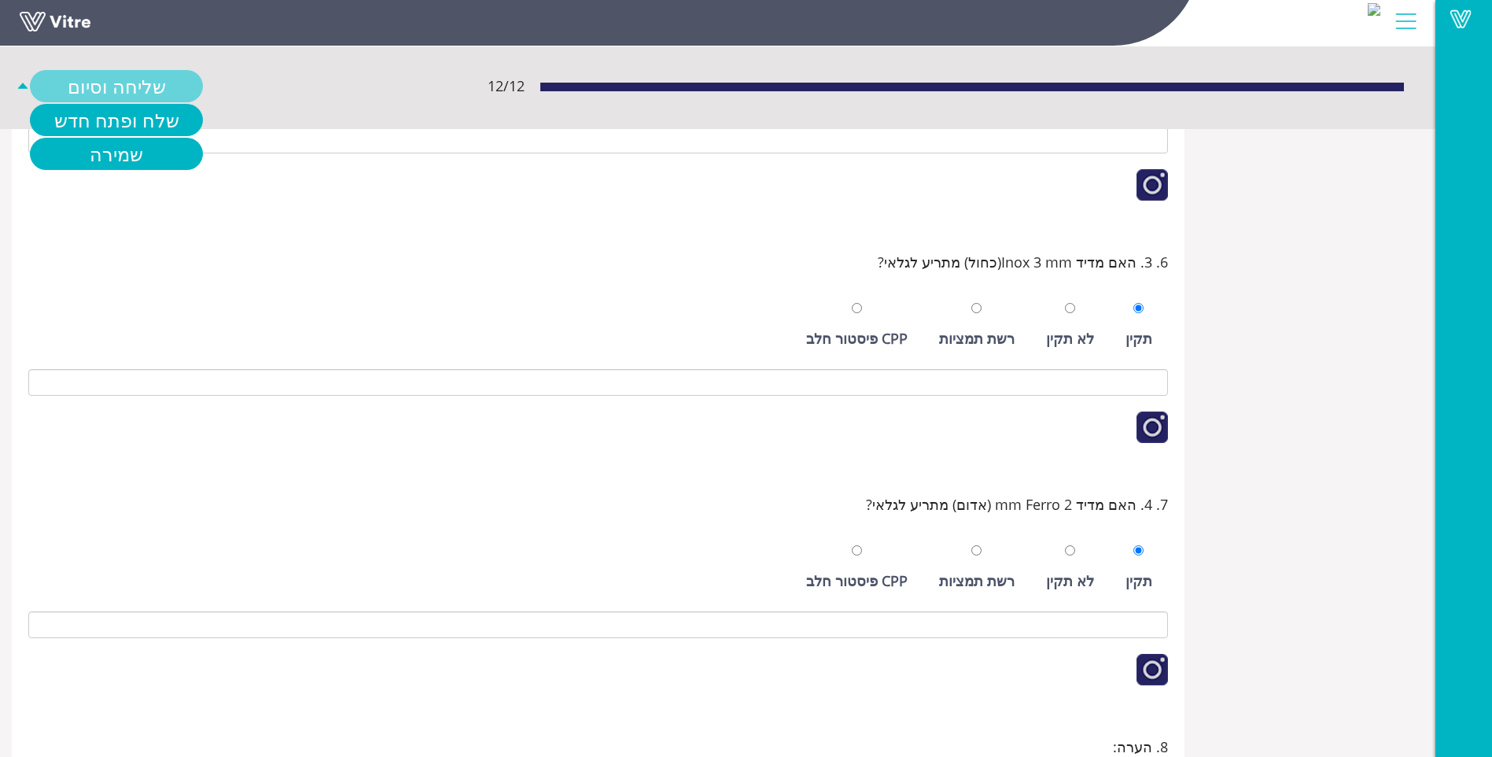
click at [135, 96] on link "שליחה וסיום" at bounding box center [116, 86] width 173 height 32
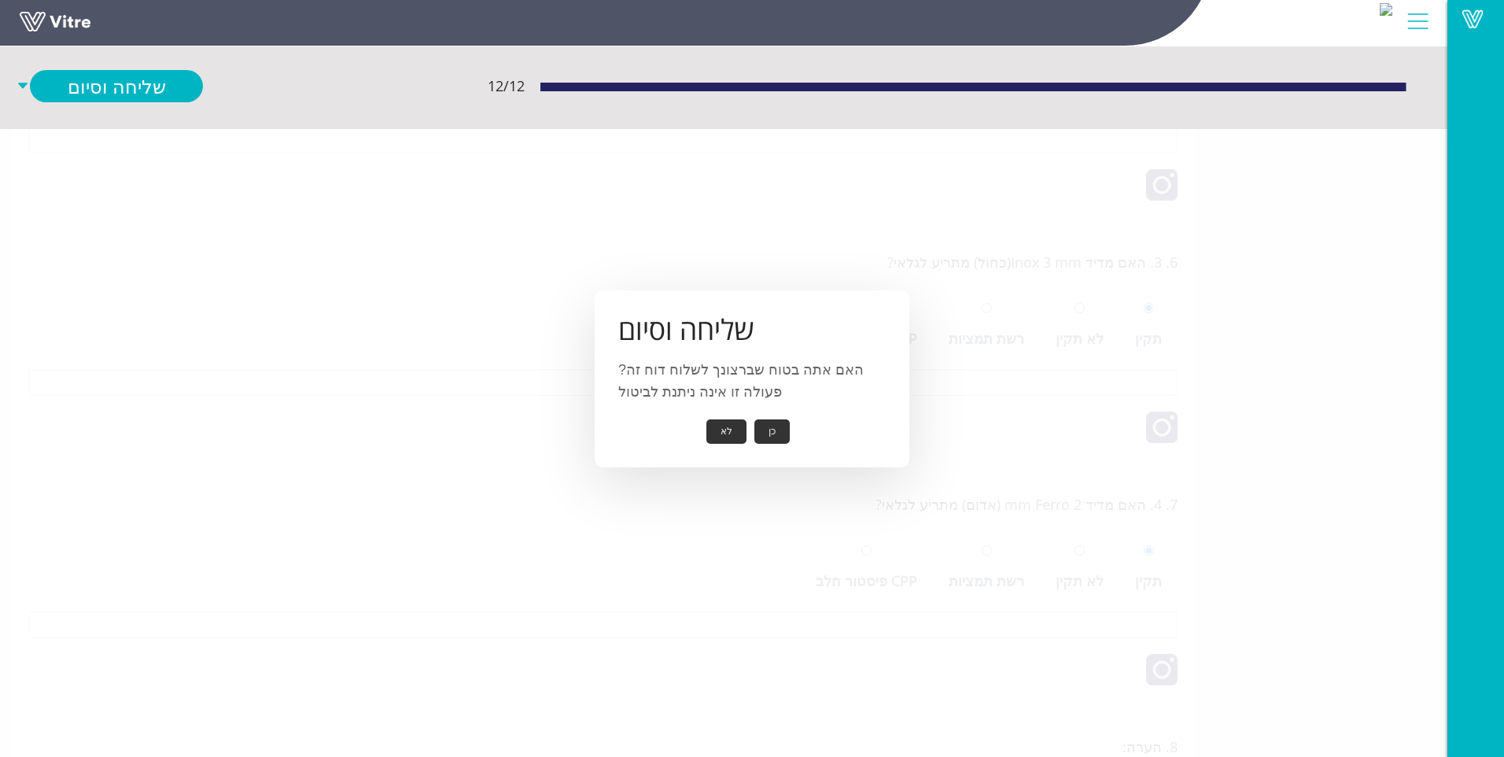
click at [761, 434] on button "כן" at bounding box center [771, 431] width 35 height 24
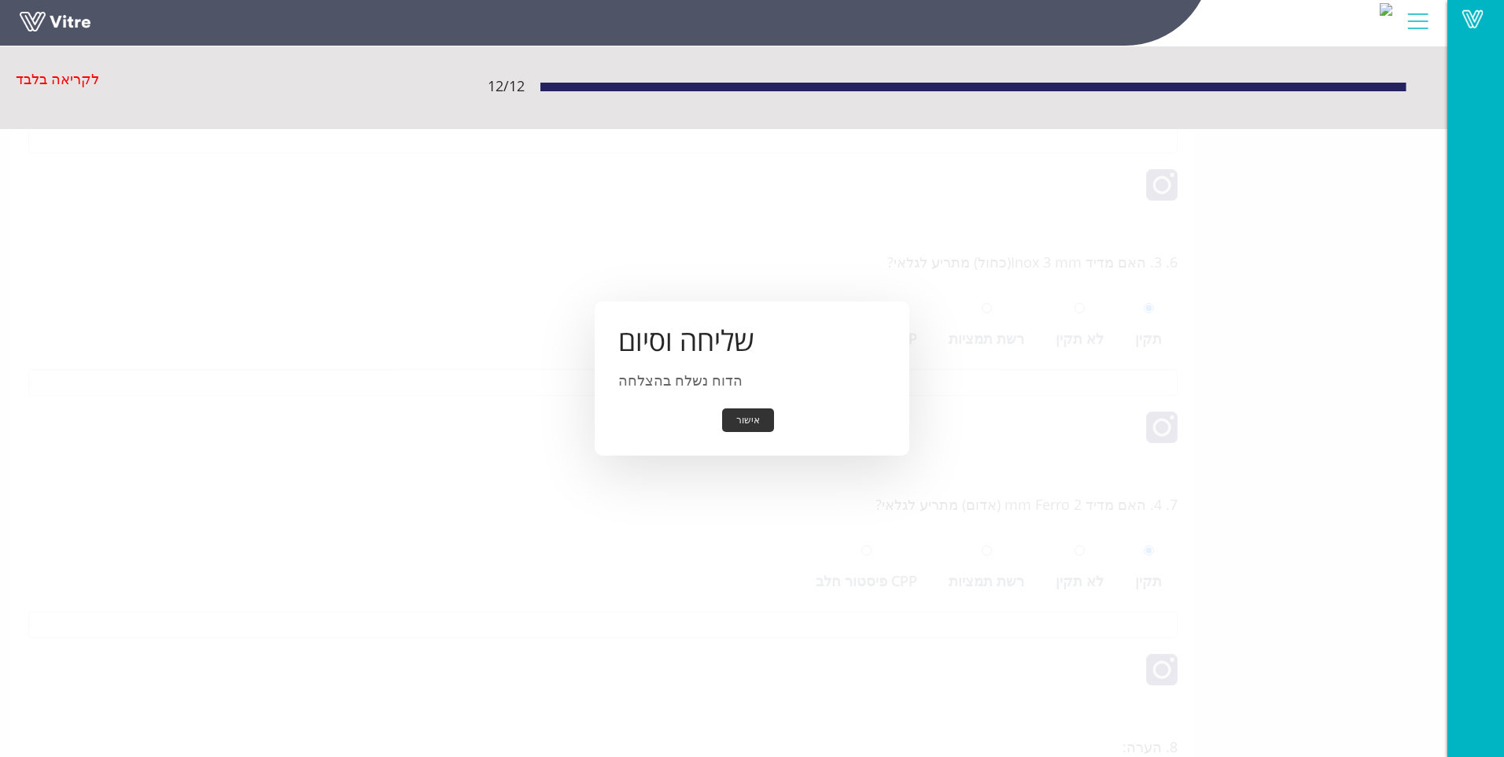
click at [743, 422] on button "אישור" at bounding box center [748, 420] width 52 height 24
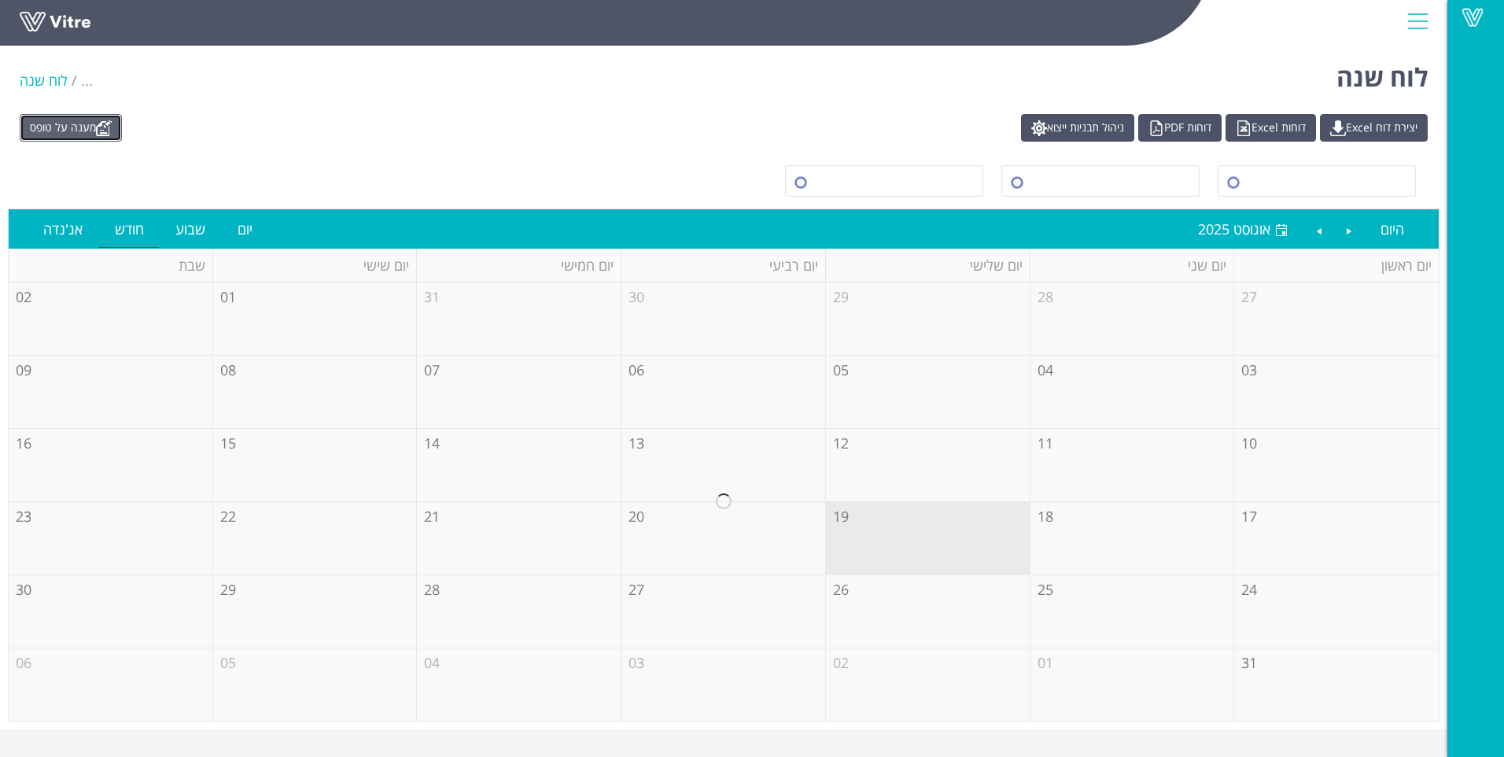
click at [74, 134] on link "מענה על טופס" at bounding box center [71, 128] width 102 height 28
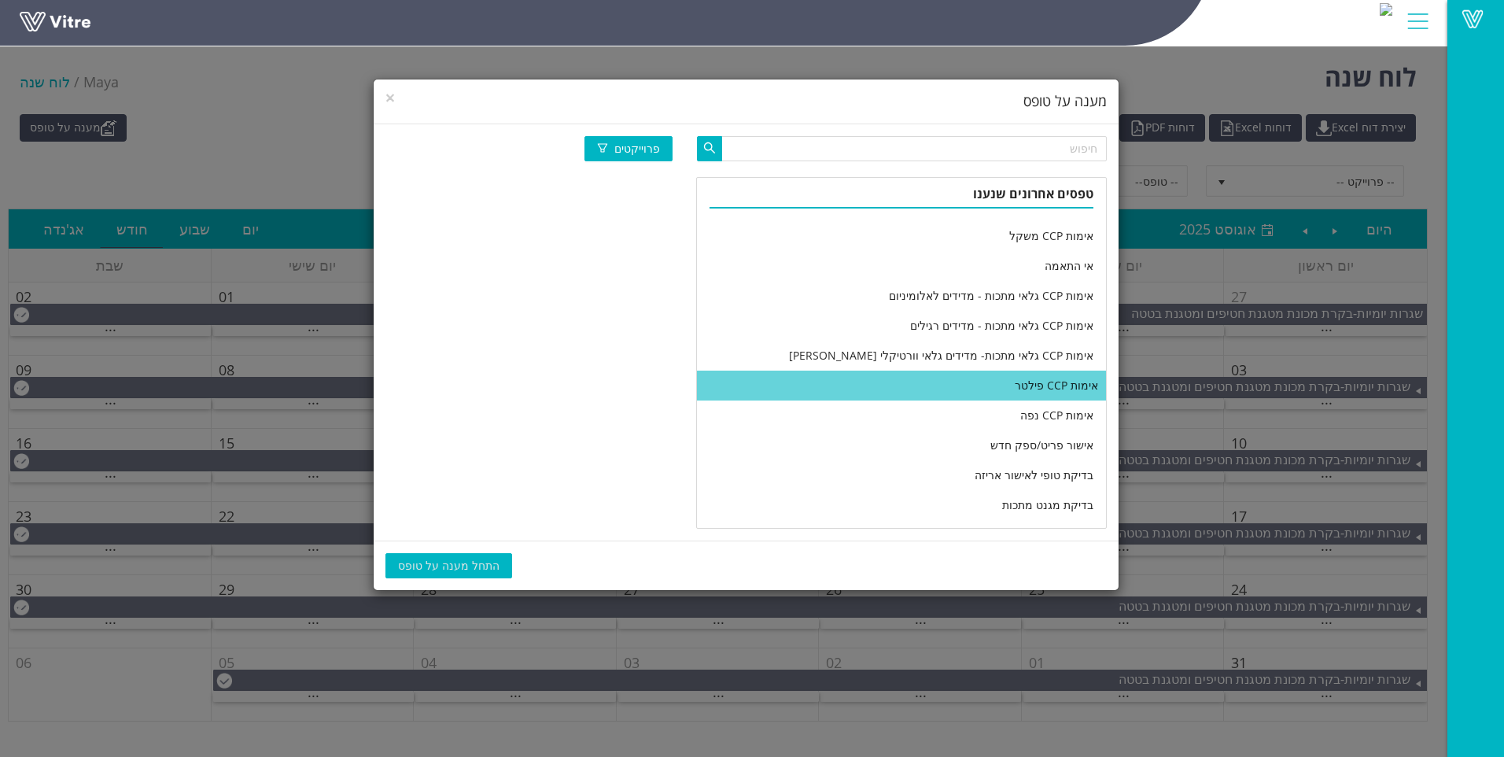
click at [924, 377] on li "אימות CCP פילטר" at bounding box center [901, 386] width 409 height 30
click at [421, 571] on span "התחל מענה על טופס" at bounding box center [448, 565] width 101 height 17
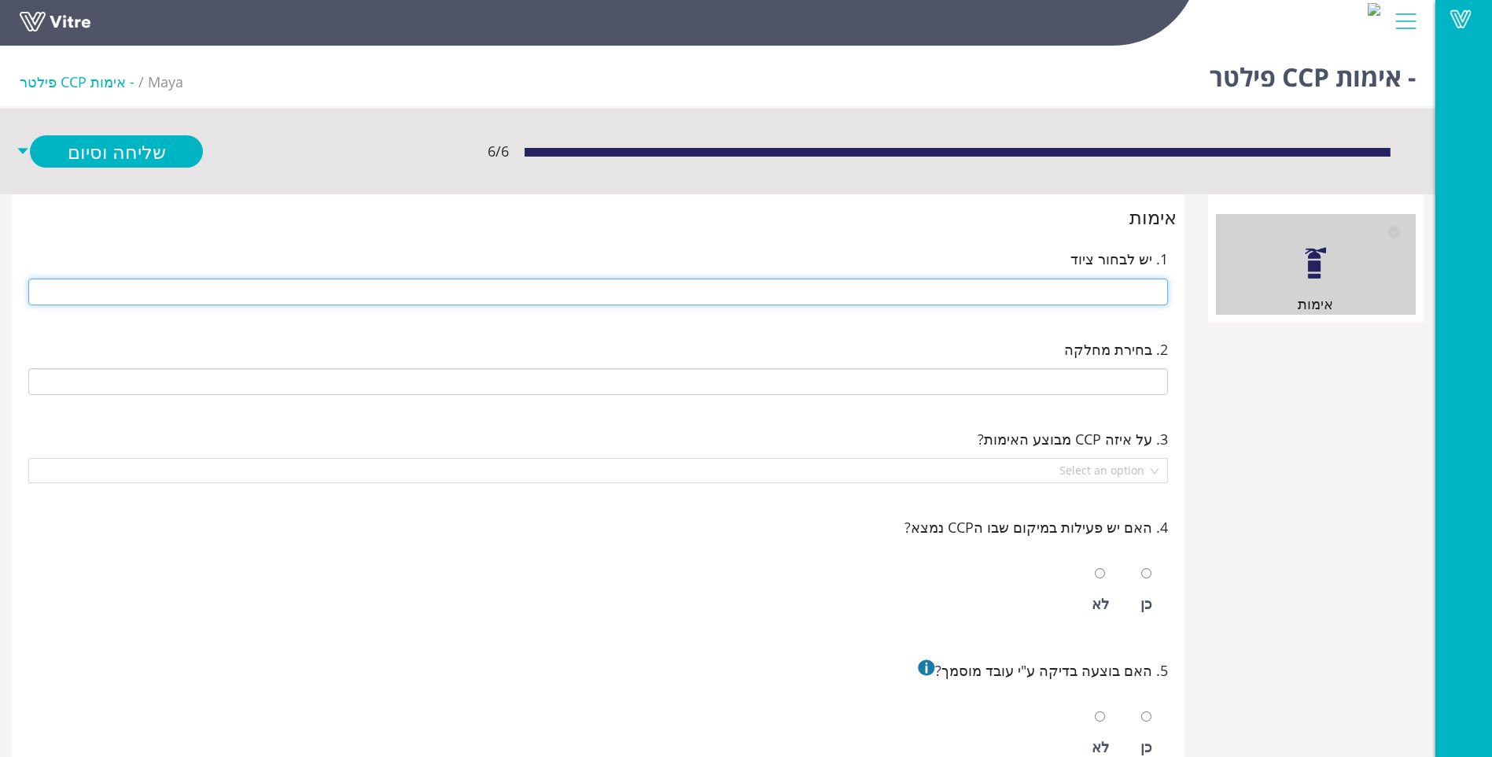
click at [950, 301] on input "text" at bounding box center [598, 291] width 1140 height 27
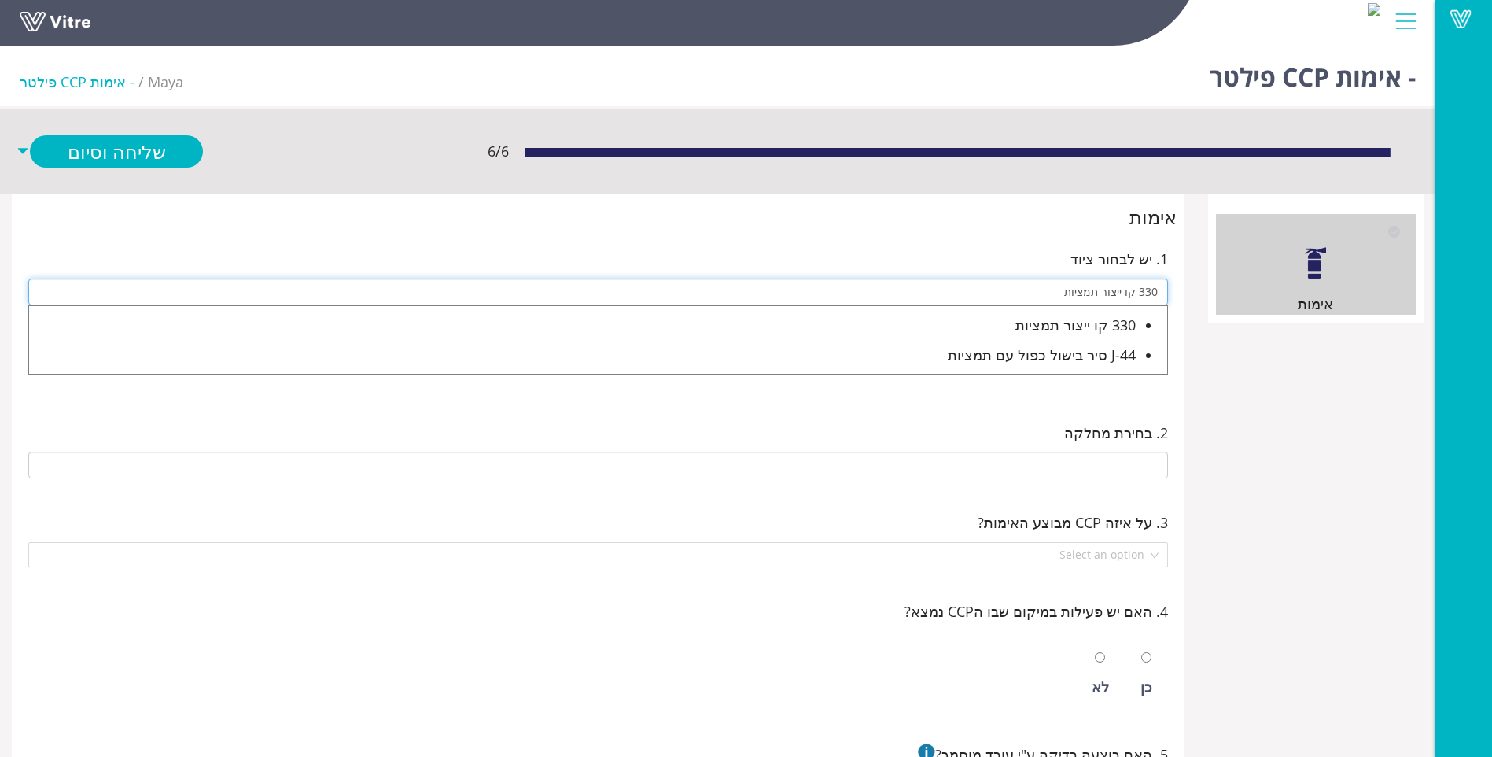
type input "330 קו ייצור תמציות"
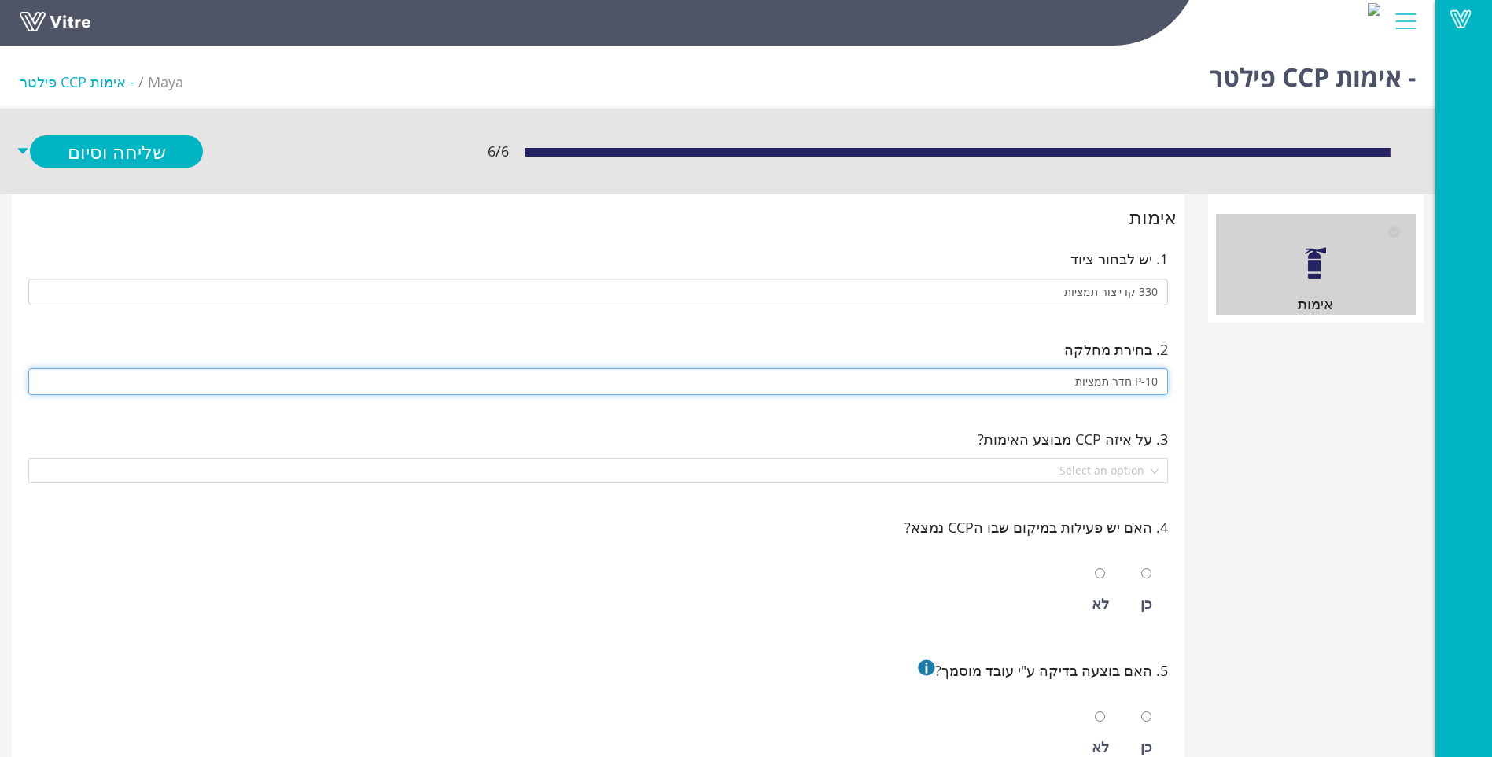
type input "P-10 חדר תמציות"
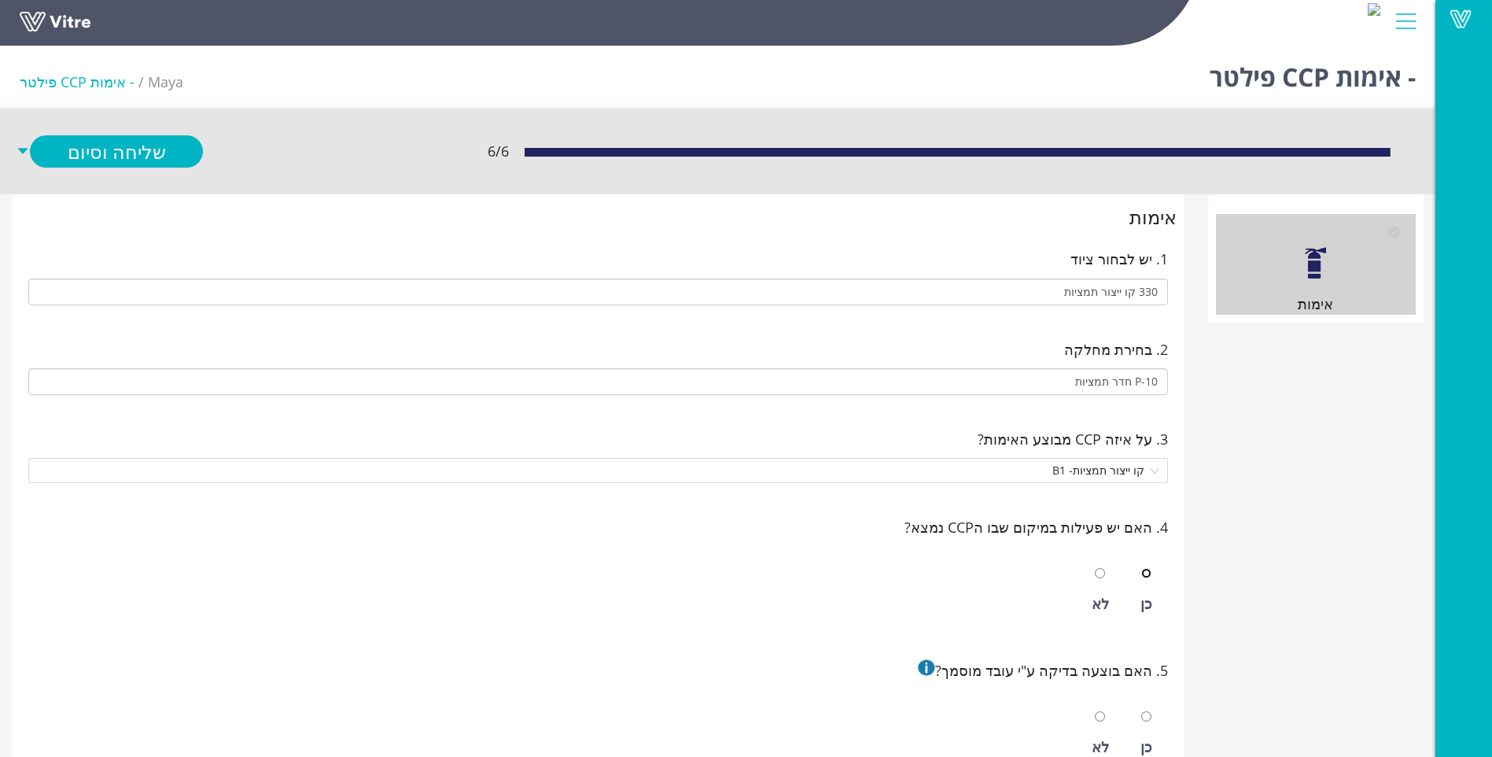
click at [1141, 568] on input "radio" at bounding box center [1146, 573] width 10 height 10
radio input "true"
click at [1141, 711] on input "radio" at bounding box center [1146, 716] width 10 height 10
radio input "true"
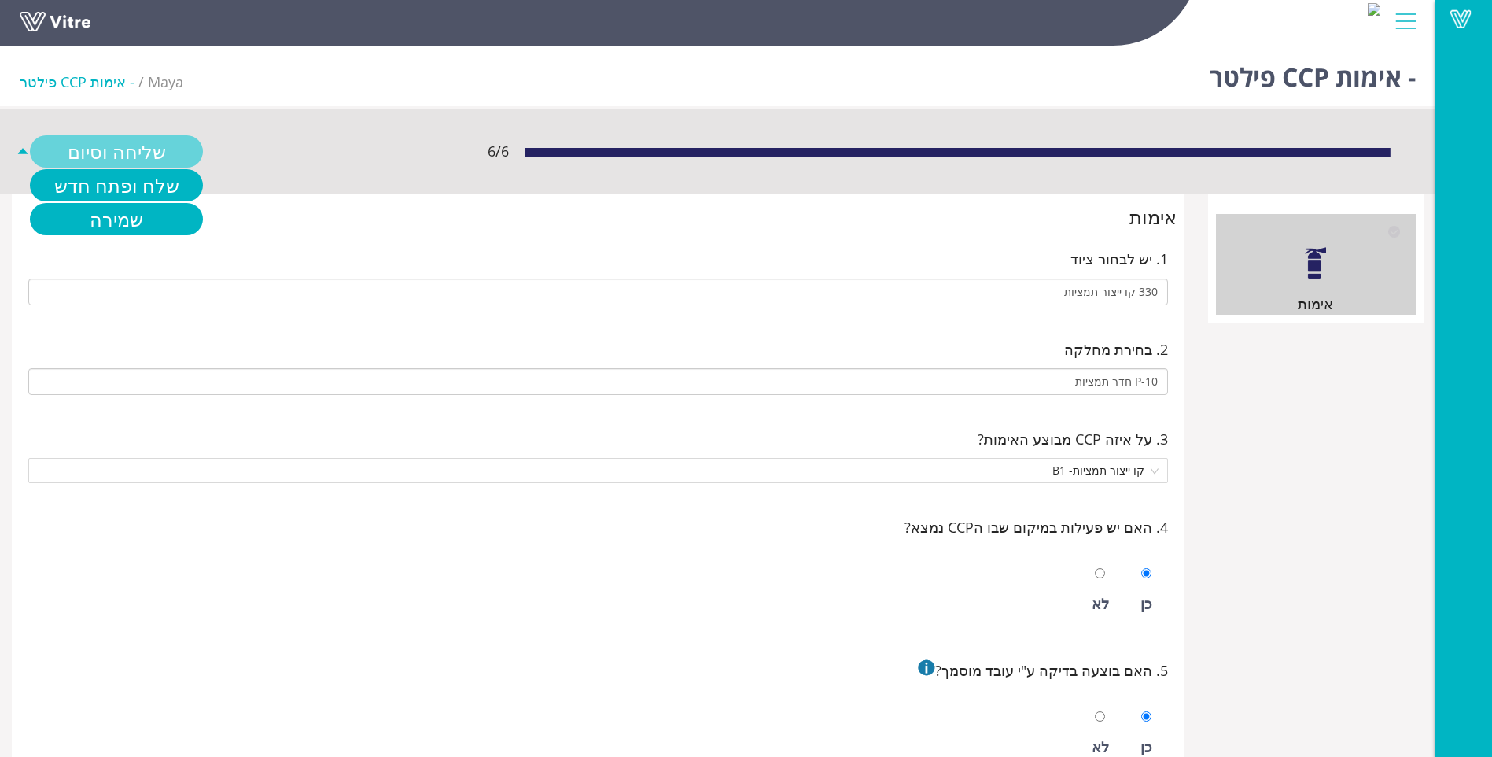
click at [163, 143] on link "שליחה וסיום" at bounding box center [116, 151] width 173 height 32
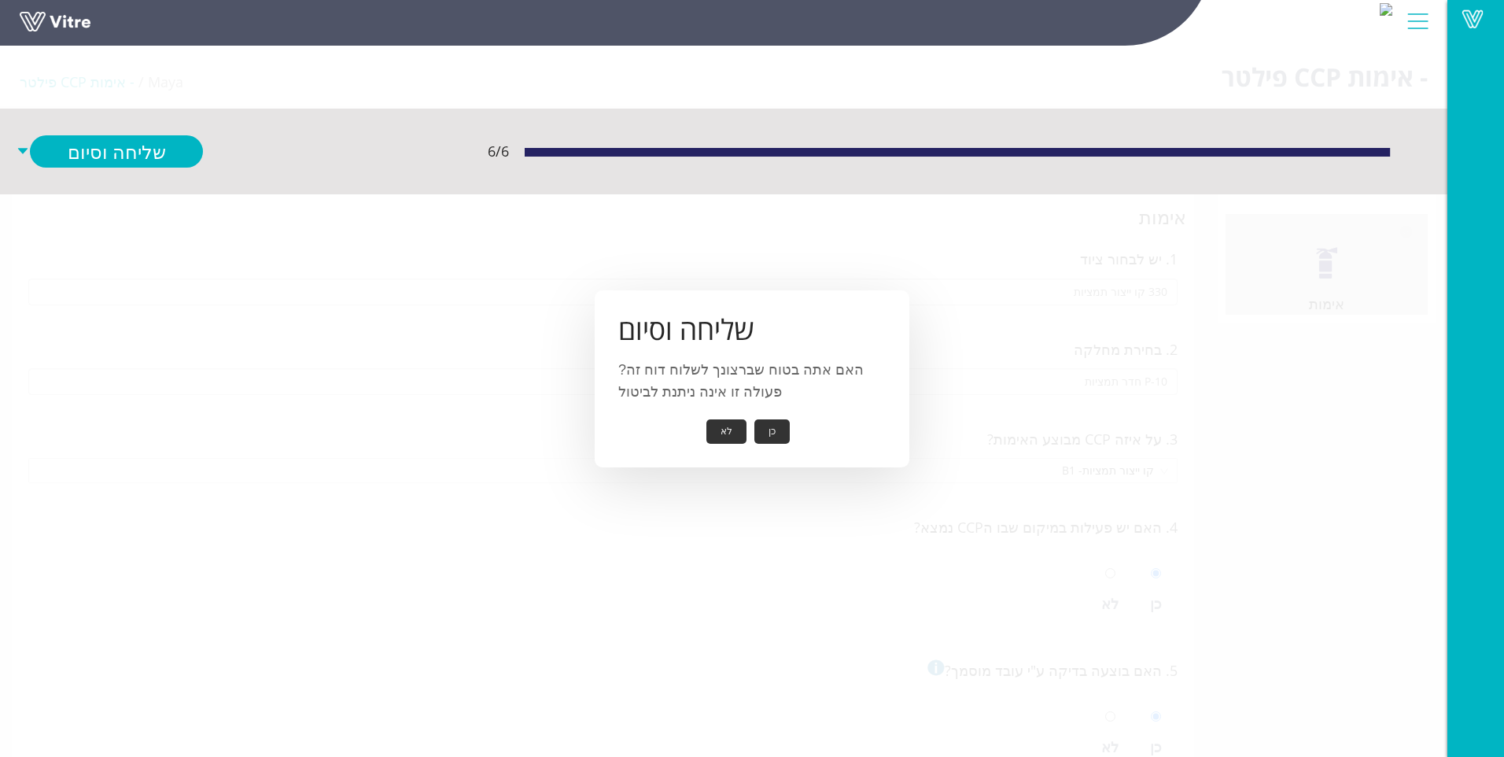
click at [769, 428] on button "כן" at bounding box center [771, 431] width 35 height 24
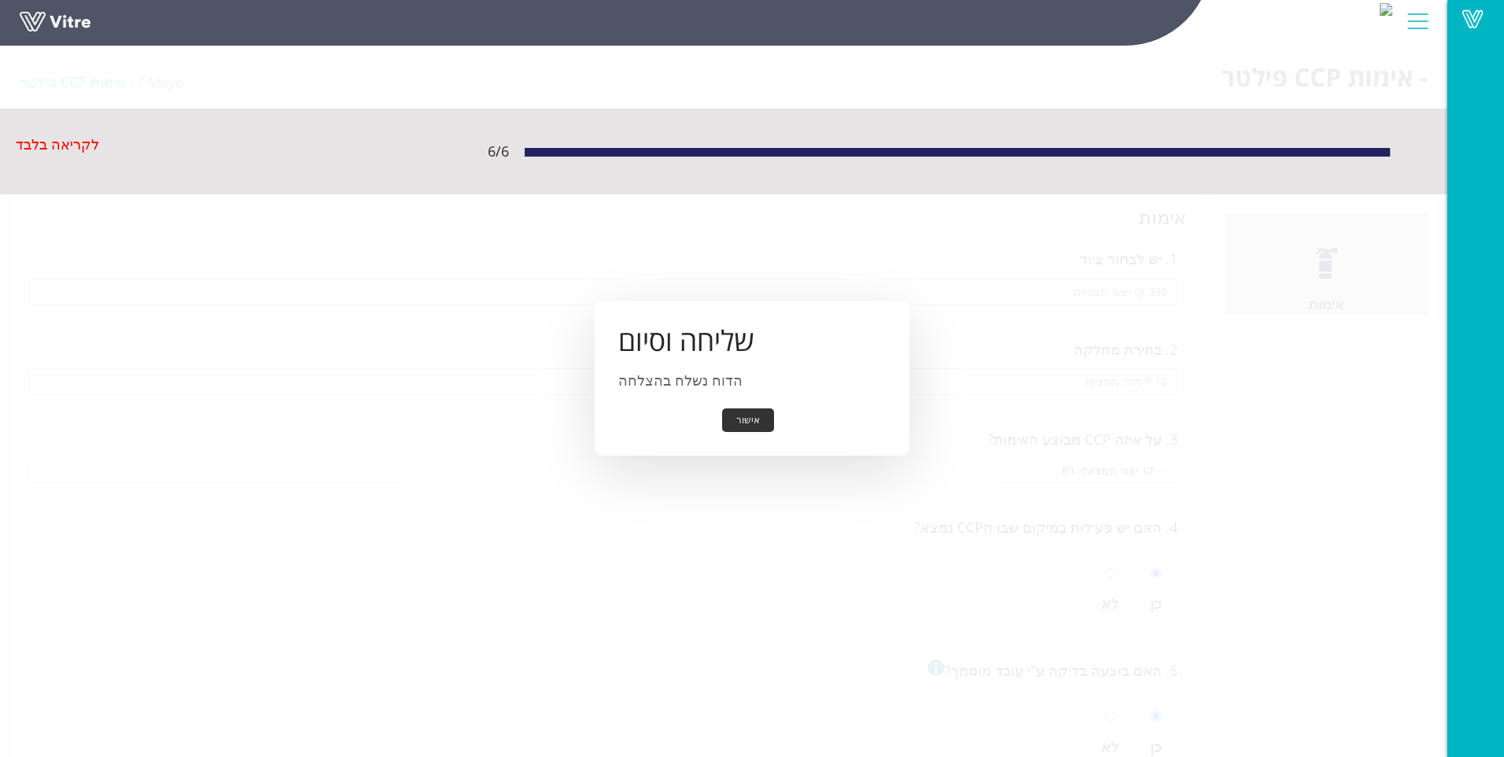
click at [752, 428] on button "אישור" at bounding box center [748, 420] width 52 height 24
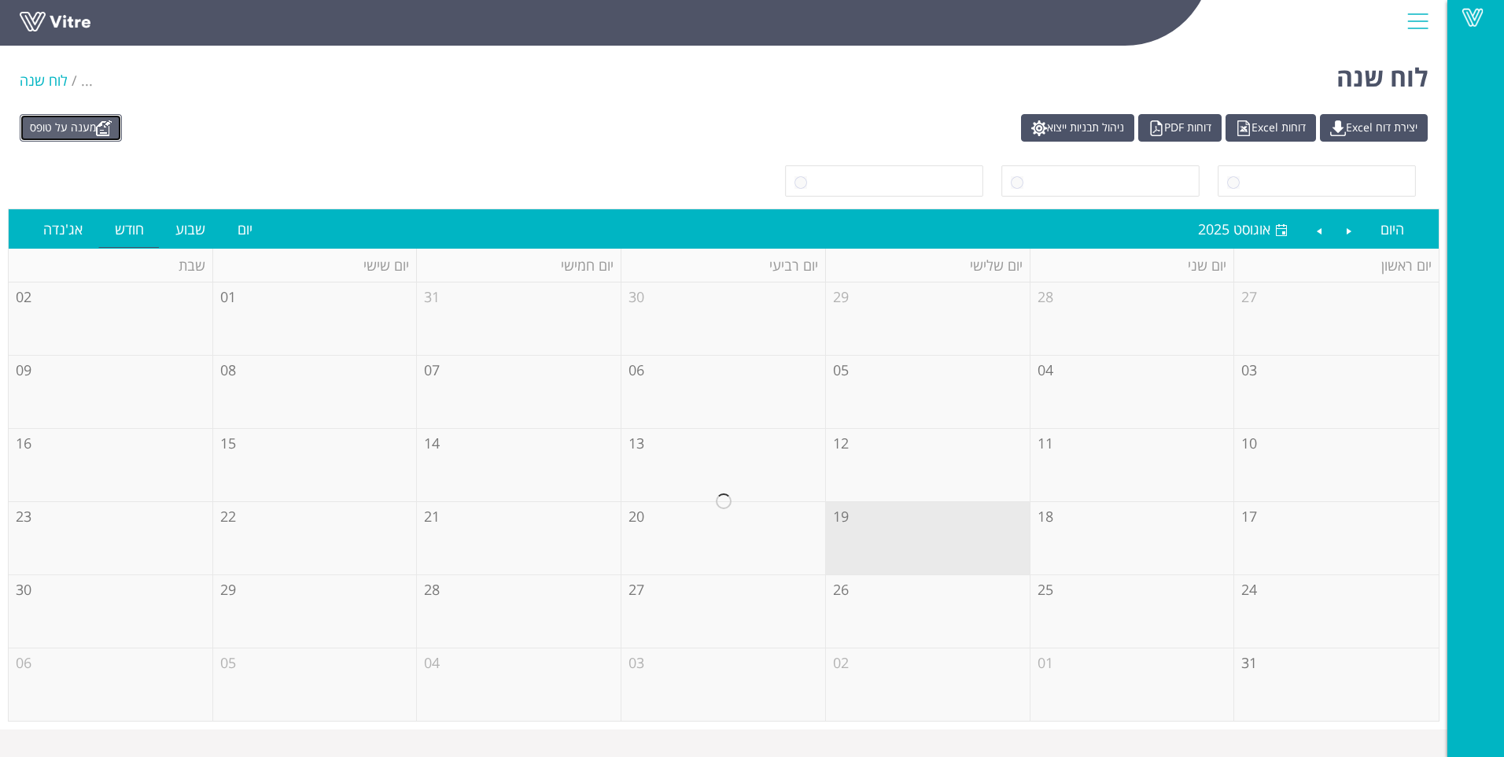
click at [98, 132] on link "מענה על טופס" at bounding box center [71, 128] width 102 height 28
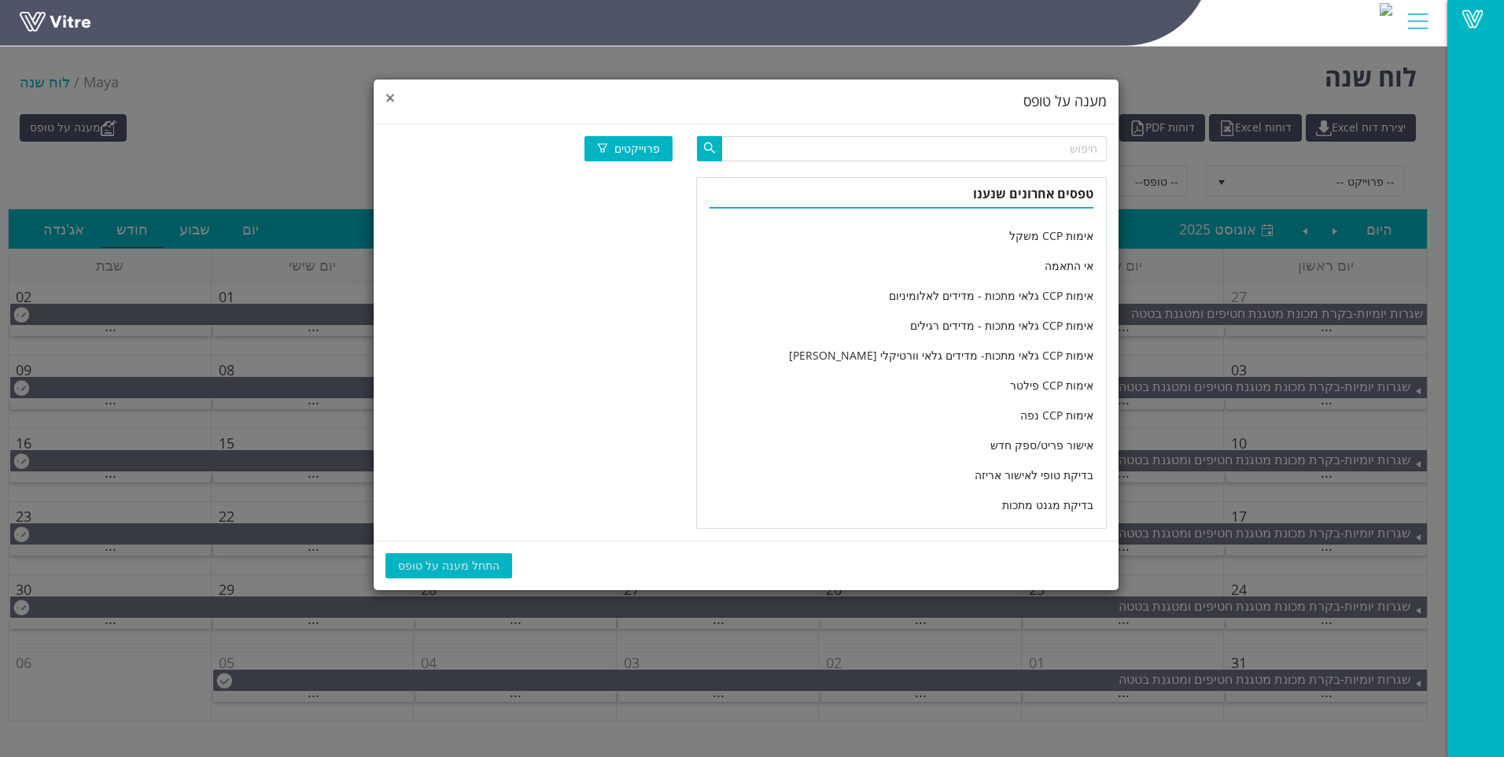
click at [392, 106] on span "×" at bounding box center [389, 98] width 9 height 22
